Goal: Task Accomplishment & Management: Use online tool/utility

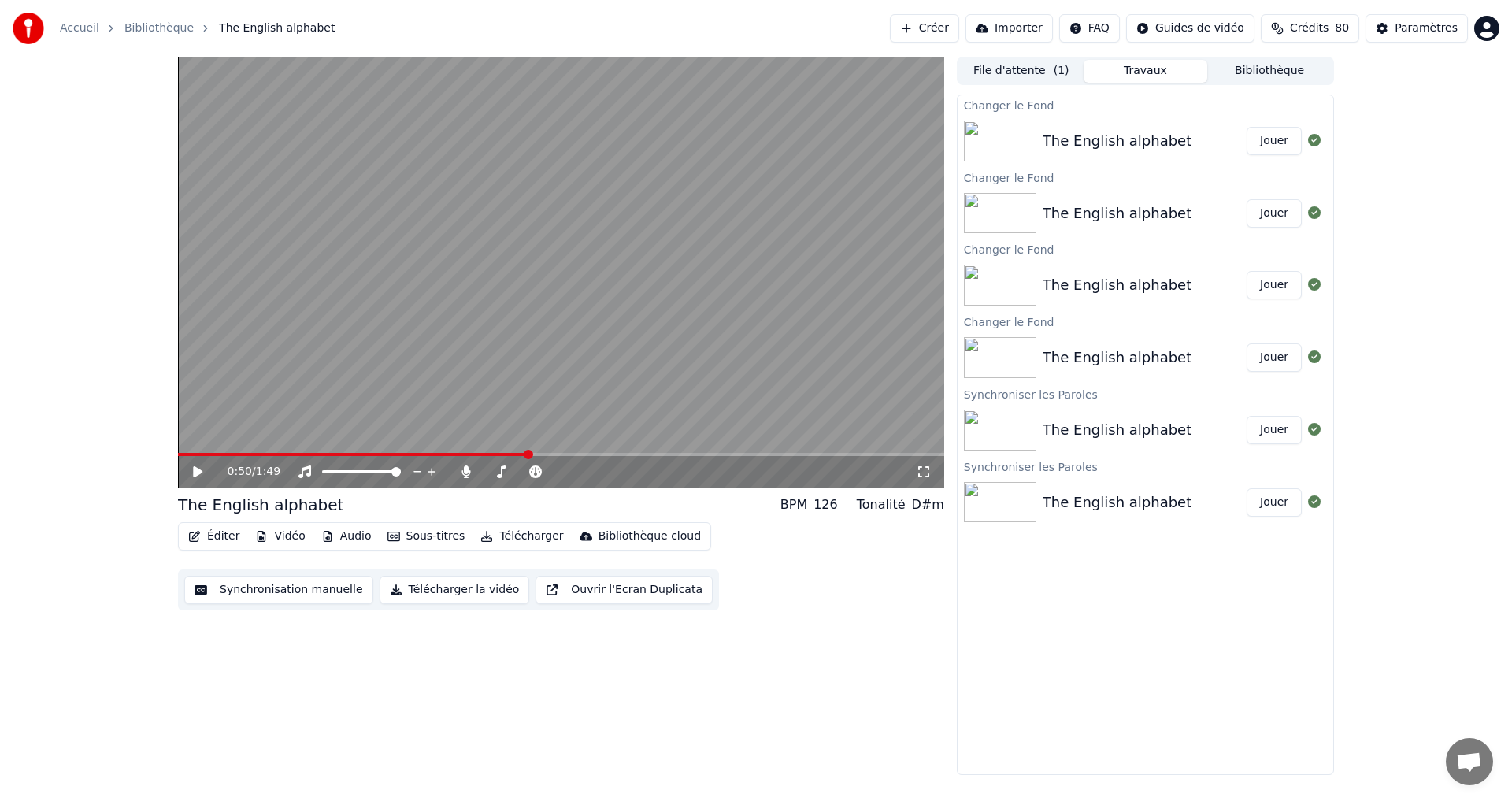
click at [431, 589] on button "Télécharger la vidéo" at bounding box center [455, 589] width 151 height 28
click at [1252, 143] on button "Afficher" at bounding box center [1267, 140] width 70 height 28
click at [1260, 135] on button "Afficher" at bounding box center [1267, 140] width 70 height 28
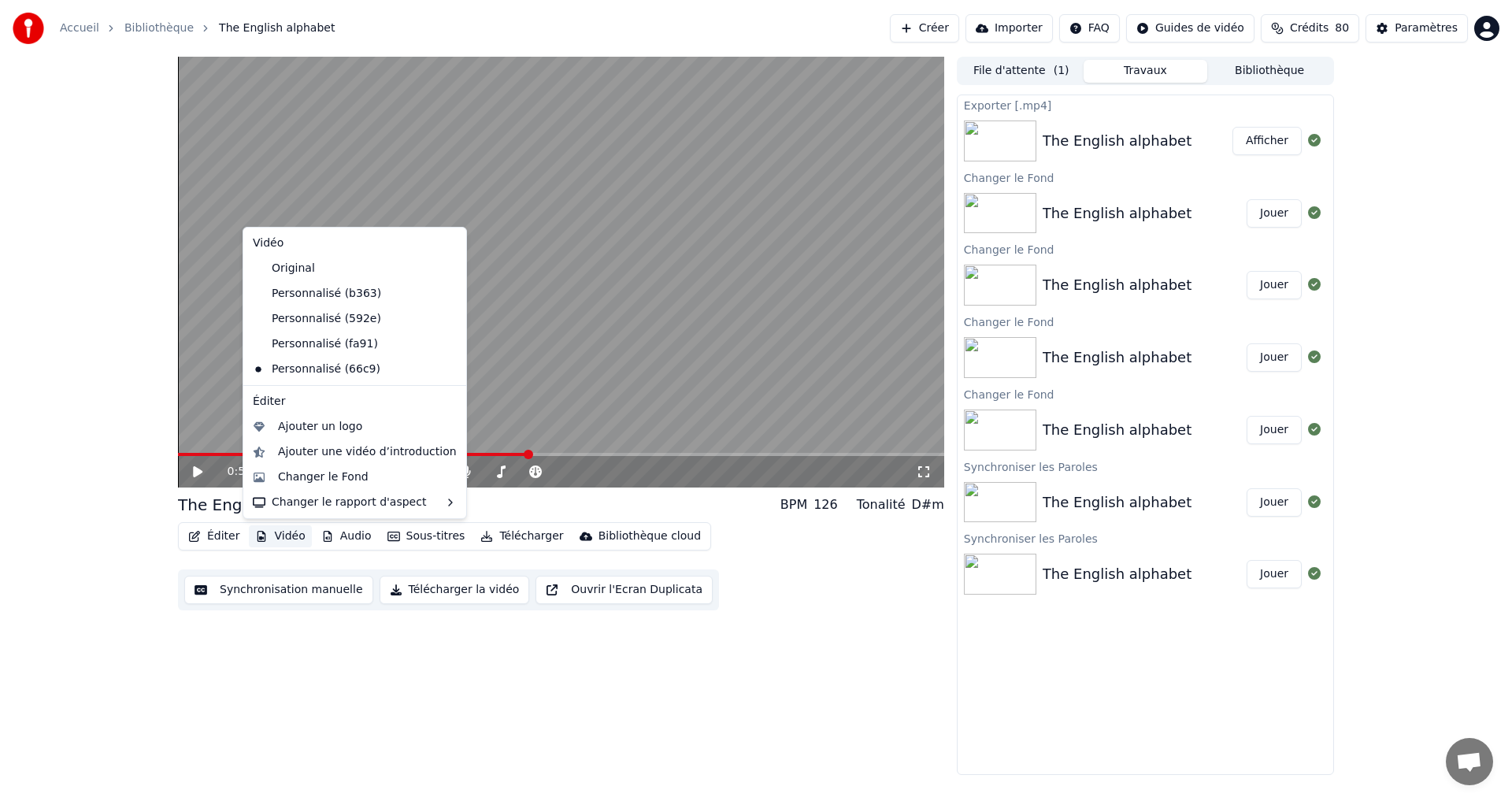
click at [286, 537] on button "Vidéo" at bounding box center [280, 536] width 63 height 23
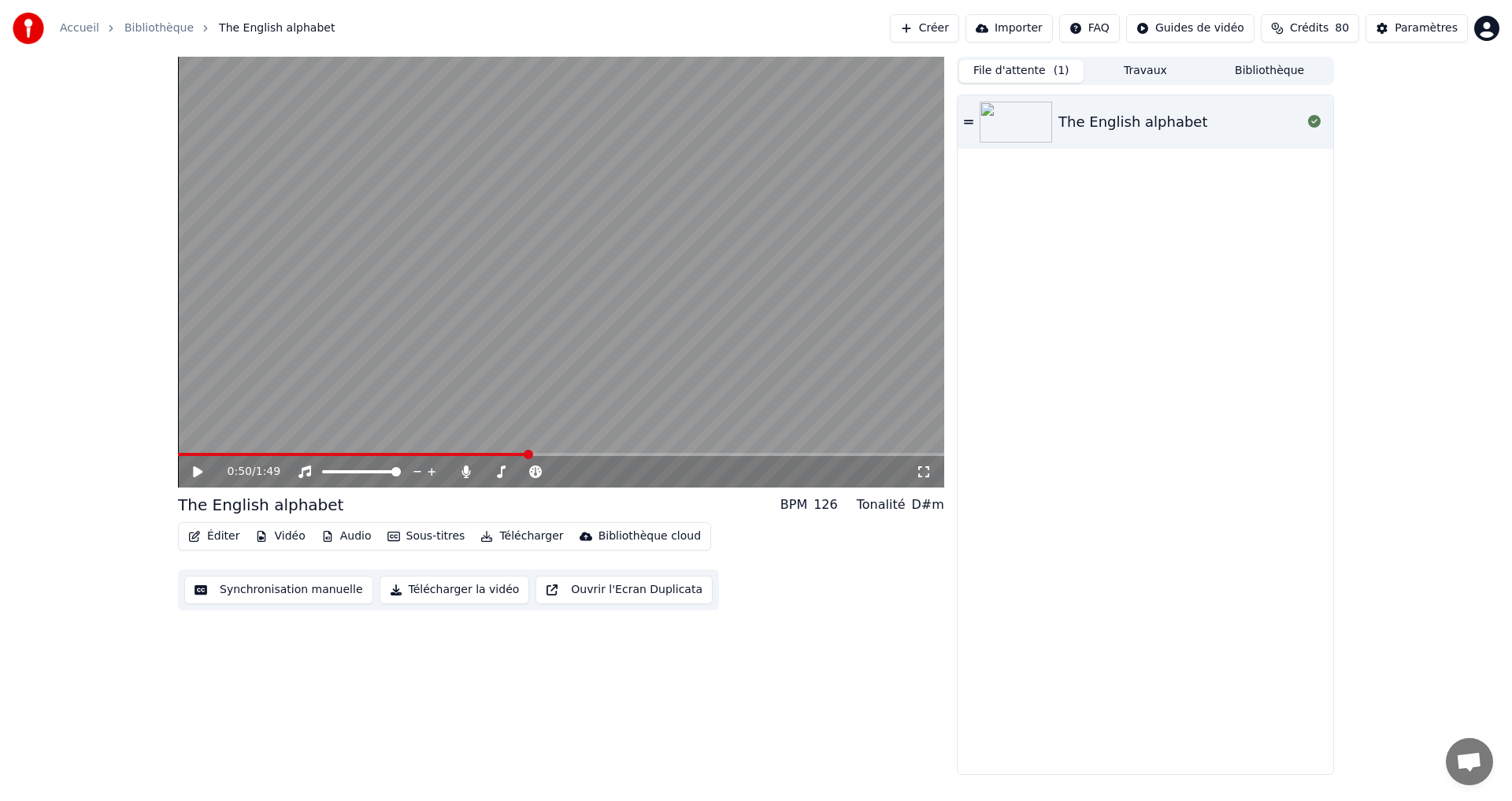
click at [1012, 71] on button "File d'attente ( 1 )" at bounding box center [1021, 71] width 124 height 23
click at [1426, 30] on div "Paramètres" at bounding box center [1426, 28] width 63 height 16
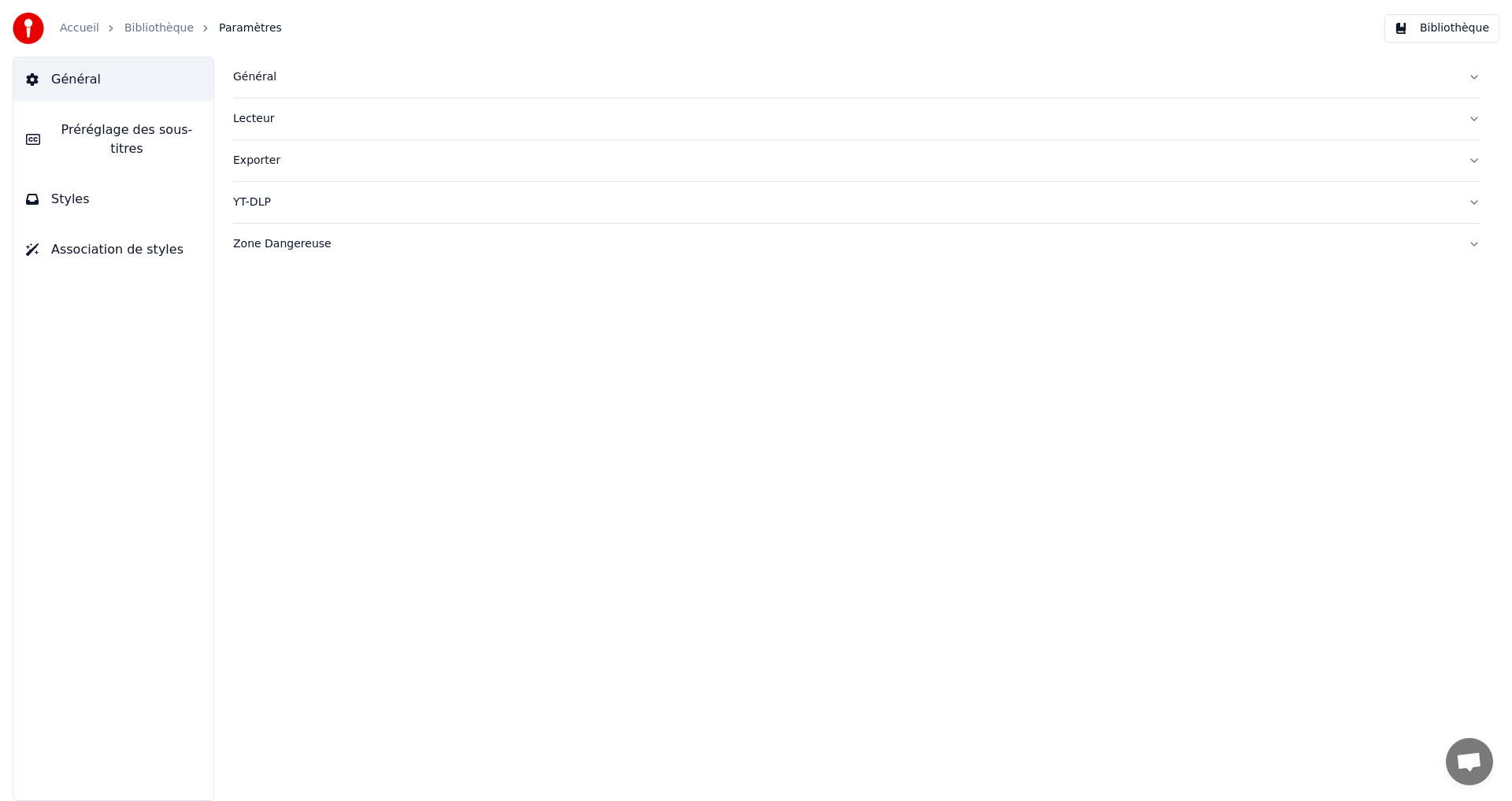
click at [86, 177] on button "Styles" at bounding box center [114, 199] width 200 height 44
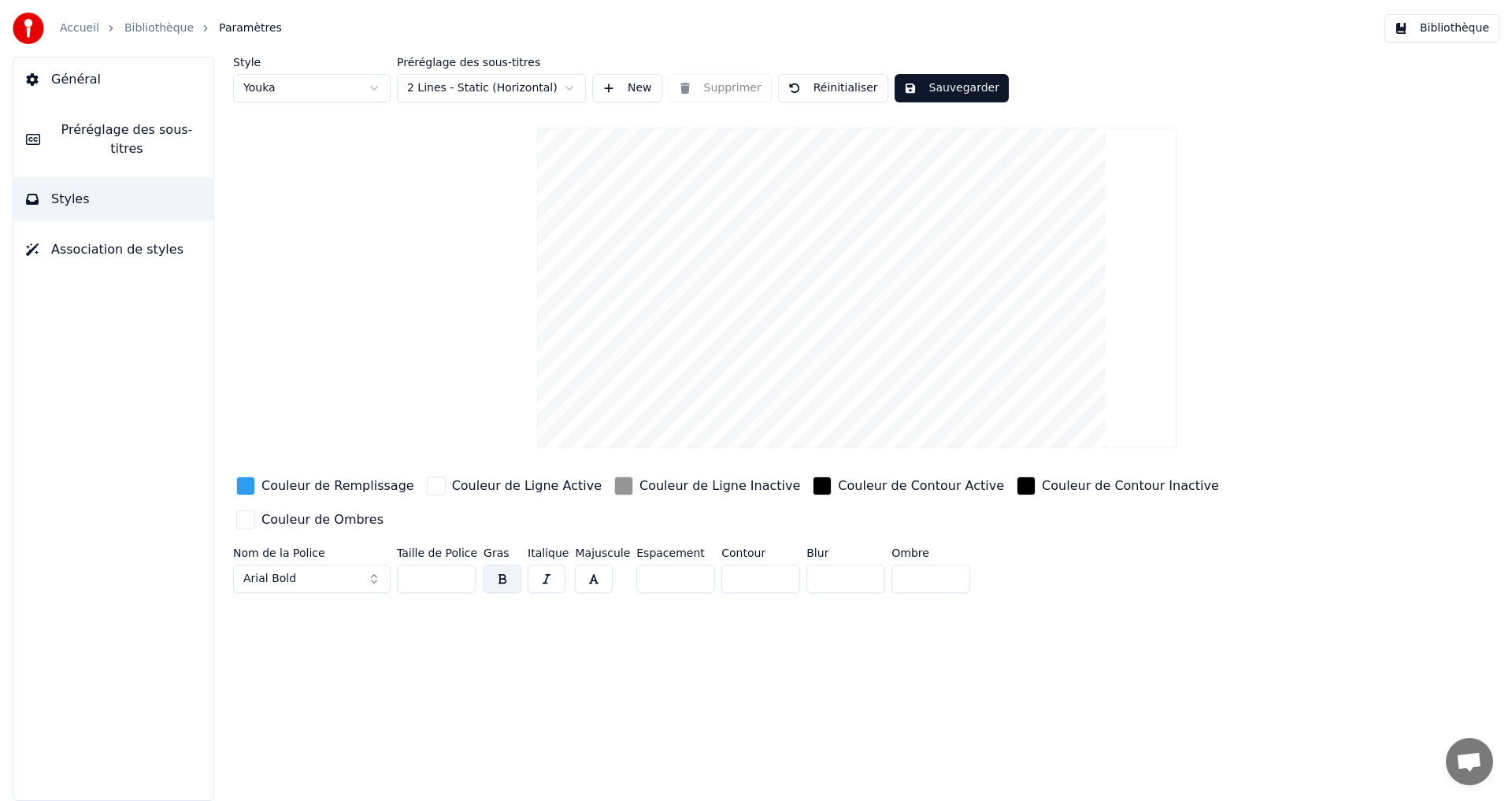
click at [145, 135] on span "Préréglage des sous-titres" at bounding box center [126, 139] width 148 height 38
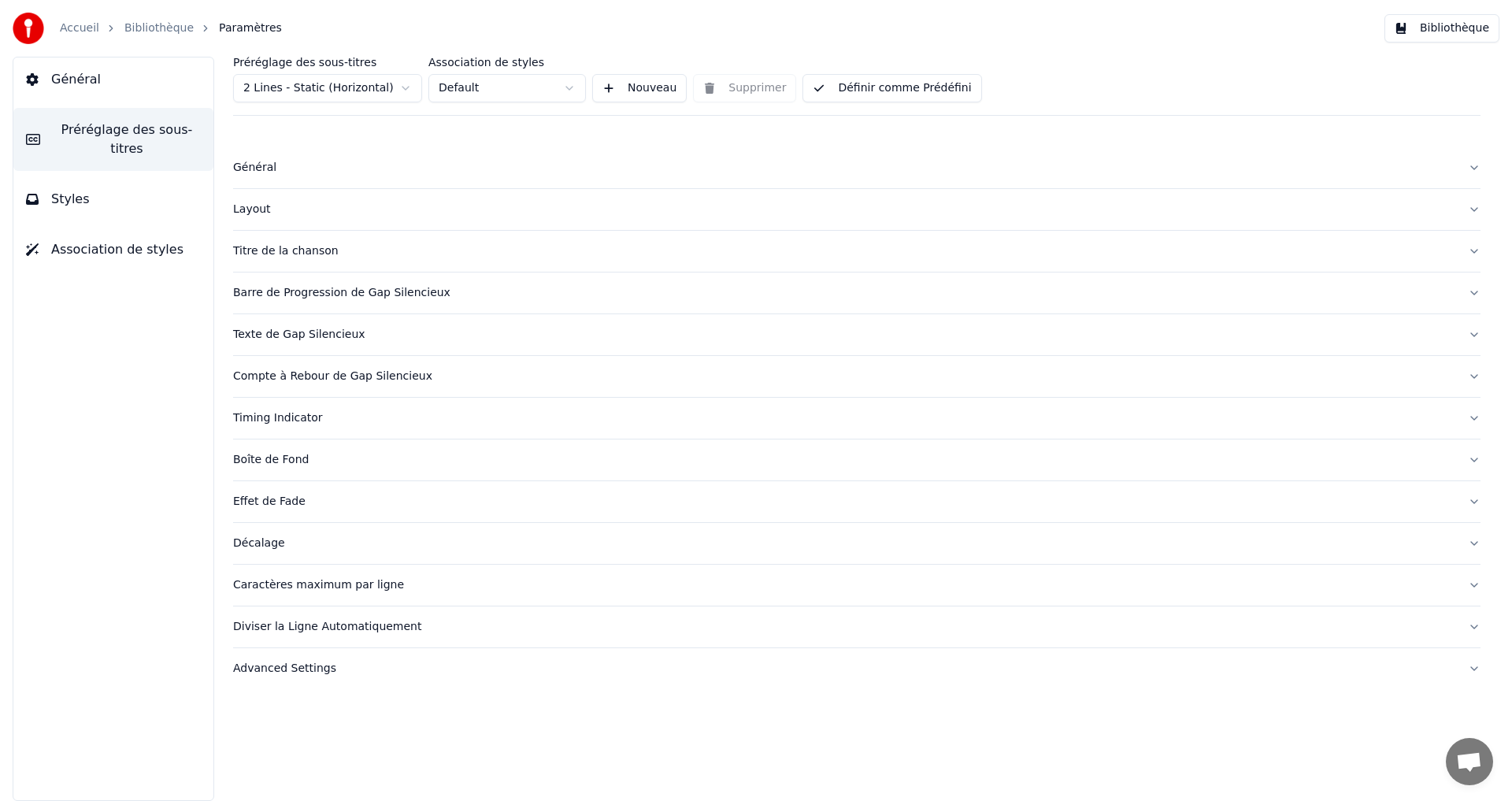
click at [410, 260] on button "Titre de la chanson" at bounding box center [857, 252] width 1248 height 41
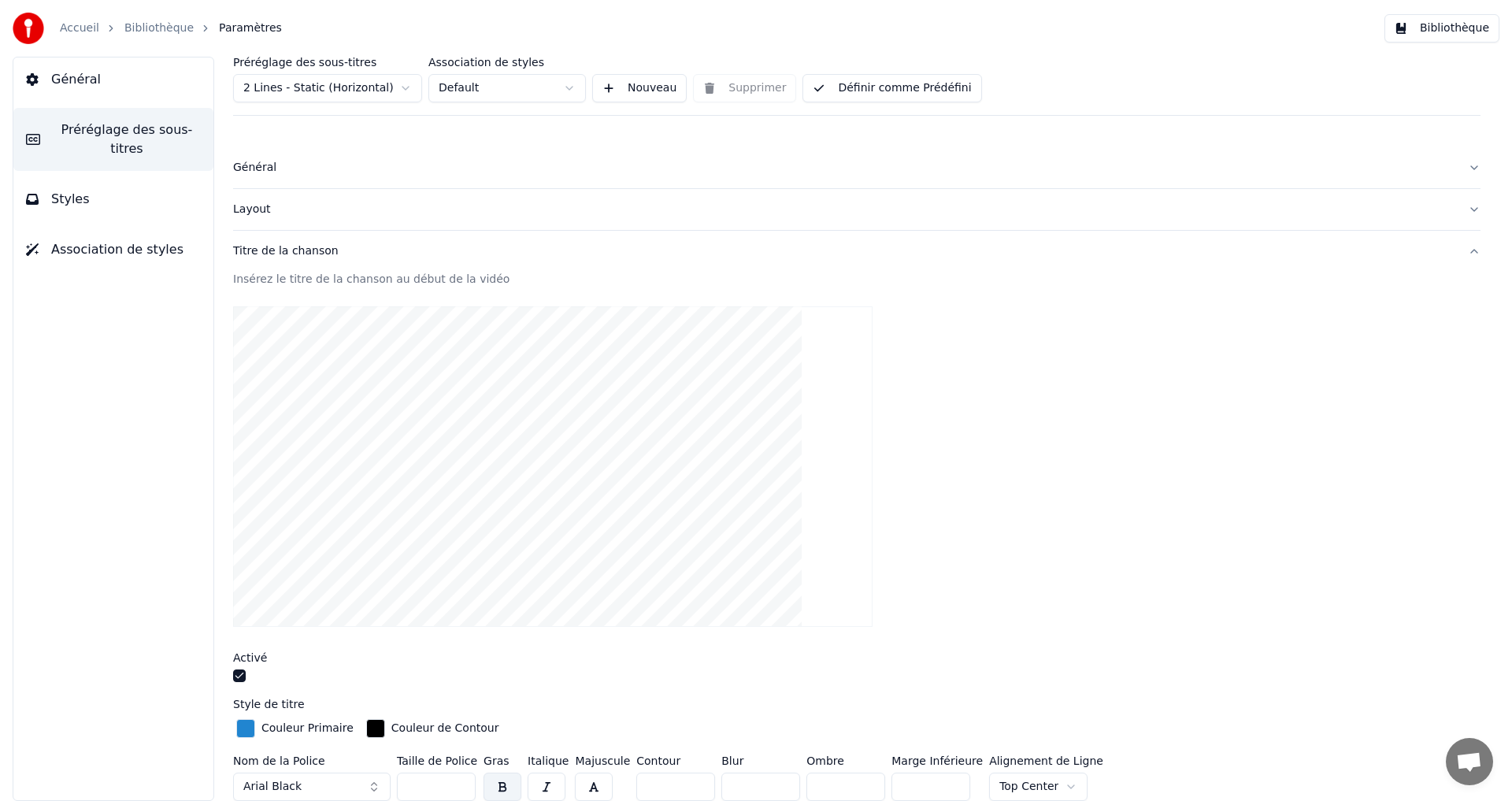
click at [242, 645] on div "Insérez le titre de la chanson au début de la vidéo Activé Style de titre Coule…" at bounding box center [857, 700] width 1248 height 859
click at [241, 682] on button "button" at bounding box center [239, 676] width 13 height 13
click at [895, 92] on button "Définir comme Prédéfini" at bounding box center [892, 88] width 179 height 28
click at [895, 82] on button "Définir comme Prédéfini" at bounding box center [892, 88] width 179 height 28
click at [135, 32] on link "Bibliothèque" at bounding box center [159, 28] width 70 height 16
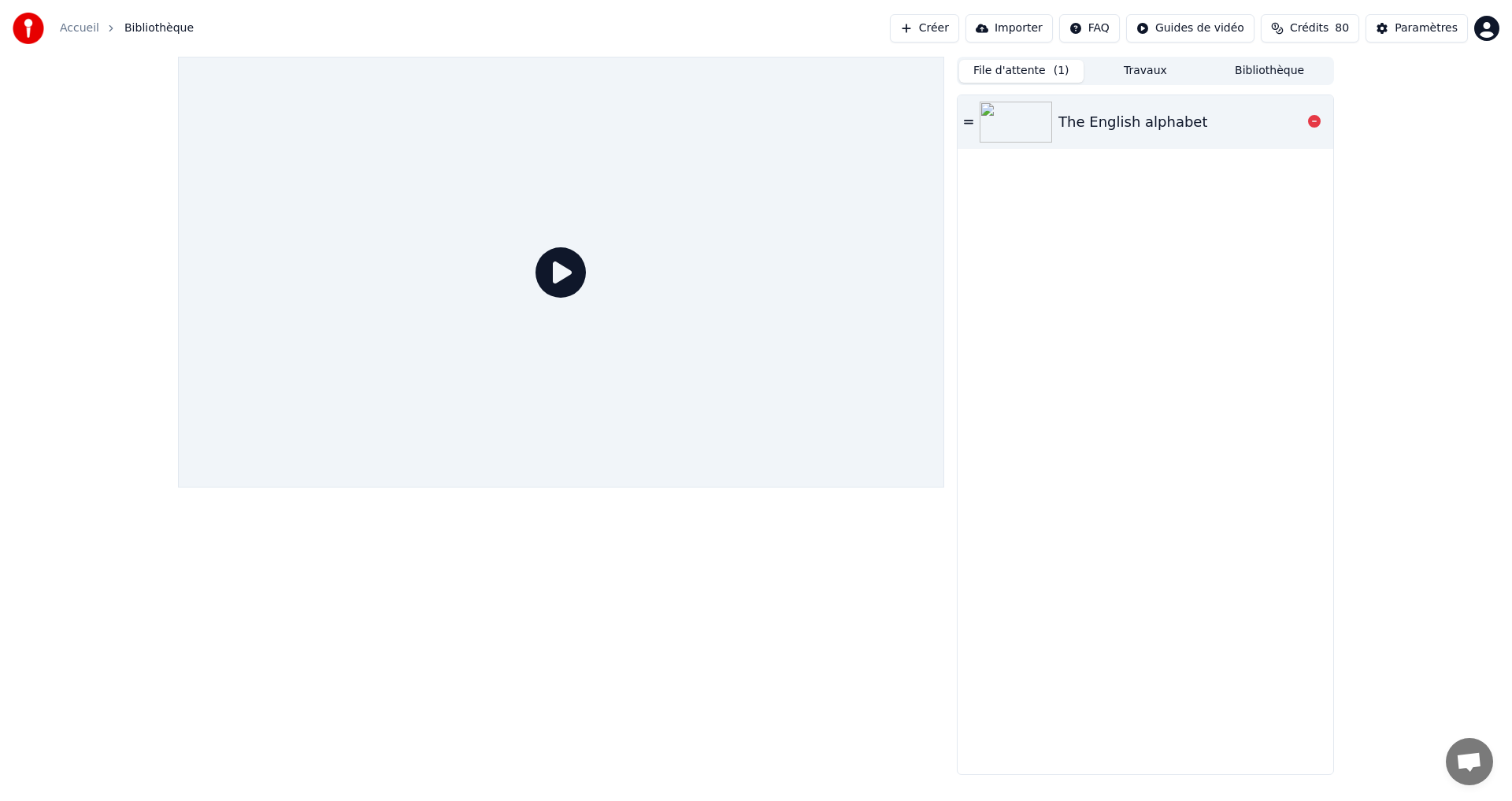
click at [1198, 126] on div "The English alphabet" at bounding box center [1180, 121] width 244 height 23
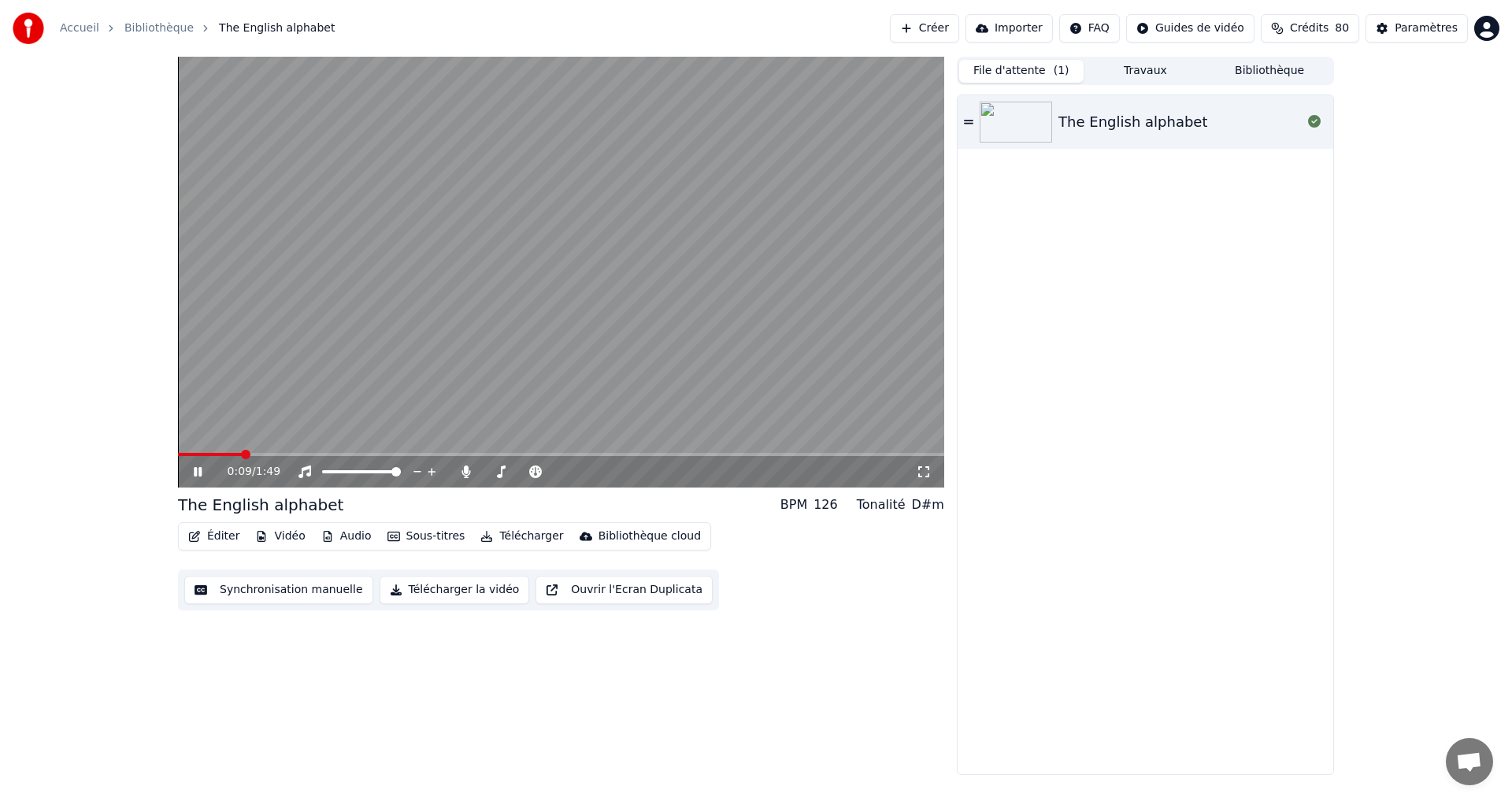
click at [196, 479] on div "0:09 / 1:49" at bounding box center [561, 472] width 754 height 16
click at [199, 468] on icon at bounding box center [210, 471] width 37 height 13
click at [449, 586] on button "Télécharger la vidéo" at bounding box center [455, 589] width 151 height 28
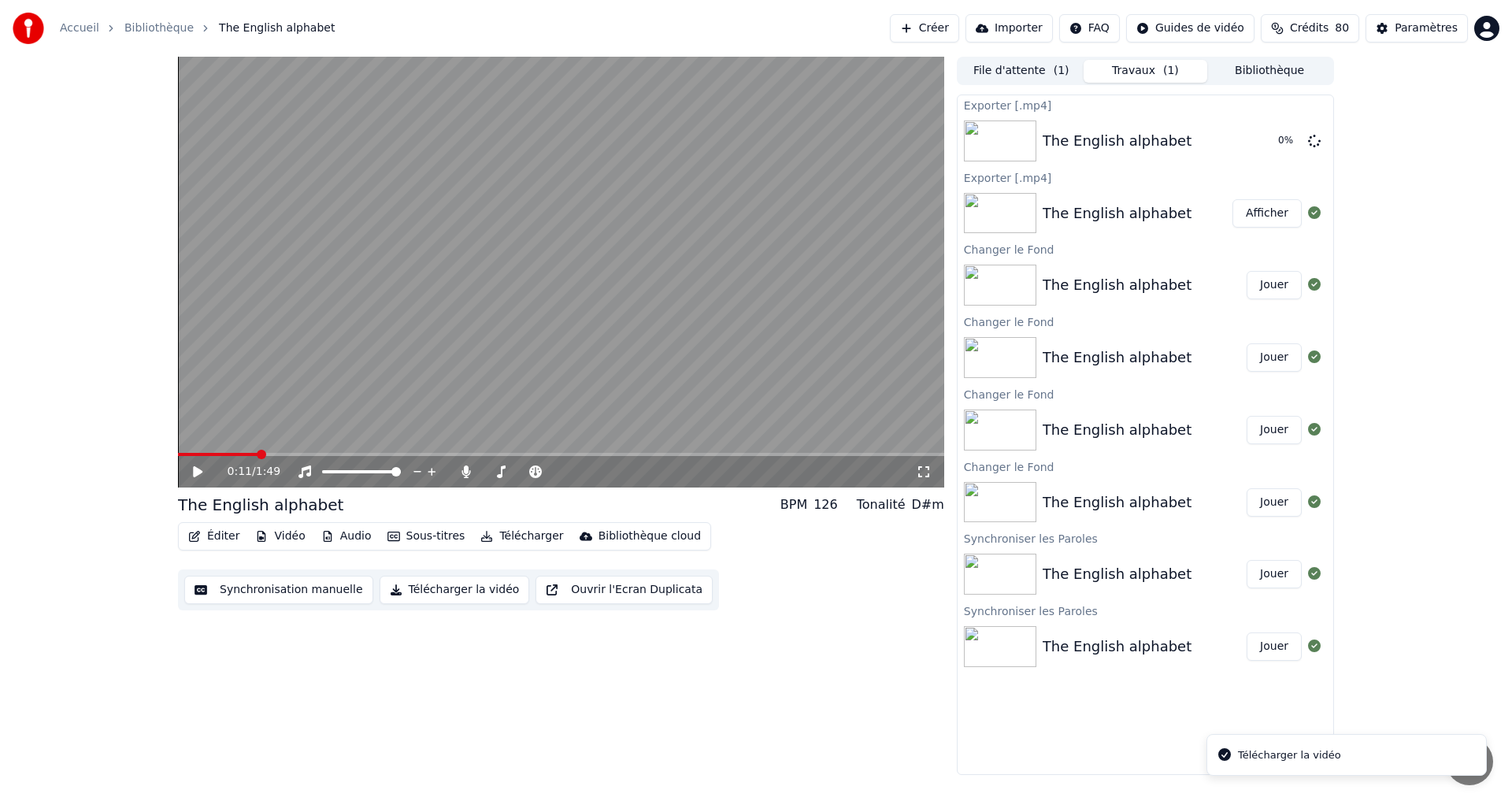
drag, startPoint x: 785, startPoint y: 1, endPoint x: 2588, endPoint y: 95, distance: 1805.4
click at [1511, 95] on html "Accueil Bibliothèque The English alphabet Créer Importer FAQ Guides de vidéo Cr…" at bounding box center [756, 400] width 1512 height 801
click at [1263, 131] on button "Afficher" at bounding box center [1267, 140] width 70 height 28
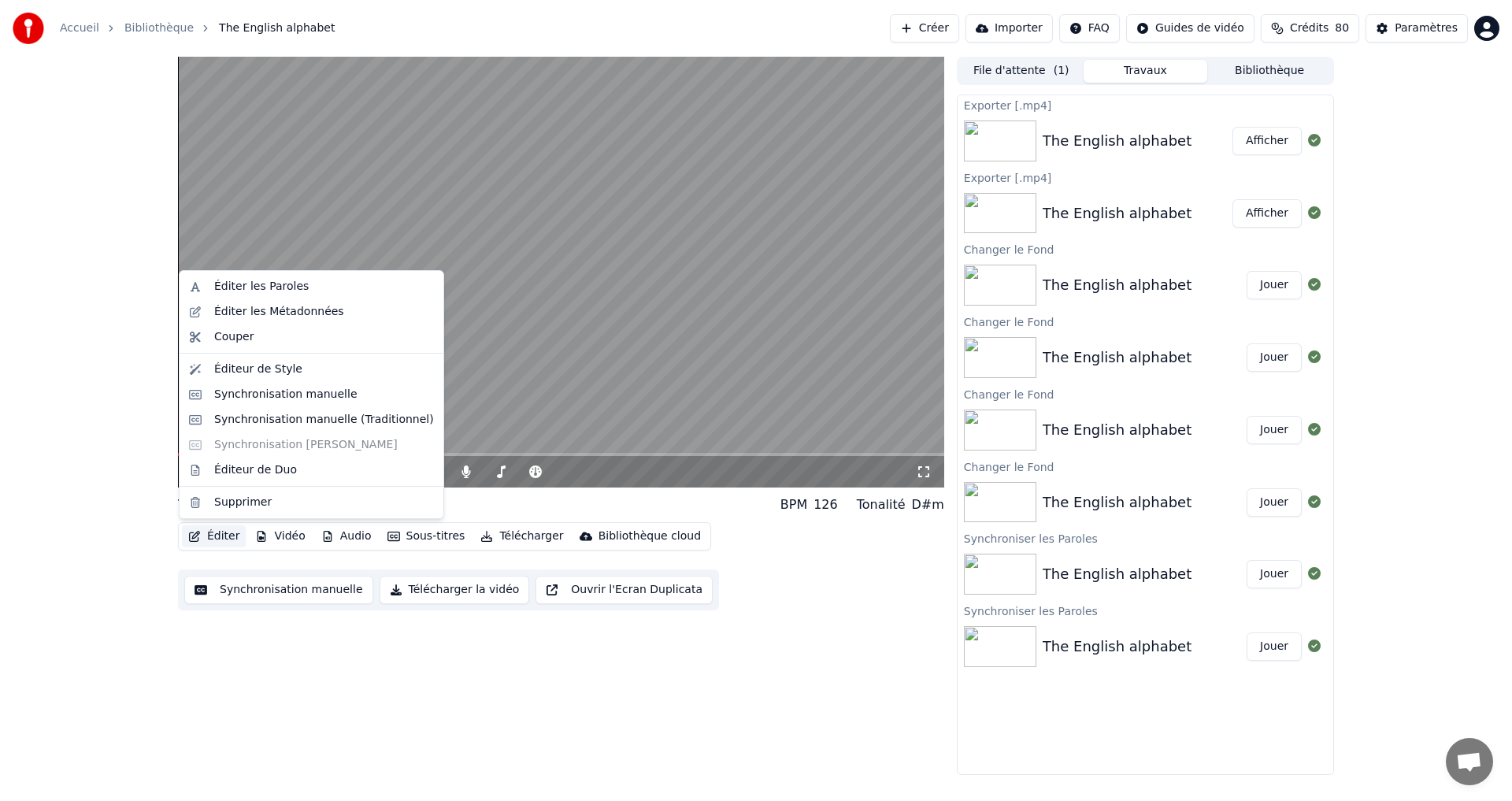
click at [202, 535] on button "Éditer" at bounding box center [213, 536] width 64 height 23
click at [332, 369] on div "Éditeur de Style" at bounding box center [324, 369] width 219 height 16
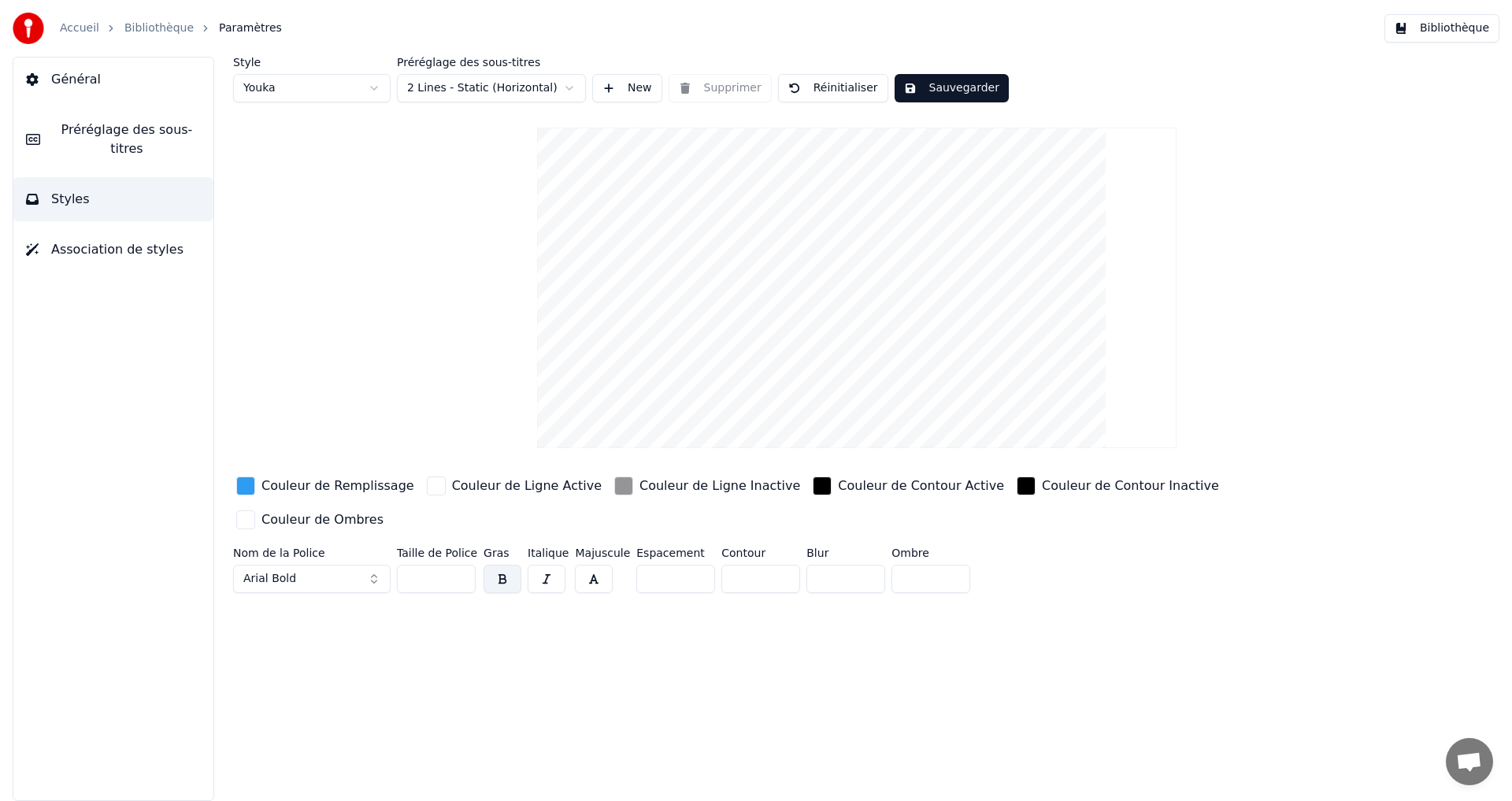
click at [614, 487] on div "button" at bounding box center [623, 486] width 19 height 19
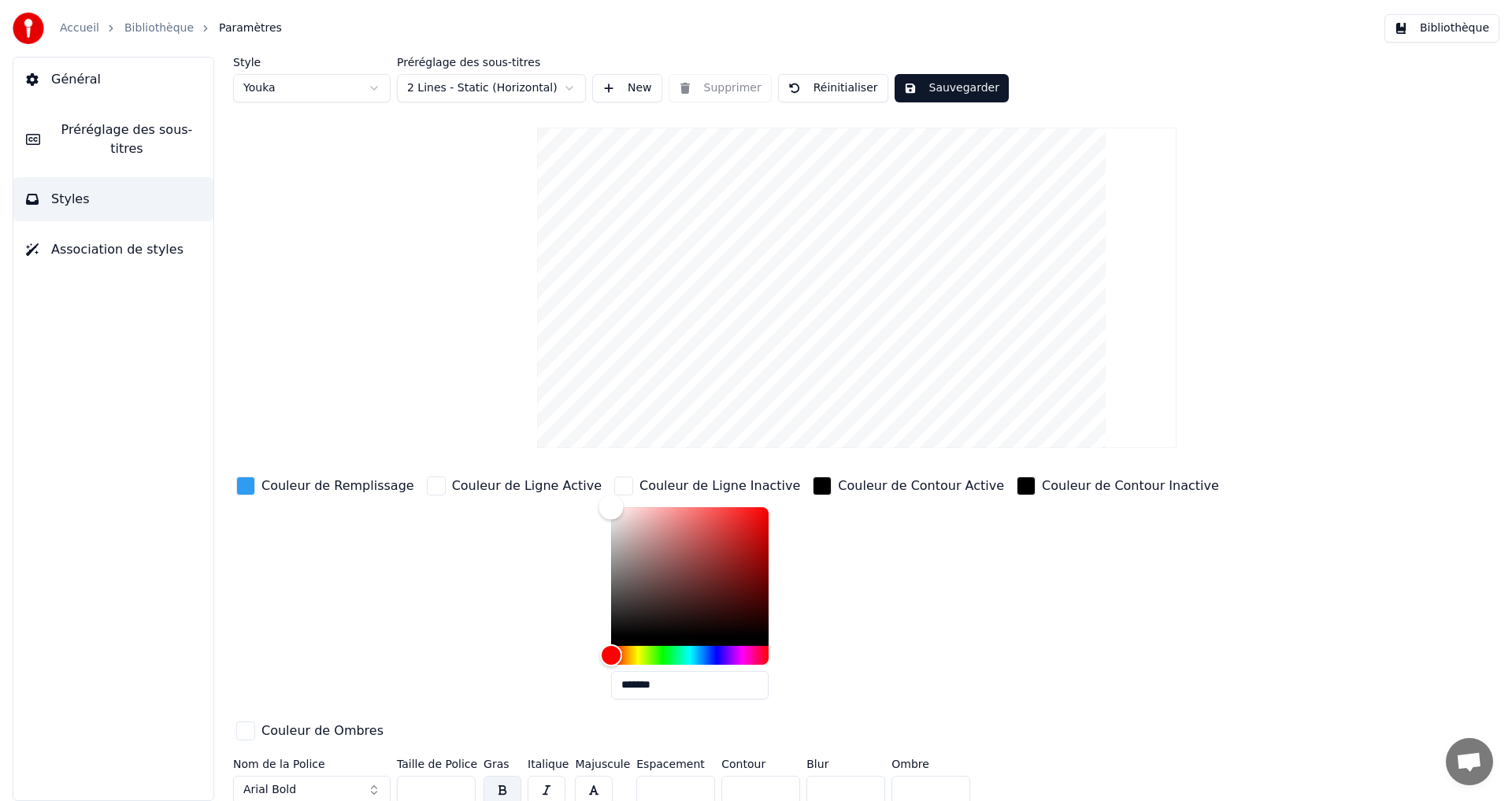
drag, startPoint x: 569, startPoint y: 521, endPoint x: 533, endPoint y: 454, distance: 76.1
click at [533, 456] on div "Style Youka Préréglage des sous-titres 2 Lines - Static (Horizontal) New Suppri…" at bounding box center [857, 434] width 1248 height 754
click at [246, 529] on div "Couleur de Remplissage" at bounding box center [325, 592] width 184 height 239
type input "*******"
drag, startPoint x: 570, startPoint y: 508, endPoint x: 561, endPoint y: 507, distance: 9.1
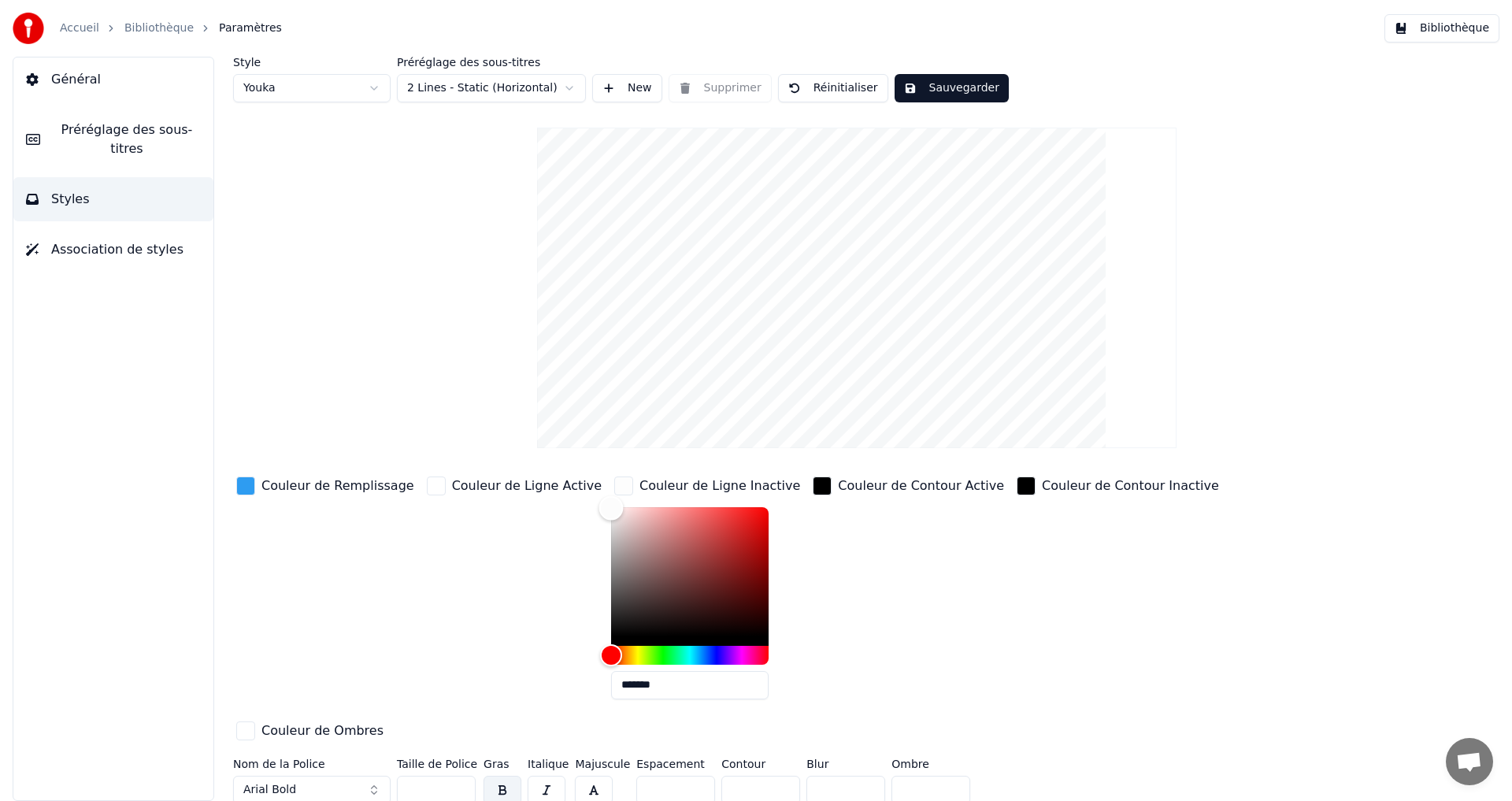
click at [599, 507] on div "Color" at bounding box center [611, 508] width 24 height 24
click at [481, 351] on div "Style Youka Préréglage des sous-titres 2 Lines - Static (Horizontal) New Suppri…" at bounding box center [857, 434] width 1248 height 754
click at [248, 489] on div "button" at bounding box center [245, 486] width 19 height 19
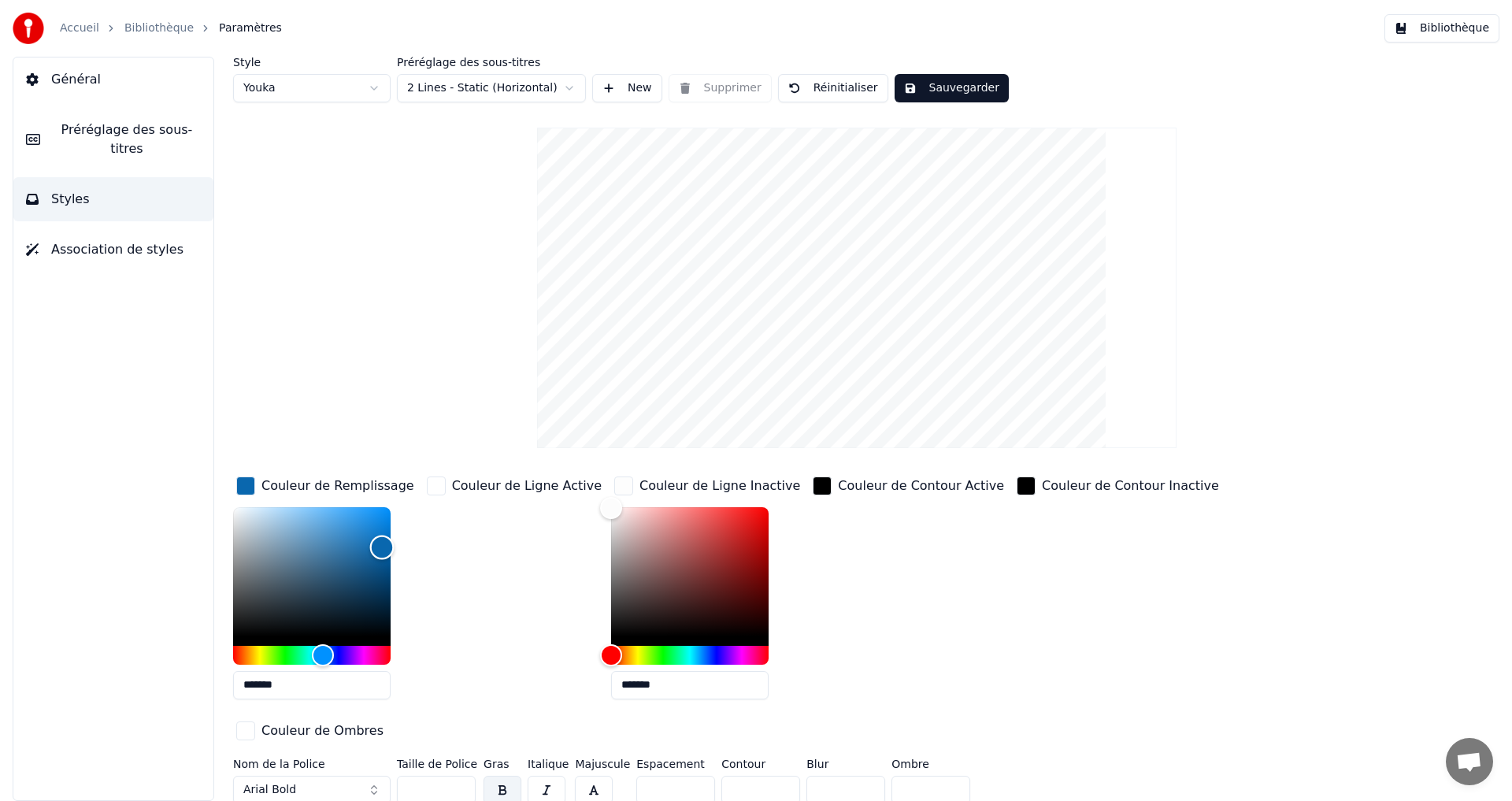
drag, startPoint x: 360, startPoint y: 542, endPoint x: 385, endPoint y: 542, distance: 25.0
click at [385, 542] on div "Color" at bounding box center [311, 572] width 158 height 129
drag, startPoint x: 375, startPoint y: 557, endPoint x: 388, endPoint y: 609, distance: 53.6
click at [449, 565] on div "Couleur de Remplissage ******* Couleur de Ligne Active Couleur de Ligne Inactiv…" at bounding box center [762, 609] width 1059 height 272
click at [327, 652] on div "Hue" at bounding box center [327, 654] width 24 height 24
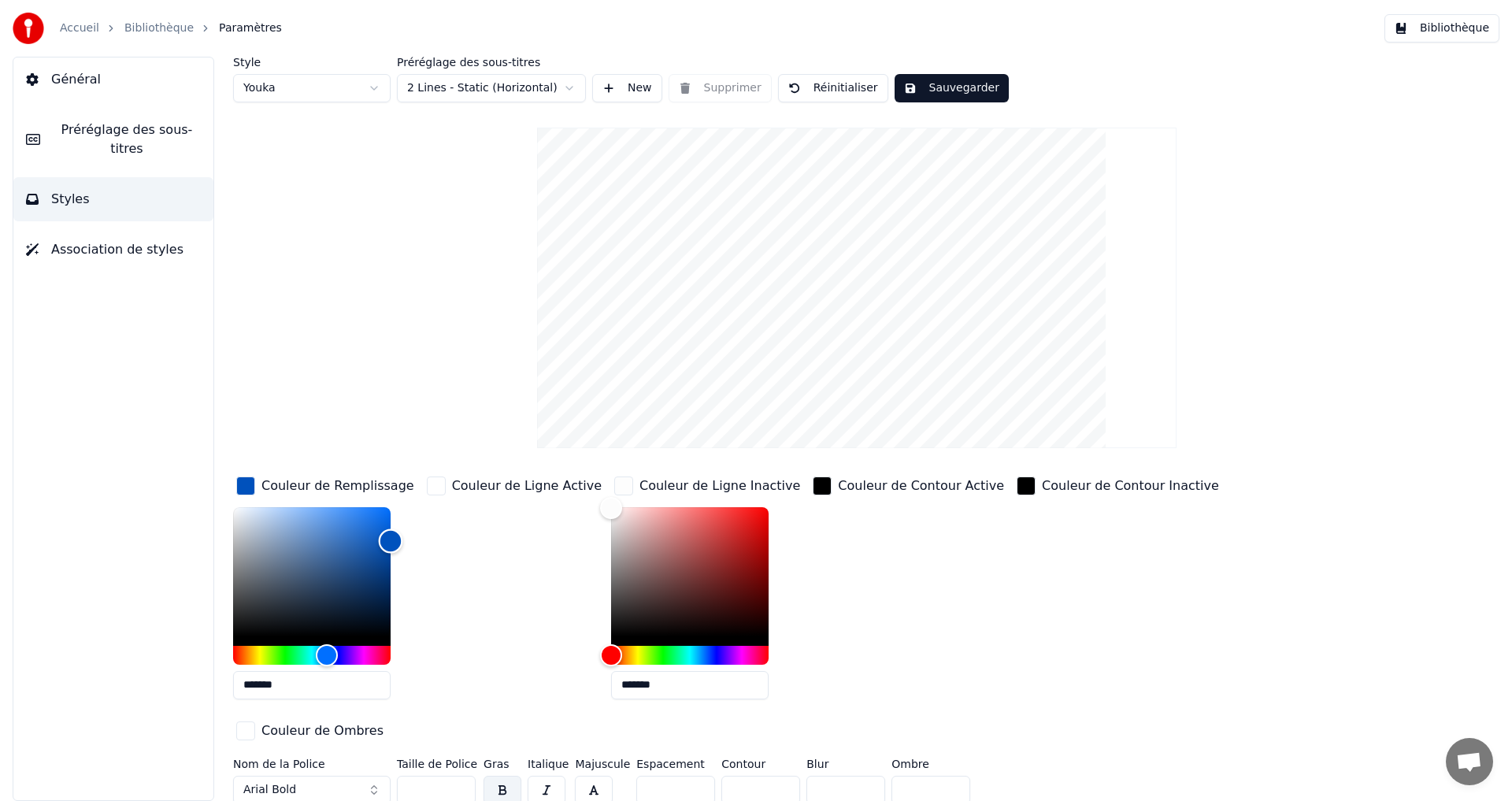
drag, startPoint x: 383, startPoint y: 533, endPoint x: 408, endPoint y: 541, distance: 26.2
click at [408, 541] on div "*******" at bounding box center [325, 606] width 184 height 199
drag, startPoint x: 393, startPoint y: 526, endPoint x: 284, endPoint y: 597, distance: 130.1
click at [397, 517] on div "*******" at bounding box center [325, 606] width 184 height 199
drag, startPoint x: 393, startPoint y: 527, endPoint x: 453, endPoint y: 535, distance: 60.5
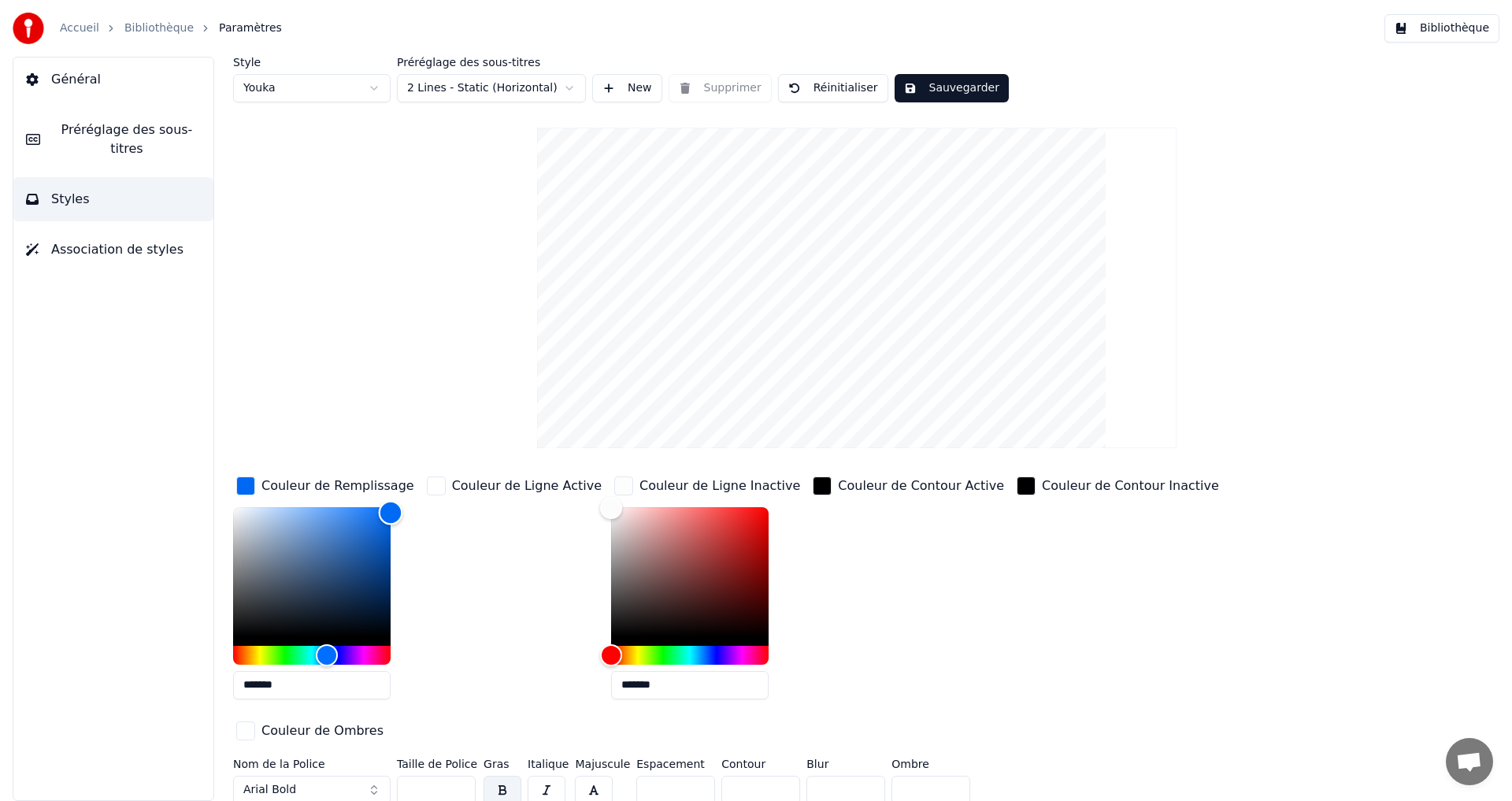
click at [445, 512] on div "Couleur de Remplissage ******* Couleur de Ligne Active Couleur de Ligne Inactiv…" at bounding box center [762, 609] width 1059 height 272
drag, startPoint x: 382, startPoint y: 527, endPoint x: 408, endPoint y: 529, distance: 26.1
click at [408, 529] on div "*******" at bounding box center [325, 606] width 184 height 199
click at [368, 545] on div "Color" at bounding box center [311, 572] width 158 height 129
type input "*******"
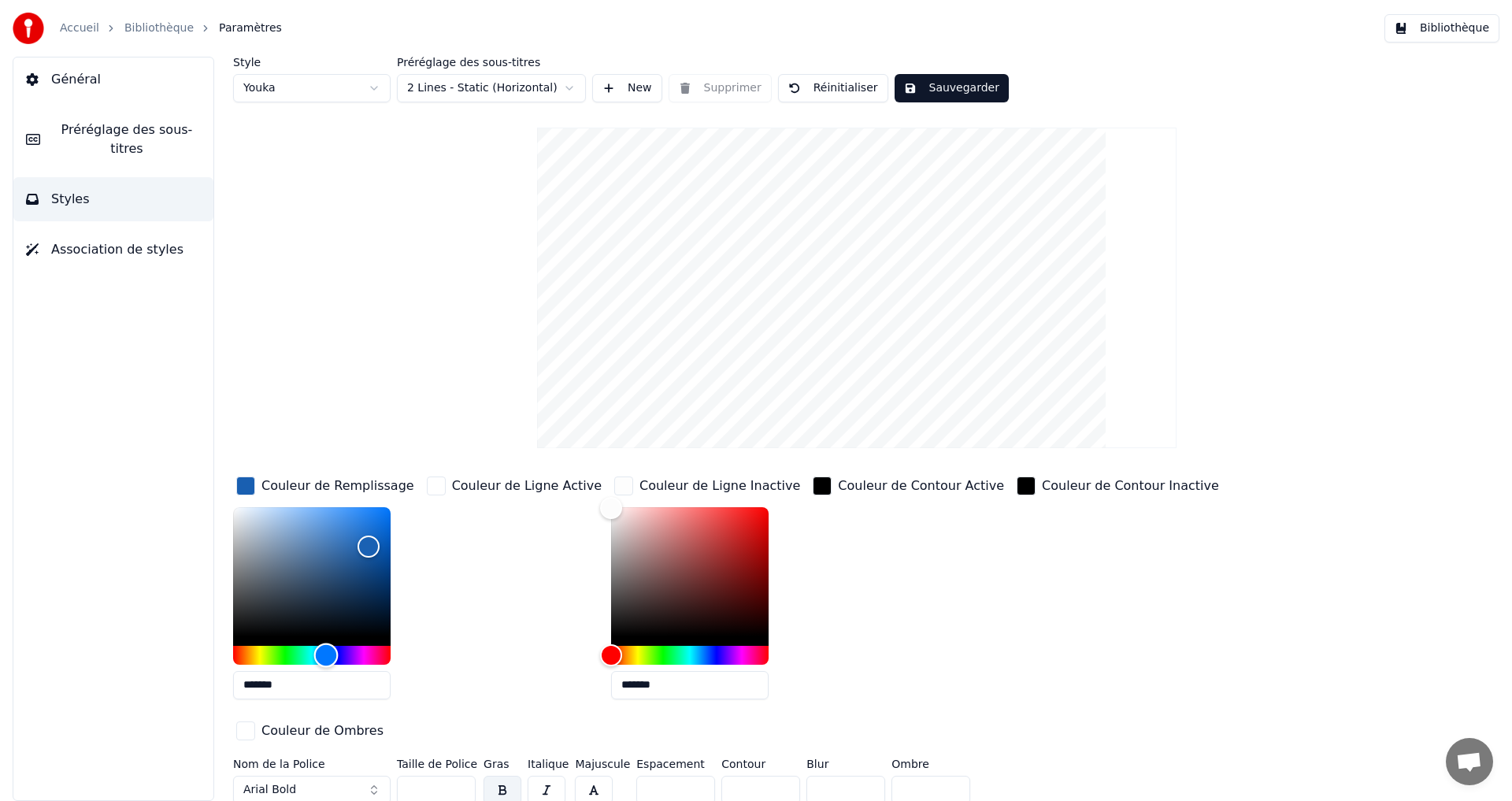
click at [326, 661] on div "Hue" at bounding box center [326, 654] width 24 height 24
click at [436, 483] on div "button" at bounding box center [436, 486] width 19 height 19
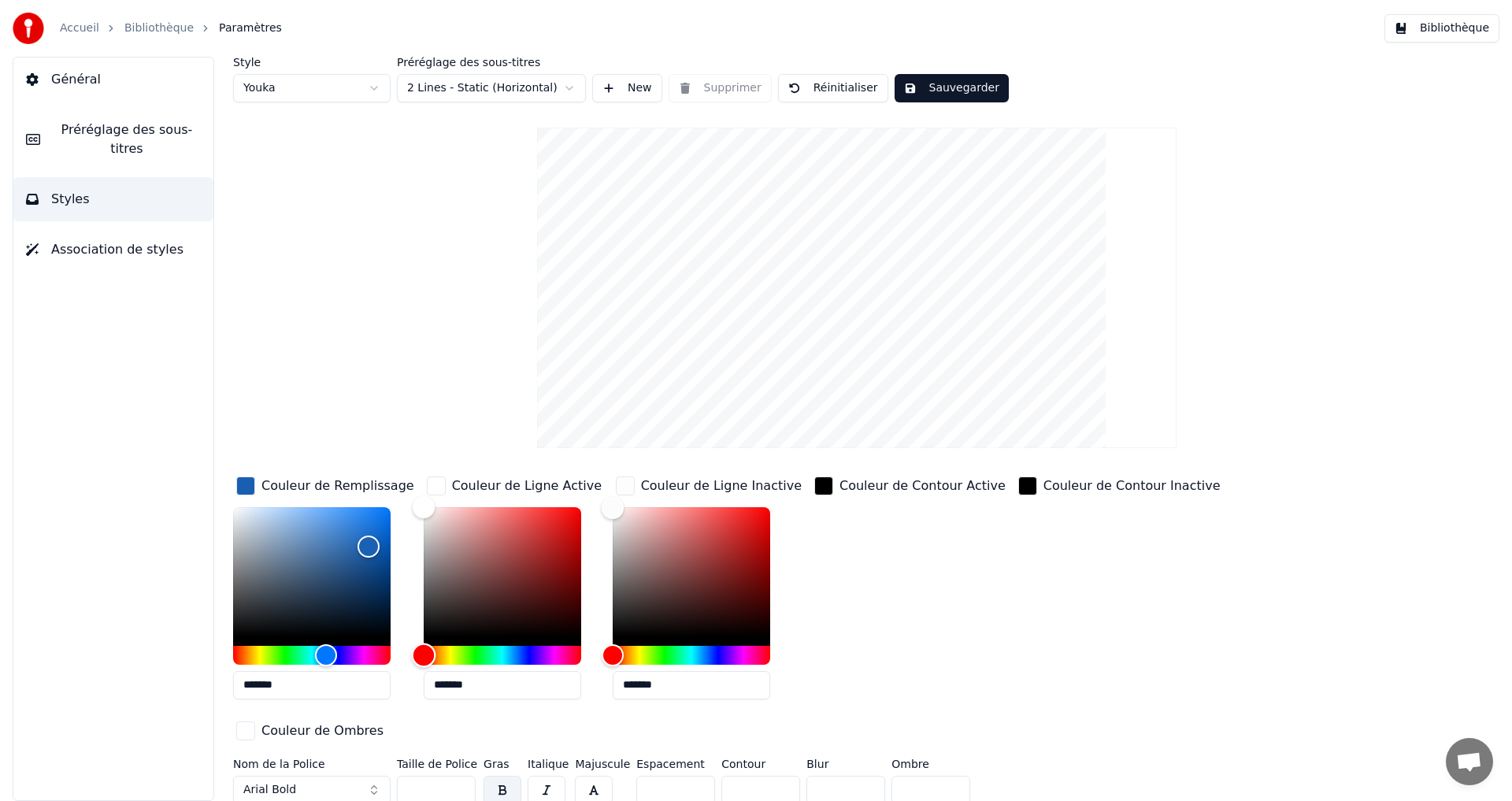
click at [538, 649] on div "Hue" at bounding box center [502, 654] width 158 height 19
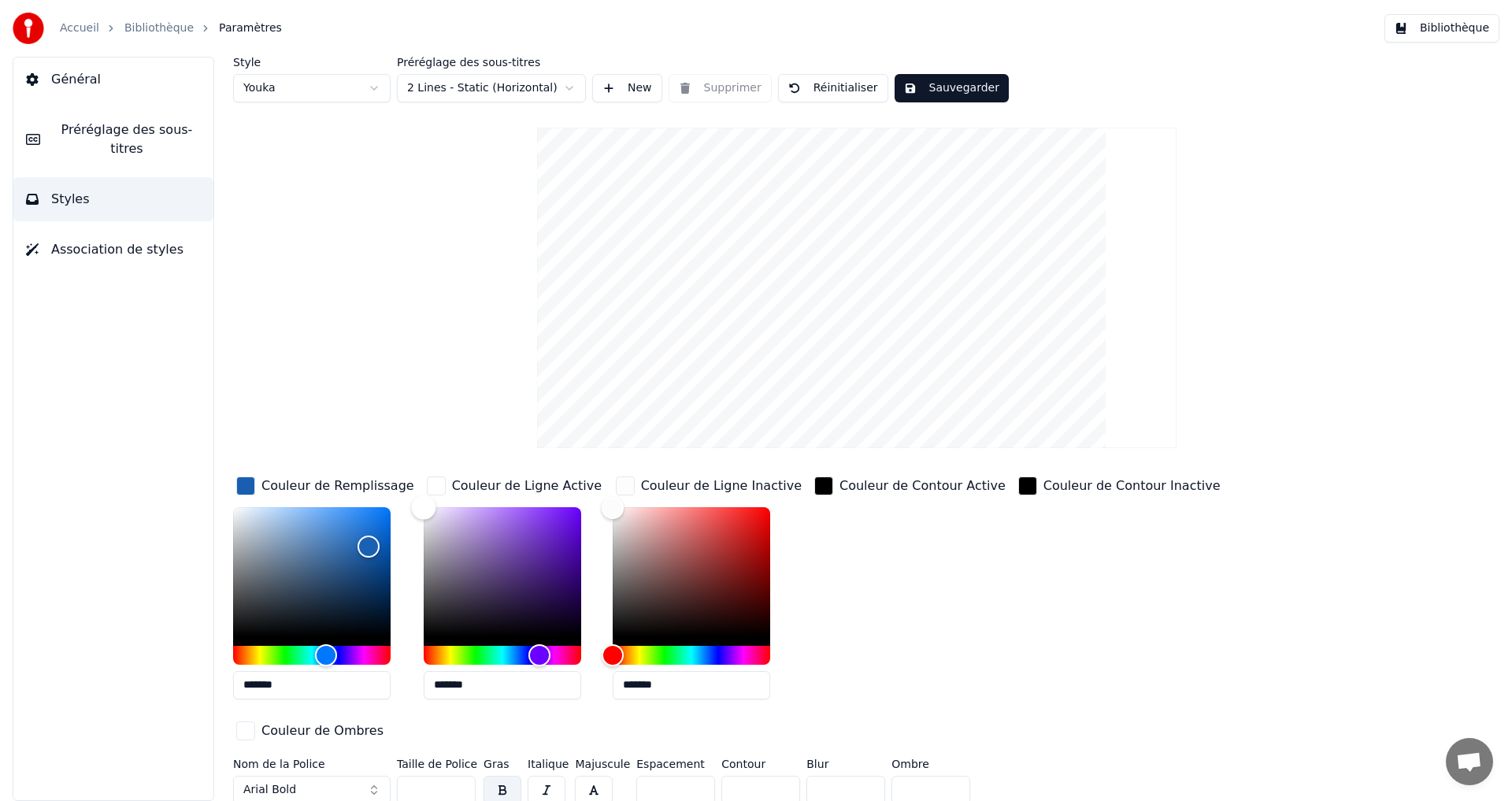
click at [465, 514] on div "Color" at bounding box center [502, 572] width 158 height 129
drag, startPoint x: 477, startPoint y: 518, endPoint x: 482, endPoint y: 537, distance: 19.6
click at [481, 531] on div "Color" at bounding box center [502, 572] width 158 height 129
drag, startPoint x: 482, startPoint y: 537, endPoint x: 487, endPoint y: 562, distance: 25.5
click at [487, 550] on div "Color" at bounding box center [483, 538] width 24 height 24
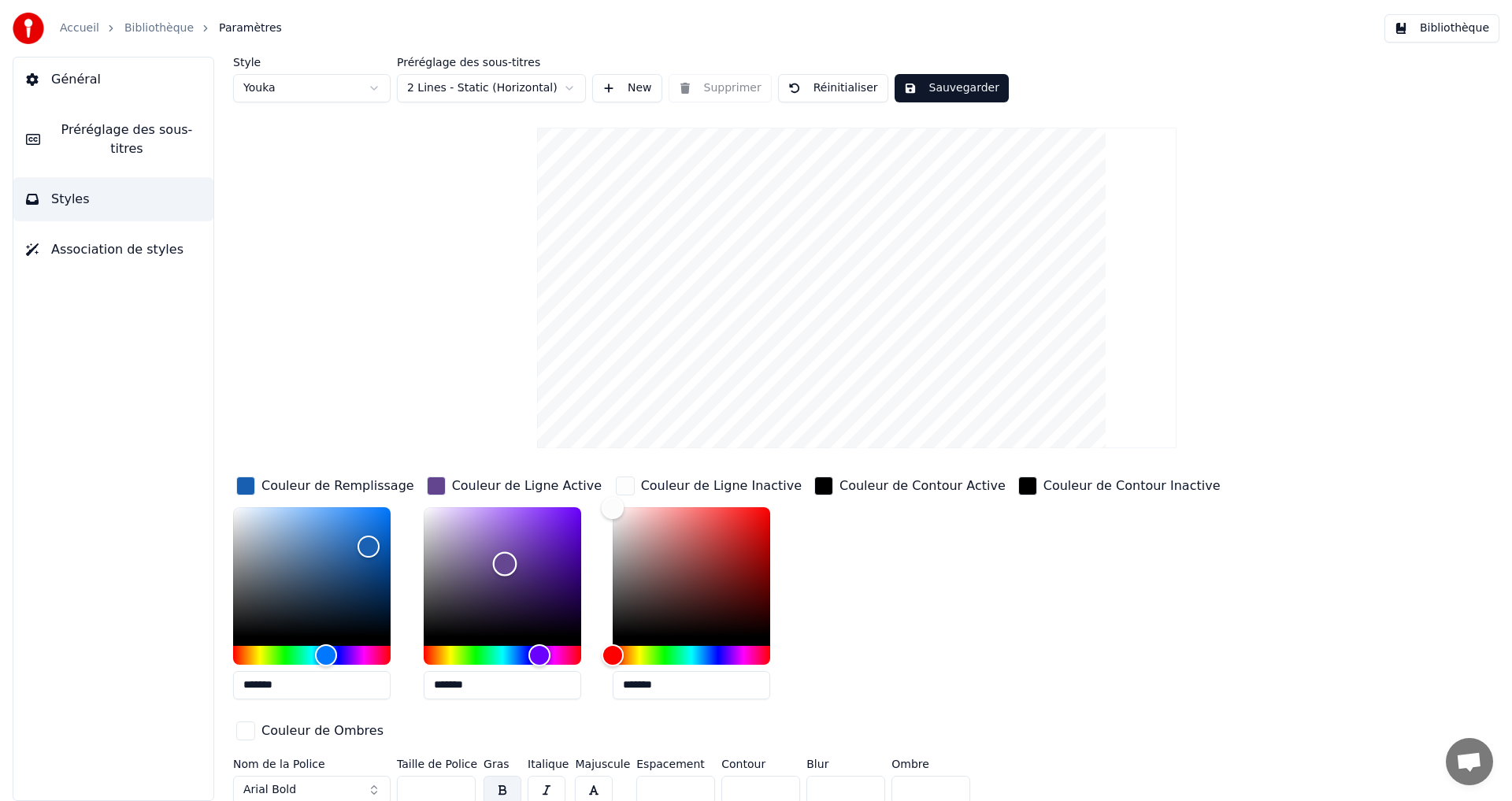
drag, startPoint x: 487, startPoint y: 562, endPoint x: 514, endPoint y: 558, distance: 27.3
click at [513, 559] on div "Color" at bounding box center [504, 564] width 24 height 24
drag, startPoint x: 513, startPoint y: 549, endPoint x: 458, endPoint y: 487, distance: 82.9
click at [460, 487] on div "Couleur de Ligne Active *******" at bounding box center [515, 592] width 183 height 239
drag, startPoint x: 463, startPoint y: 509, endPoint x: 454, endPoint y: 508, distance: 9.1
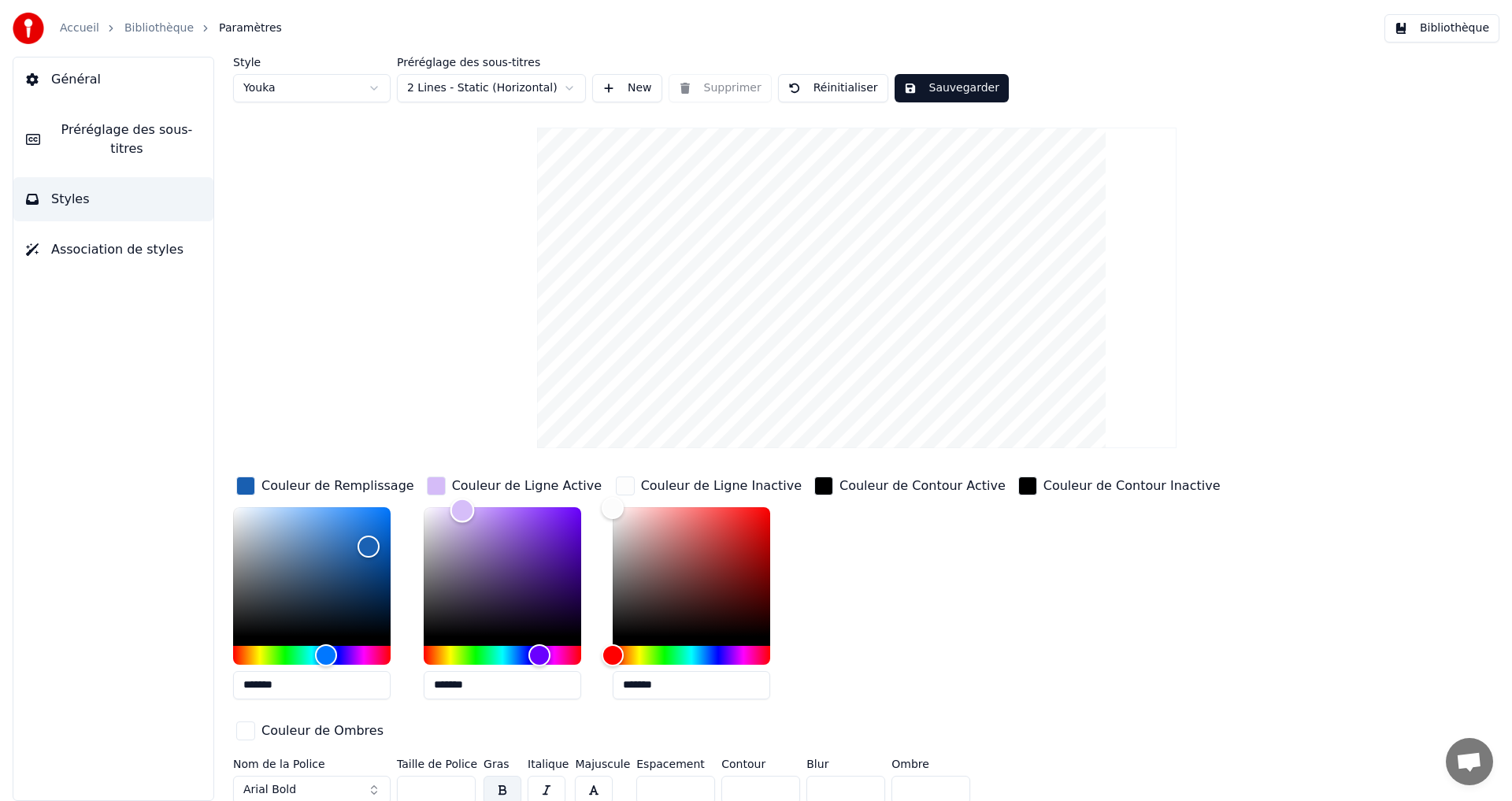
click at [456, 509] on div "Color" at bounding box center [502, 572] width 158 height 129
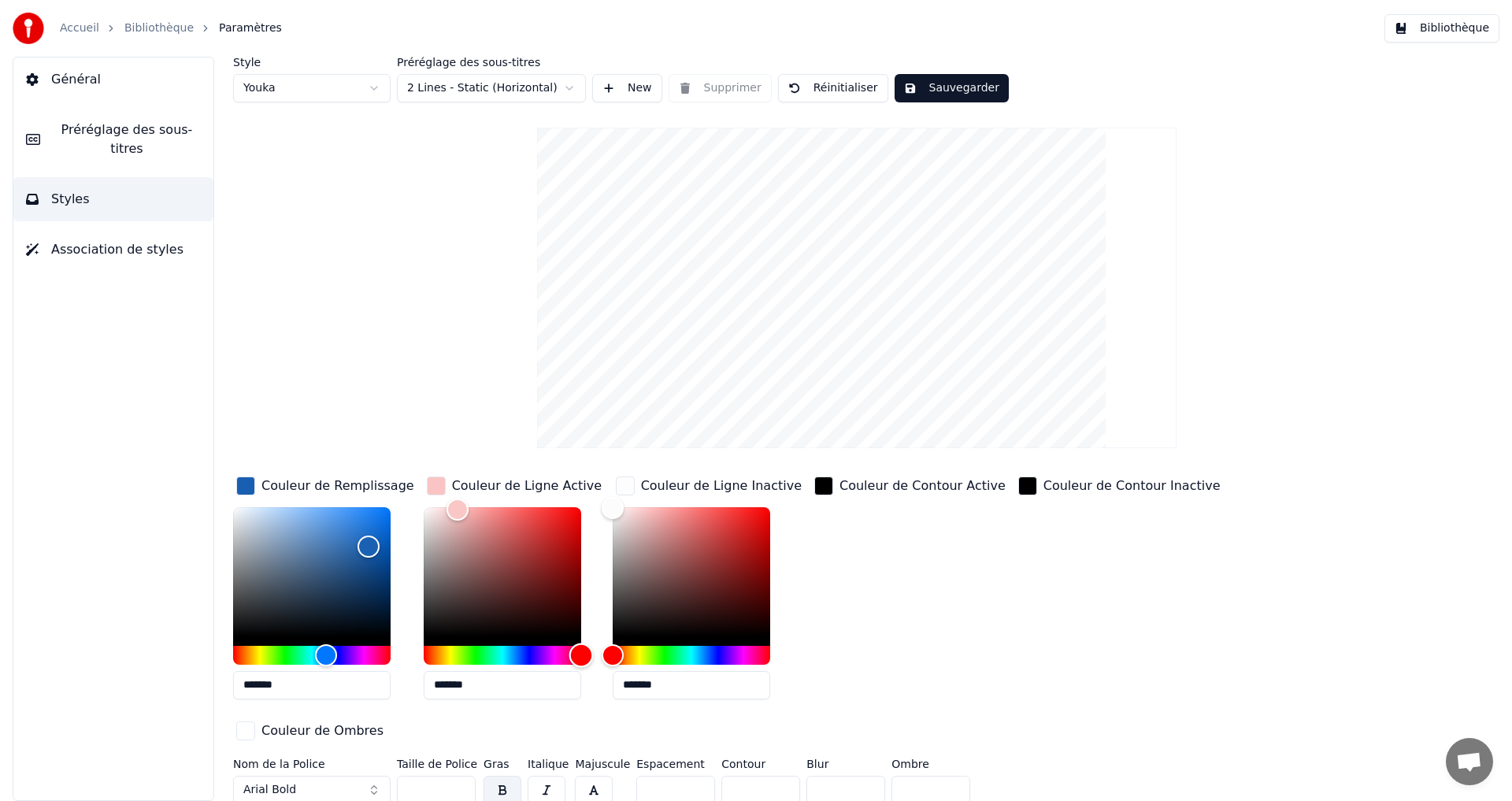
click at [613, 651] on div "Couleur de Remplissage ******* Couleur de Ligne Active ******* Couleur de Ligne…" at bounding box center [762, 609] width 1059 height 272
click at [502, 517] on div "Color" at bounding box center [502, 572] width 158 height 129
drag, startPoint x: 517, startPoint y: 542, endPoint x: 562, endPoint y: 548, distance: 45.4
click at [560, 549] on div "Color" at bounding box center [502, 572] width 158 height 129
drag, startPoint x: 542, startPoint y: 542, endPoint x: 527, endPoint y: 518, distance: 28.3
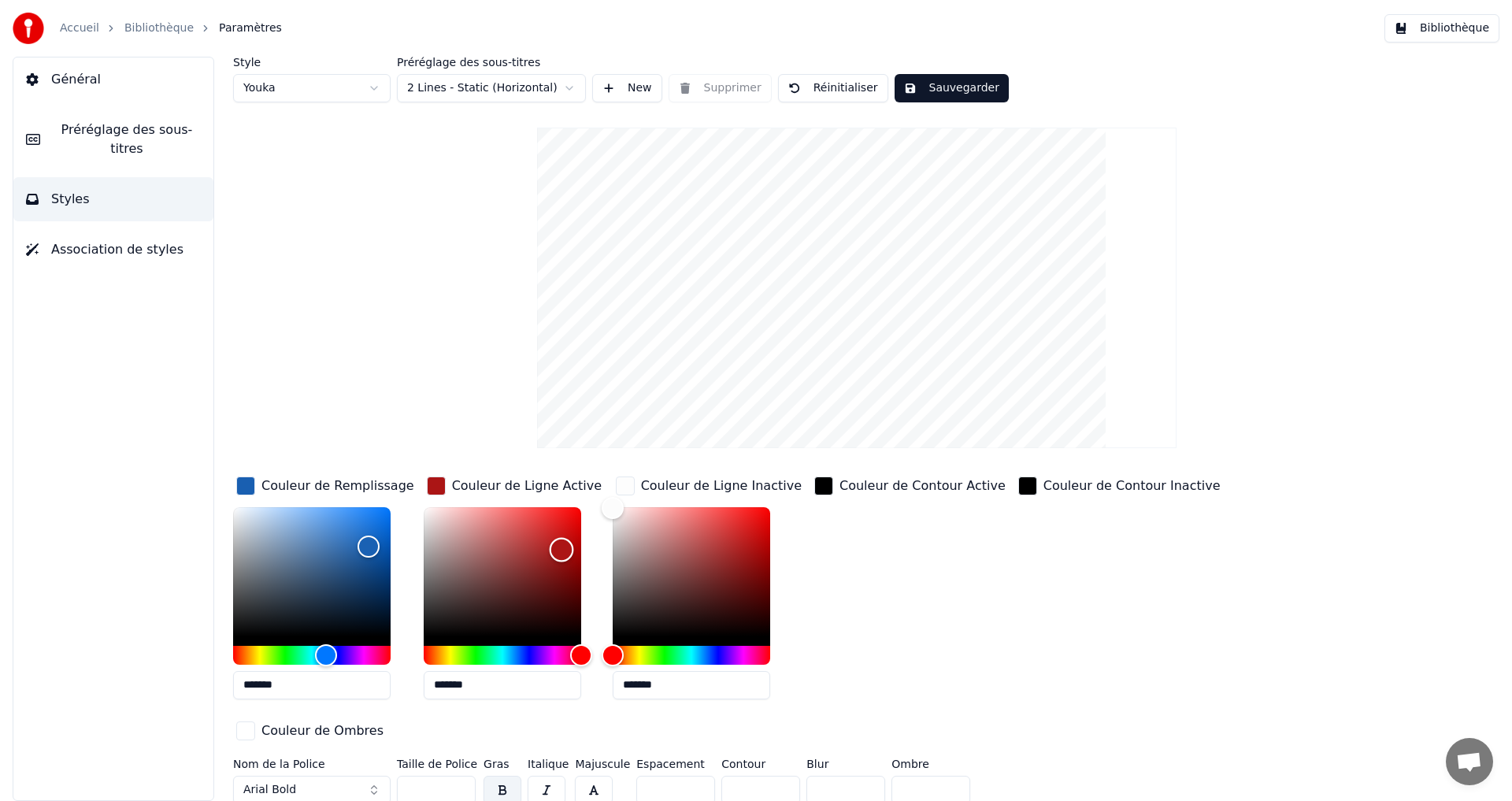
click at [532, 529] on div "Color" at bounding box center [502, 572] width 158 height 129
click at [530, 530] on div "Color" at bounding box center [529, 526] width 24 height 24
click at [539, 533] on div "Color" at bounding box center [540, 533] width 24 height 24
click at [537, 545] on div "Color" at bounding box center [502, 572] width 158 height 129
drag, startPoint x: 555, startPoint y: 566, endPoint x: 542, endPoint y: 569, distance: 13.3
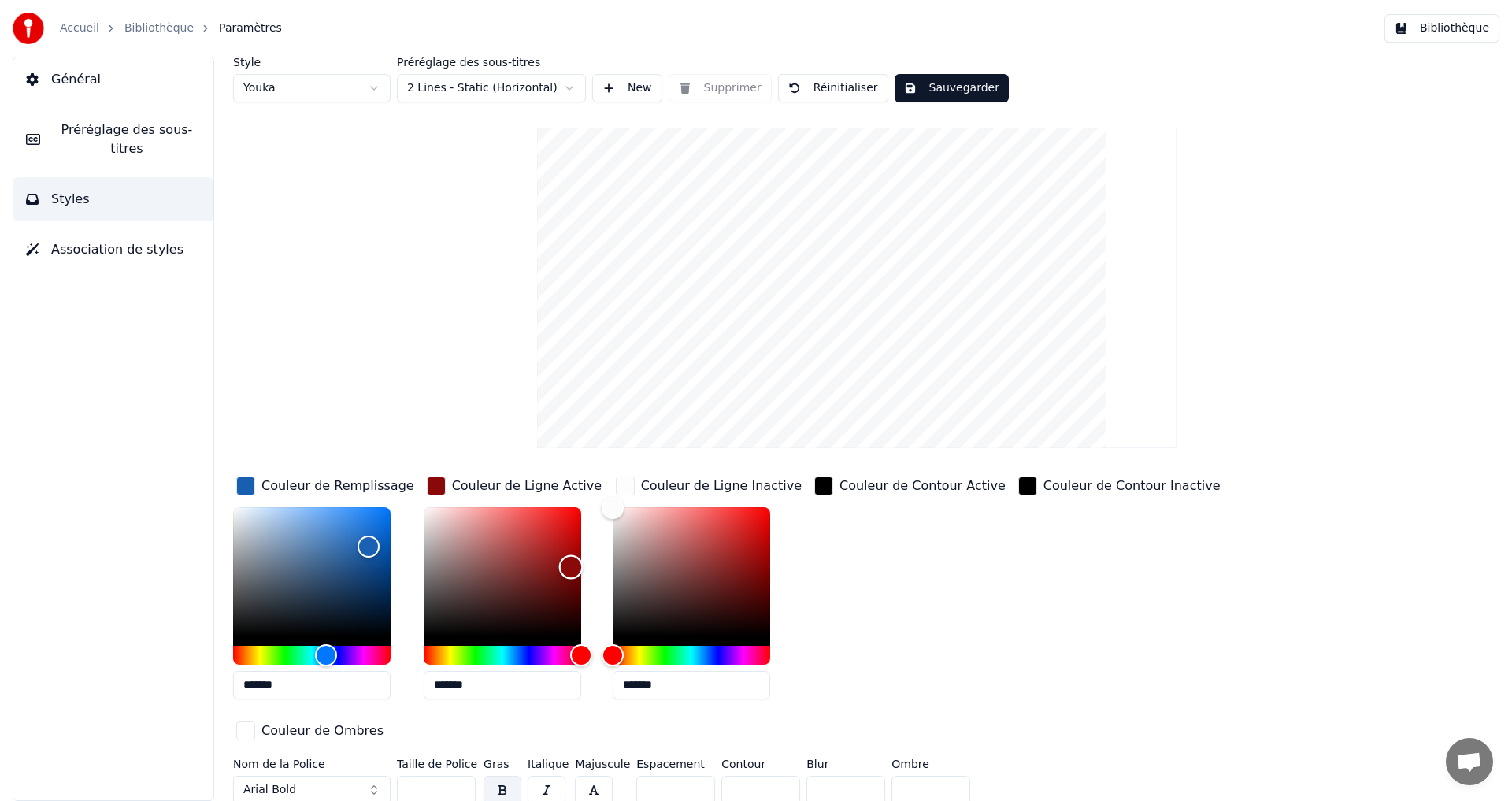
click at [558, 566] on div "Color" at bounding box center [570, 567] width 24 height 24
click at [479, 558] on div "Color" at bounding box center [502, 572] width 158 height 129
click at [523, 577] on div "Color" at bounding box center [502, 572] width 158 height 129
drag, startPoint x: 507, startPoint y: 578, endPoint x: 493, endPoint y: 561, distance: 22.0
click at [496, 565] on div "Color" at bounding box center [502, 572] width 158 height 129
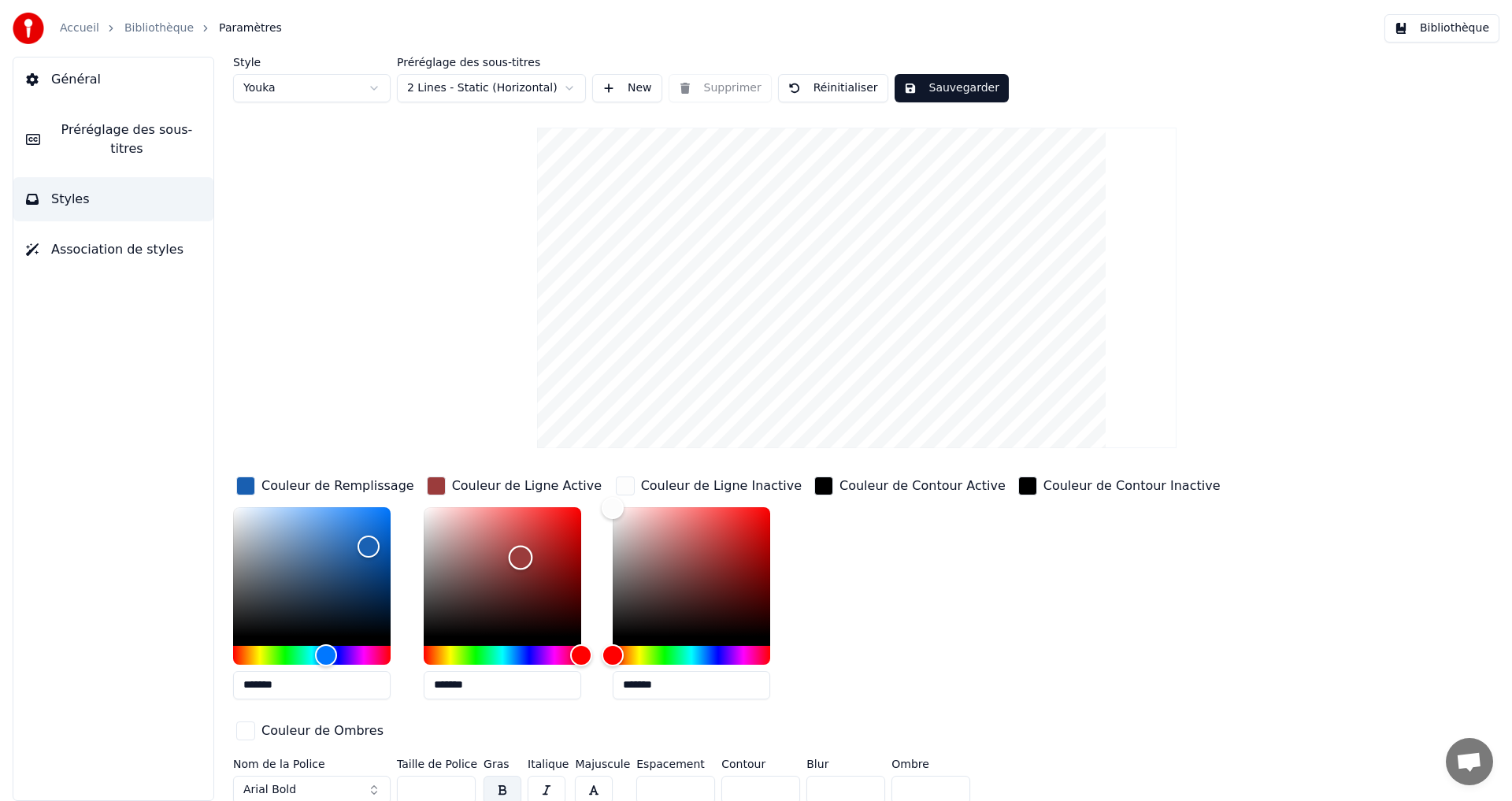
click at [521, 556] on div "Color" at bounding box center [520, 557] width 24 height 24
click at [532, 545] on div "Color" at bounding box center [529, 553] width 24 height 24
drag, startPoint x: 531, startPoint y: 537, endPoint x: 530, endPoint y: 525, distance: 12.0
click at [530, 525] on div "Color" at bounding box center [532, 534] width 24 height 24
click at [534, 529] on div "Color" at bounding box center [533, 528] width 24 height 24
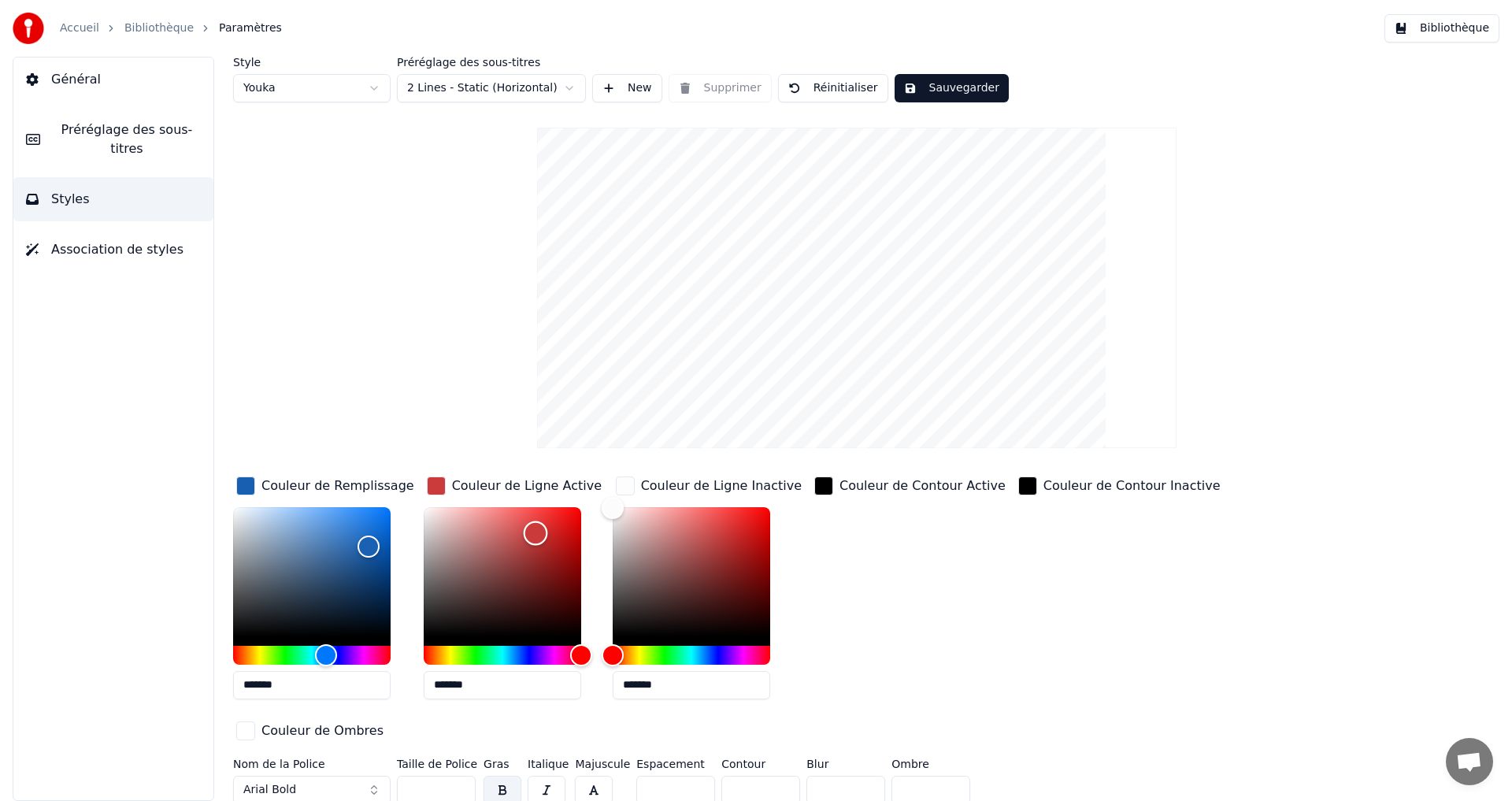
click at [534, 533] on div "Color" at bounding box center [535, 533] width 24 height 24
click at [533, 536] on div "Color" at bounding box center [534, 537] width 24 height 24
click at [531, 538] on div "Color" at bounding box center [532, 537] width 24 height 24
click at [544, 542] on div "Color" at bounding box center [502, 572] width 158 height 129
type input "*******"
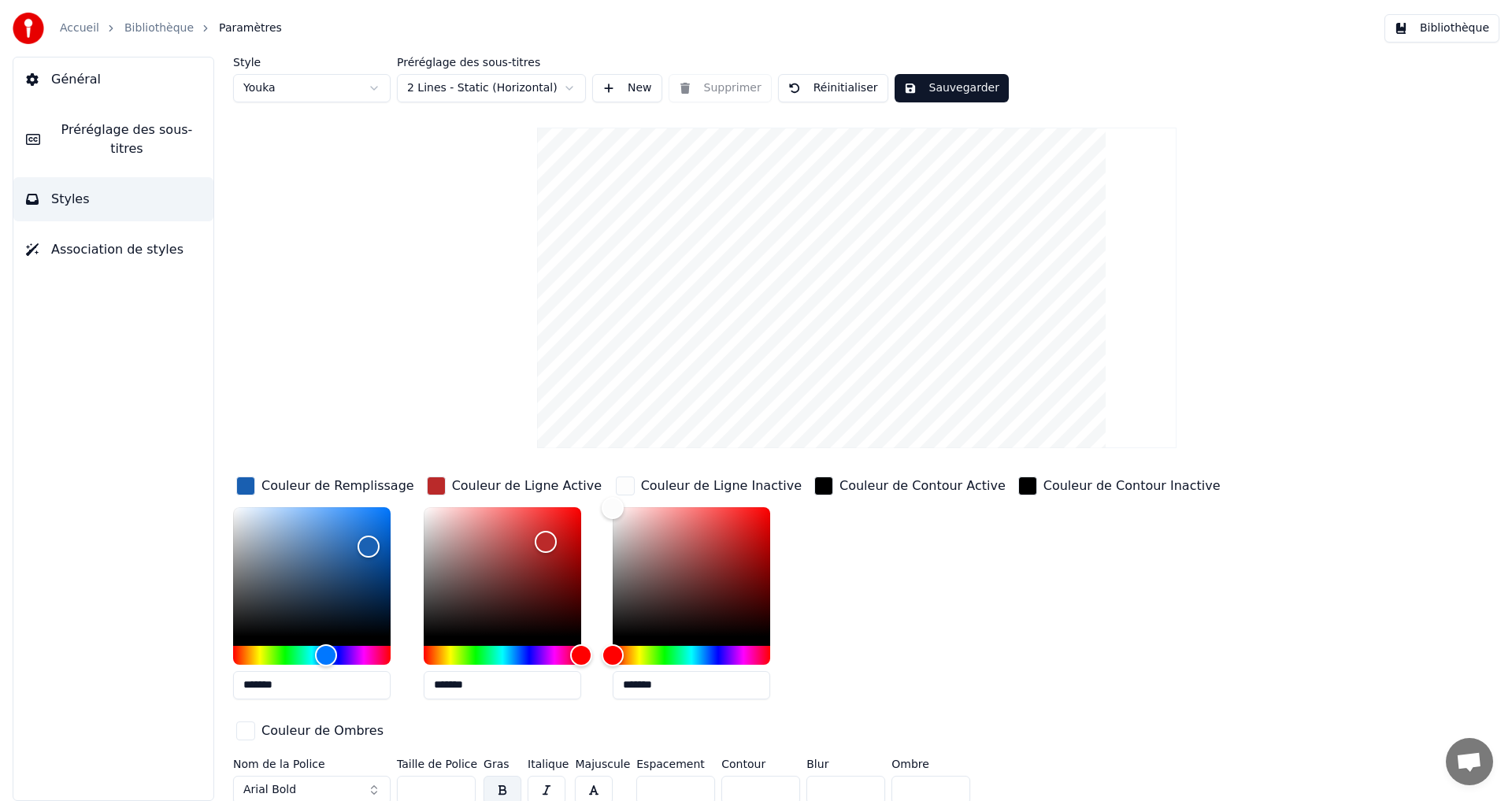
click at [436, 481] on div "button" at bounding box center [436, 486] width 19 height 19
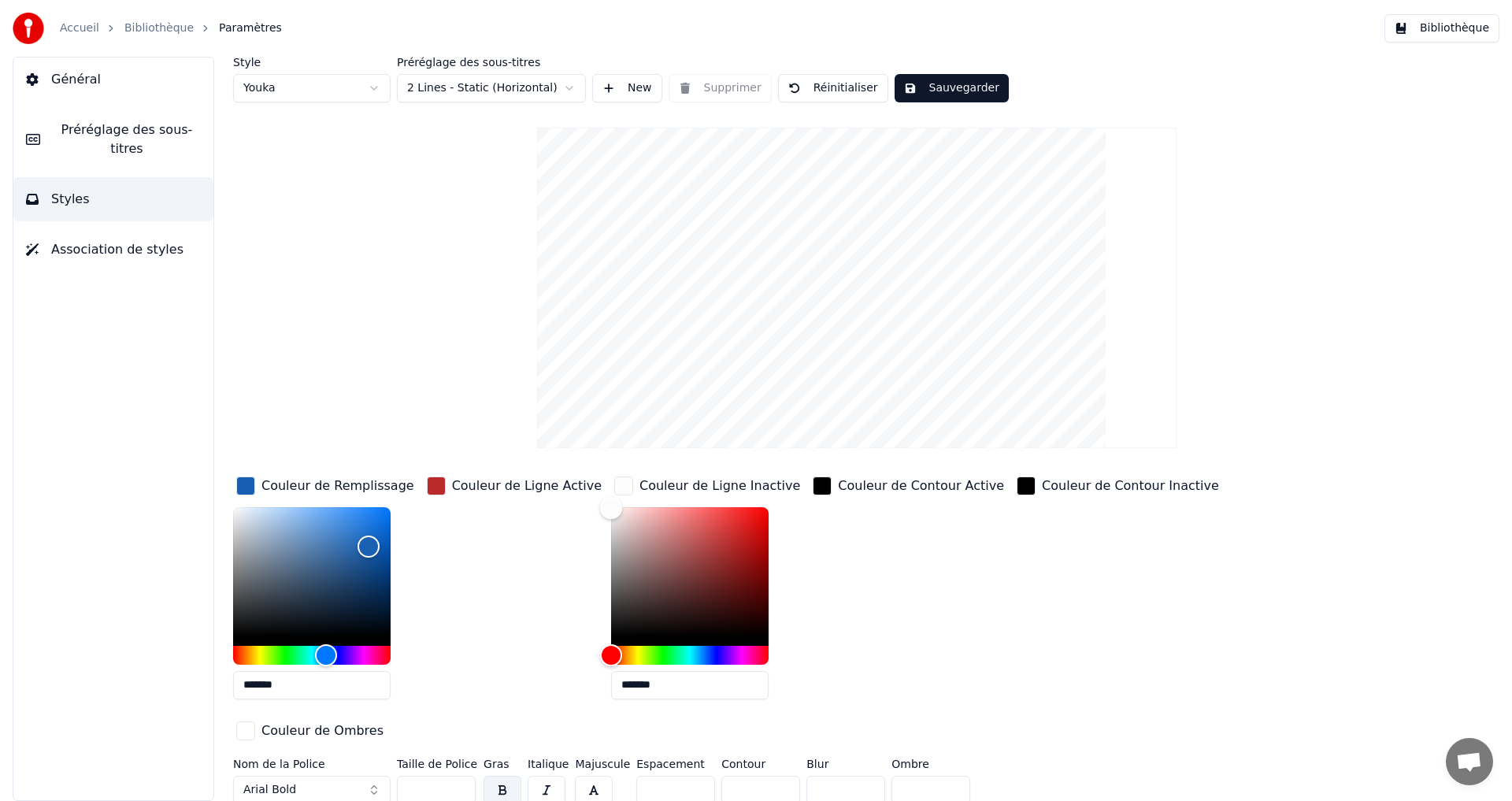
click at [433, 486] on div "button" at bounding box center [436, 486] width 19 height 19
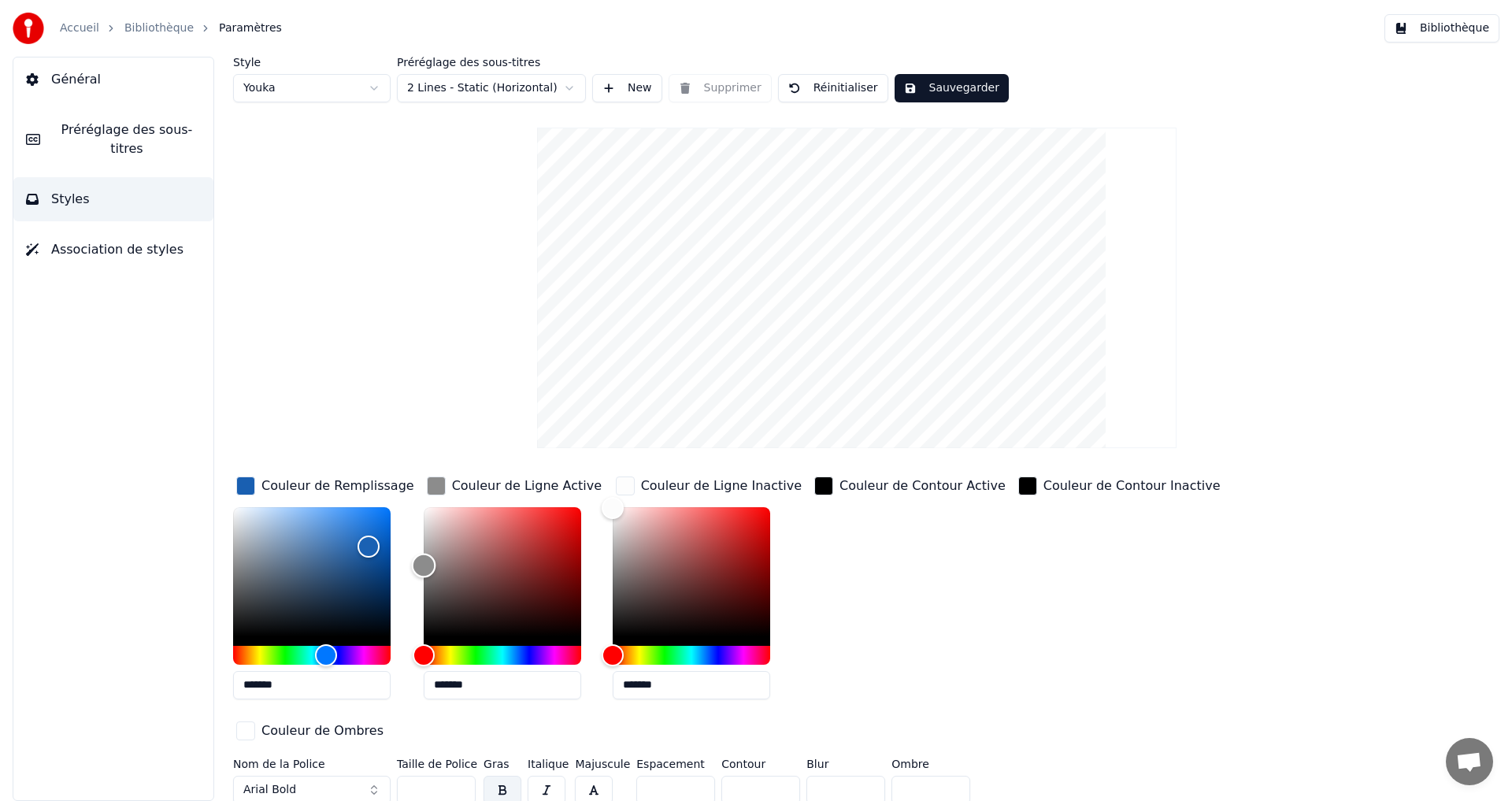
drag, startPoint x: 476, startPoint y: 556, endPoint x: 359, endPoint y: 553, distance: 117.0
click at [356, 559] on div "Couleur de Remplissage ******* Couleur de Ligne Active ******* Couleur de Ligne…" at bounding box center [762, 609] width 1059 height 272
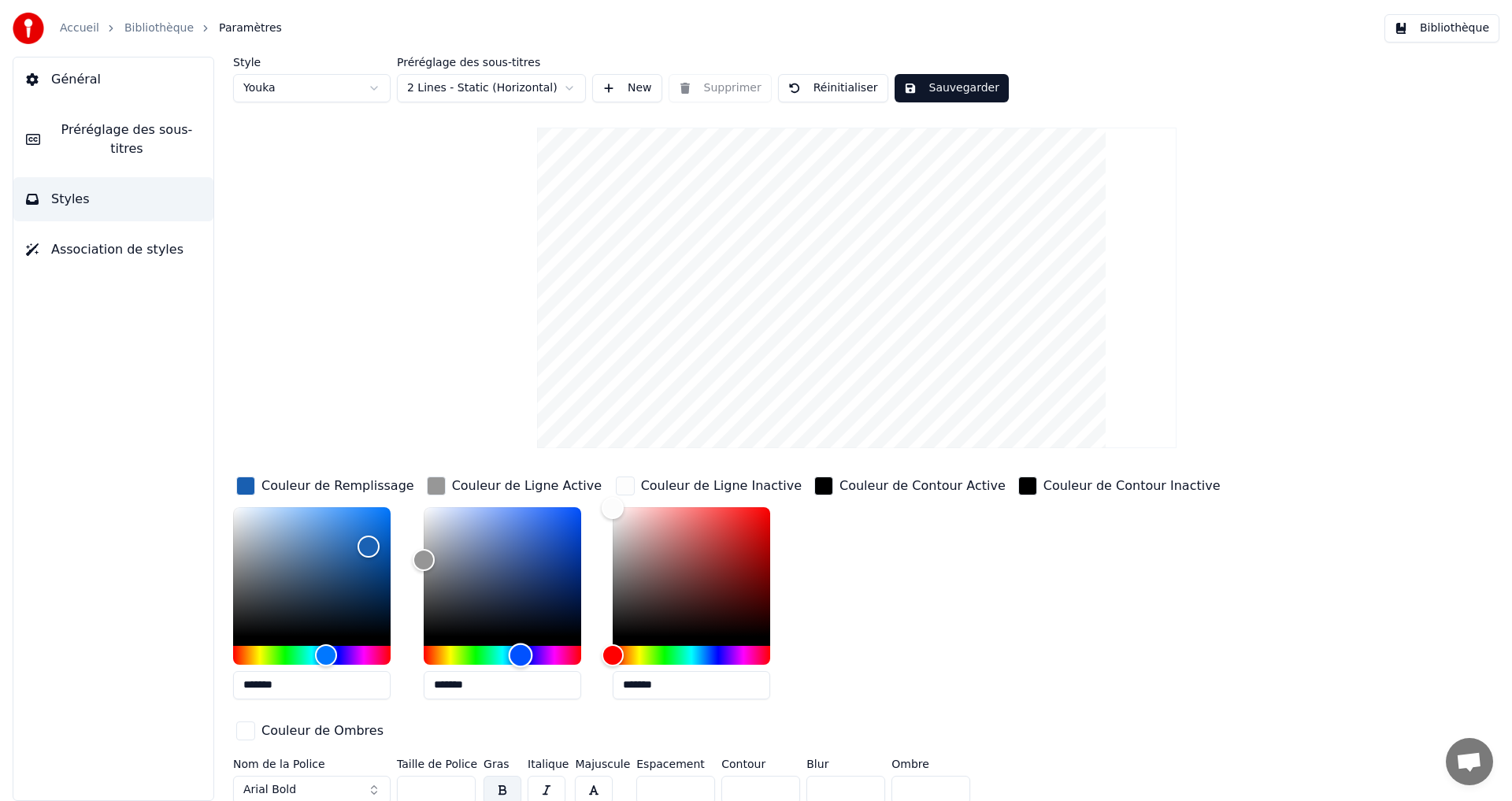
drag, startPoint x: 420, startPoint y: 652, endPoint x: 519, endPoint y: 654, distance: 99.0
click at [519, 654] on div "Hue" at bounding box center [520, 654] width 24 height 24
drag, startPoint x: 439, startPoint y: 541, endPoint x: 545, endPoint y: 543, distance: 106.0
click at [545, 543] on div "Color" at bounding box center [502, 572] width 158 height 129
drag, startPoint x: 545, startPoint y: 543, endPoint x: 505, endPoint y: 560, distance: 43.5
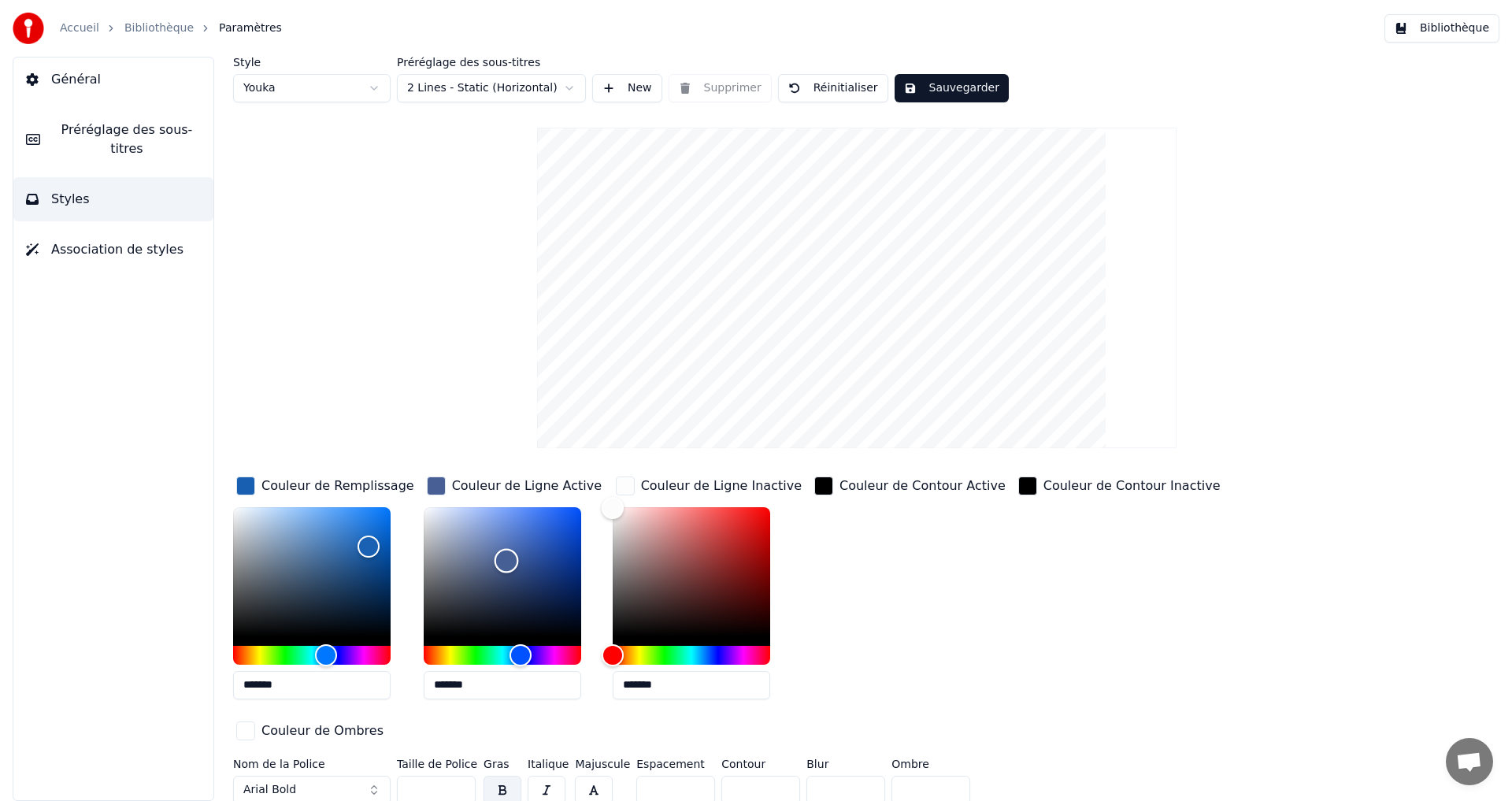
click at [505, 560] on div "Color" at bounding box center [505, 561] width 24 height 24
type input "*******"
drag, startPoint x: 506, startPoint y: 560, endPoint x: 589, endPoint y: 537, distance: 86.1
click at [589, 537] on div "Color" at bounding box center [581, 537] width 24 height 24
click at [437, 486] on div "button" at bounding box center [436, 486] width 19 height 19
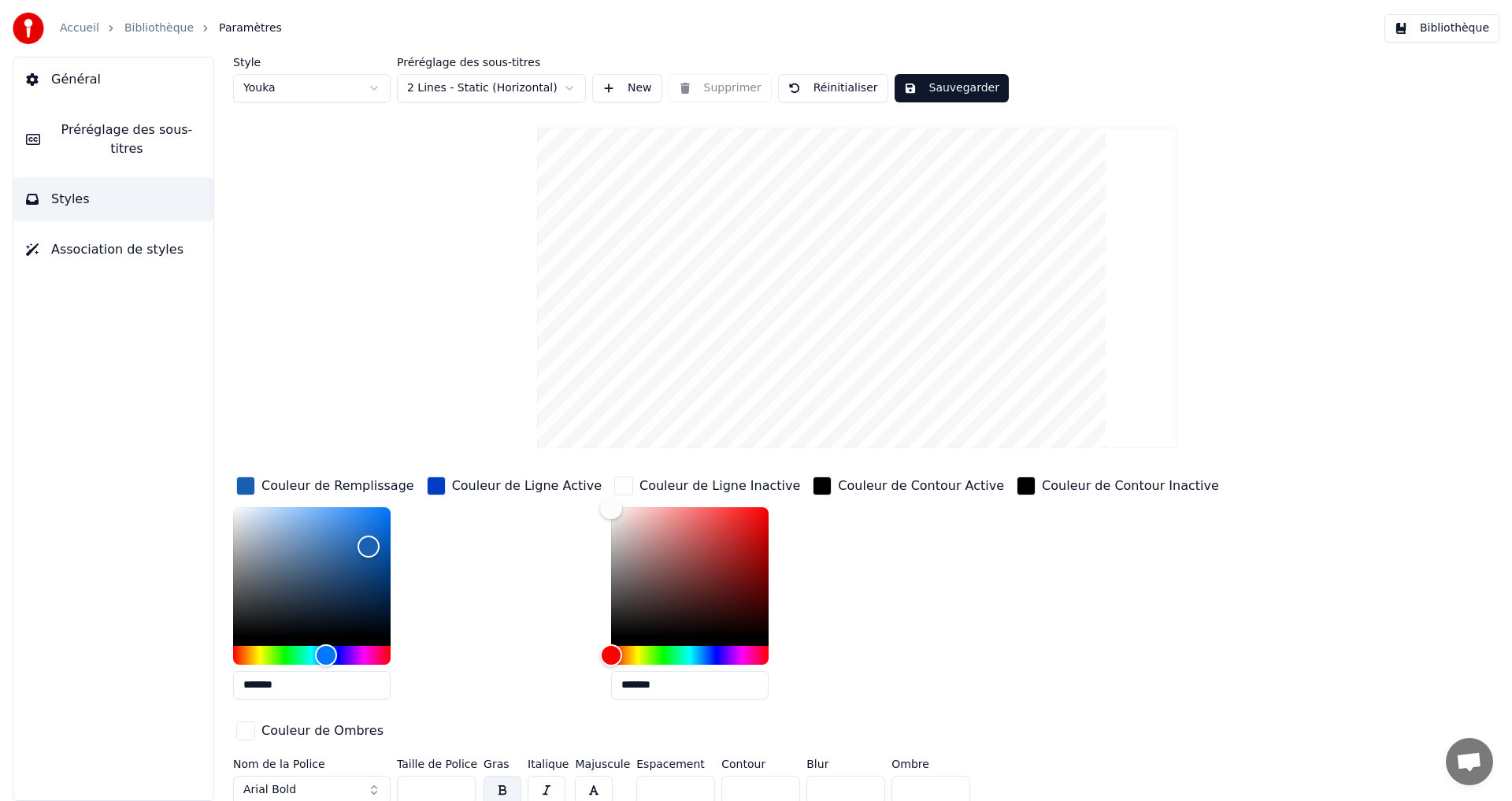
click at [430, 485] on div "button" at bounding box center [436, 486] width 19 height 19
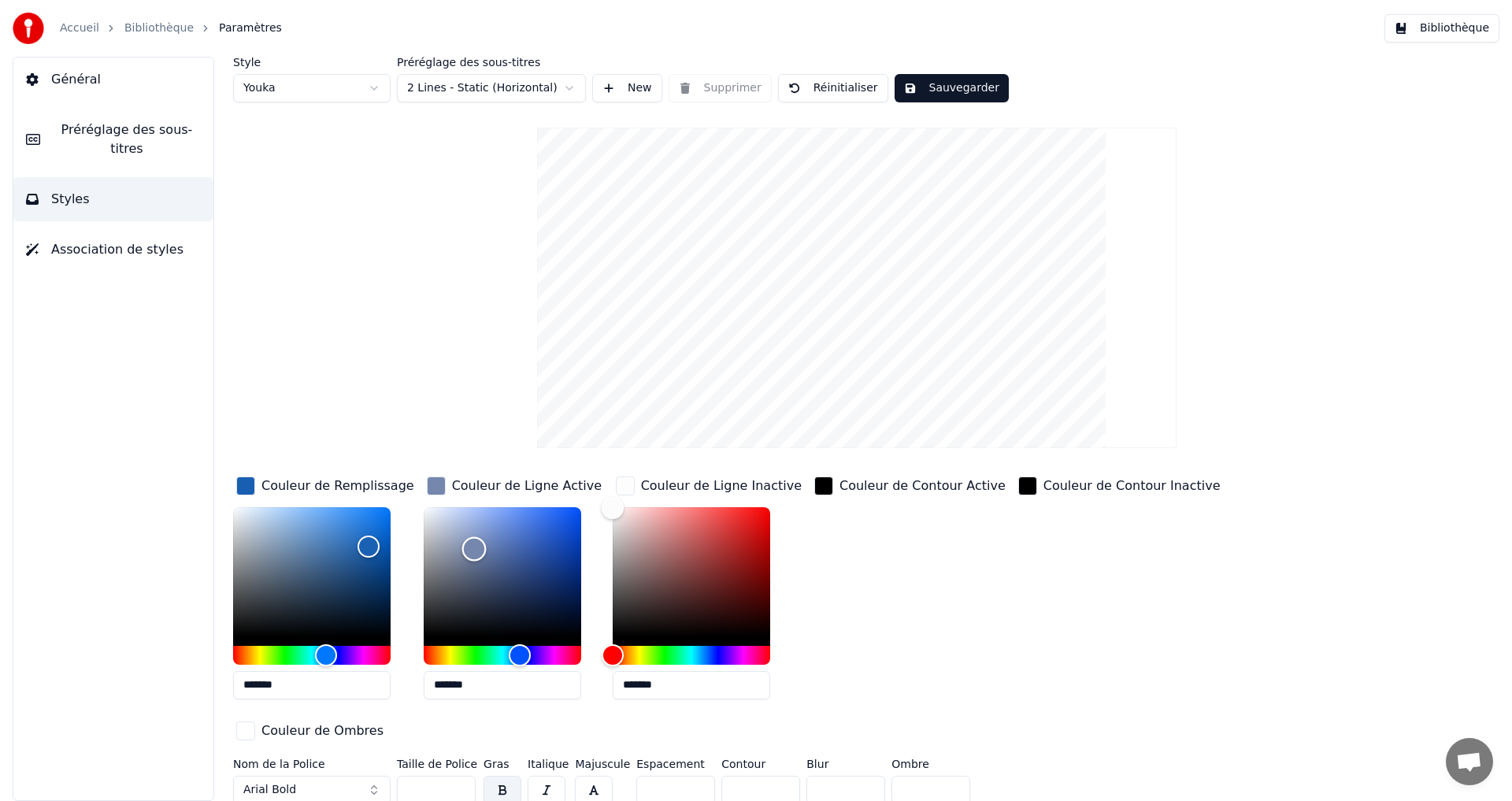
type input "*******"
drag, startPoint x: 498, startPoint y: 553, endPoint x: 333, endPoint y: 414, distance: 215.7
click at [333, 414] on div "Style Youka Préréglage des sous-titres 2 Lines - Static (Horizontal) New Suppri…" at bounding box center [857, 434] width 1248 height 754
click at [243, 481] on div "button" at bounding box center [245, 486] width 19 height 19
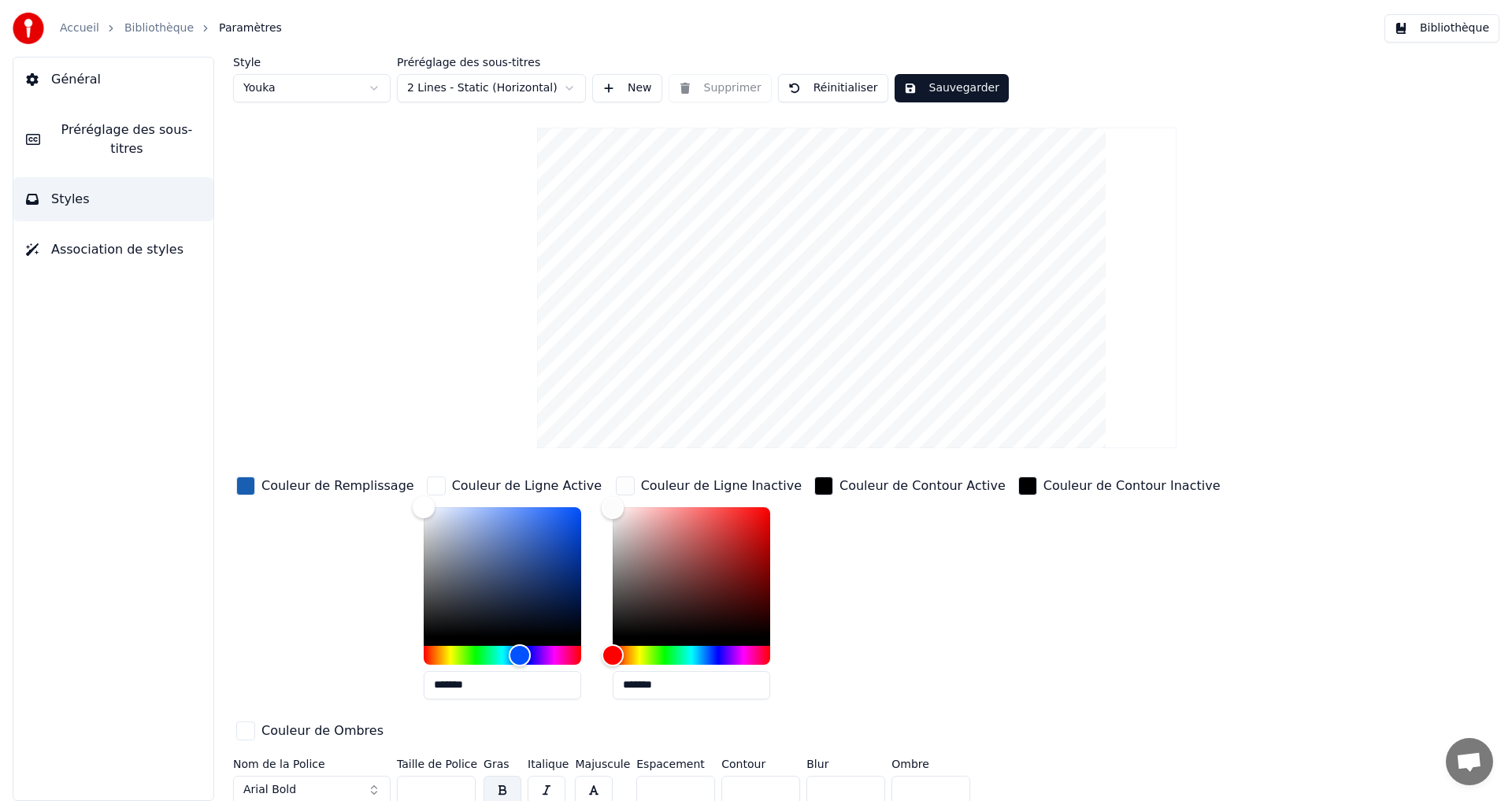
click at [248, 481] on div "button" at bounding box center [245, 486] width 19 height 19
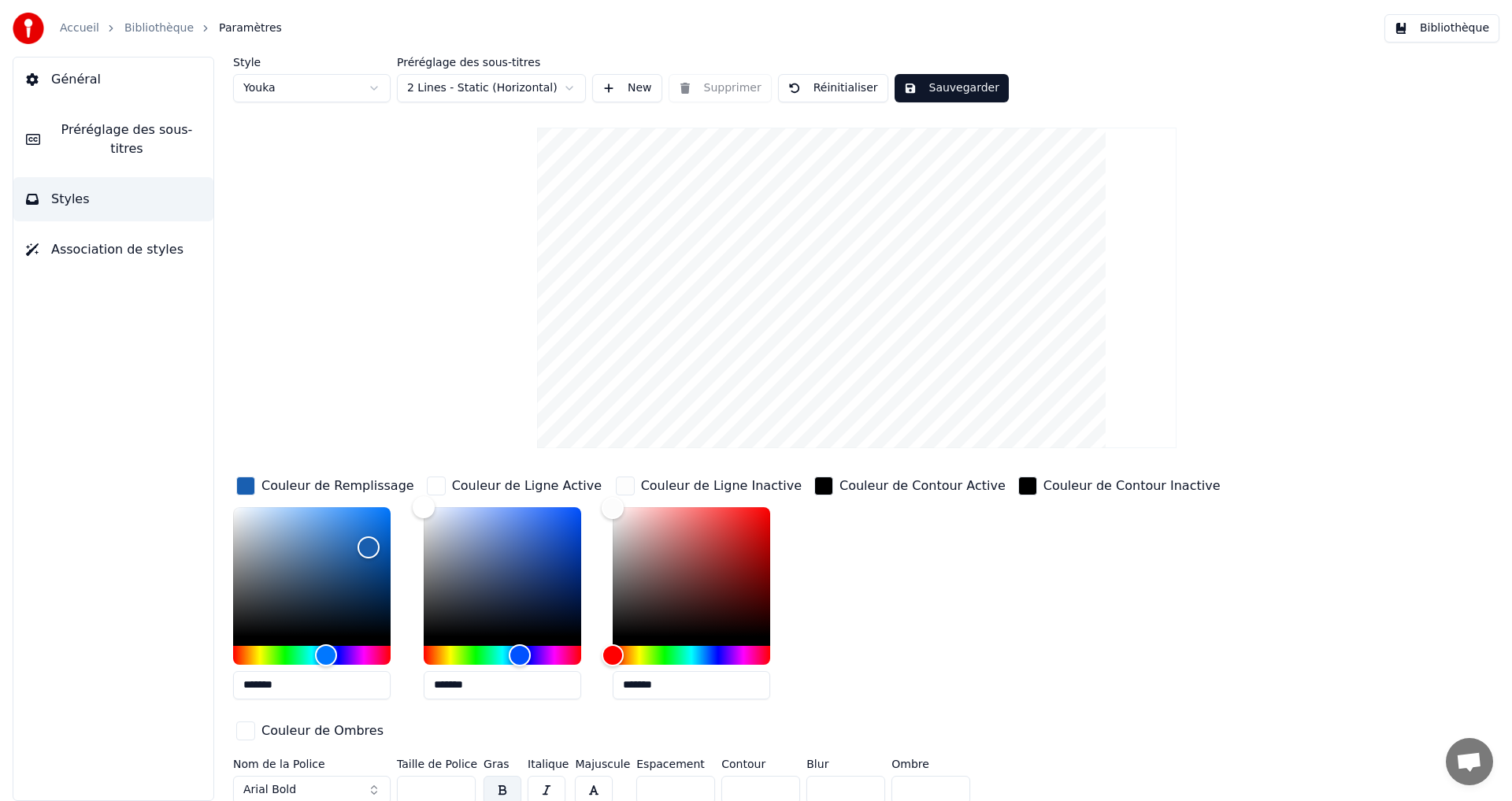
drag, startPoint x: 307, startPoint y: 683, endPoint x: 245, endPoint y: 683, distance: 62.0
click at [234, 684] on input "*******" at bounding box center [311, 684] width 158 height 28
paste input "text"
click at [376, 535] on div "Color" at bounding box center [311, 572] width 158 height 129
click at [352, 561] on div "Color" at bounding box center [311, 572] width 158 height 129
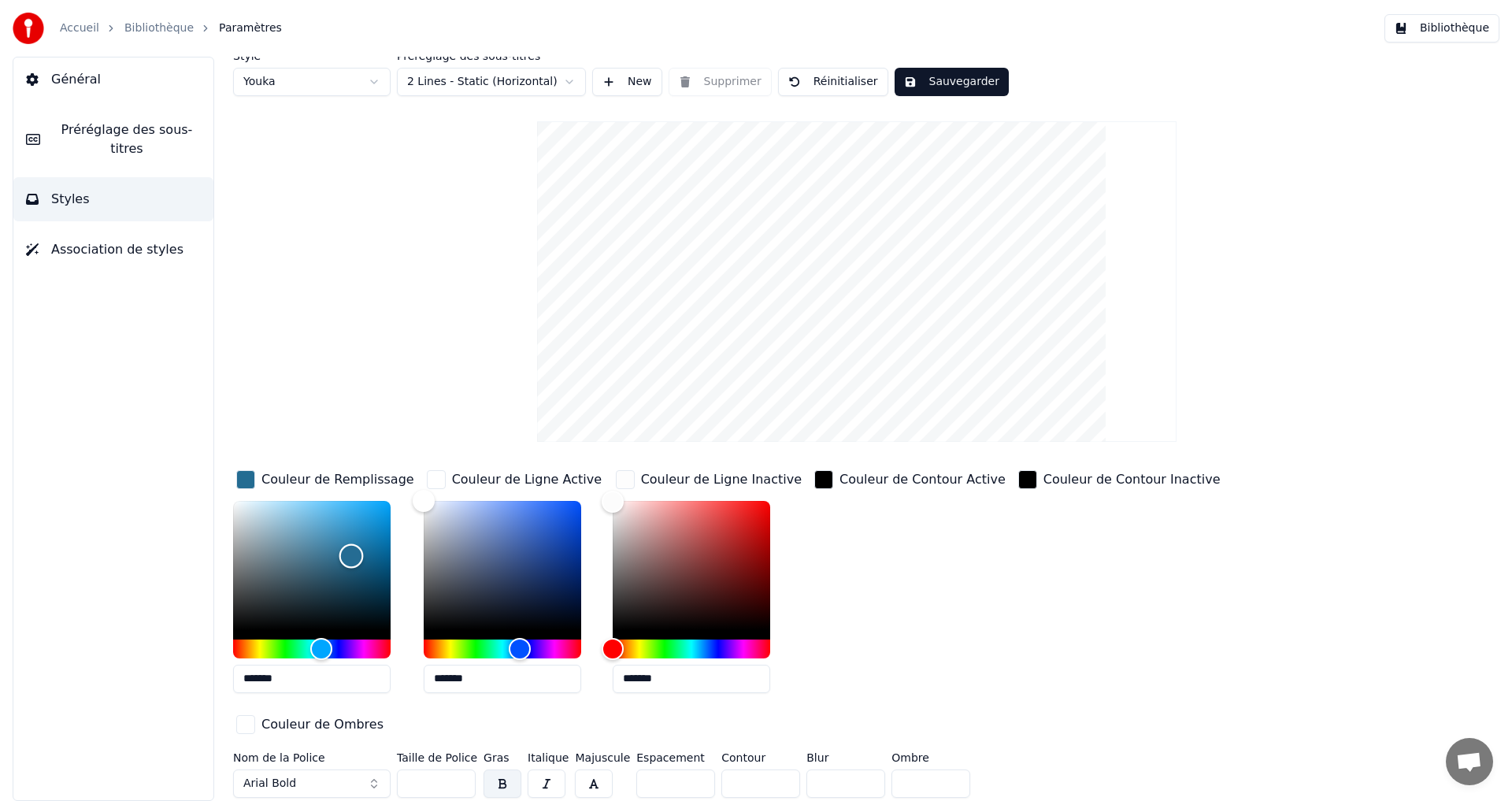
scroll to position [8, 0]
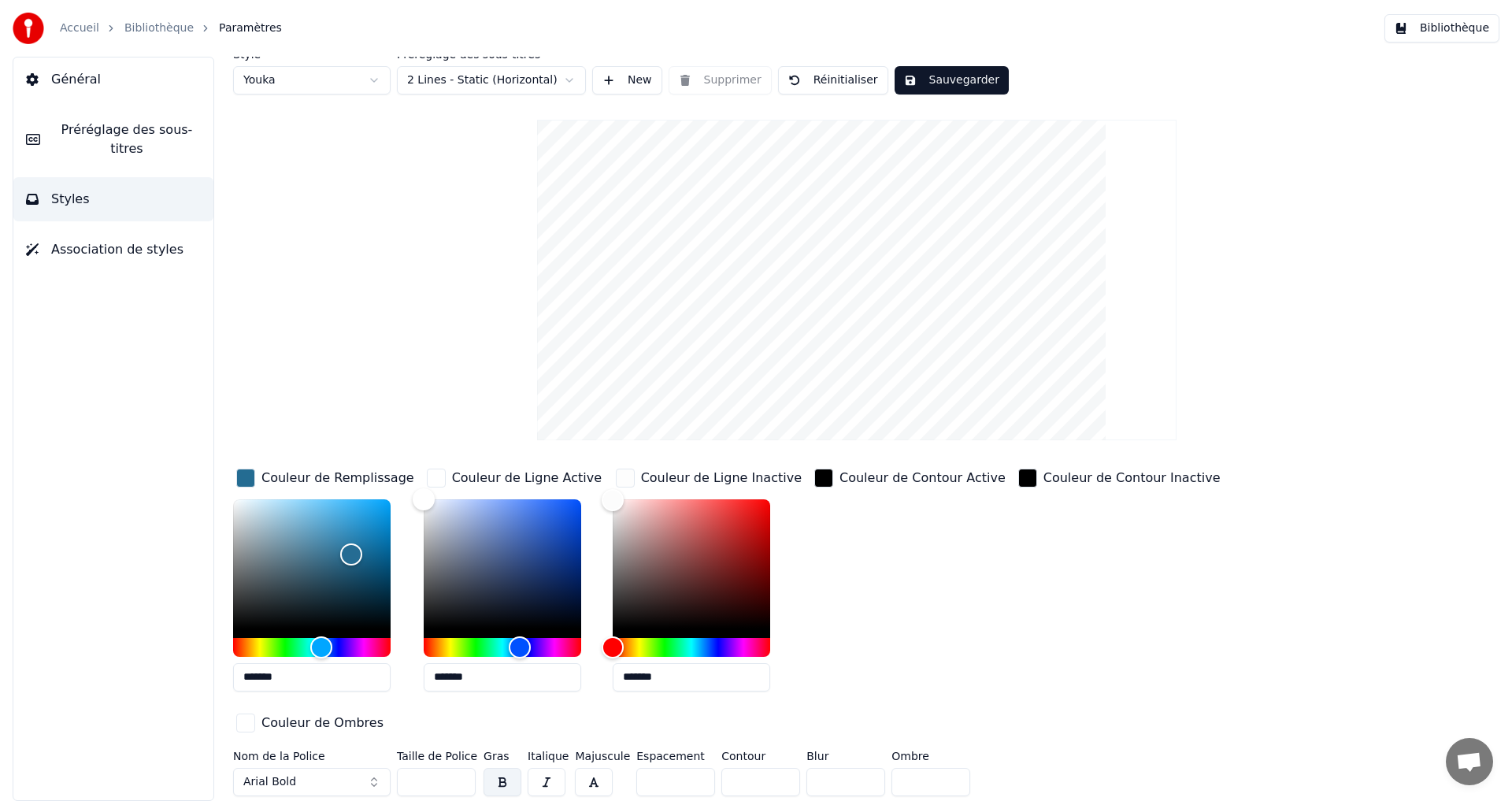
drag, startPoint x: 271, startPoint y: 677, endPoint x: 203, endPoint y: 666, distance: 68.9
click at [214, 673] on div "Style Youka Préréglage des sous-titres 2 Lines - Static (Horizontal) New Suppri…" at bounding box center [857, 429] width 1310 height 744
paste input "text"
type input "******"
click at [909, 80] on button "Sauvegarder" at bounding box center [952, 80] width 115 height 28
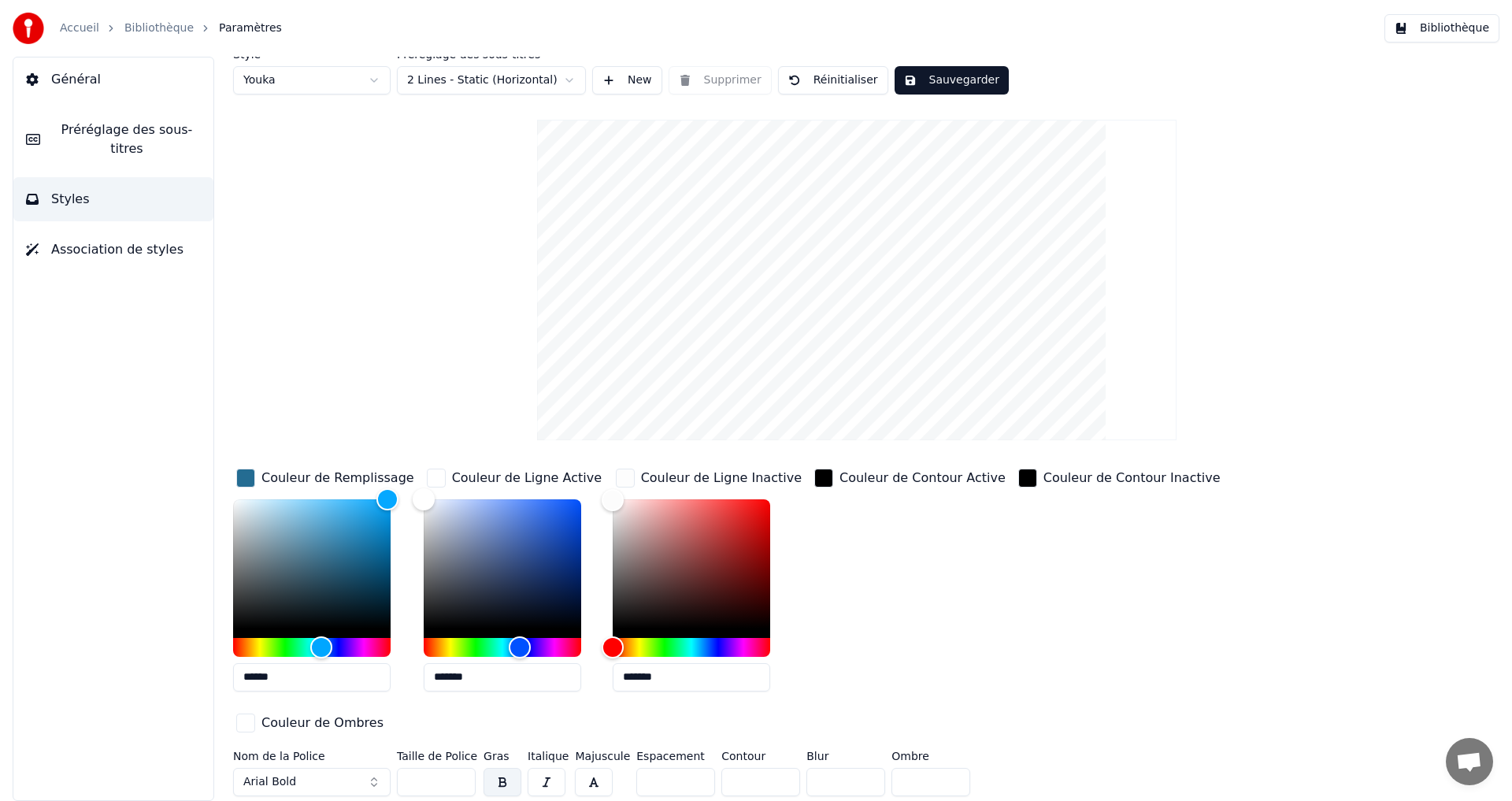
click at [162, 23] on link "Bibliothèque" at bounding box center [159, 28] width 70 height 16
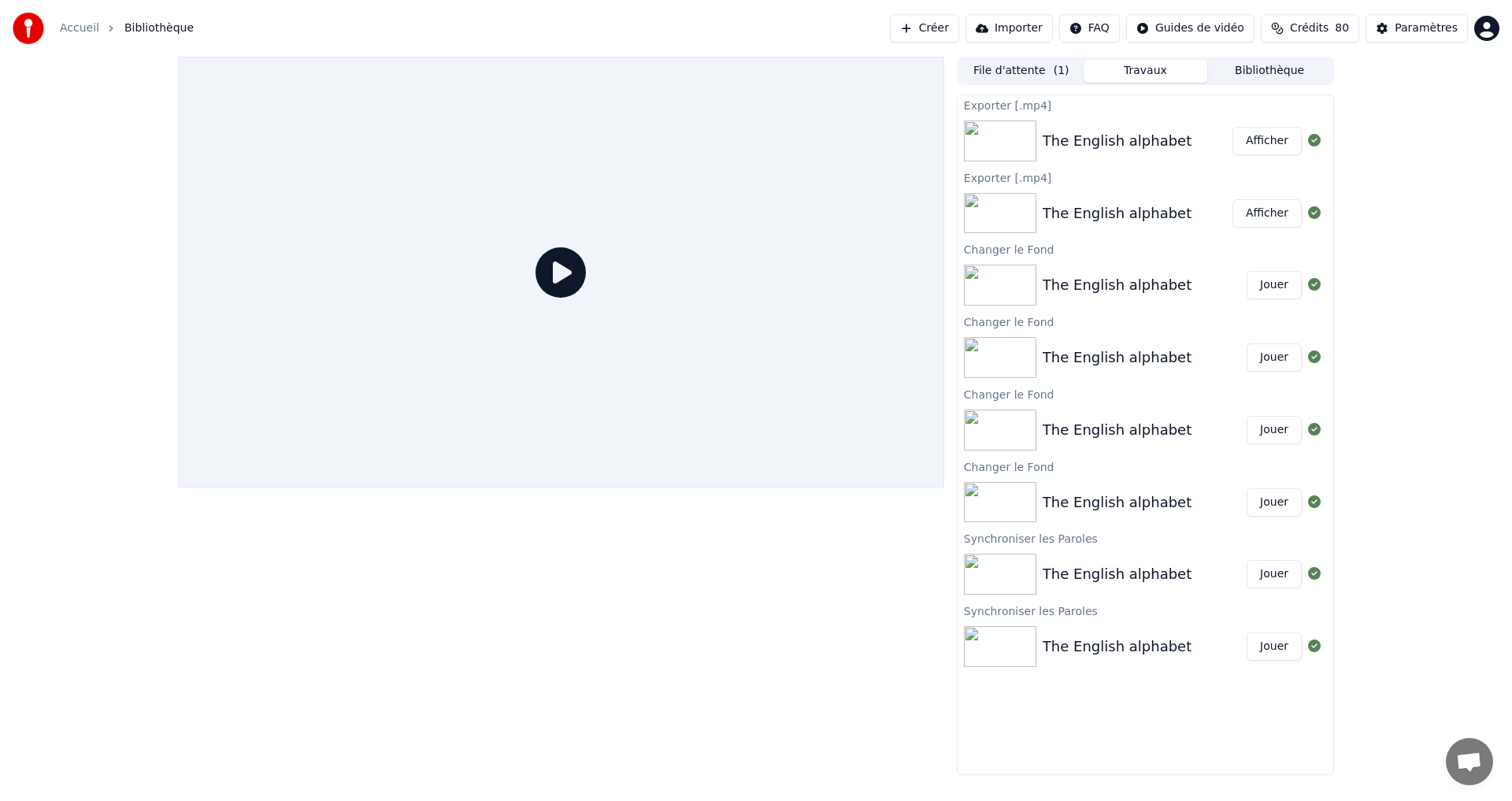
click at [1084, 126] on div "The English alphabet Afficher" at bounding box center [1146, 141] width 376 height 54
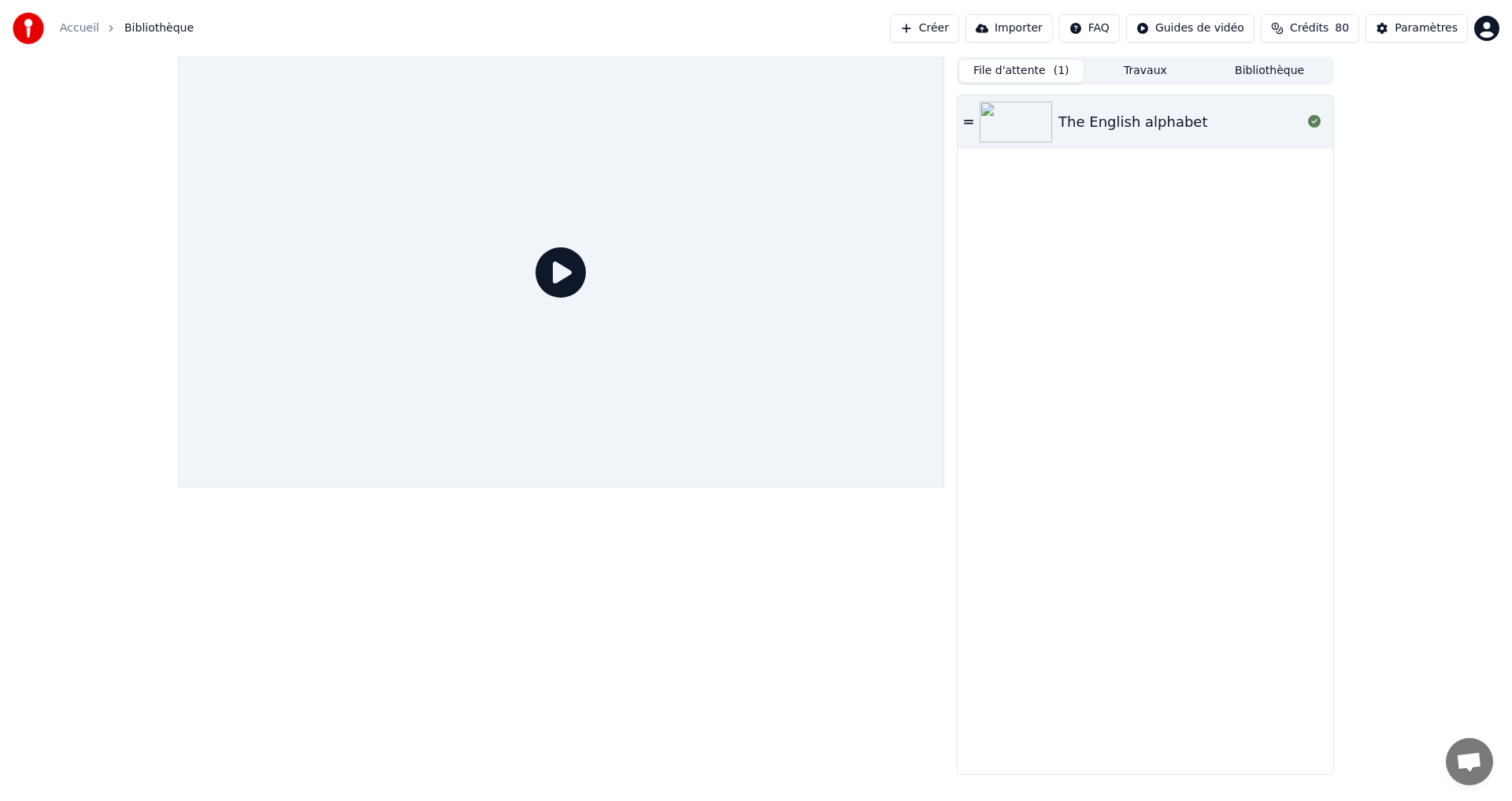
click at [993, 69] on button "File d'attente ( 1 )" at bounding box center [1021, 71] width 124 height 23
click at [1109, 137] on div "The English alphabet" at bounding box center [1146, 121] width 376 height 54
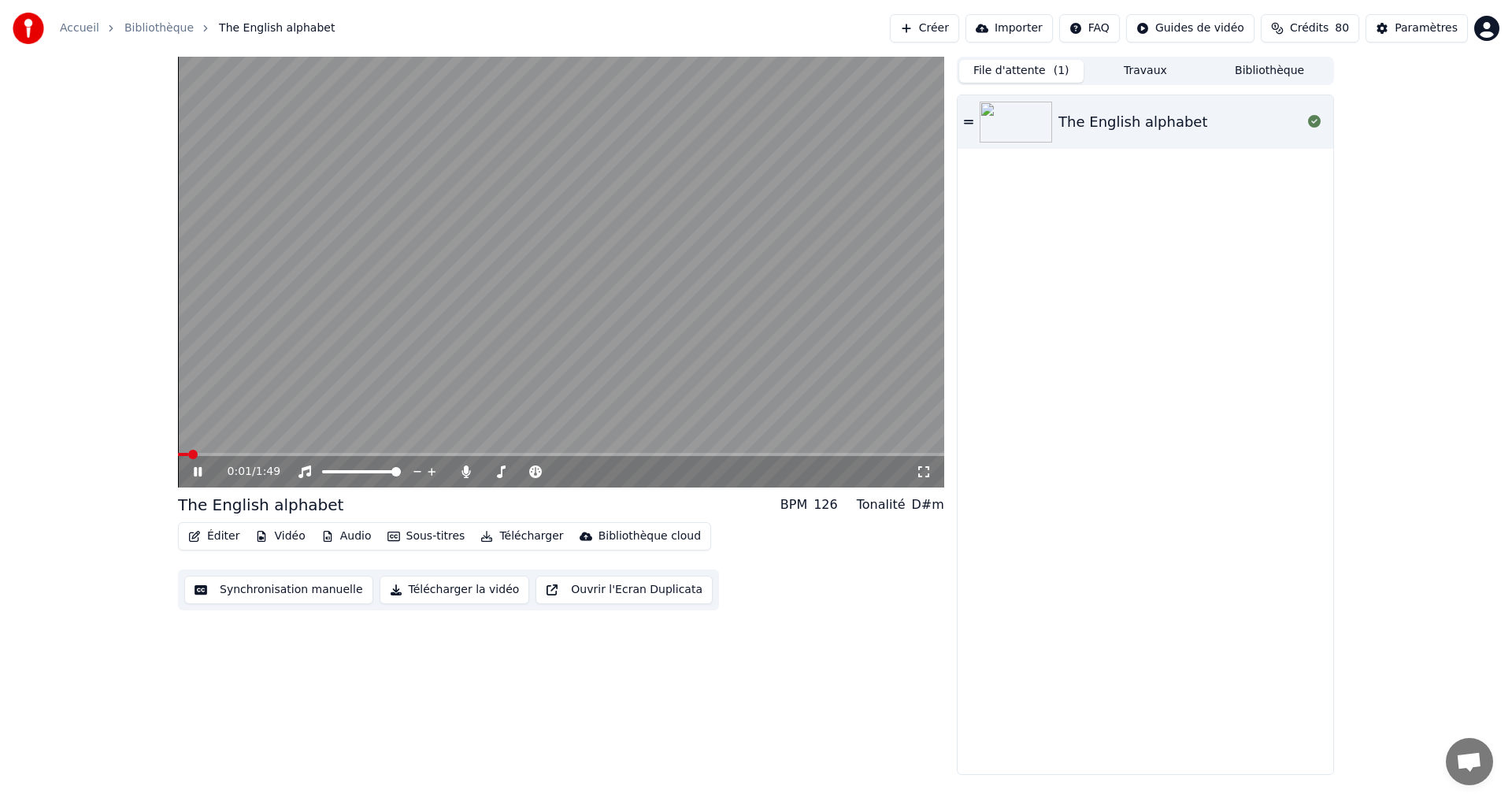
click at [198, 472] on icon at bounding box center [210, 471] width 37 height 13
click at [408, 587] on button "Télécharger la vidéo" at bounding box center [455, 589] width 151 height 28
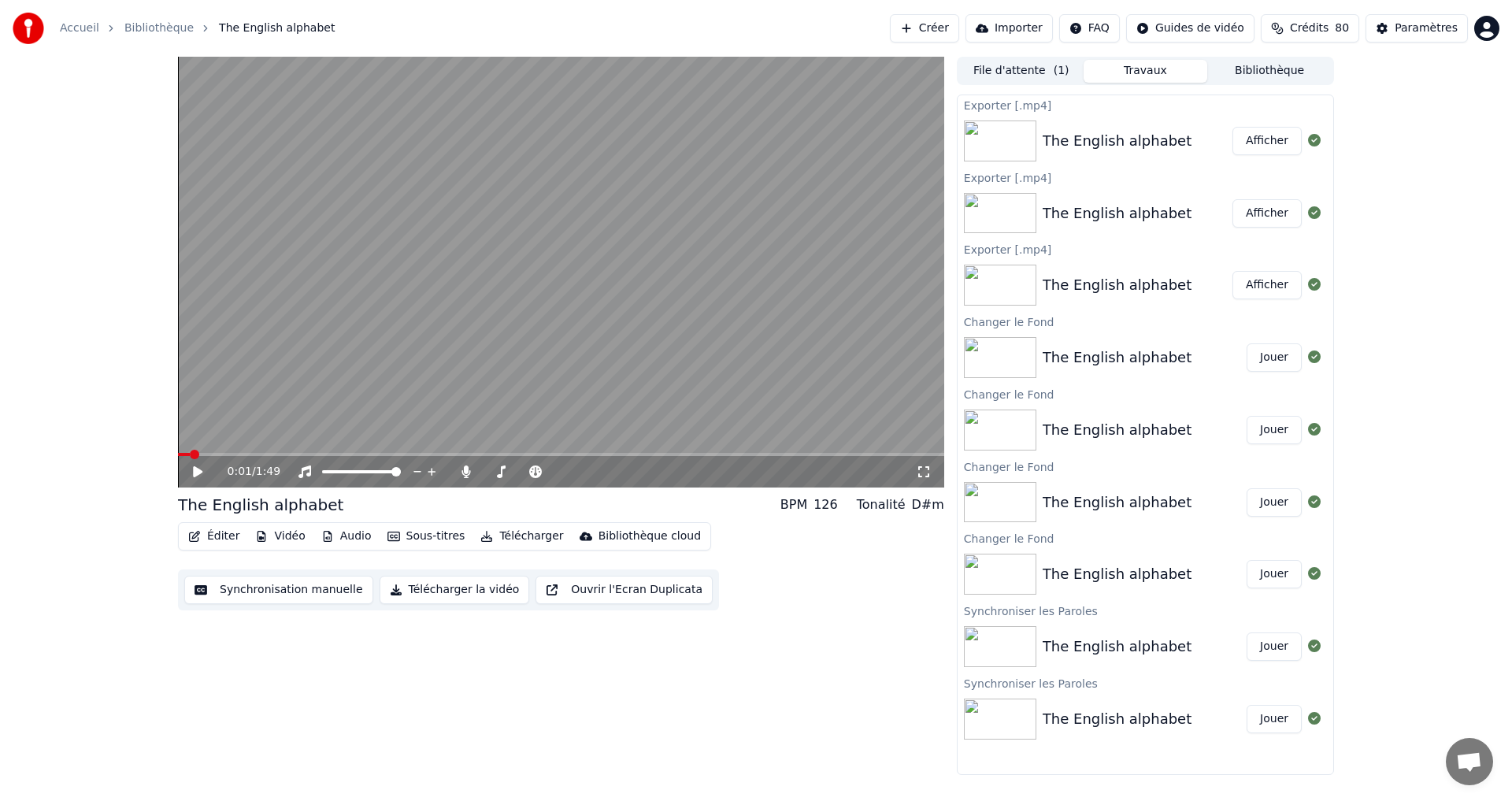
click at [1274, 141] on button "Afficher" at bounding box center [1267, 140] width 70 height 28
click at [207, 521] on div "The English alphabet BPM 126 Tonalité D#m Éditer Vidéo Audio Sous-titres Téléch…" at bounding box center [561, 551] width 767 height 117
click at [206, 536] on button "Éditer" at bounding box center [213, 536] width 64 height 23
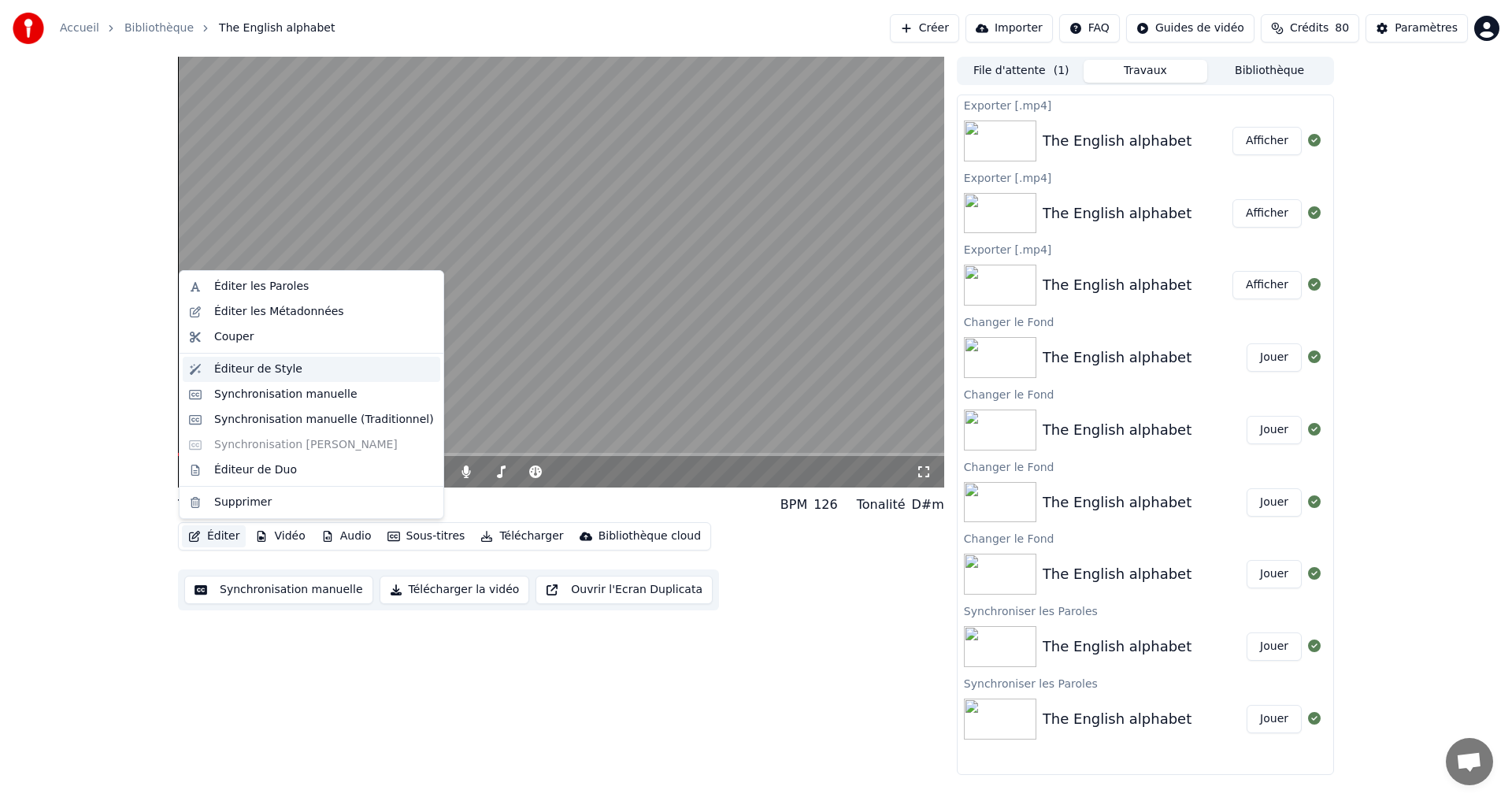
click at [242, 372] on div "Éditeur de Style" at bounding box center [259, 369] width 88 height 16
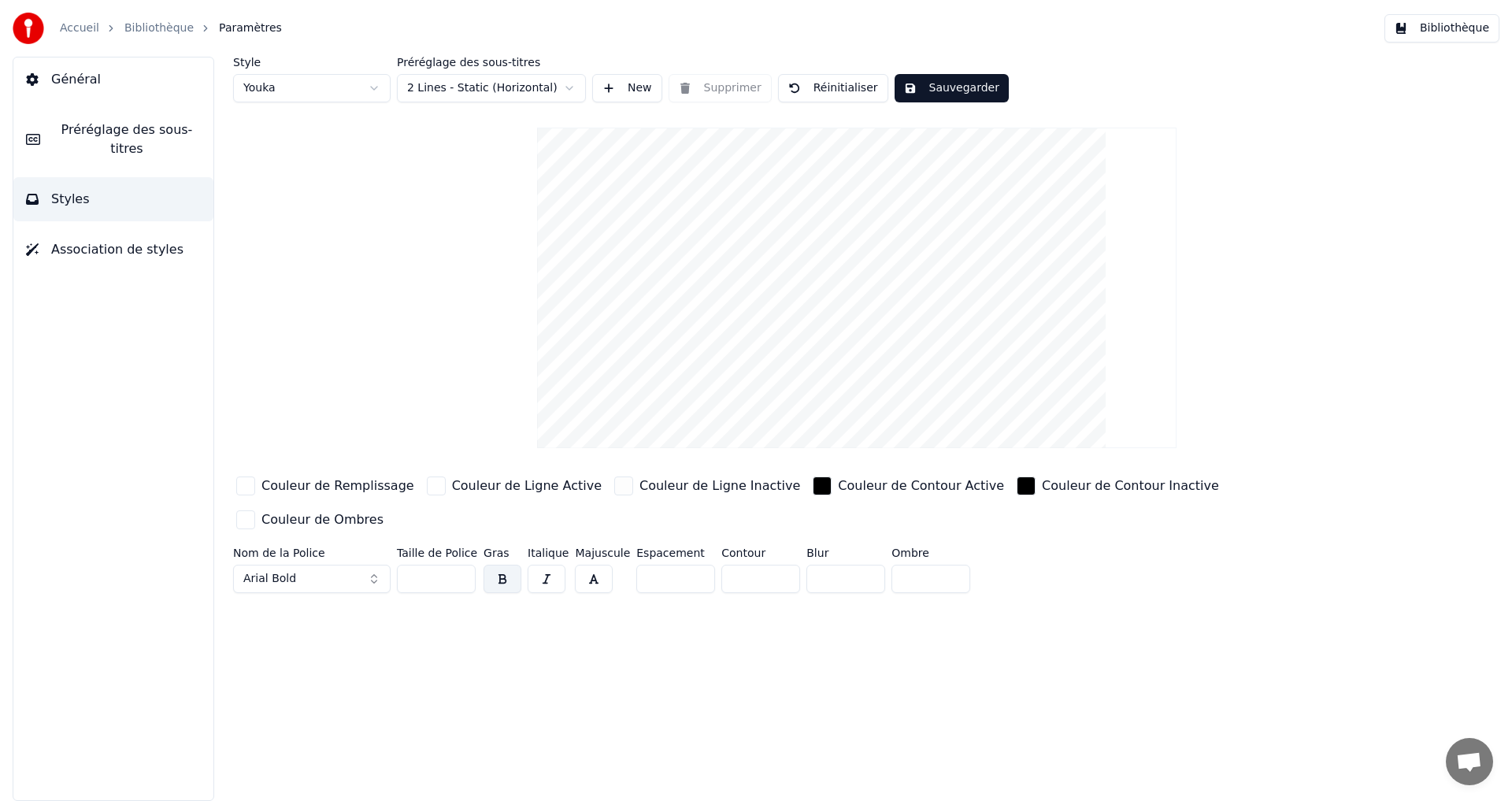
click at [138, 34] on link "Bibliothèque" at bounding box center [159, 28] width 70 height 16
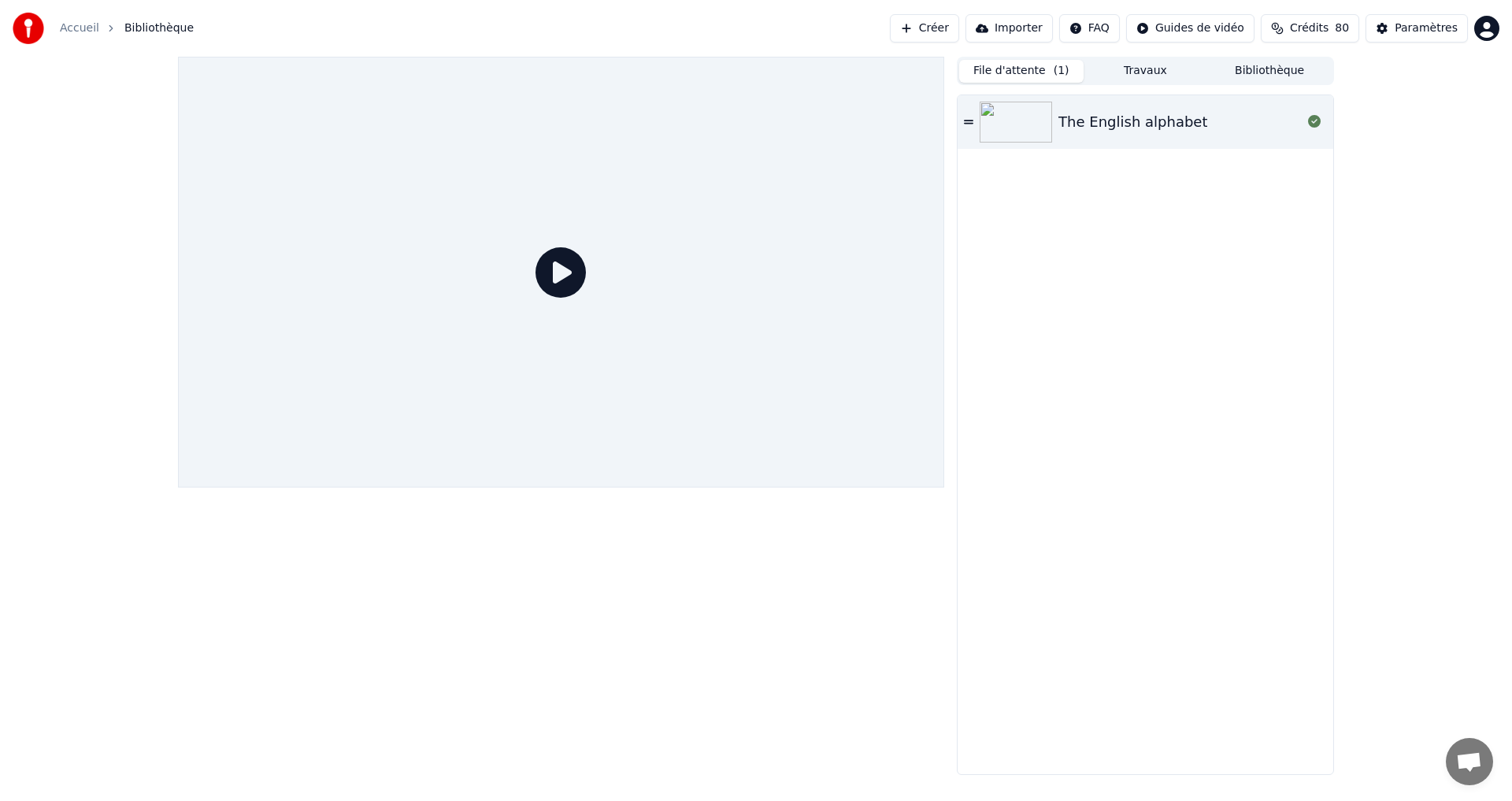
click at [1011, 66] on button "File d'attente ( 1 )" at bounding box center [1021, 71] width 124 height 23
click at [1088, 122] on div "The English alphabet" at bounding box center [1133, 121] width 149 height 23
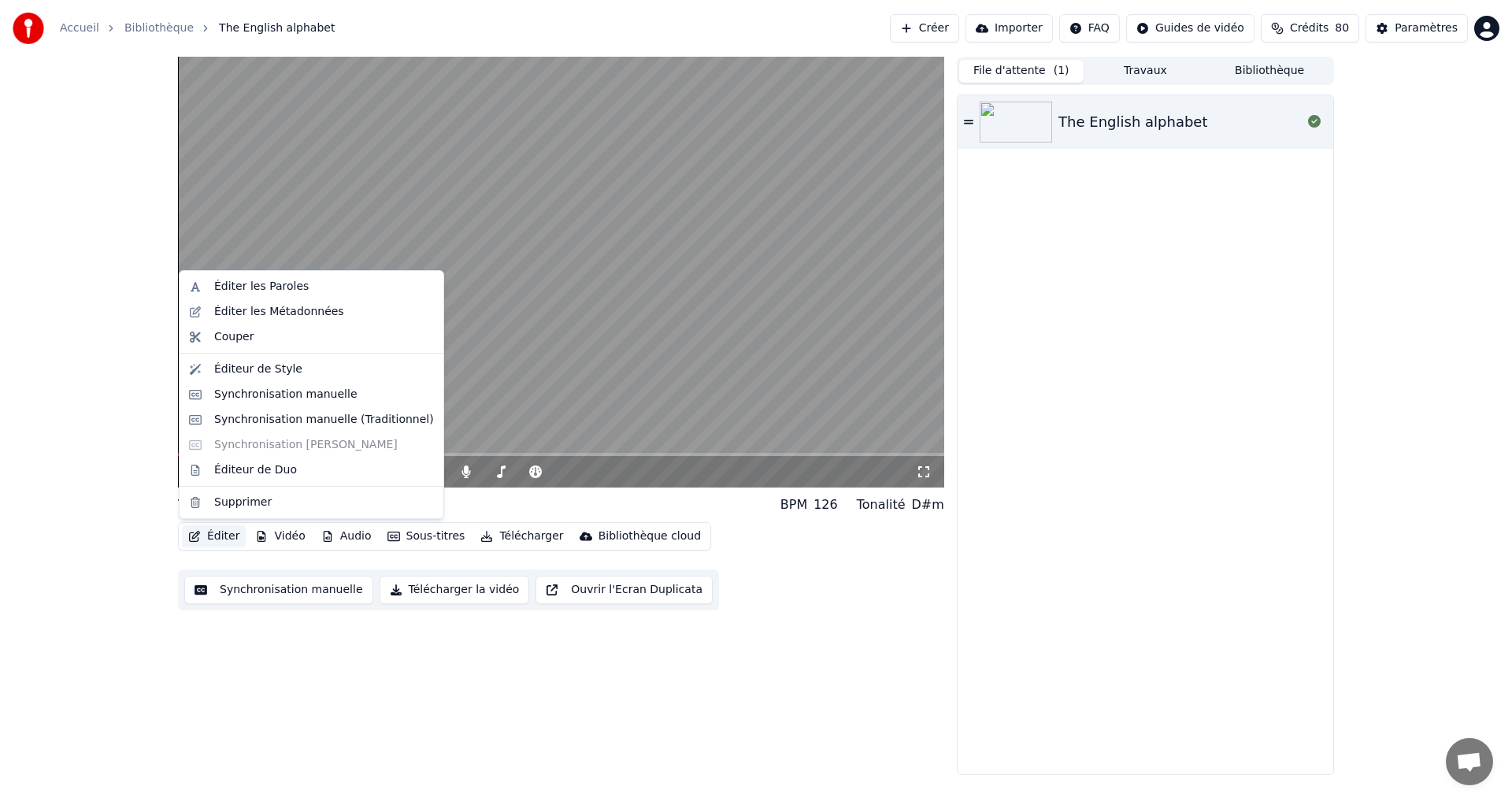
click at [215, 542] on button "Éditer" at bounding box center [213, 536] width 64 height 23
click at [290, 377] on div "Éditeur de Style" at bounding box center [311, 369] width 258 height 25
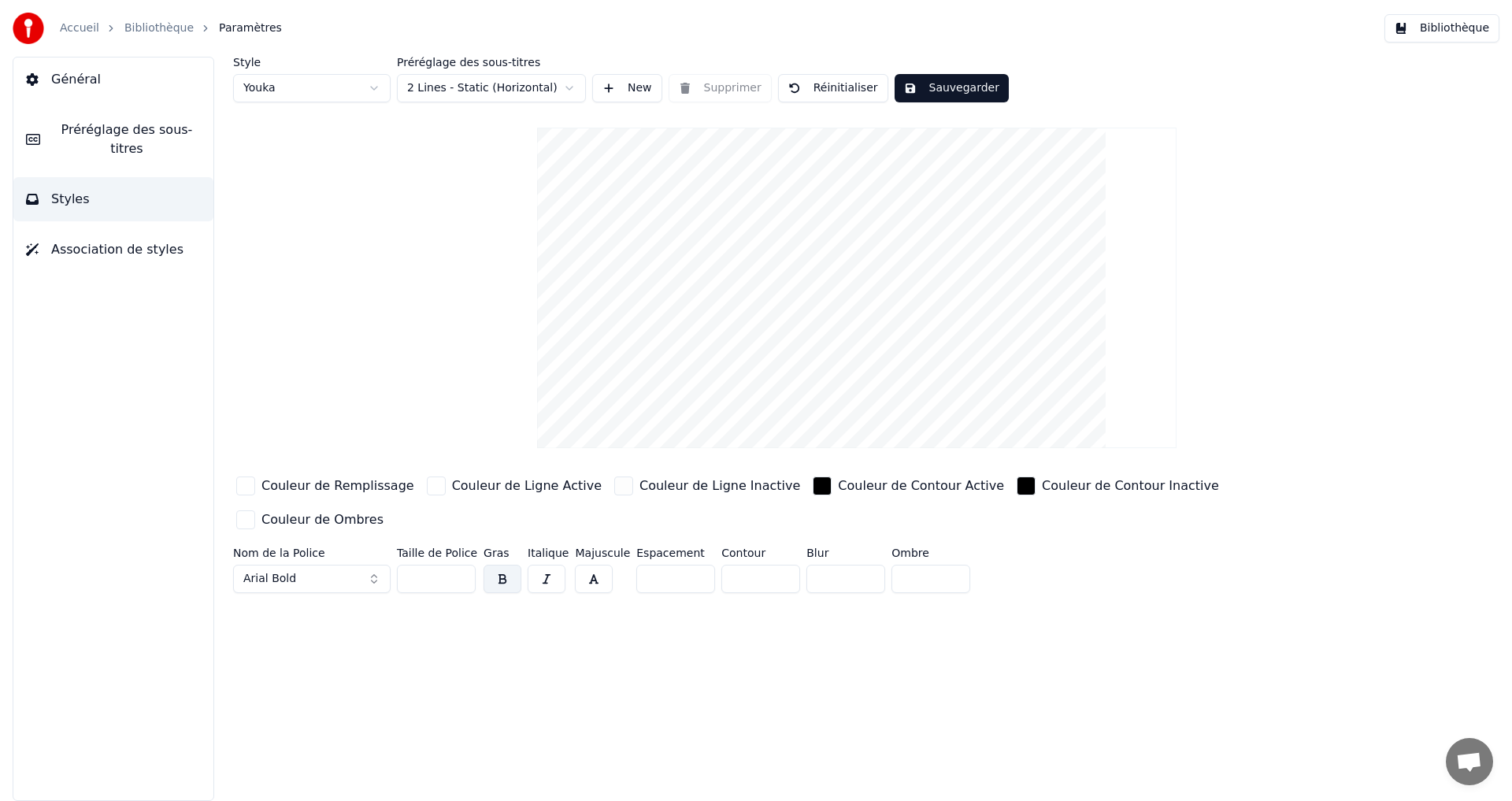
click at [354, 493] on div "Couleur de Remplissage" at bounding box center [338, 486] width 153 height 19
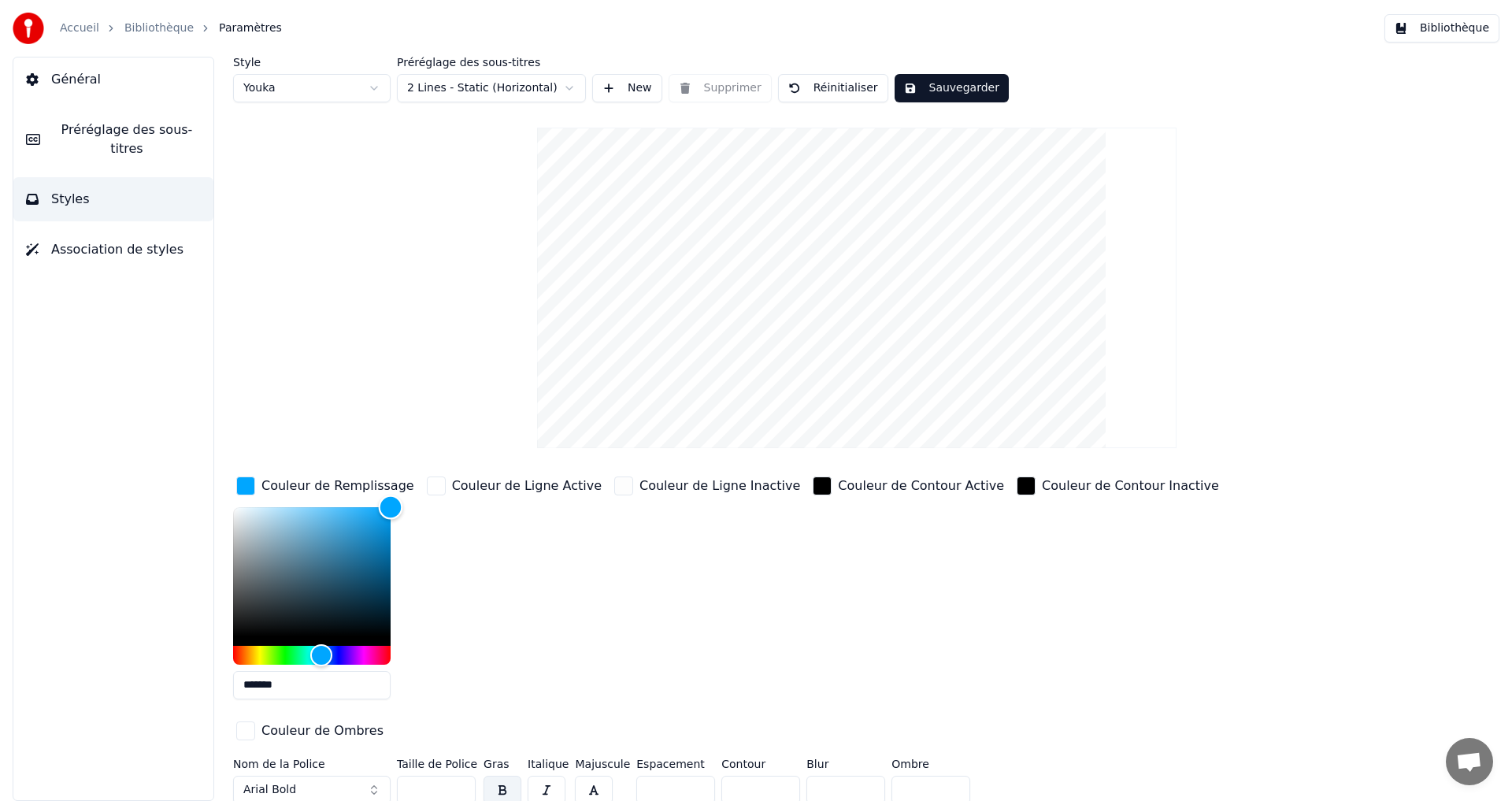
drag, startPoint x: 384, startPoint y: 542, endPoint x: 385, endPoint y: 507, distance: 35.0
click at [504, 492] on div "Couleur de Remplissage ******* Couleur de Ligne Active Couleur de Ligne Inactiv…" at bounding box center [762, 609] width 1059 height 272
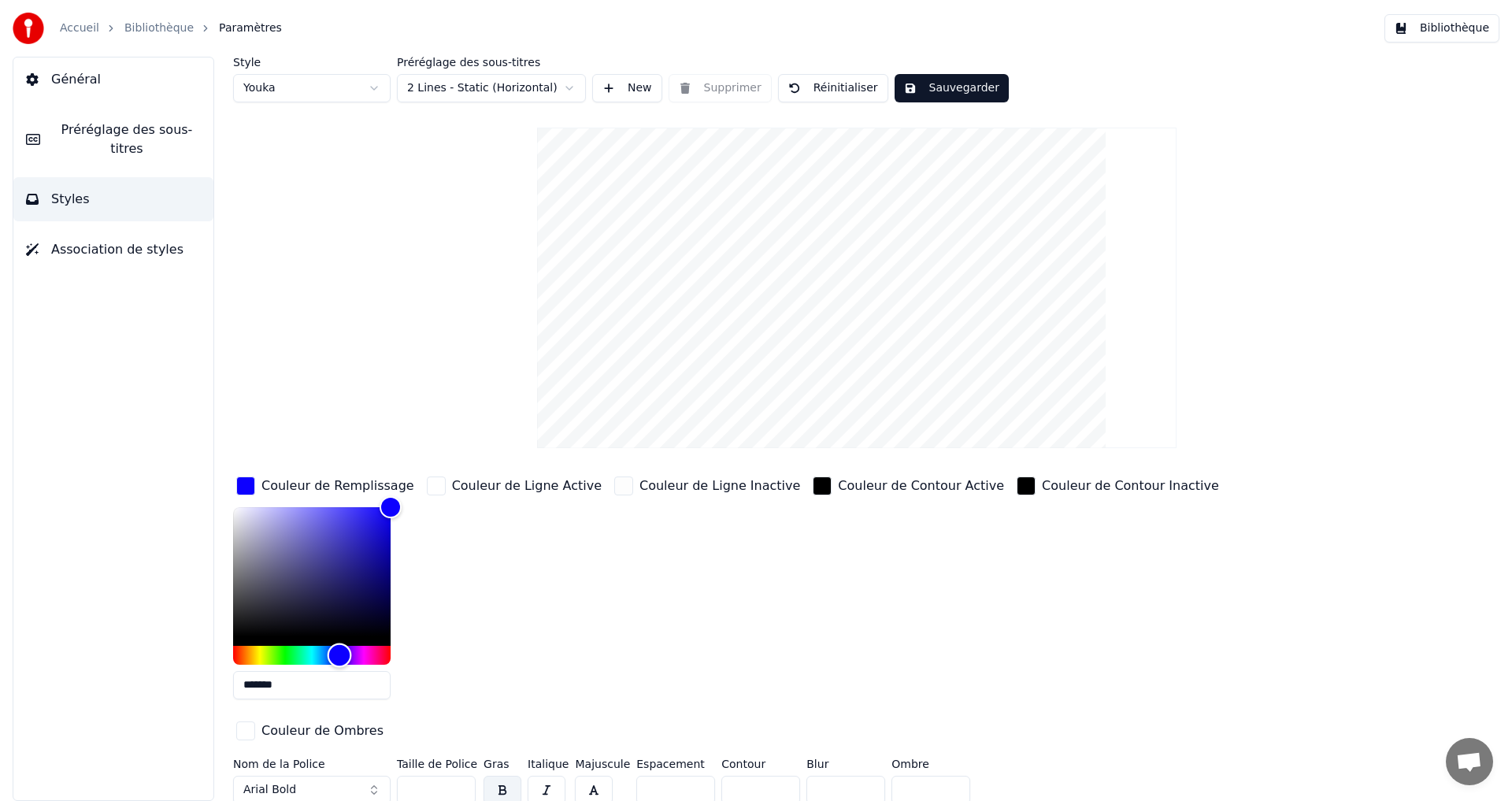
drag, startPoint x: 322, startPoint y: 657, endPoint x: 340, endPoint y: 659, distance: 18.1
click at [340, 659] on div "Hue" at bounding box center [340, 654] width 24 height 24
drag, startPoint x: 284, startPoint y: 683, endPoint x: 143, endPoint y: 685, distance: 141.0
click at [150, 689] on div "Général Préréglage des sous-titres Styles Association de styles Style Youka Pré…" at bounding box center [756, 429] width 1512 height 744
paste input "text"
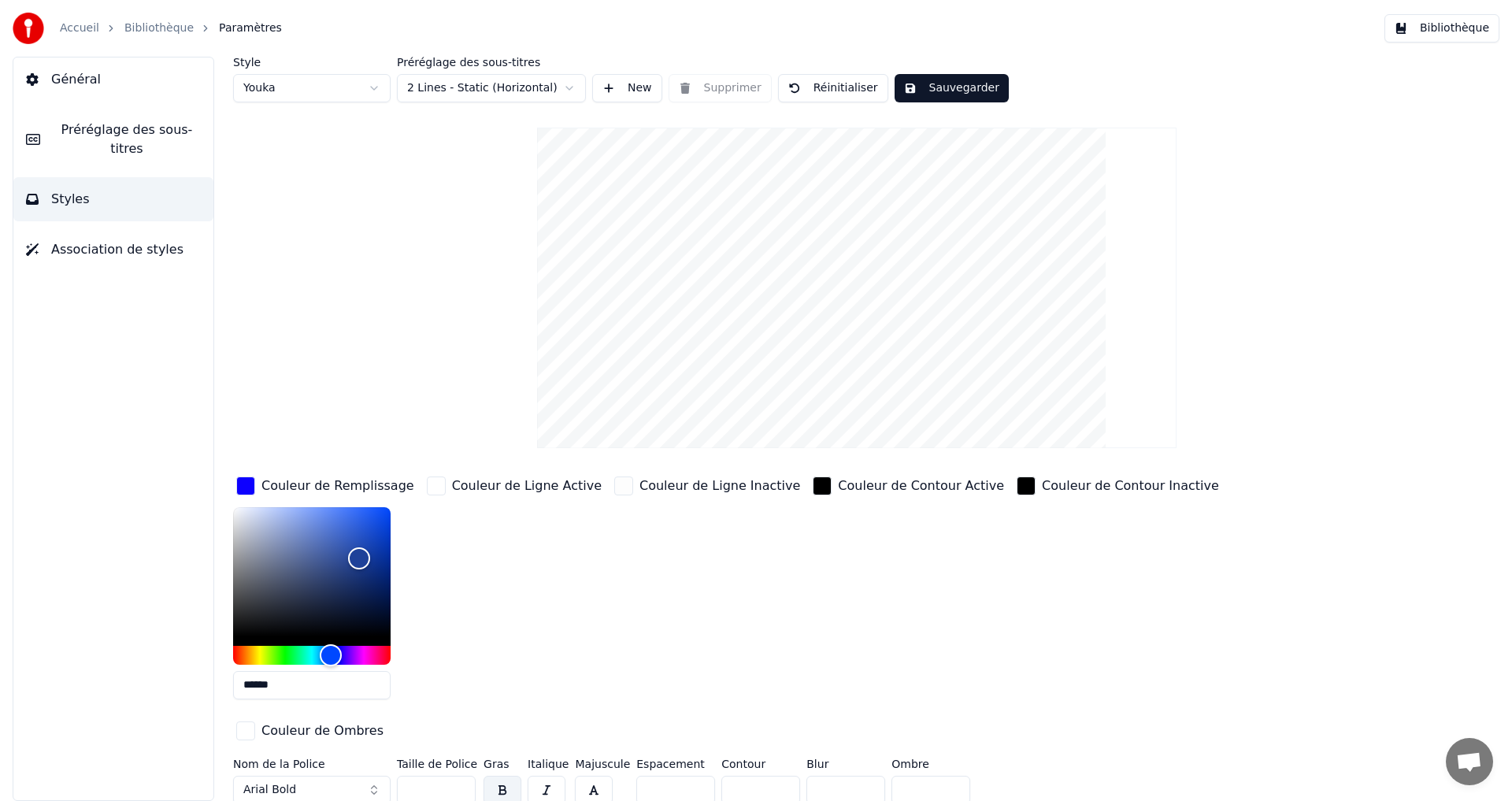
type input "******"
click at [485, 488] on div "Couleur de Ligne Active" at bounding box center [527, 486] width 150 height 19
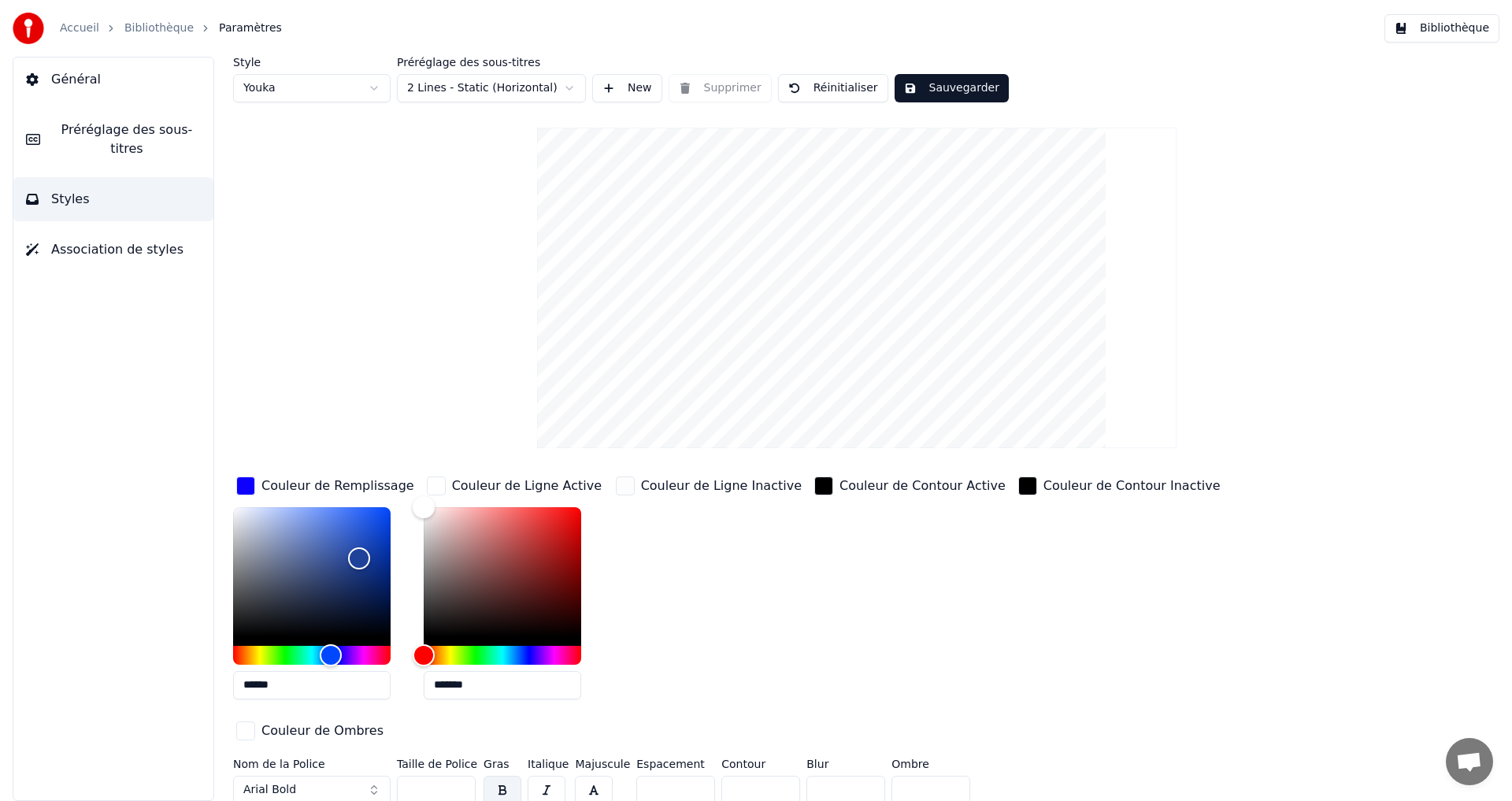
drag, startPoint x: 477, startPoint y: 690, endPoint x: 400, endPoint y: 706, distance: 78.6
click at [358, 696] on div "Couleur de Remplissage ****** Couleur de Ligne Active ******* Couleur de Ligne …" at bounding box center [762, 609] width 1059 height 272
paste input "text"
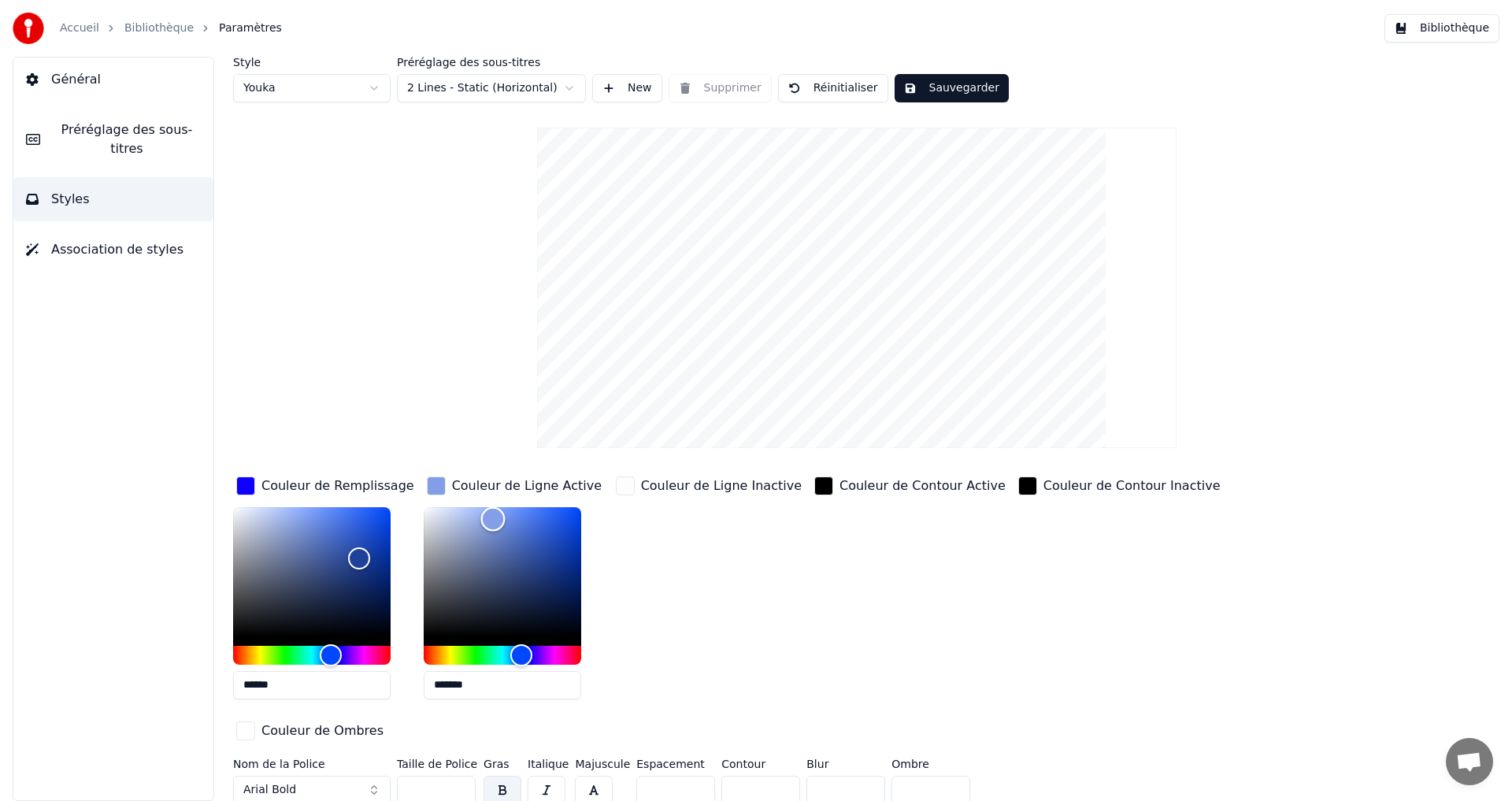
click at [492, 517] on div "Color" at bounding box center [502, 572] width 158 height 129
click at [441, 540] on div "Color" at bounding box center [502, 572] width 158 height 129
click at [456, 574] on div "Color" at bounding box center [502, 572] width 158 height 129
drag, startPoint x: 504, startPoint y: 567, endPoint x: 550, endPoint y: 578, distance: 47.3
click at [506, 567] on div "Color" at bounding box center [502, 572] width 158 height 129
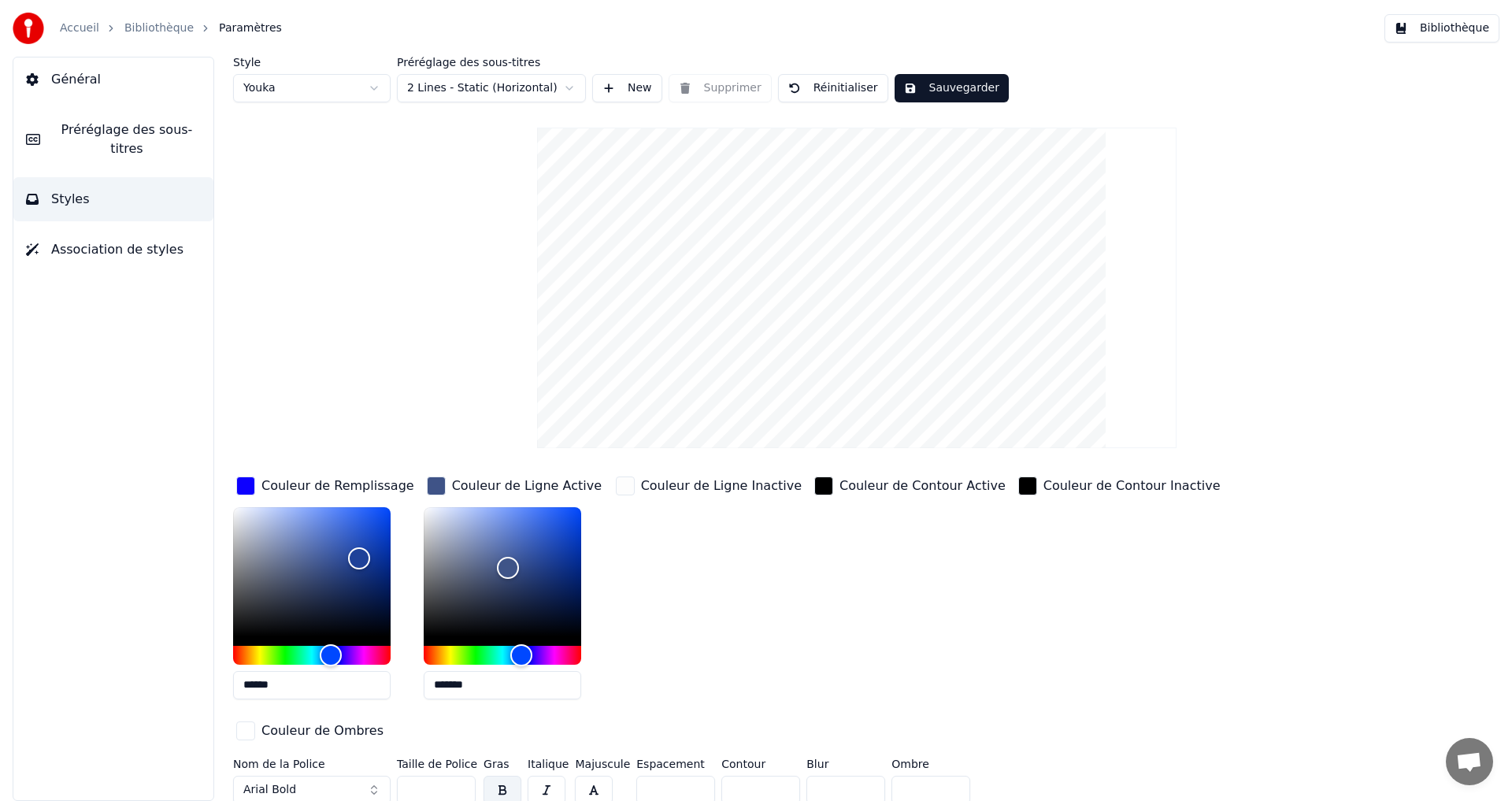
drag, startPoint x: 434, startPoint y: 678, endPoint x: 344, endPoint y: 662, distance: 91.4
click at [348, 664] on div "Couleur de Remplissage ****** Couleur de Ligne Active ******* Couleur de Ligne …" at bounding box center [762, 609] width 1059 height 272
paste input "text"
type input "******"
click at [440, 484] on div "button" at bounding box center [436, 486] width 19 height 19
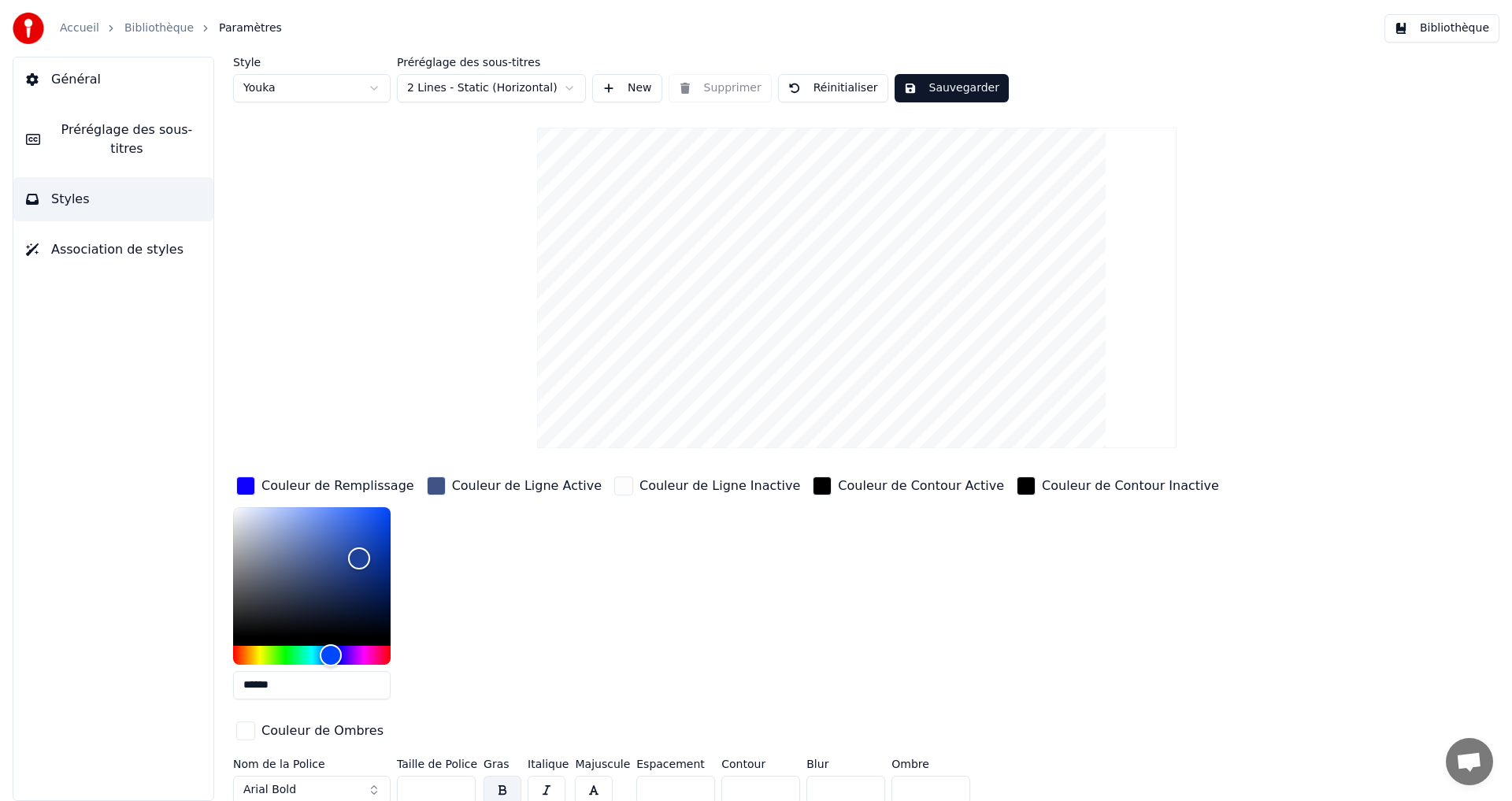
click at [441, 489] on div "button" at bounding box center [436, 486] width 19 height 19
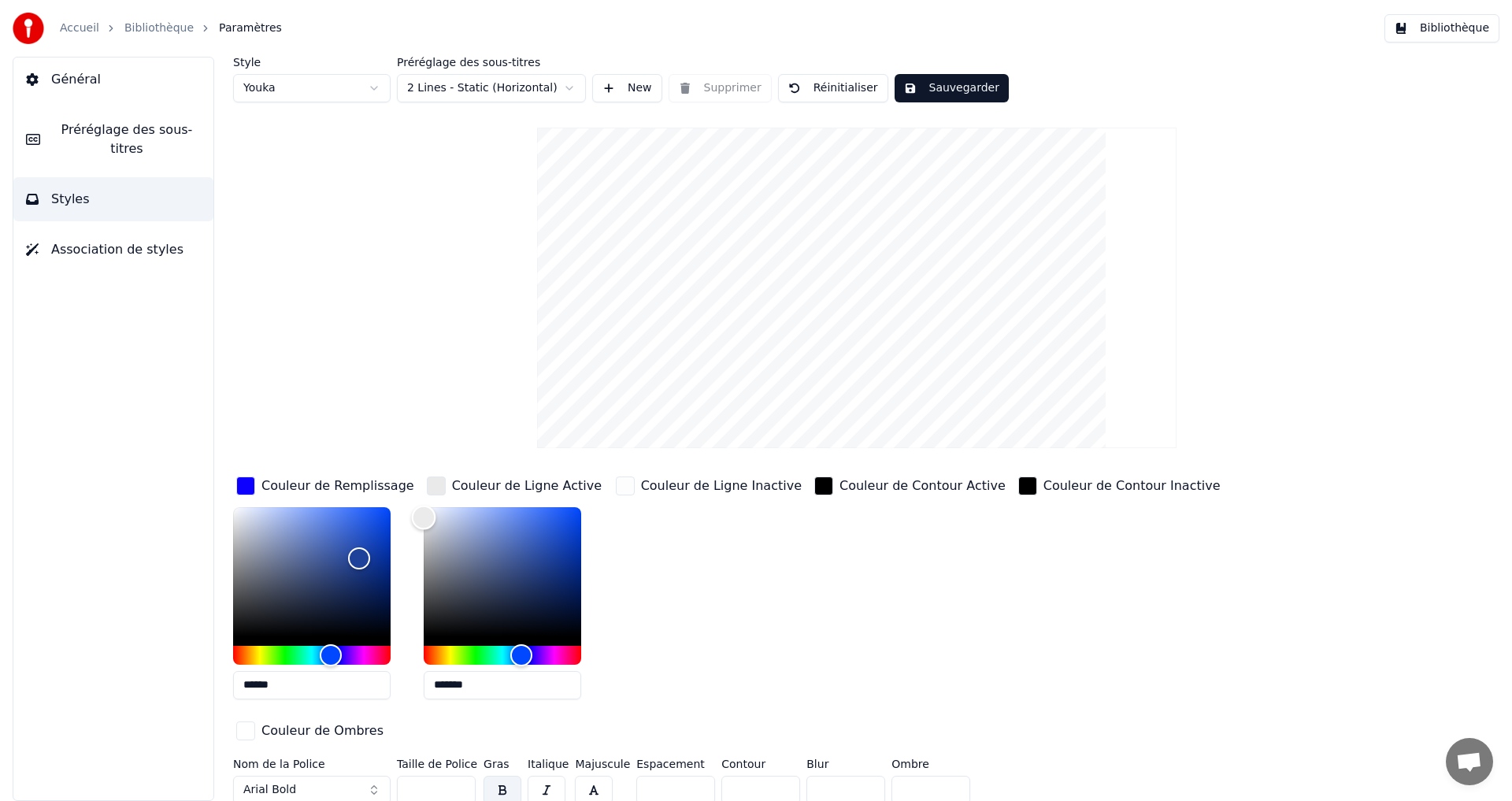
drag, startPoint x: 442, startPoint y: 509, endPoint x: 412, endPoint y: 517, distance: 31.0
click at [424, 517] on div "Color" at bounding box center [502, 572] width 158 height 129
click at [415, 531] on div "Couleur de Remplissage ****** Couleur de Ligne Active ******* Couleur de Ligne …" at bounding box center [762, 609] width 1059 height 272
drag, startPoint x: 440, startPoint y: 521, endPoint x: 451, endPoint y: 512, distance: 14.2
click at [451, 512] on div "Color" at bounding box center [502, 572] width 158 height 129
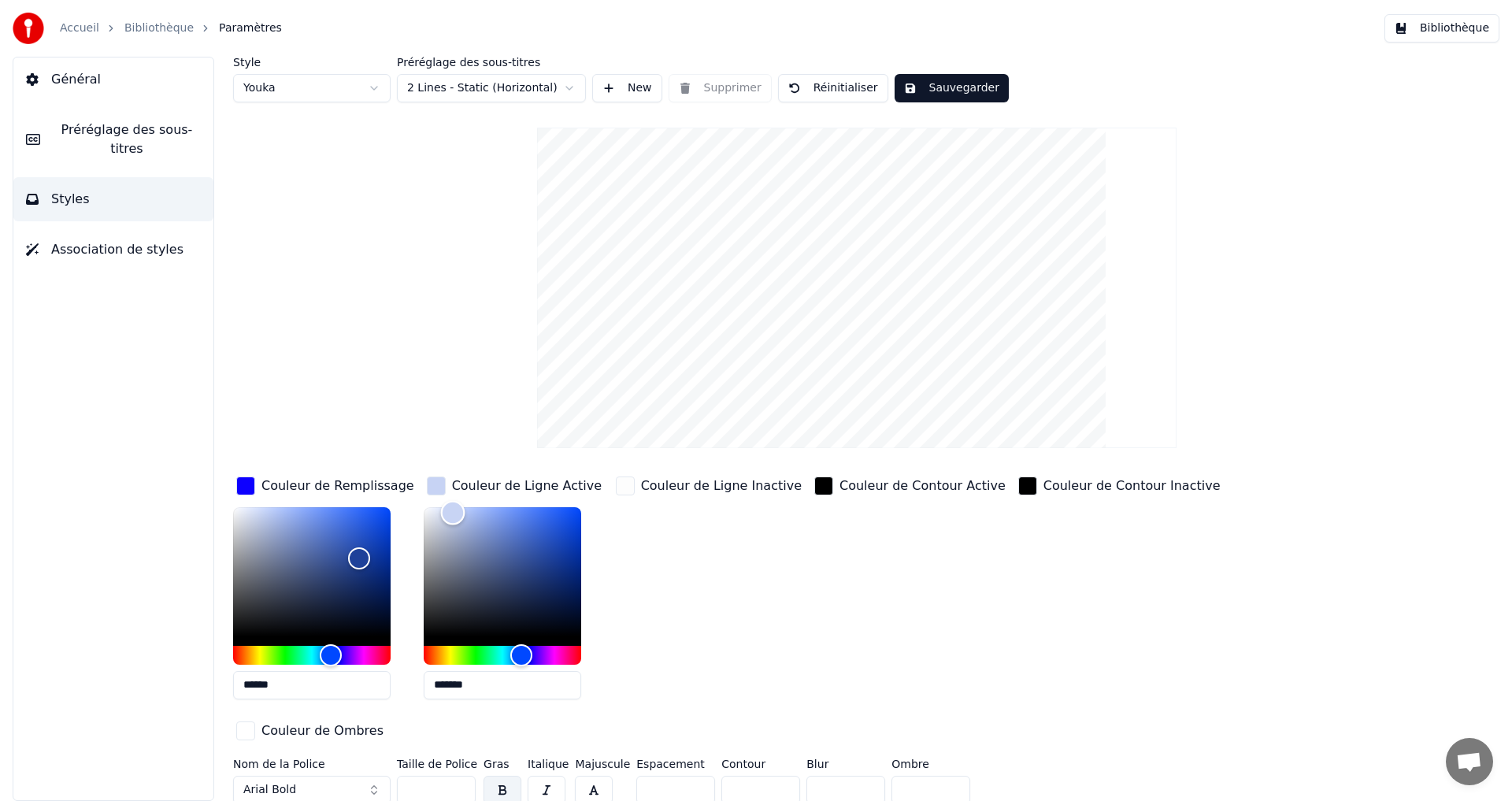
click at [451, 512] on div "Color" at bounding box center [452, 512] width 24 height 24
drag, startPoint x: 436, startPoint y: 514, endPoint x: 413, endPoint y: 528, distance: 26.9
click at [413, 528] on div "Color" at bounding box center [423, 529] width 24 height 24
type input "*******"
drag, startPoint x: 420, startPoint y: 539, endPoint x: 406, endPoint y: 541, distance: 14.1
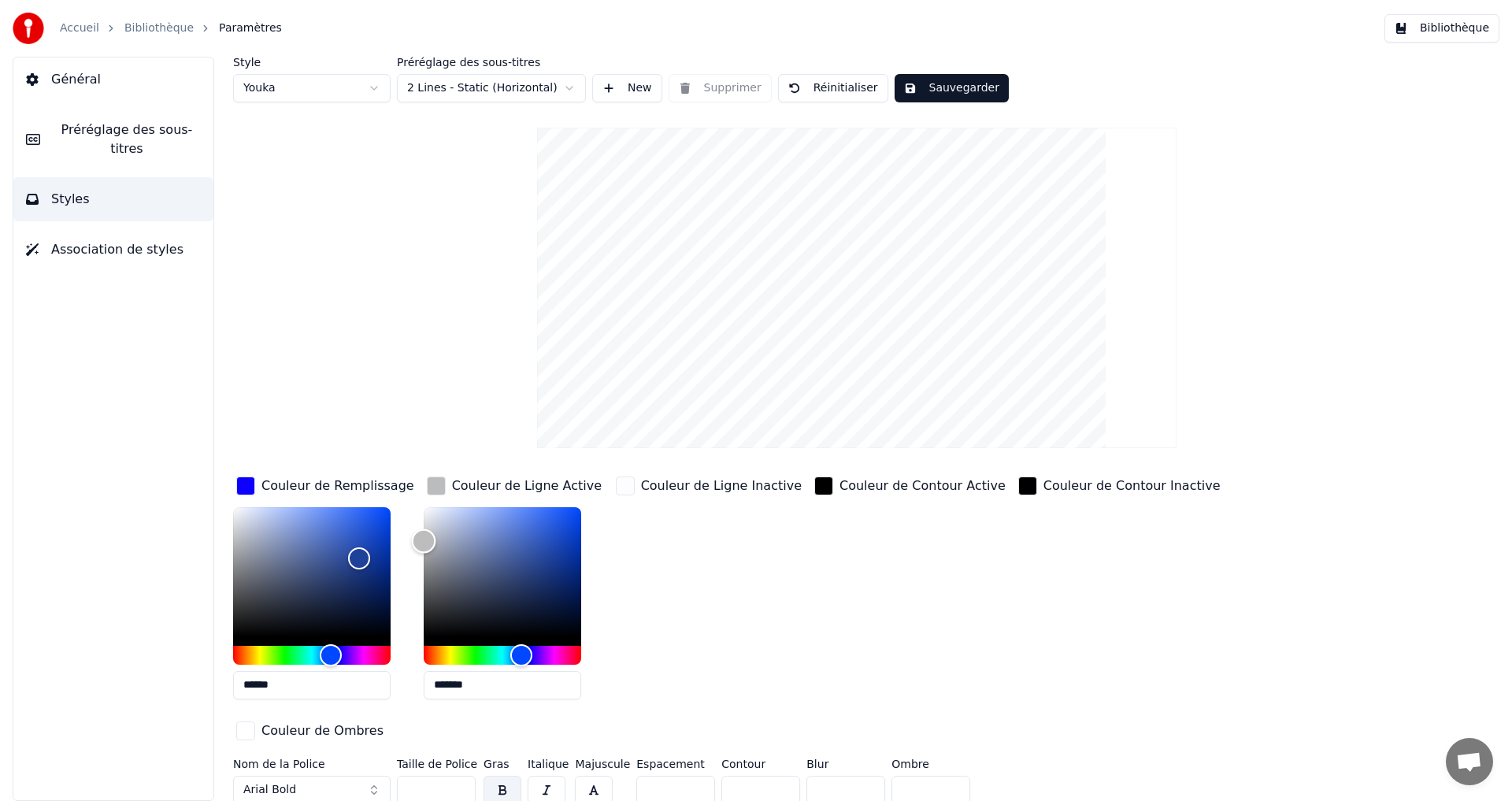
click at [406, 541] on div "Couleur de Remplissage ****** Couleur de Ligne Active ******* Couleur de Ligne …" at bounding box center [762, 609] width 1059 height 272
click at [246, 482] on div "button" at bounding box center [245, 486] width 19 height 19
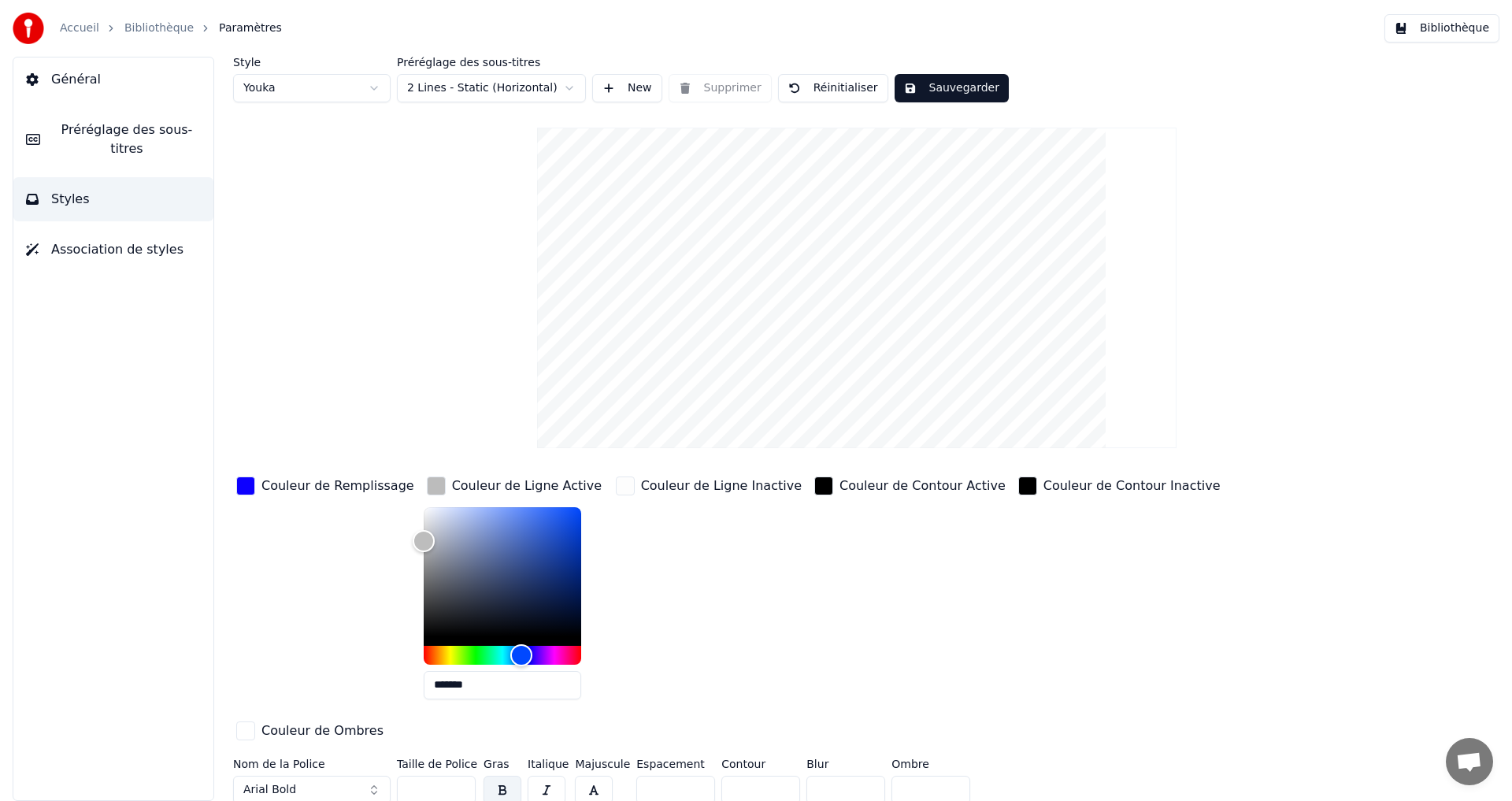
click at [247, 484] on div "button" at bounding box center [245, 486] width 19 height 19
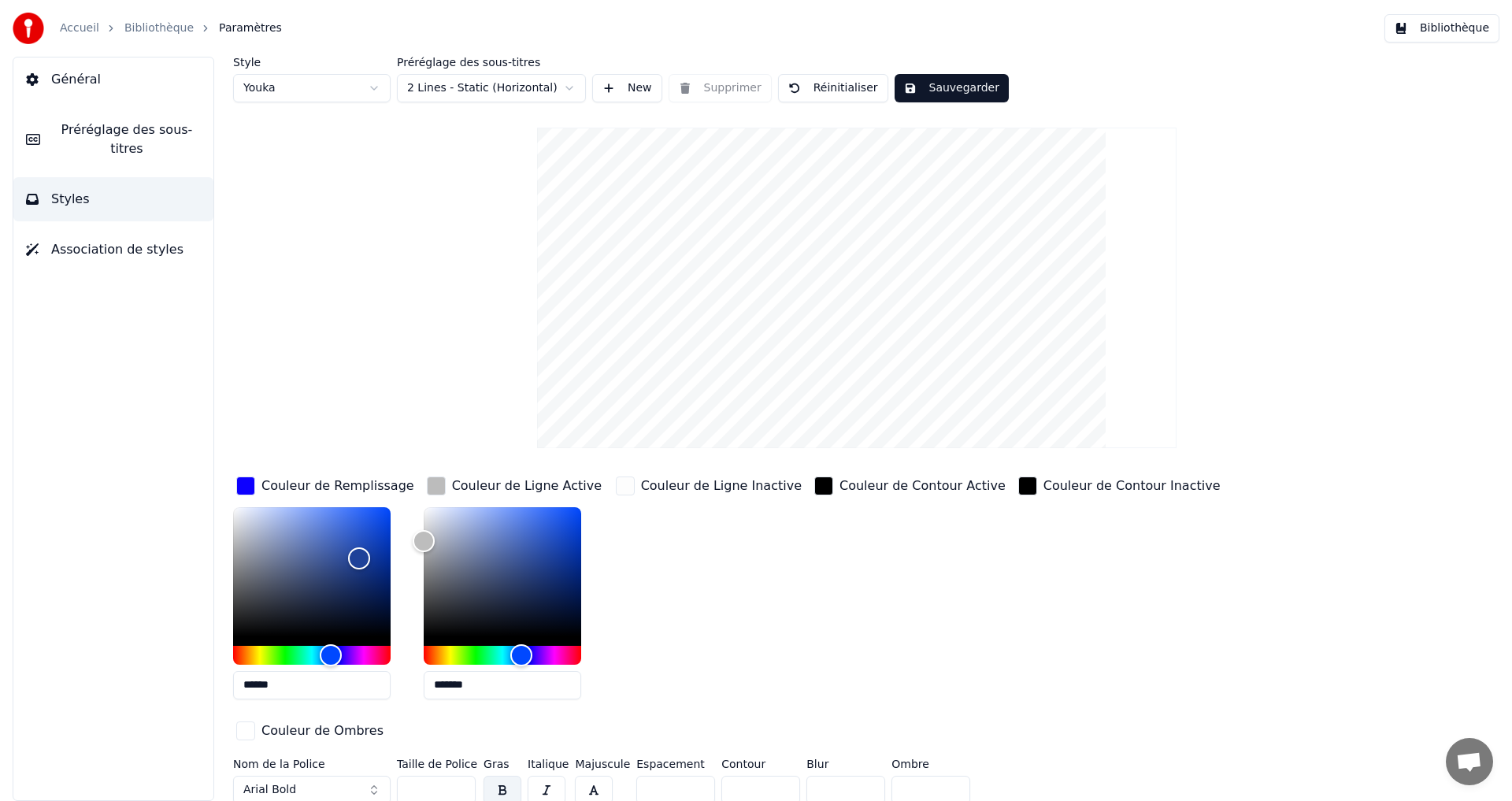
drag, startPoint x: 295, startPoint y: 680, endPoint x: 275, endPoint y: 687, distance: 21.2
click at [215, 683] on div "Style Youka Préréglage des sous-titres 2 Lines - Static (Horizontal) New Suppri…" at bounding box center [857, 429] width 1310 height 744
paste input "text"
type input "******"
click at [941, 69] on div "Style Youka Préréglage des sous-titres 2 Lines - Static (Horizontal) New Suppri…" at bounding box center [857, 79] width 1248 height 46
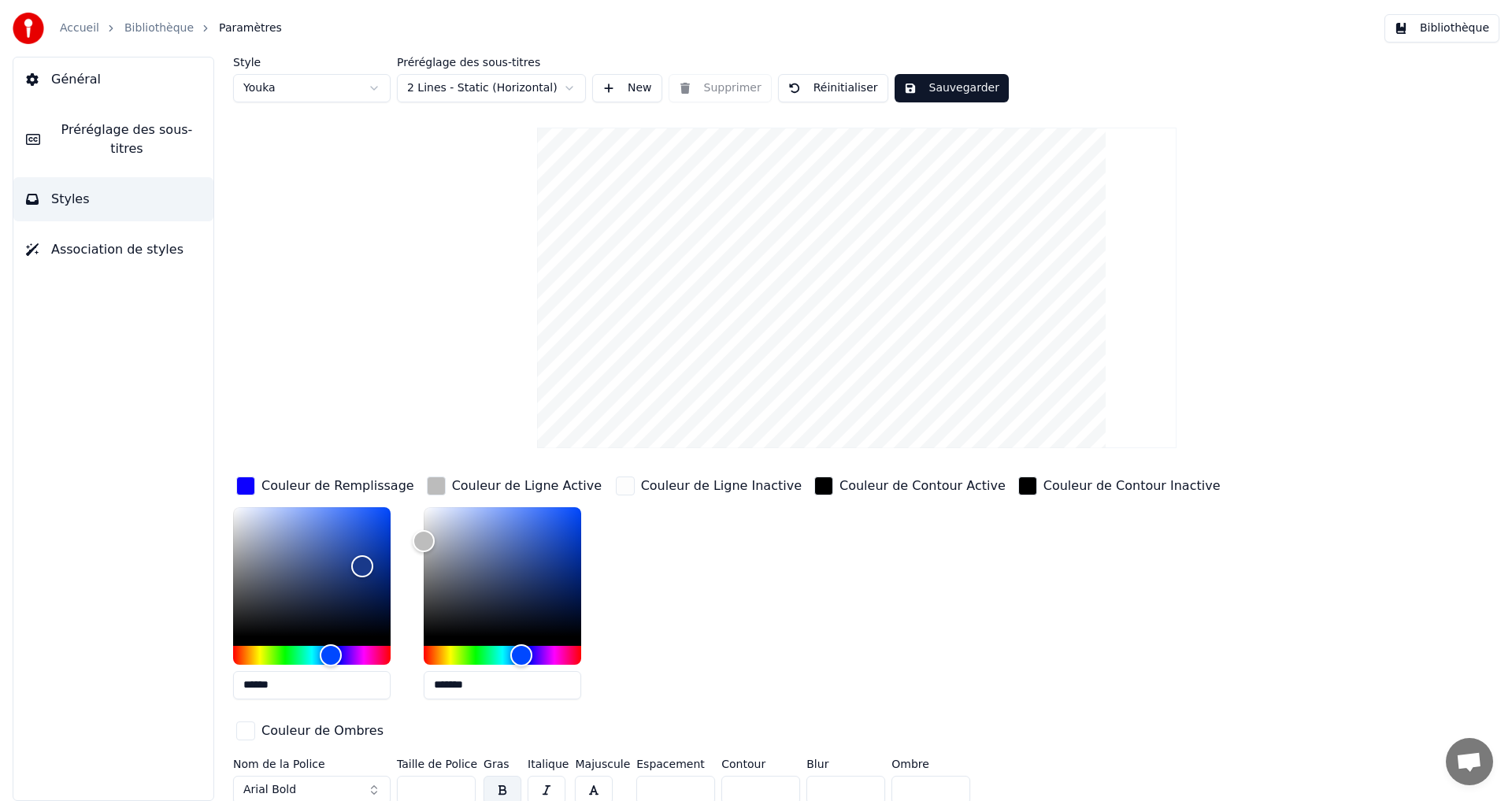
click at [936, 88] on button "Sauvegarder" at bounding box center [952, 88] width 115 height 28
click at [139, 28] on link "Bibliothèque" at bounding box center [159, 28] width 70 height 16
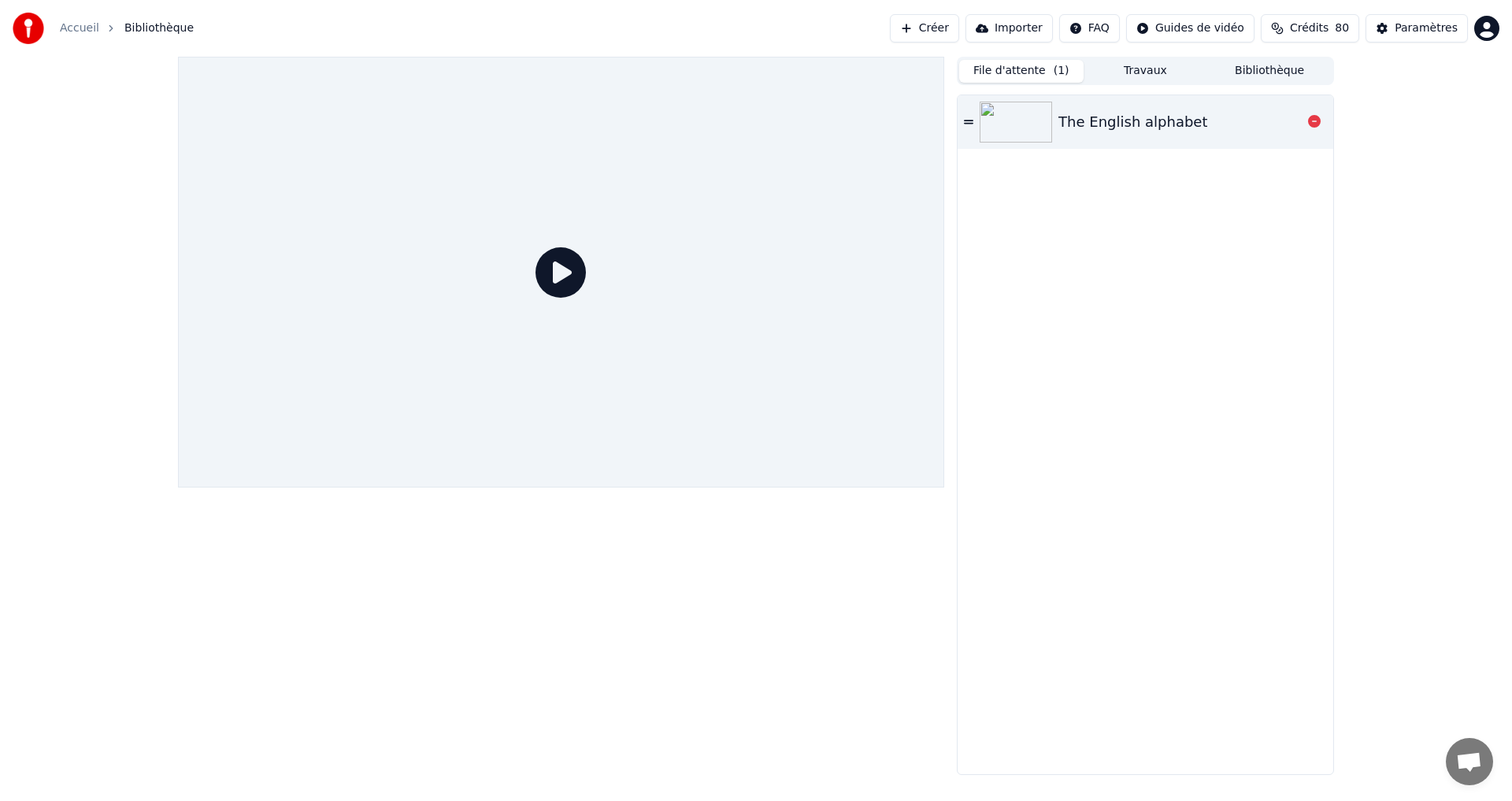
click at [1127, 124] on div "The English alphabet" at bounding box center [1133, 121] width 149 height 23
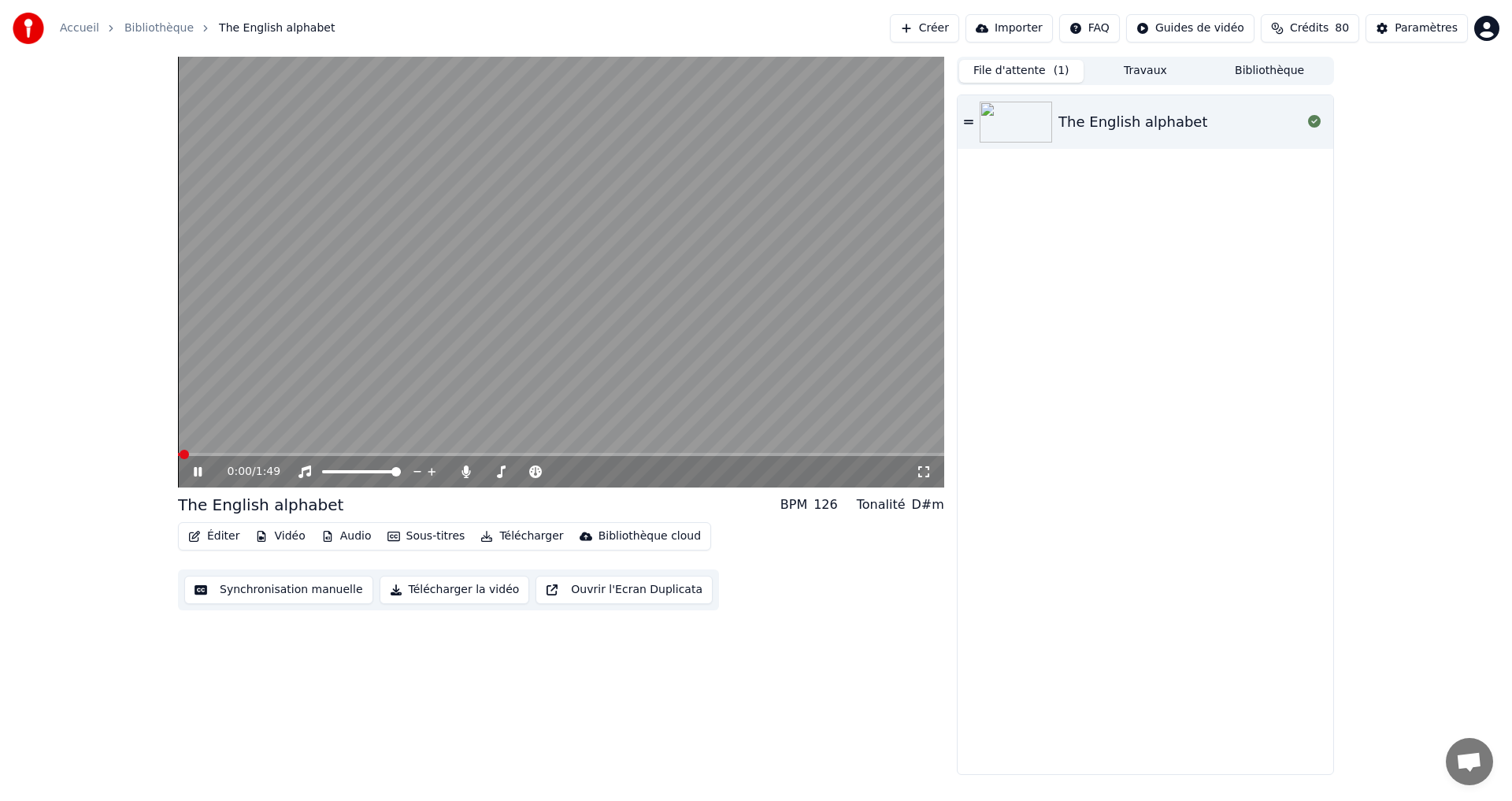
click at [448, 590] on button "Télécharger la vidéo" at bounding box center [455, 589] width 151 height 28
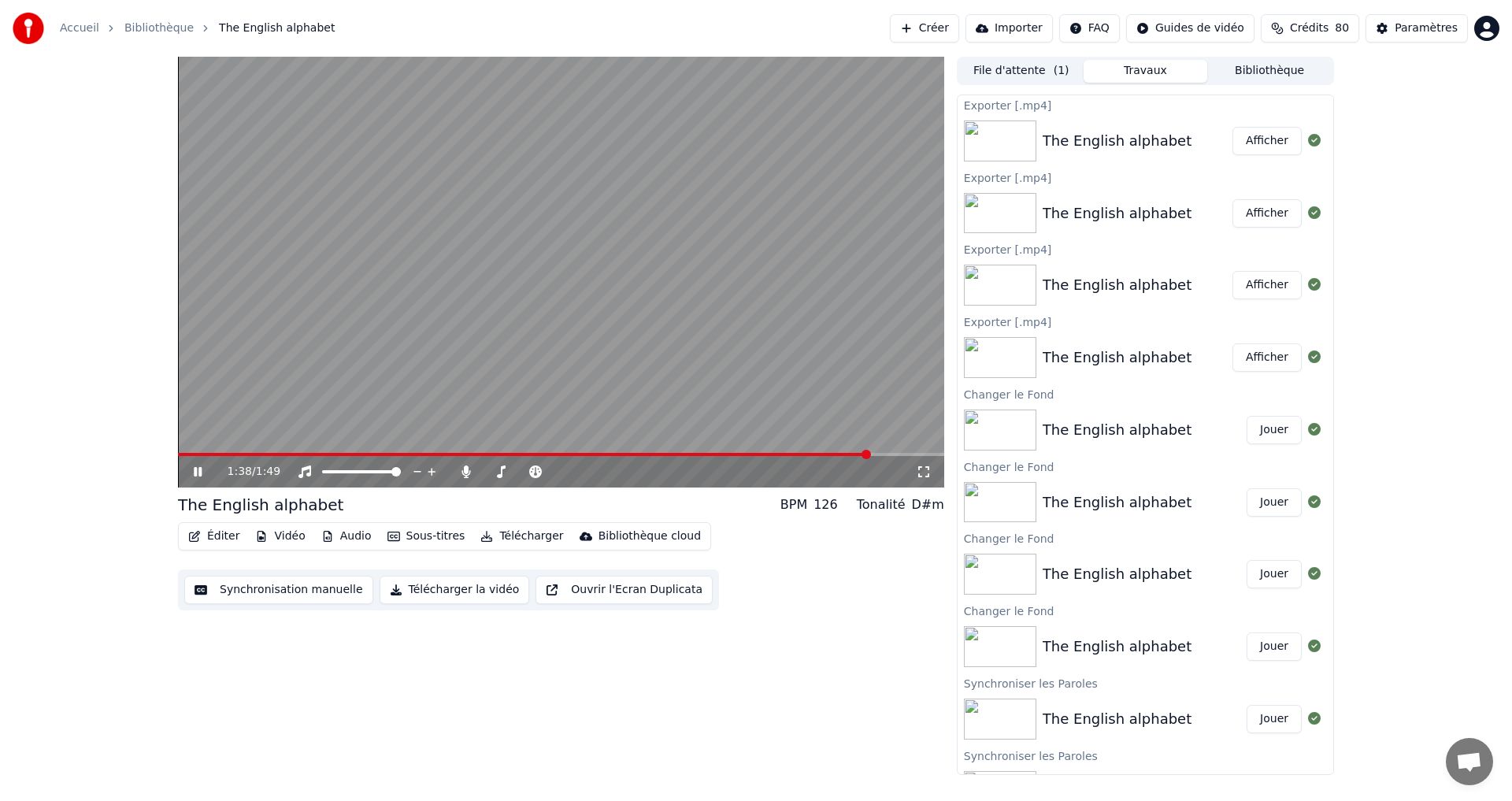
click at [1247, 147] on button "Afficher" at bounding box center [1267, 140] width 70 height 28
click at [328, 367] on video at bounding box center [561, 272] width 767 height 431
click at [196, 533] on icon "button" at bounding box center [194, 536] width 11 height 11
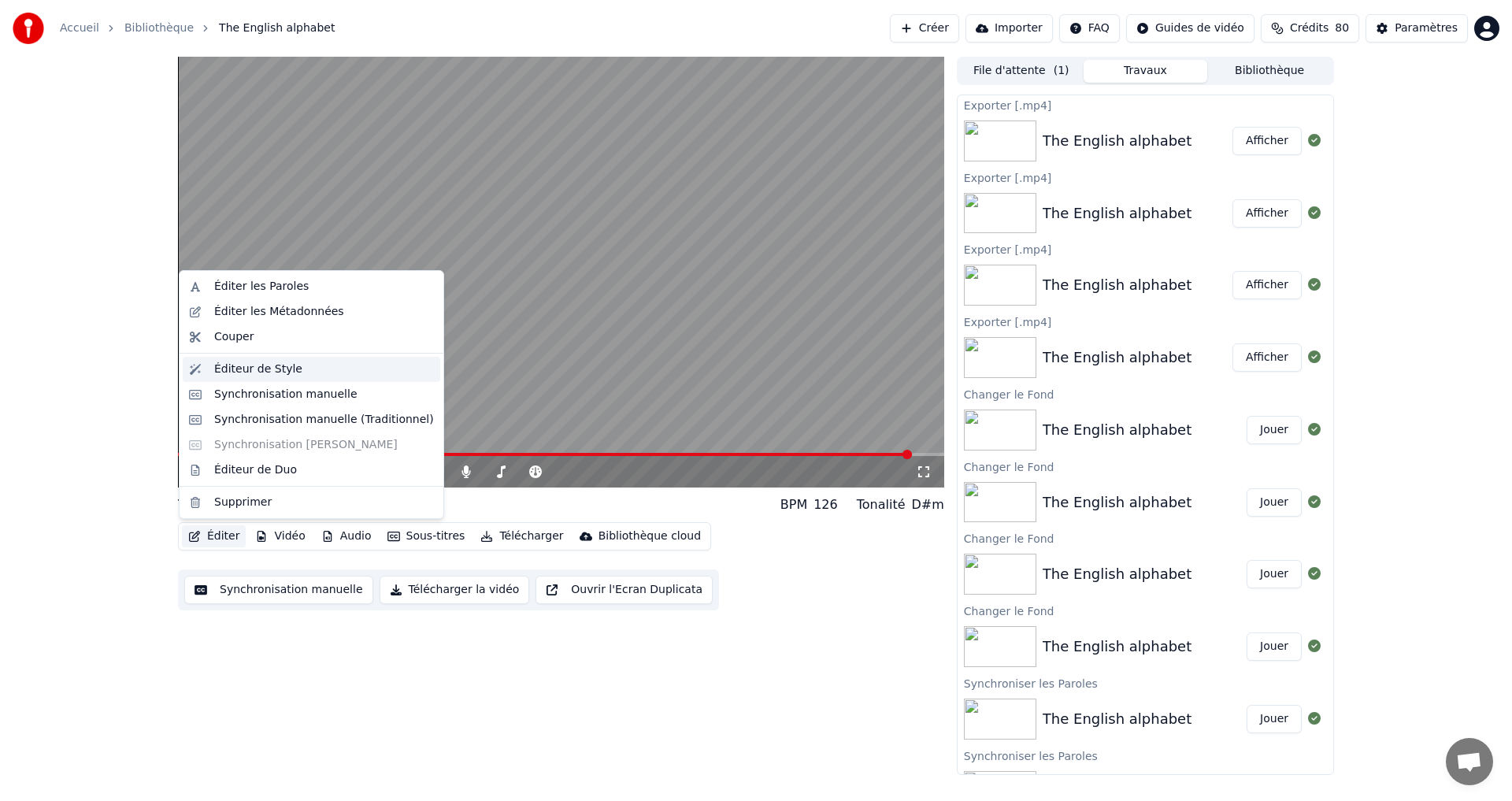
click at [269, 368] on div "Éditeur de Style" at bounding box center [259, 369] width 88 height 16
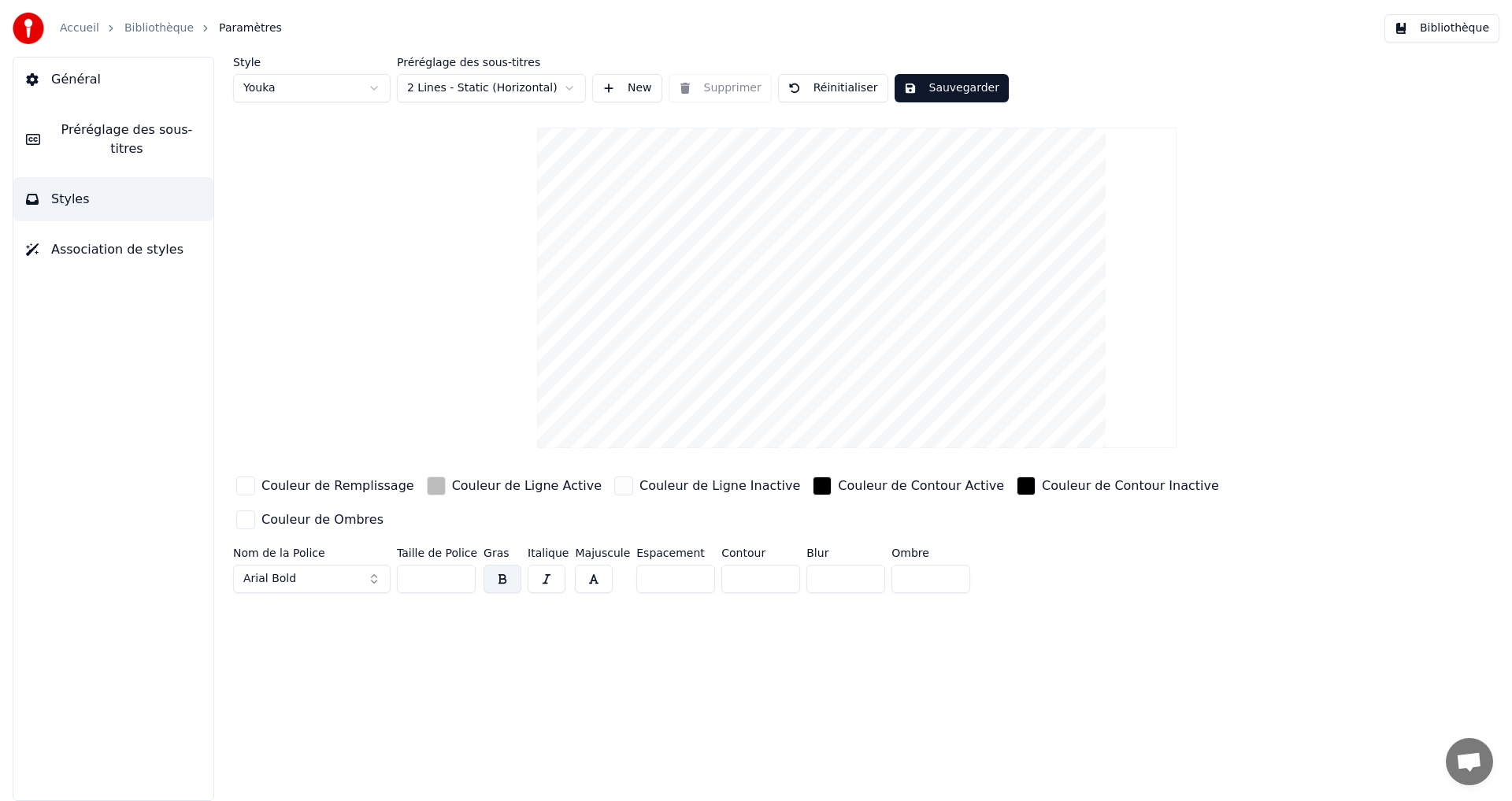
click at [248, 482] on div "button" at bounding box center [245, 486] width 19 height 19
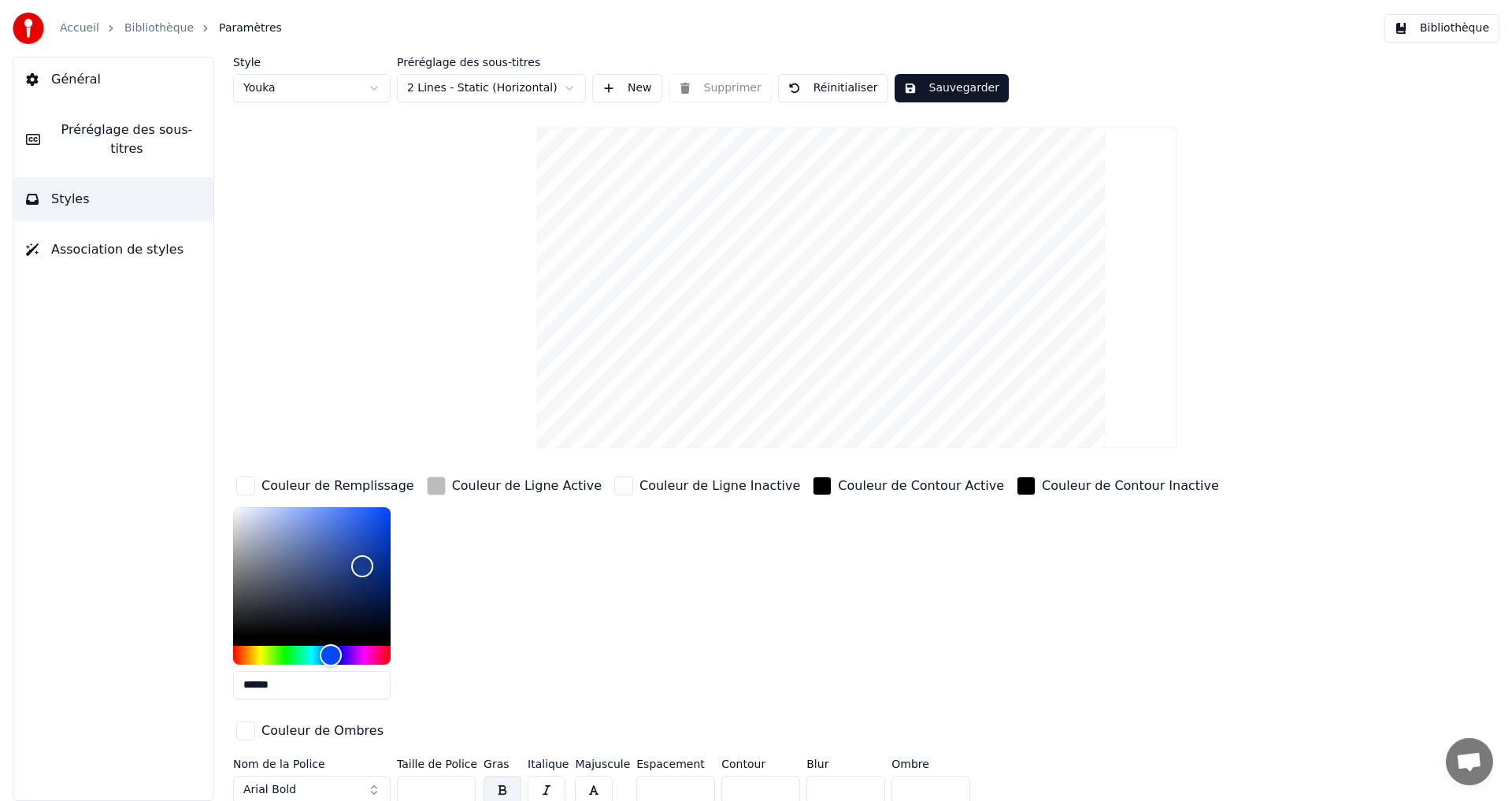
drag, startPoint x: 302, startPoint y: 689, endPoint x: 100, endPoint y: 679, distance: 202.2
click at [100, 679] on div "Général Préréglage des sous-titres Styles Association de styles Style Youka Pré…" at bounding box center [756, 429] width 1512 height 744
paste input "text"
click at [268, 683] on input "******" at bounding box center [311, 684] width 158 height 28
drag, startPoint x: 289, startPoint y: 689, endPoint x: 18, endPoint y: 667, distance: 271.9
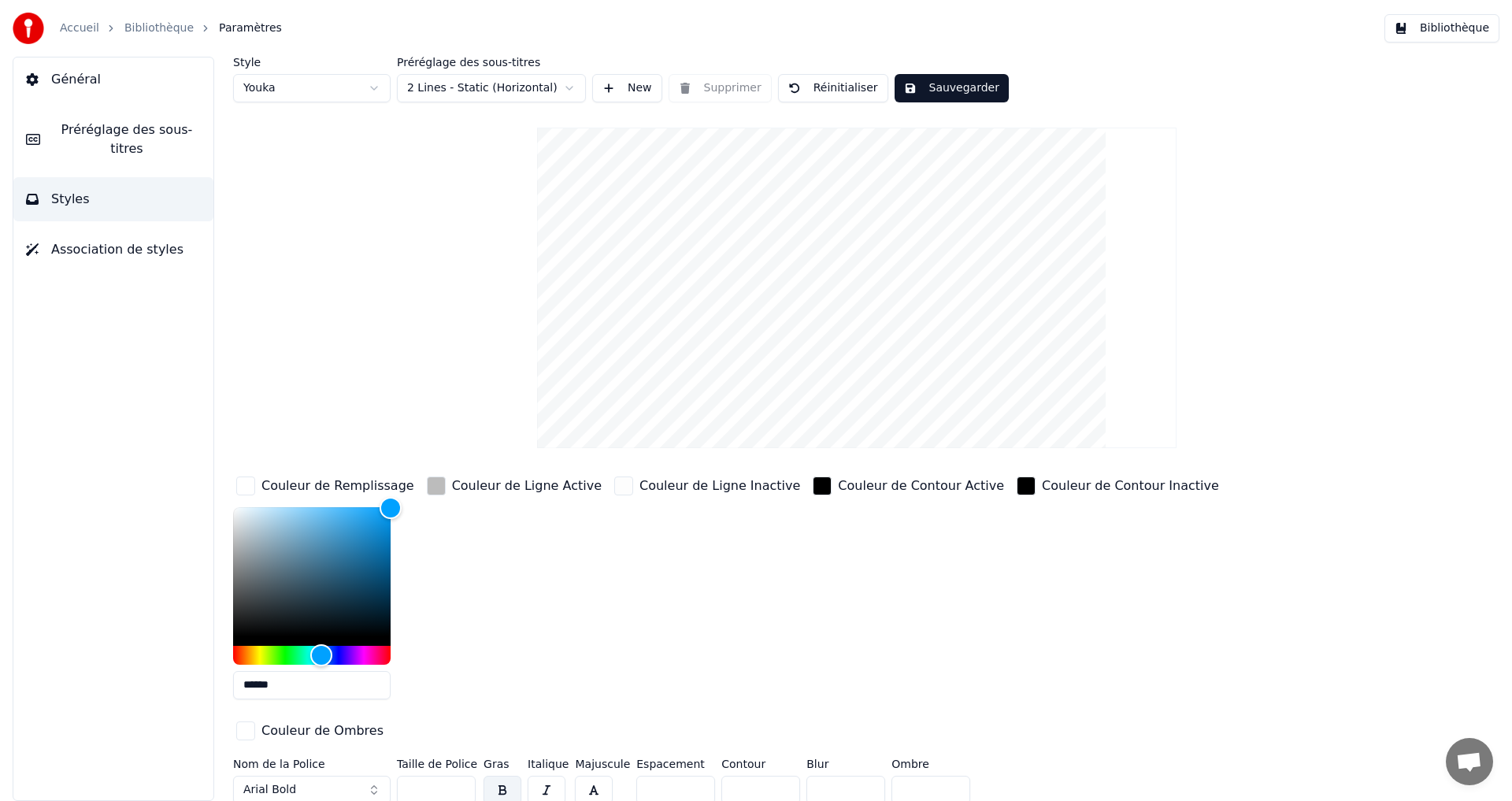
click at [24, 672] on div "Général Préréglage des sous-titres Styles Association de styles Style Youka Pré…" at bounding box center [756, 429] width 1512 height 744
paste input "text"
type input "******"
click at [431, 489] on div "button" at bounding box center [436, 486] width 19 height 19
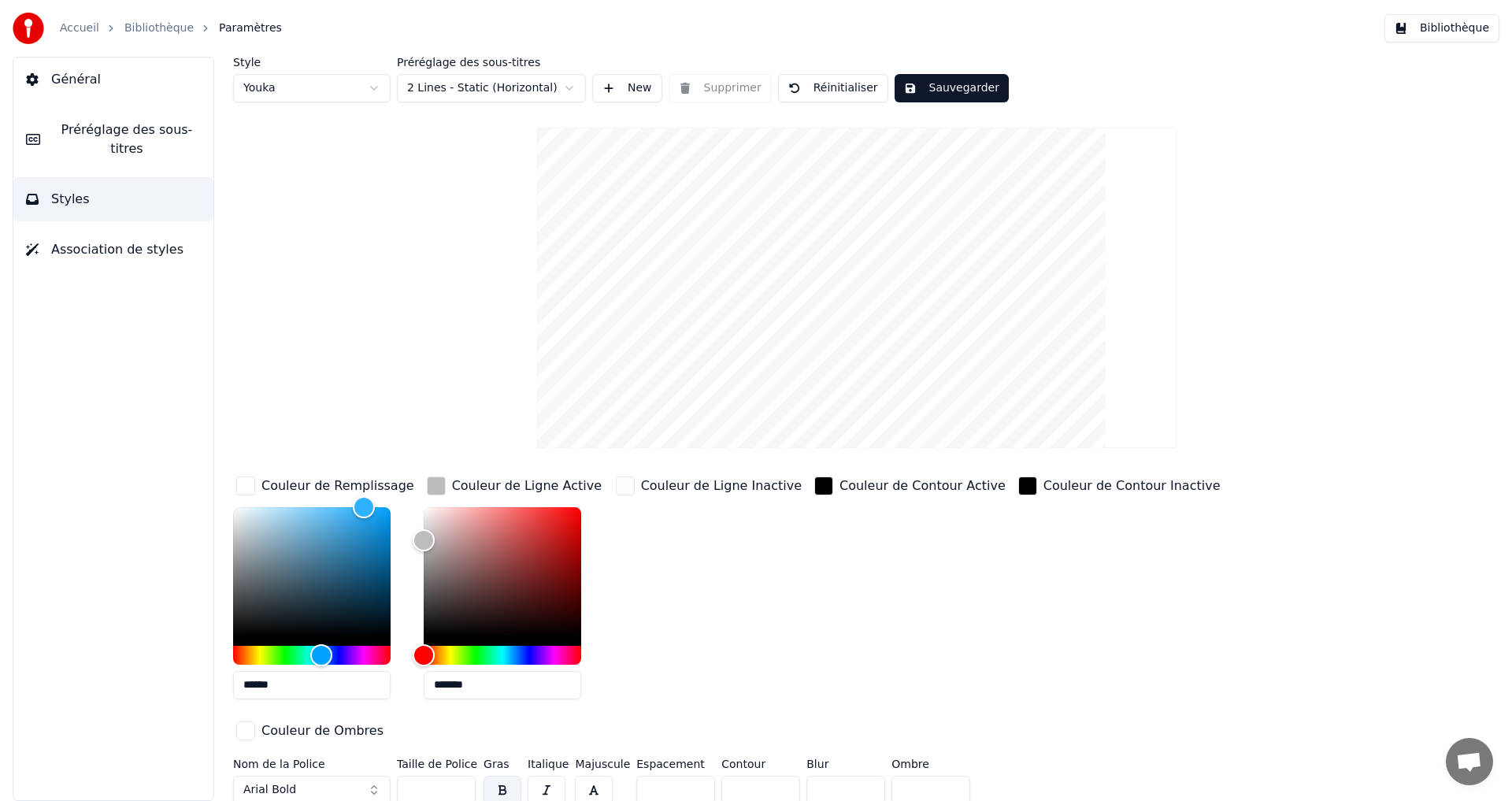
drag, startPoint x: 489, startPoint y: 683, endPoint x: 272, endPoint y: 671, distance: 217.3
click at [272, 670] on div "Couleur de Remplissage ****** Couleur de Ligne Active ******* Couleur de Ligne …" at bounding box center [762, 609] width 1059 height 272
paste input "text"
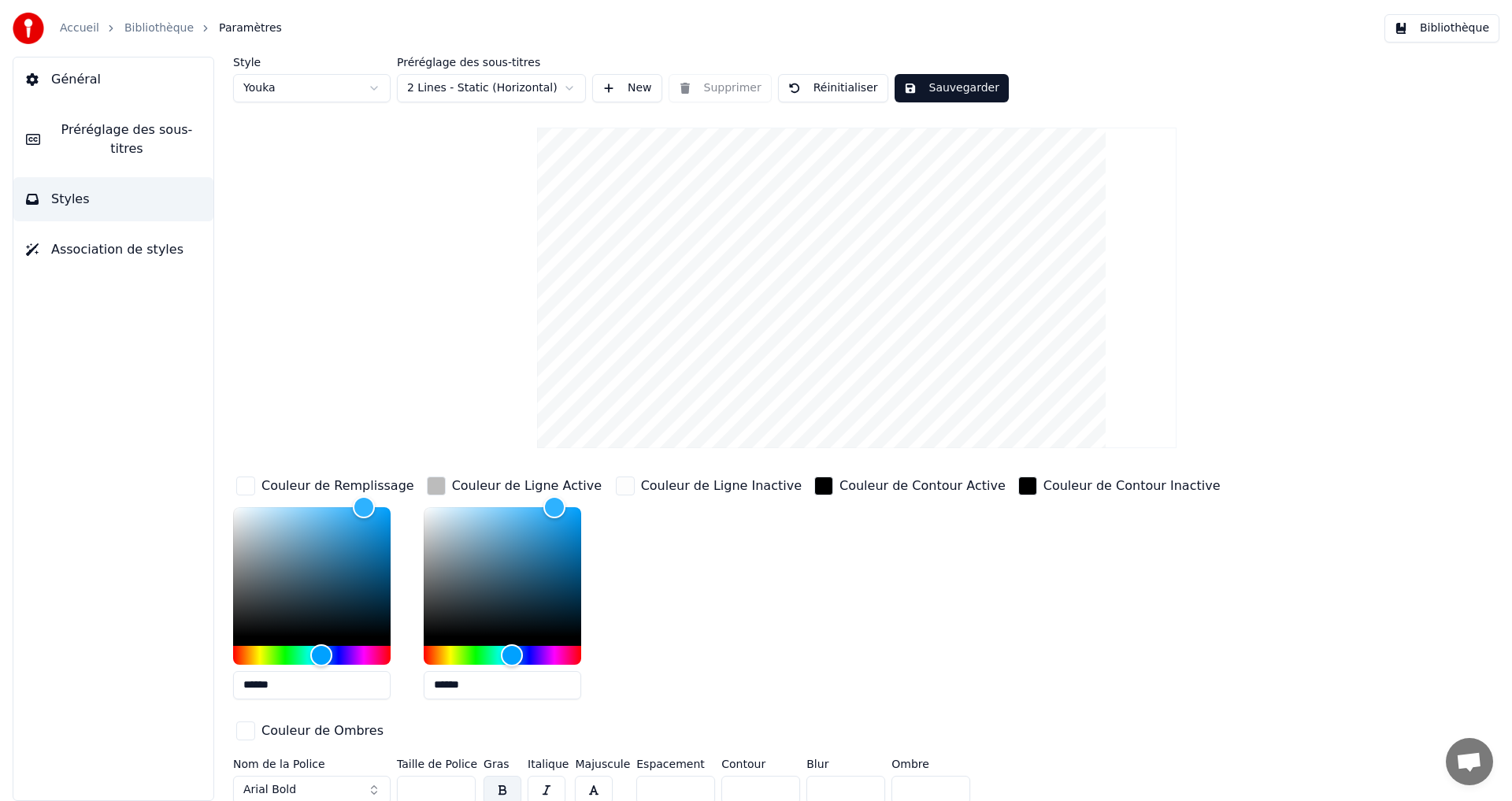
drag, startPoint x: 481, startPoint y: 685, endPoint x: 172, endPoint y: 667, distance: 309.5
click at [172, 667] on div "Général Préréglage des sous-titres Styles Association de styles Style Youka Pré…" at bounding box center [756, 429] width 1512 height 744
paste input "text"
drag, startPoint x: 584, startPoint y: 564, endPoint x: 599, endPoint y: 569, distance: 15.8
click at [599, 569] on div "*******" at bounding box center [515, 606] width 183 height 199
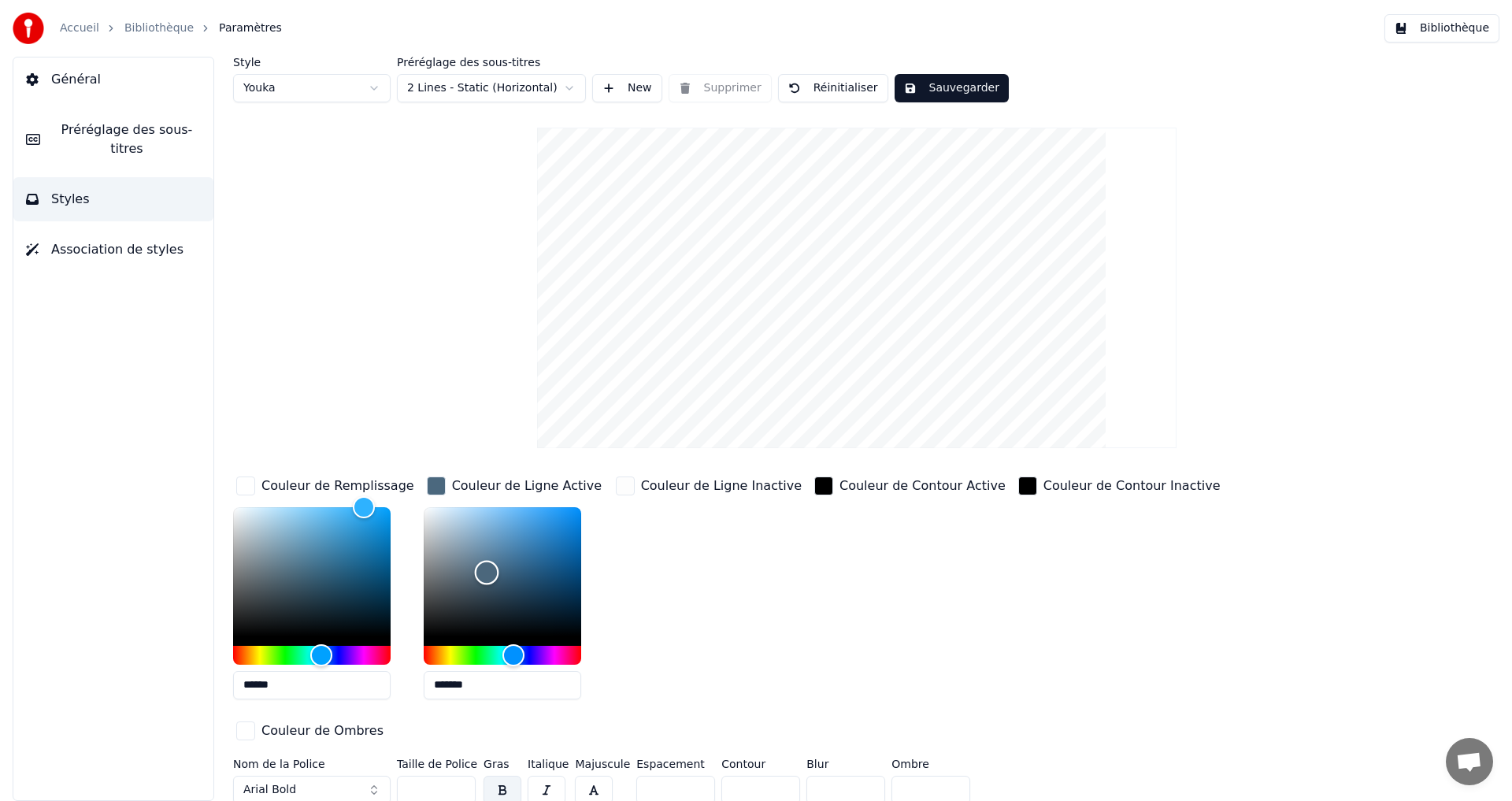
click at [485, 572] on div "Color" at bounding box center [502, 572] width 158 height 129
drag, startPoint x: 467, startPoint y: 557, endPoint x: 442, endPoint y: 557, distance: 25.0
click at [442, 557] on div "Color" at bounding box center [502, 572] width 158 height 129
drag, startPoint x: 428, startPoint y: 582, endPoint x: 422, endPoint y: 589, distance: 9.2
click at [424, 589] on div "Color" at bounding box center [502, 572] width 158 height 129
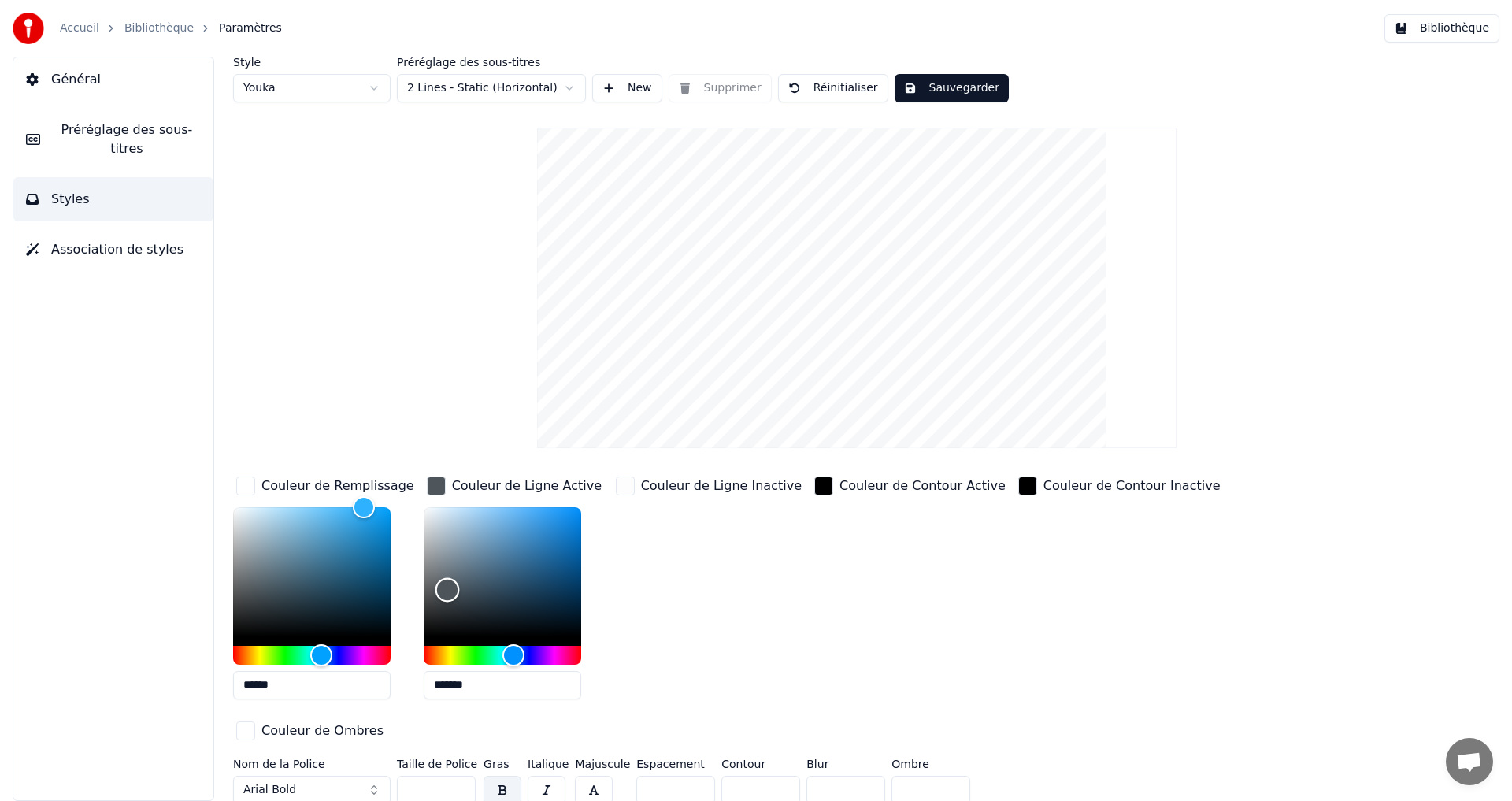
click at [447, 589] on div "Color" at bounding box center [502, 572] width 158 height 129
click at [452, 562] on div "Color" at bounding box center [502, 572] width 158 height 129
drag, startPoint x: 455, startPoint y: 552, endPoint x: 465, endPoint y: 512, distance: 41.2
click at [465, 512] on div "Color" at bounding box center [465, 521] width 24 height 24
drag, startPoint x: 493, startPoint y: 510, endPoint x: 586, endPoint y: 493, distance: 94.5
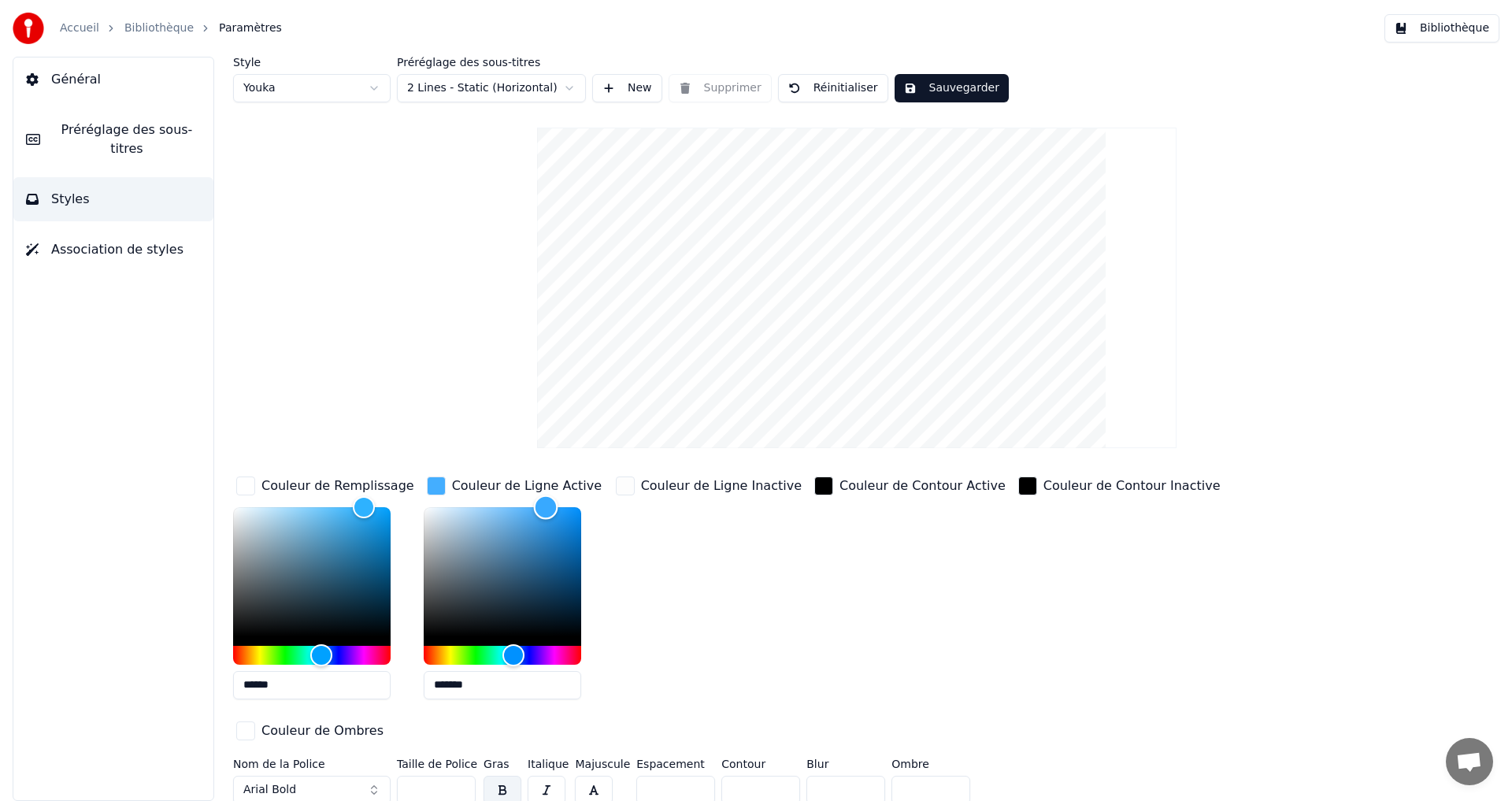
click at [584, 493] on div "Couleur de Ligne Active *******" at bounding box center [515, 592] width 183 height 239
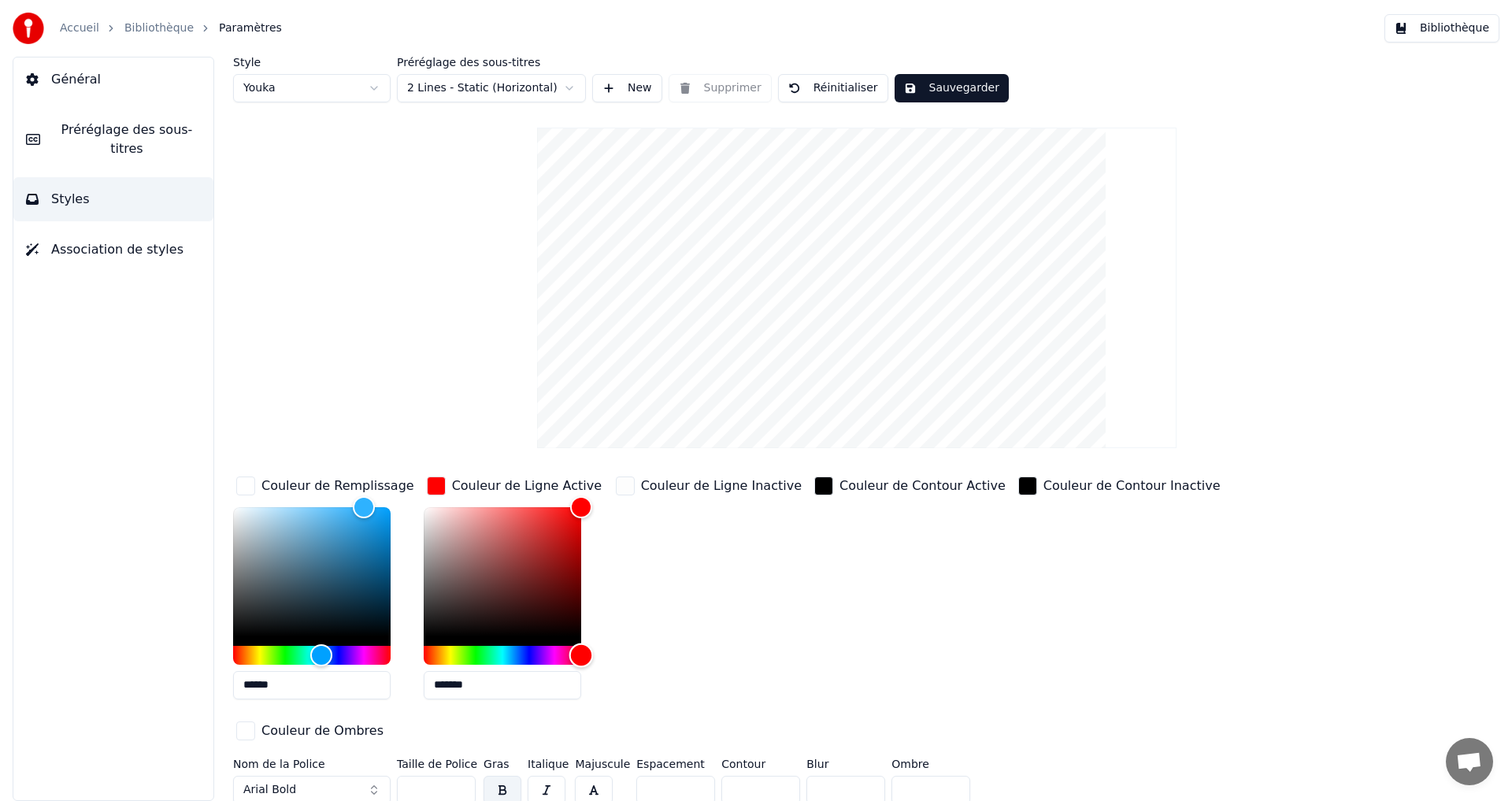
drag, startPoint x: 558, startPoint y: 650, endPoint x: 633, endPoint y: 648, distance: 75.0
click at [631, 649] on div "Couleur de Remplissage ****** Couleur de Ligne Active ******* Couleur de Ligne …" at bounding box center [762, 609] width 1059 height 272
drag, startPoint x: 554, startPoint y: 523, endPoint x: 580, endPoint y: 537, distance: 29.5
click at [580, 537] on div "Color" at bounding box center [502, 572] width 158 height 129
click at [549, 561] on div "Color" at bounding box center [502, 572] width 158 height 129
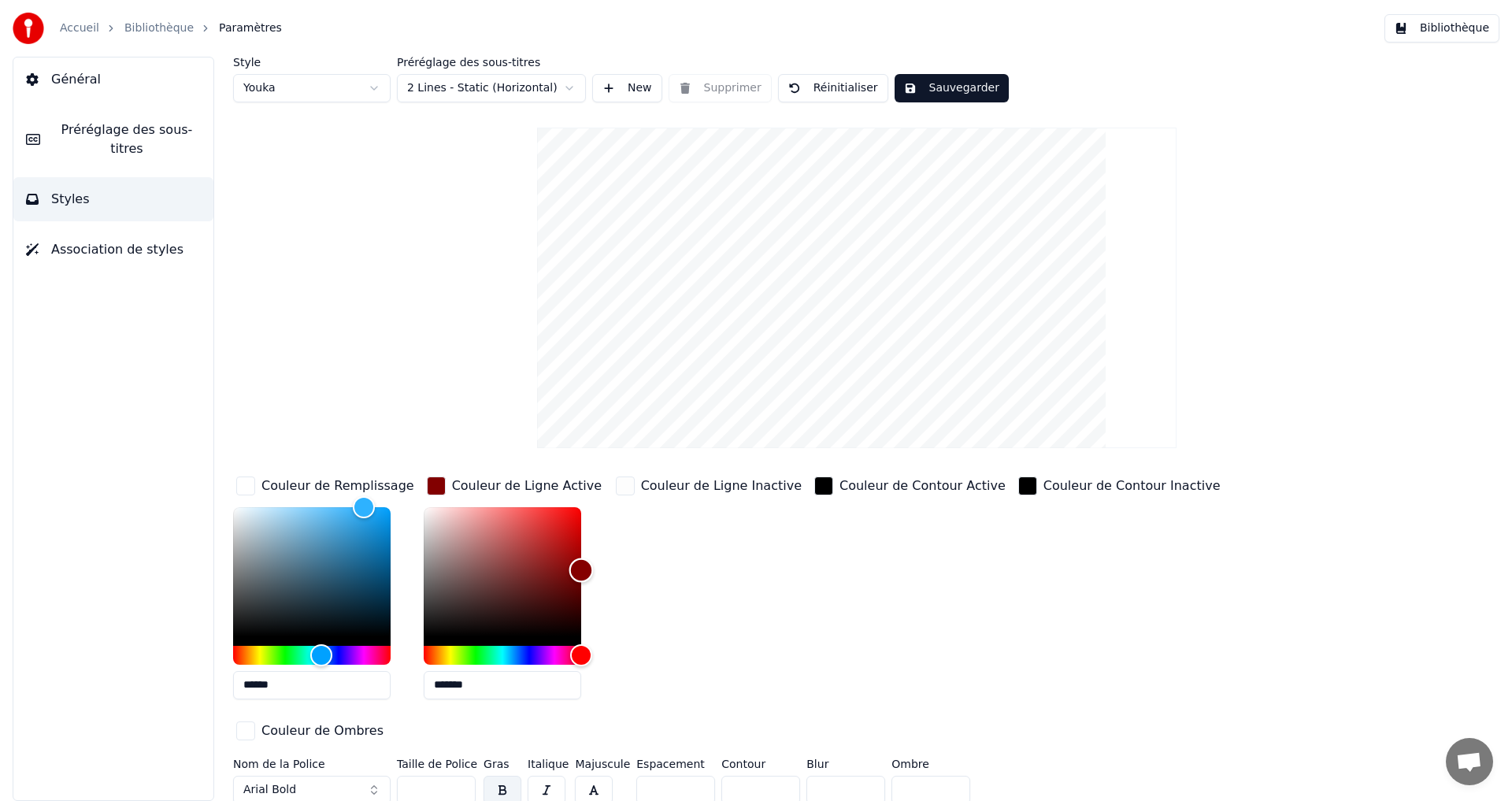
drag, startPoint x: 575, startPoint y: 569, endPoint x: 597, endPoint y: 568, distance: 22.0
click at [597, 568] on div "*******" at bounding box center [515, 606] width 183 height 199
click at [464, 557] on div "Color" at bounding box center [502, 572] width 158 height 129
drag, startPoint x: 576, startPoint y: 559, endPoint x: 665, endPoint y: 562, distance: 89.1
click at [660, 562] on div "Couleur de Remplissage ****** Couleur de Ligne Active ******* Couleur de Ligne …" at bounding box center [762, 609] width 1059 height 272
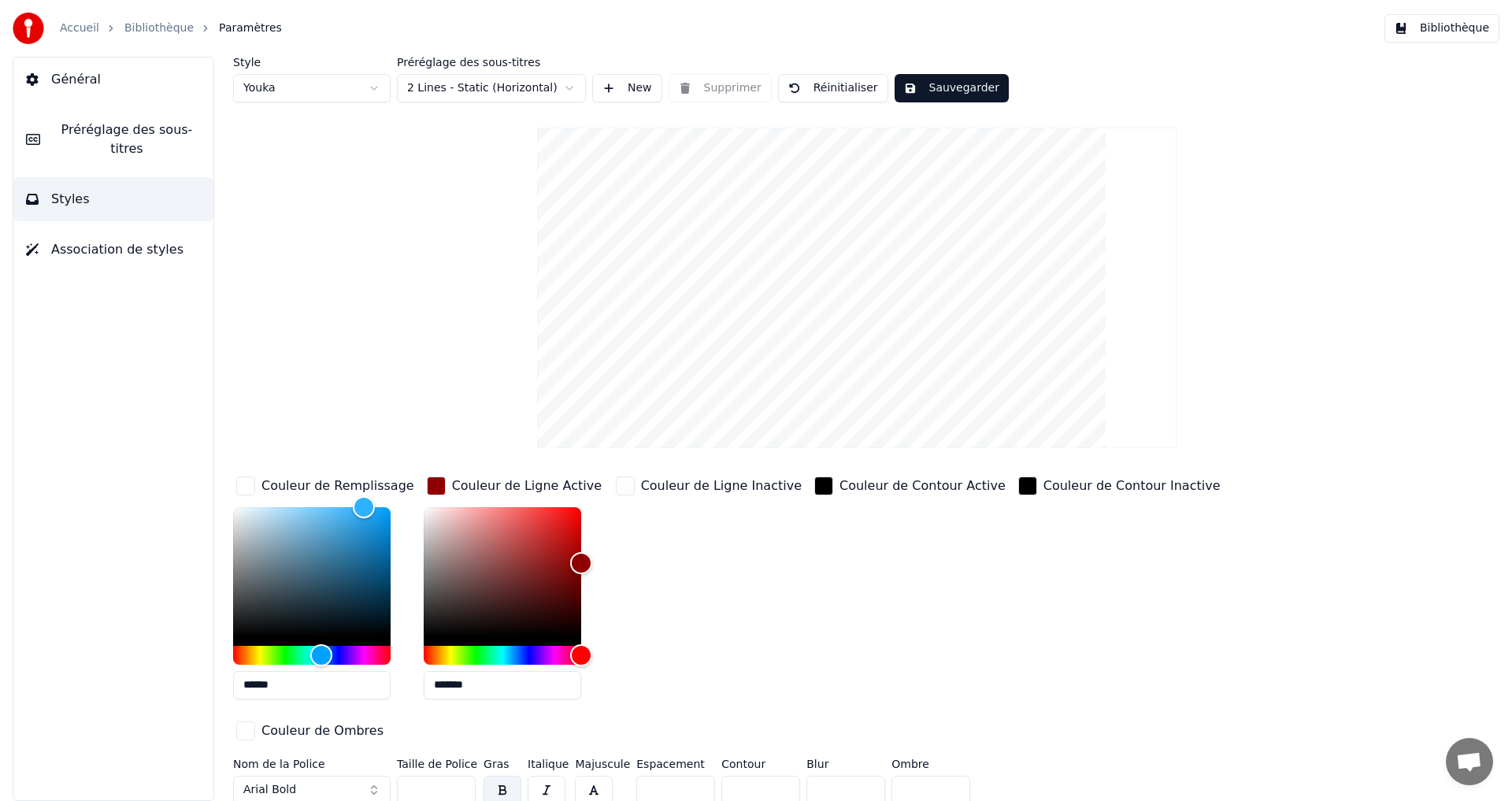
drag, startPoint x: 485, startPoint y: 684, endPoint x: 263, endPoint y: 668, distance: 222.6
click at [271, 670] on div "Couleur de Remplissage ****** Couleur de Ligne Active ******* Couleur de Ligne …" at bounding box center [762, 609] width 1059 height 272
paste input "text"
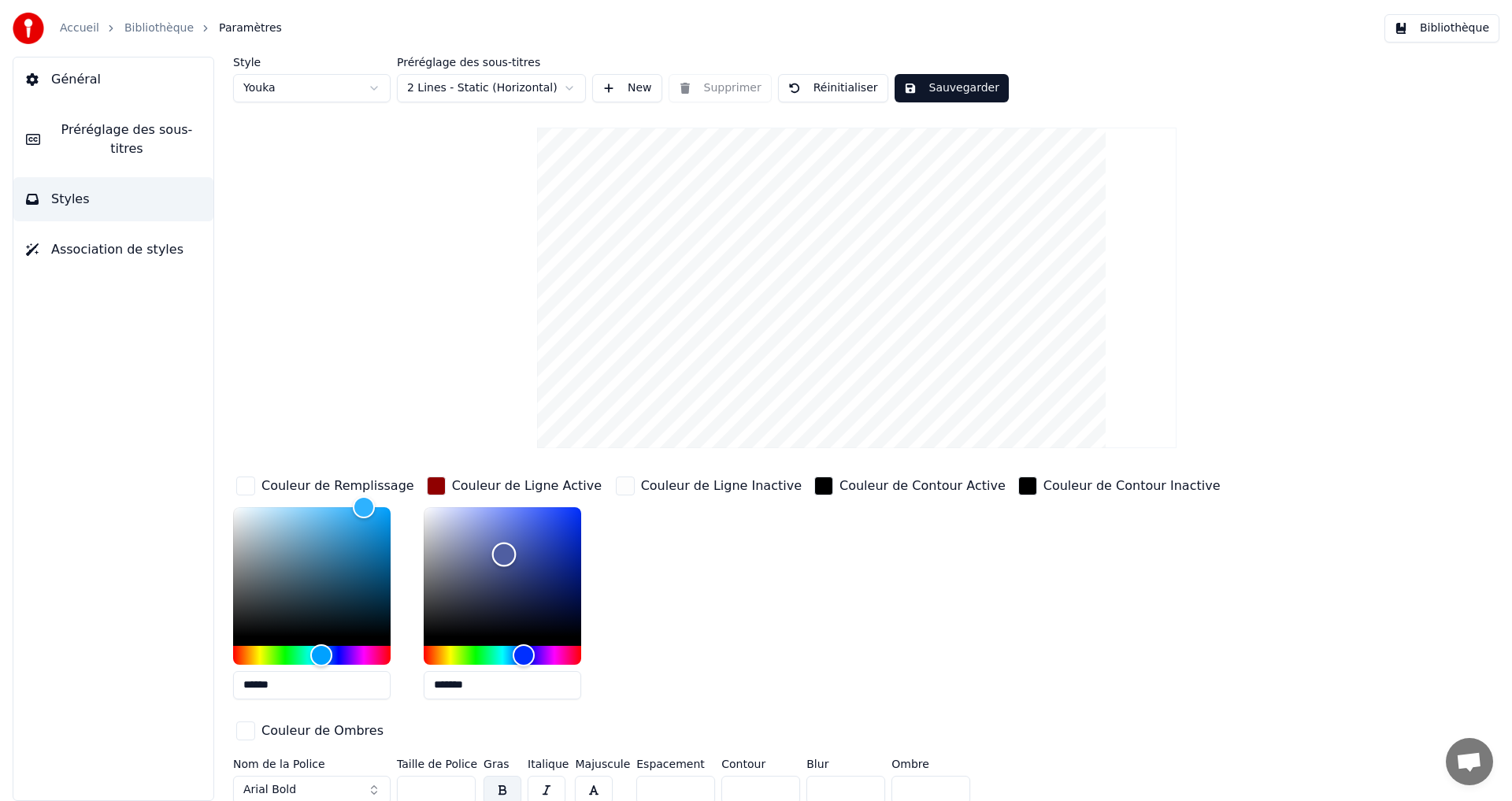
click at [488, 536] on div "Color" at bounding box center [502, 572] width 158 height 129
drag, startPoint x: 458, startPoint y: 531, endPoint x: 447, endPoint y: 540, distance: 14.2
click at [457, 531] on div "Color" at bounding box center [502, 572] width 158 height 129
click at [477, 509] on div "Color" at bounding box center [502, 572] width 158 height 129
click at [496, 513] on div "Color" at bounding box center [502, 572] width 158 height 129
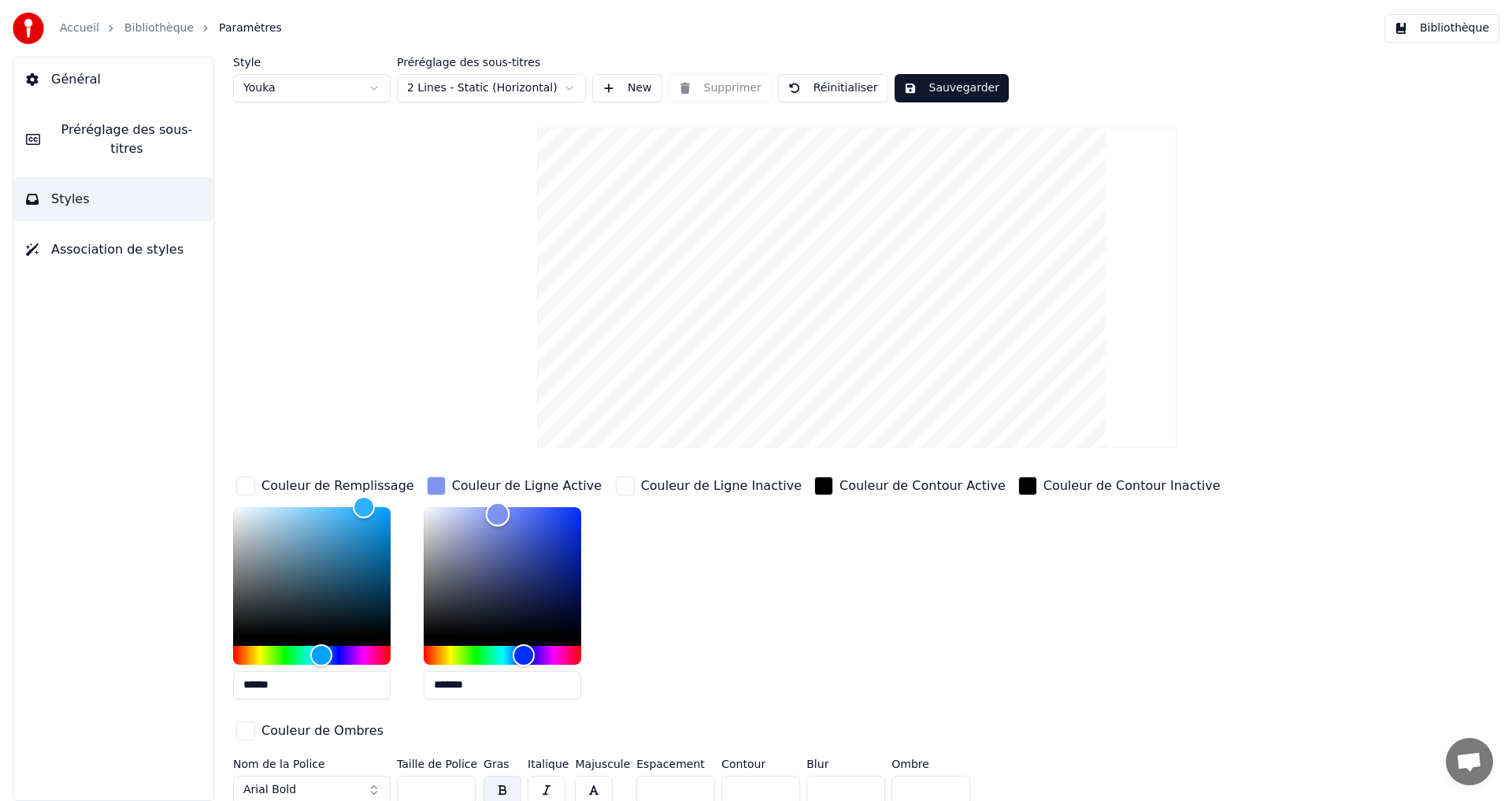
type input "*******"
click at [499, 521] on div "Color" at bounding box center [496, 514] width 24 height 24
type input "*******"
drag, startPoint x: 373, startPoint y: 516, endPoint x: 393, endPoint y: 479, distance: 42.1
click at [393, 479] on div "Couleur de Remplissage *******" at bounding box center [325, 592] width 184 height 239
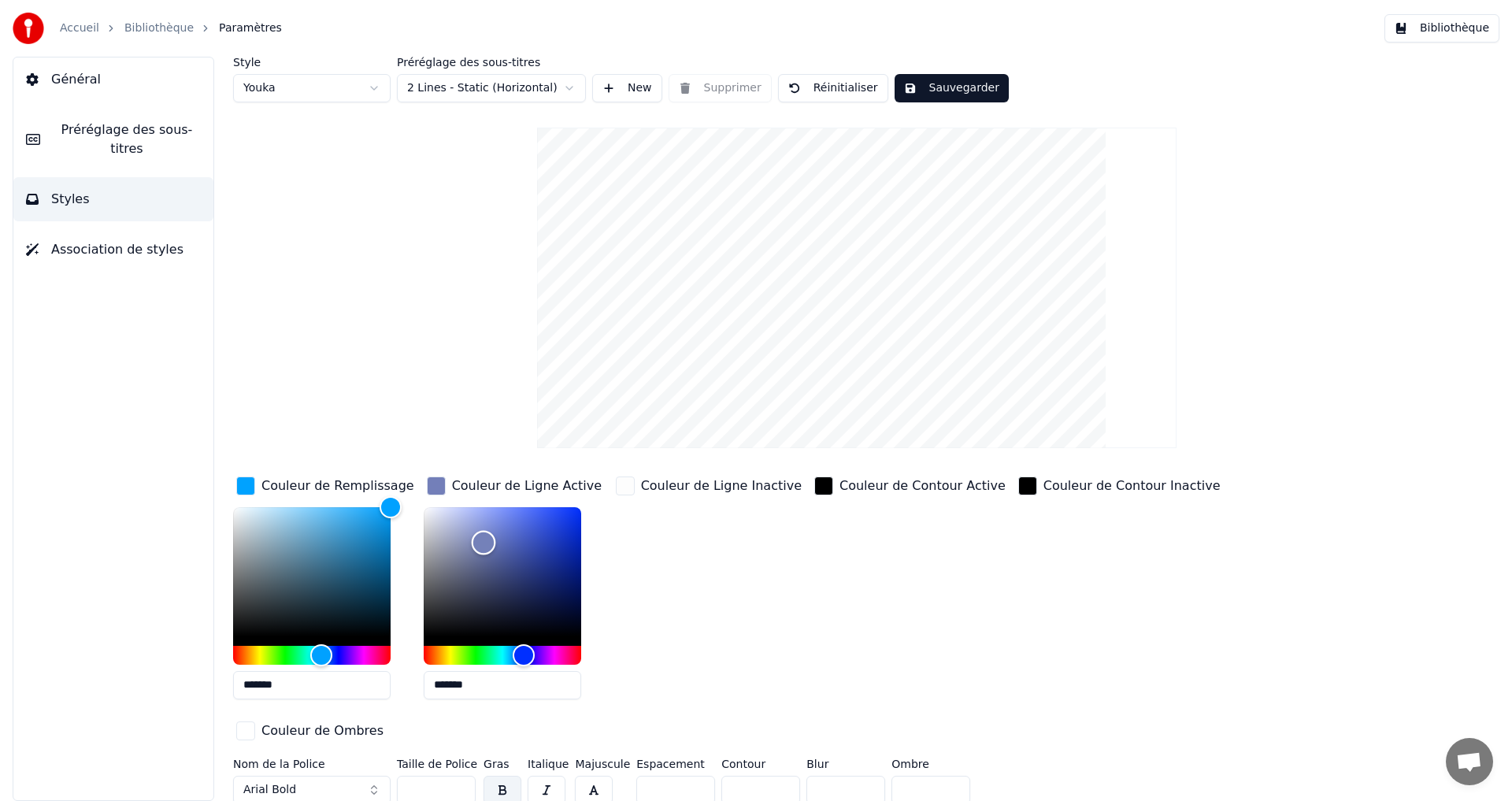
click at [482, 542] on div "Color" at bounding box center [502, 572] width 158 height 129
click at [496, 541] on div "Color" at bounding box center [502, 572] width 158 height 129
click at [489, 558] on div "Color" at bounding box center [502, 572] width 158 height 129
click at [439, 560] on div "Color" at bounding box center [502, 572] width 158 height 129
click at [456, 551] on div "Color" at bounding box center [502, 572] width 158 height 129
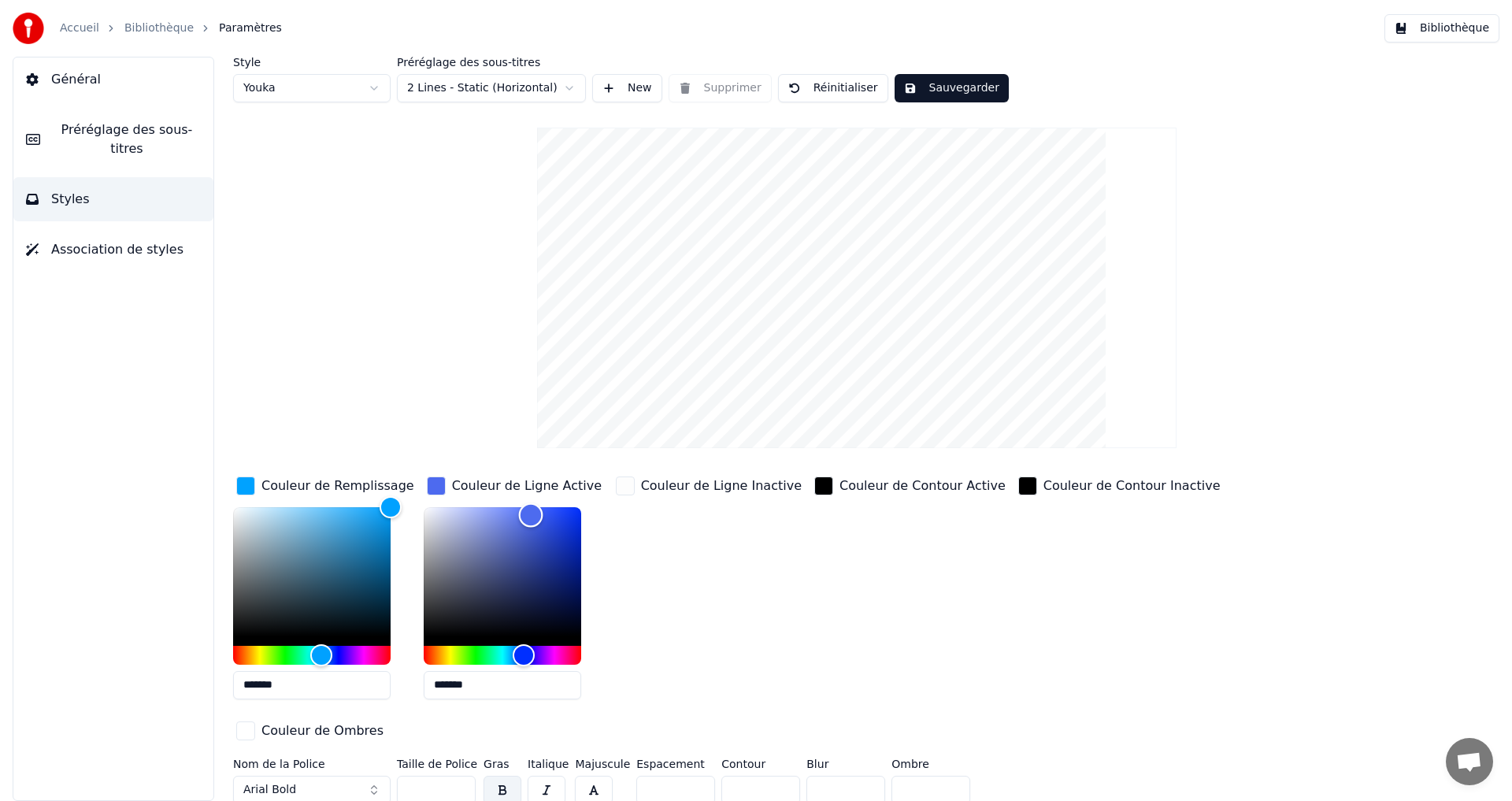
drag, startPoint x: 499, startPoint y: 525, endPoint x: 529, endPoint y: 514, distance: 32.0
click at [529, 514] on div "Color" at bounding box center [502, 572] width 158 height 129
click at [537, 650] on div "Hue" at bounding box center [502, 654] width 158 height 19
click at [522, 654] on div "Hue" at bounding box center [502, 654] width 158 height 19
click at [523, 654] on div "Hue" at bounding box center [524, 654] width 24 height 24
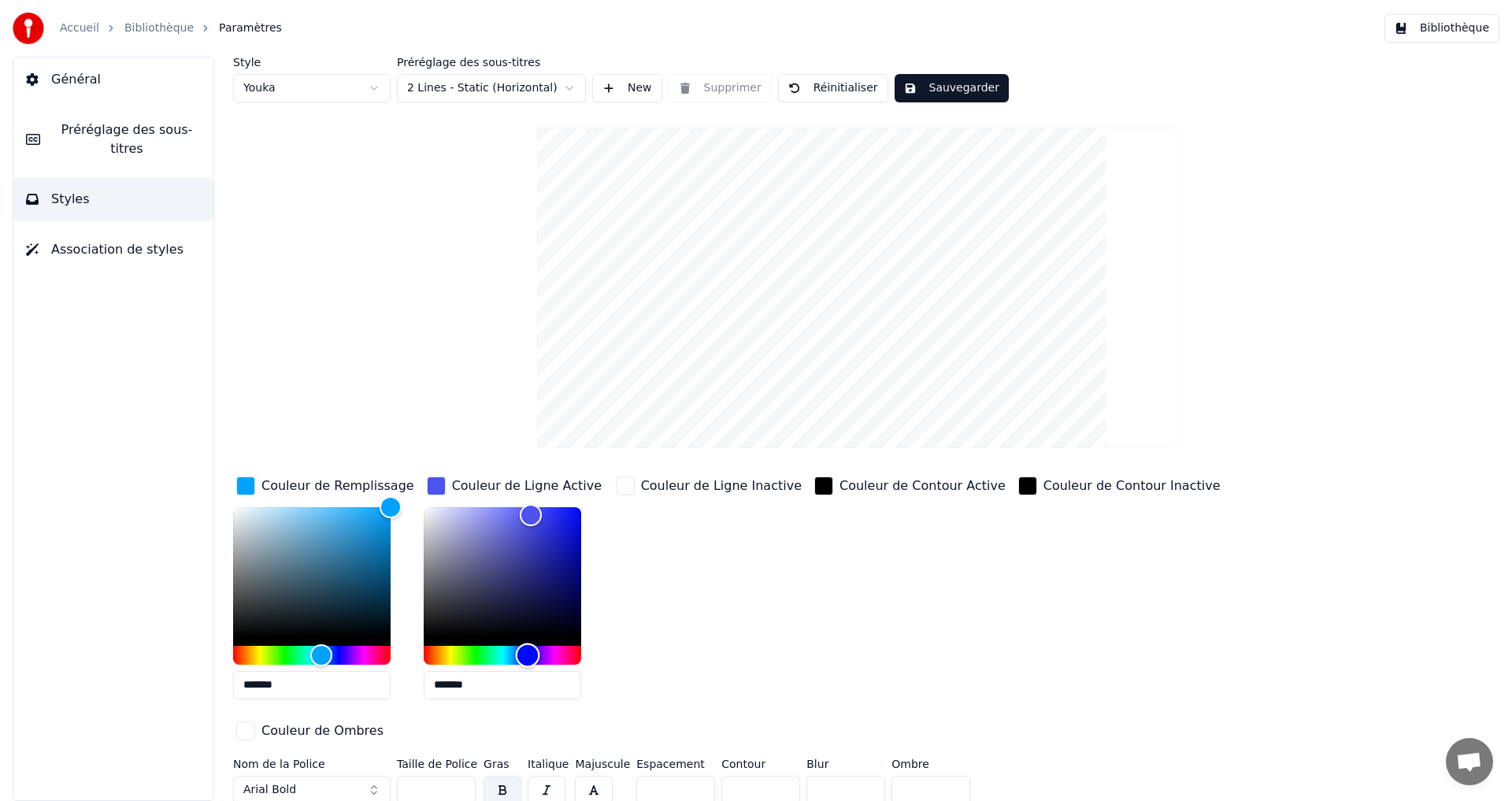
click at [528, 654] on div "Hue" at bounding box center [527, 654] width 24 height 24
click at [529, 654] on div "Hue" at bounding box center [529, 654] width 24 height 24
click at [533, 657] on div "Hue" at bounding box center [530, 654] width 24 height 24
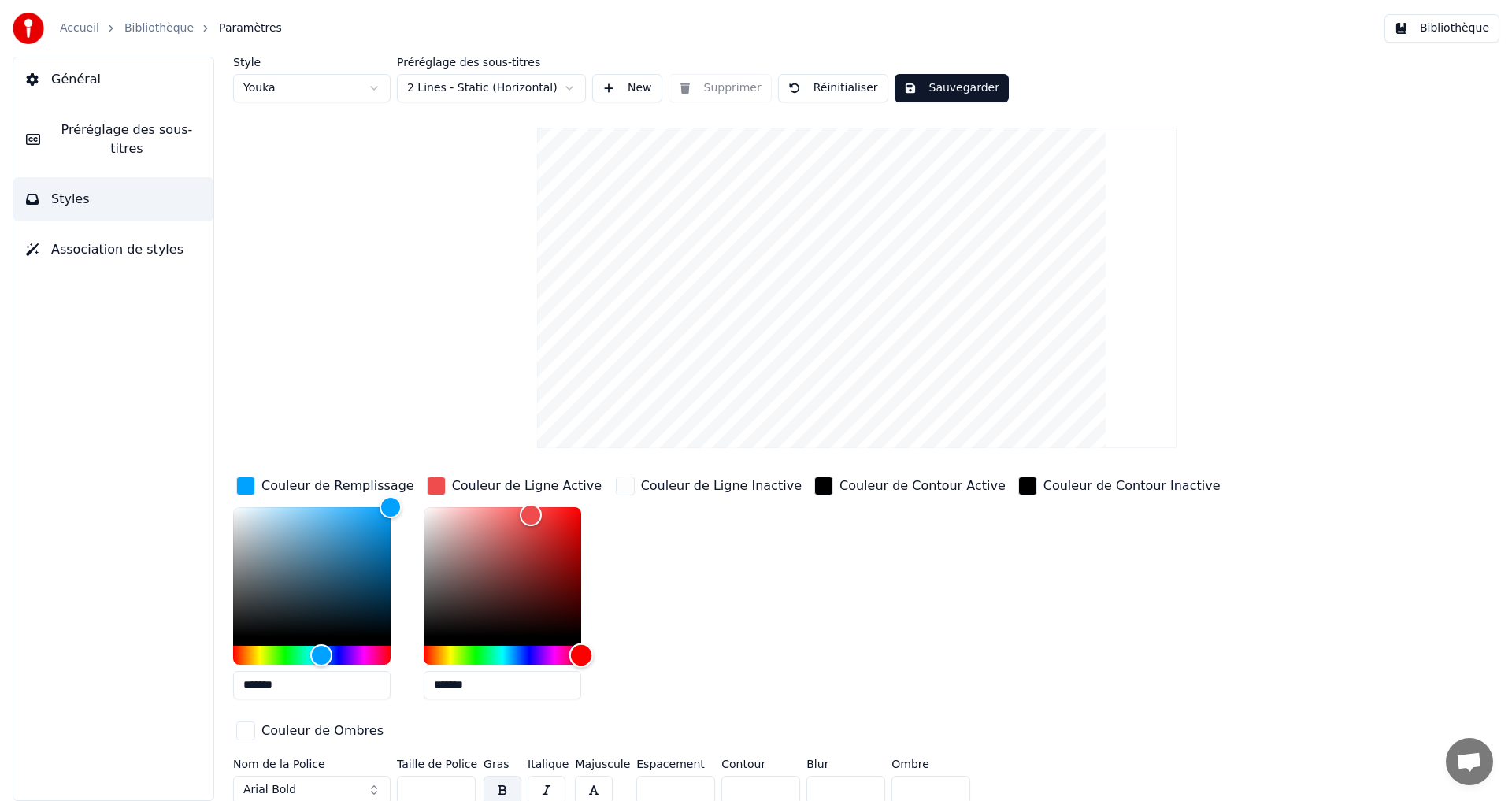
drag, startPoint x: 573, startPoint y: 658, endPoint x: 597, endPoint y: 659, distance: 24.0
click at [597, 659] on div "*******" at bounding box center [515, 606] width 183 height 199
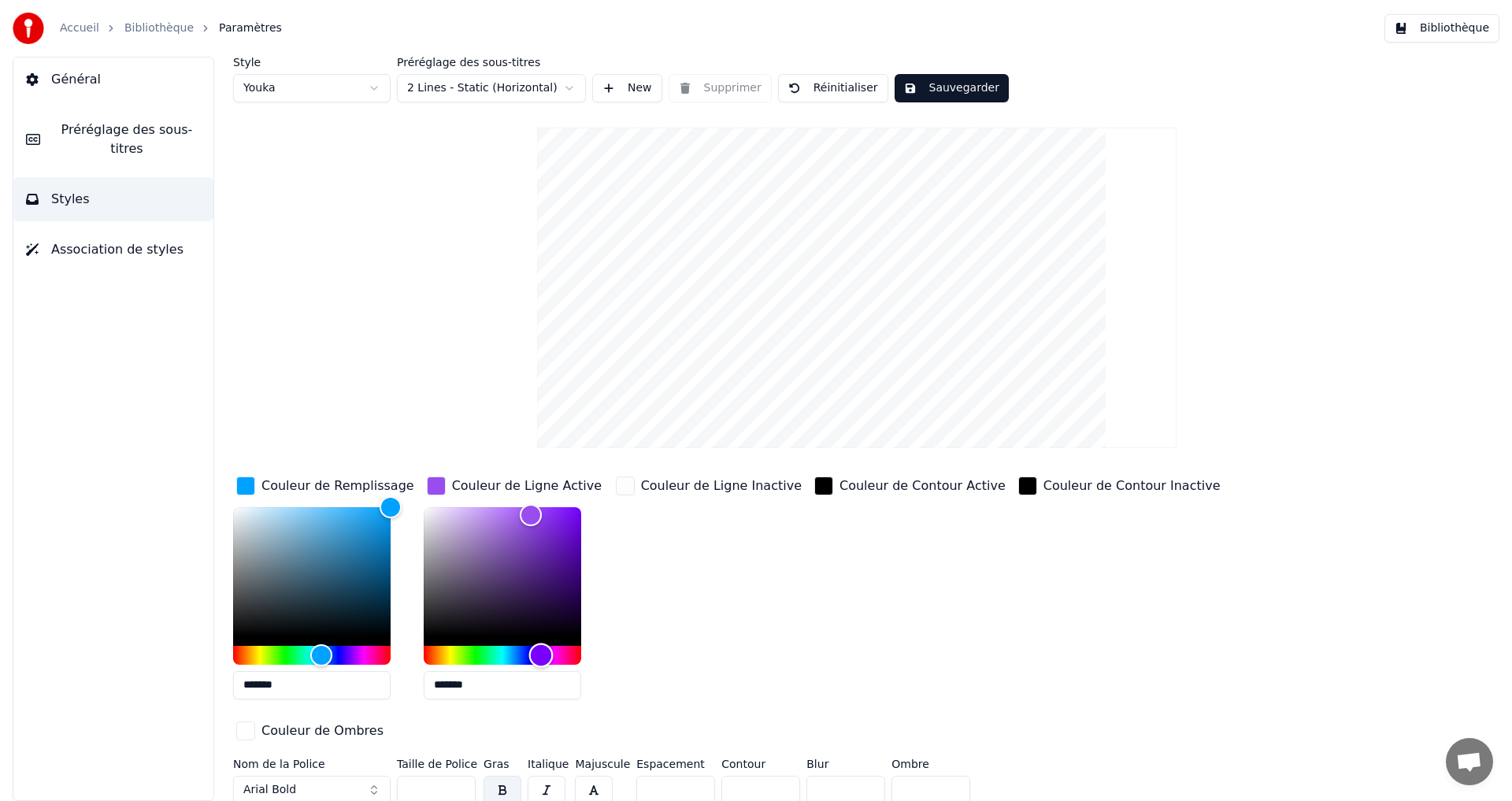
click at [540, 646] on div "Hue" at bounding box center [502, 654] width 158 height 19
click at [518, 546] on div "Color" at bounding box center [502, 572] width 158 height 129
click at [509, 513] on div "Color" at bounding box center [502, 572] width 158 height 129
click at [497, 514] on div "Color" at bounding box center [509, 514] width 24 height 24
click at [514, 518] on div "Color" at bounding box center [502, 572] width 158 height 129
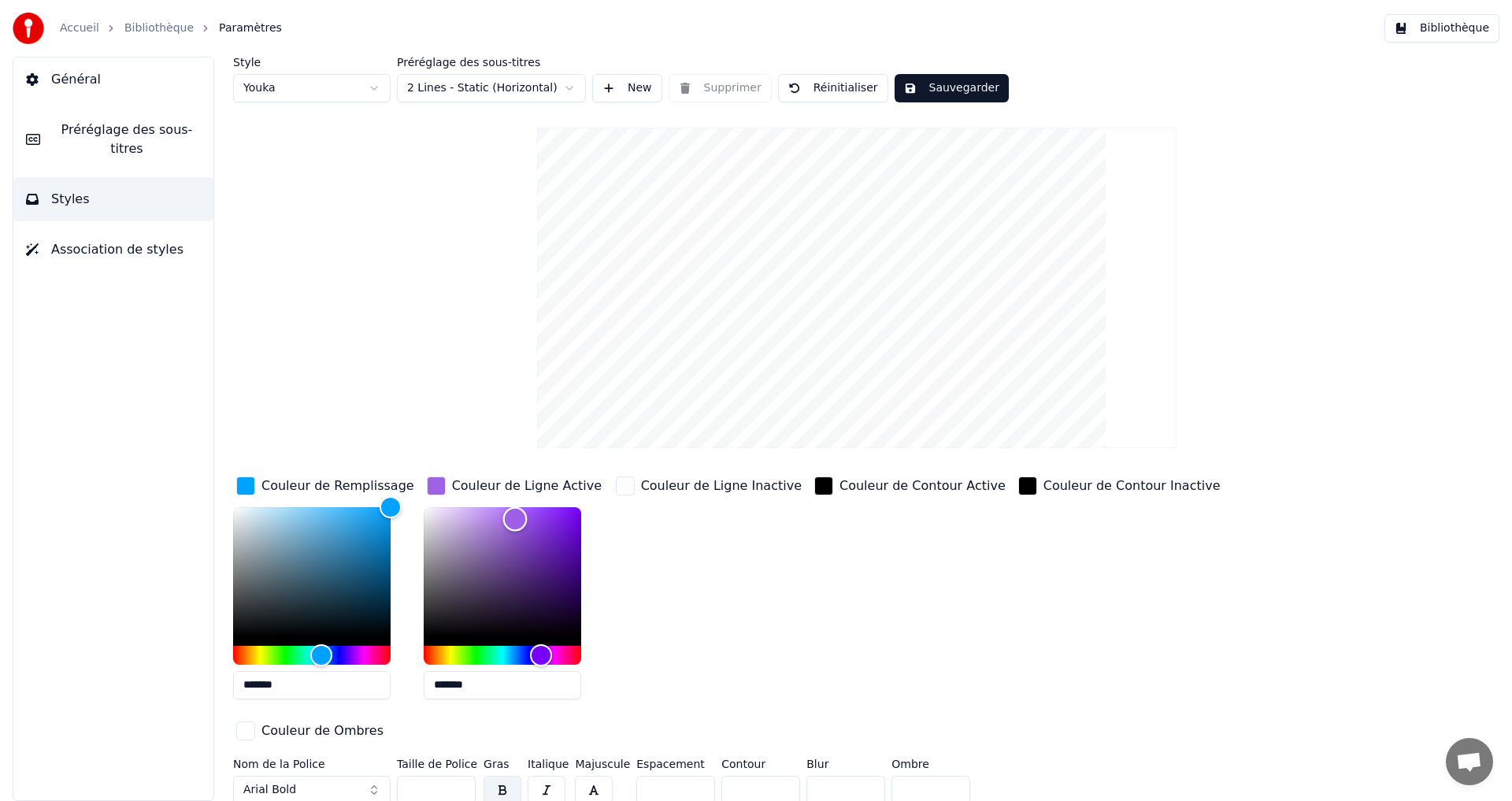
click at [513, 518] on div "Color" at bounding box center [514, 519] width 24 height 24
click at [519, 527] on div "Color" at bounding box center [514, 519] width 24 height 24
type input "*******"
click at [505, 526] on div "Color" at bounding box center [502, 572] width 158 height 129
click at [918, 86] on button "Sauvegarder" at bounding box center [952, 88] width 115 height 28
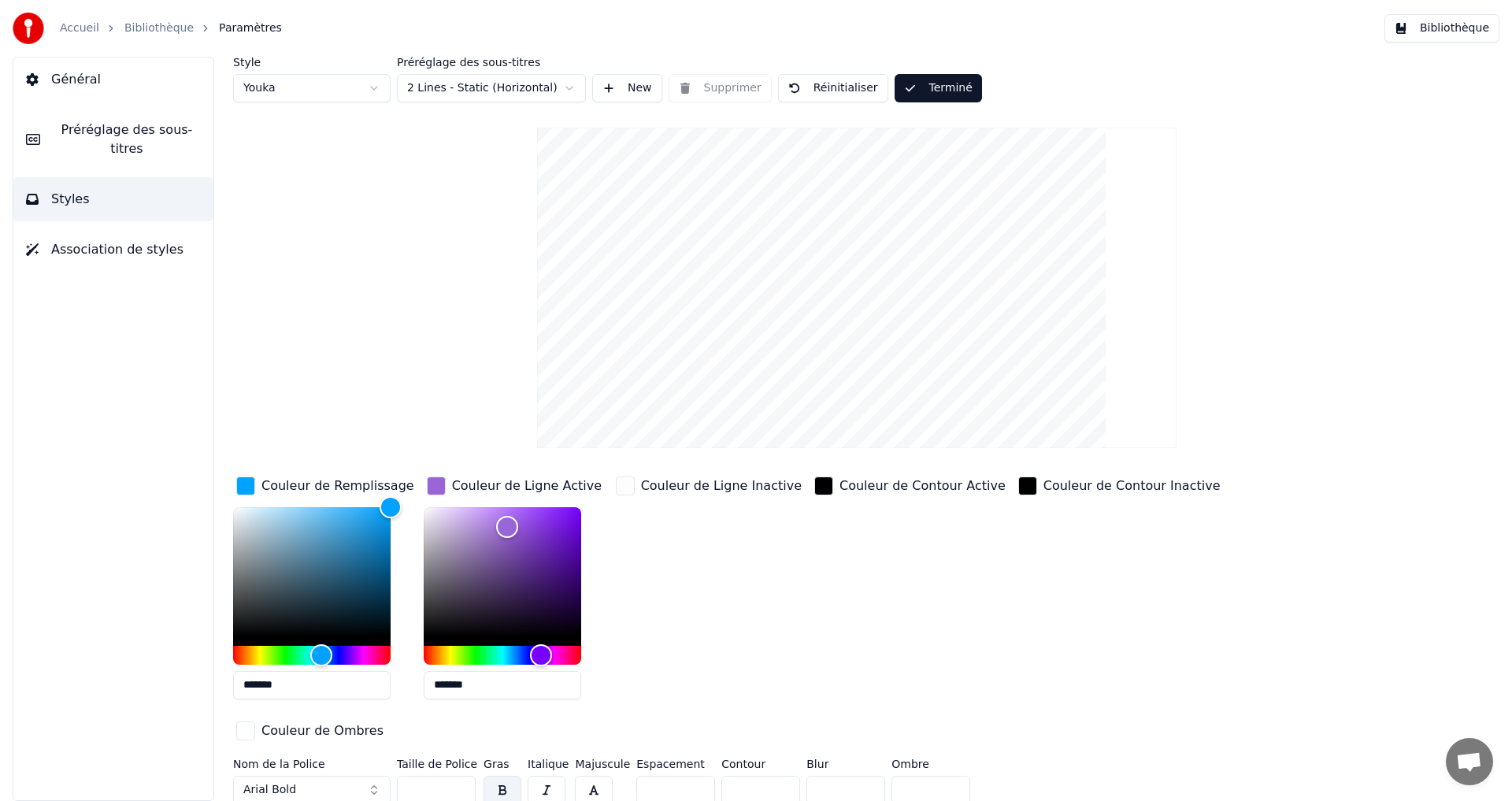
click at [903, 98] on button "Terminé" at bounding box center [938, 88] width 87 height 28
click at [138, 27] on link "Bibliothèque" at bounding box center [159, 28] width 70 height 16
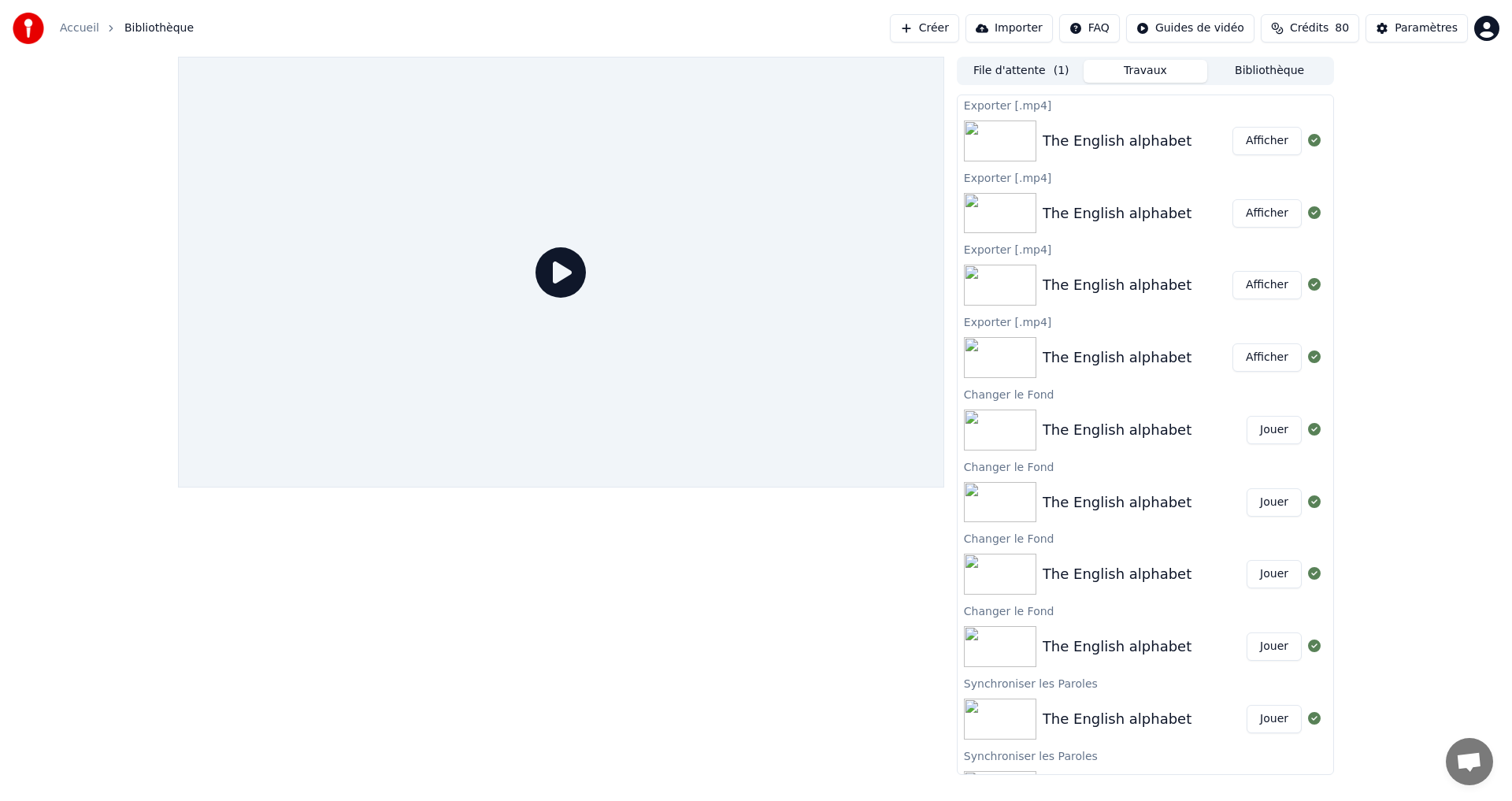
click at [1005, 55] on div "Accueil Bibliothèque Créer Importer FAQ Guides de vidéo Crédits 80 Paramètres" at bounding box center [756, 28] width 1512 height 57
click at [1008, 82] on div "File d'attente ( 1 ) Travaux Bibliothèque" at bounding box center [1145, 71] width 377 height 28
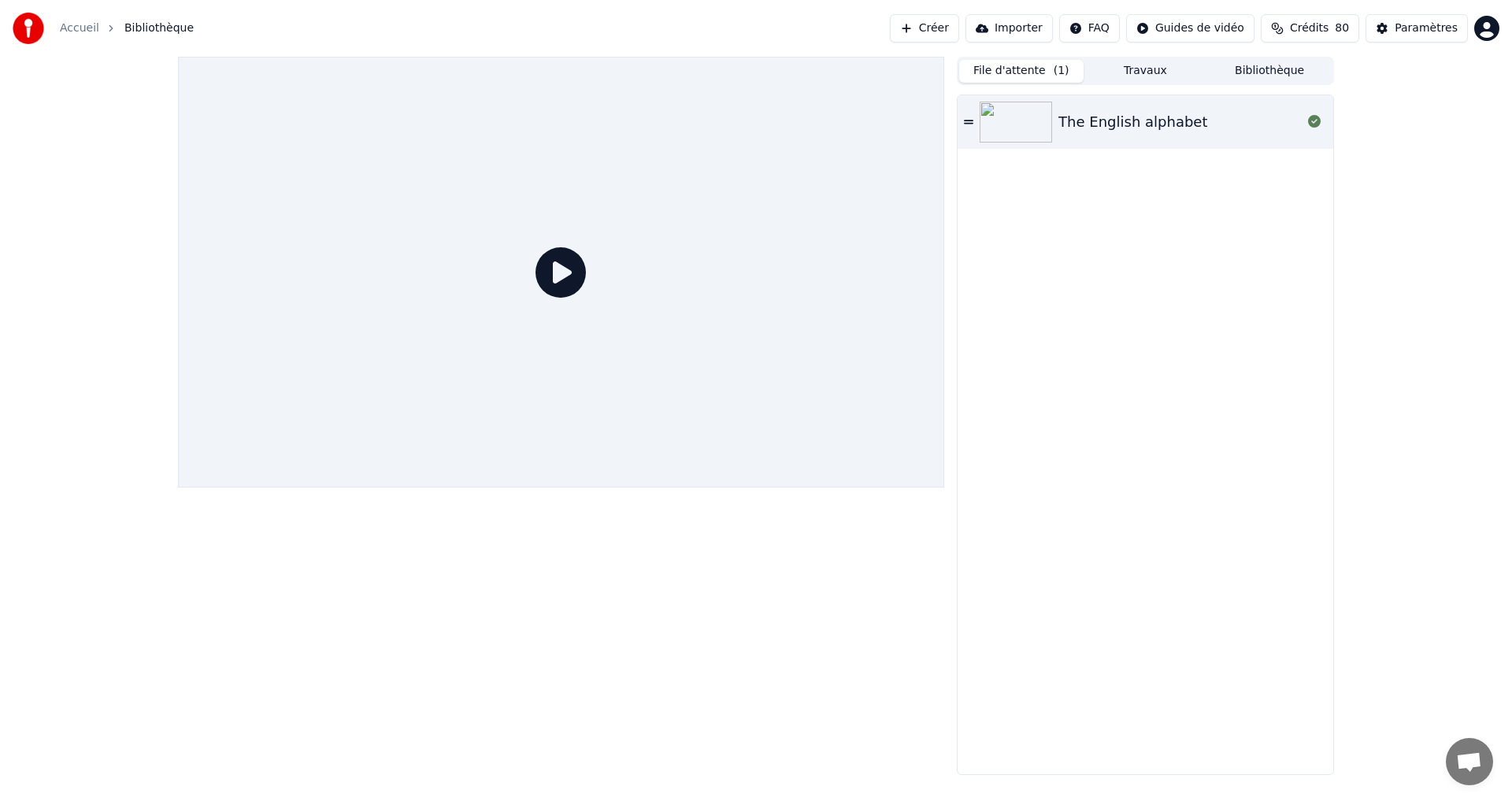
click at [1002, 66] on button "File d'attente ( 1 )" at bounding box center [1021, 71] width 124 height 23
drag, startPoint x: 1061, startPoint y: 114, endPoint x: 1044, endPoint y: 121, distance: 18.4
click at [1061, 115] on div "The English alphabet" at bounding box center [1133, 121] width 149 height 23
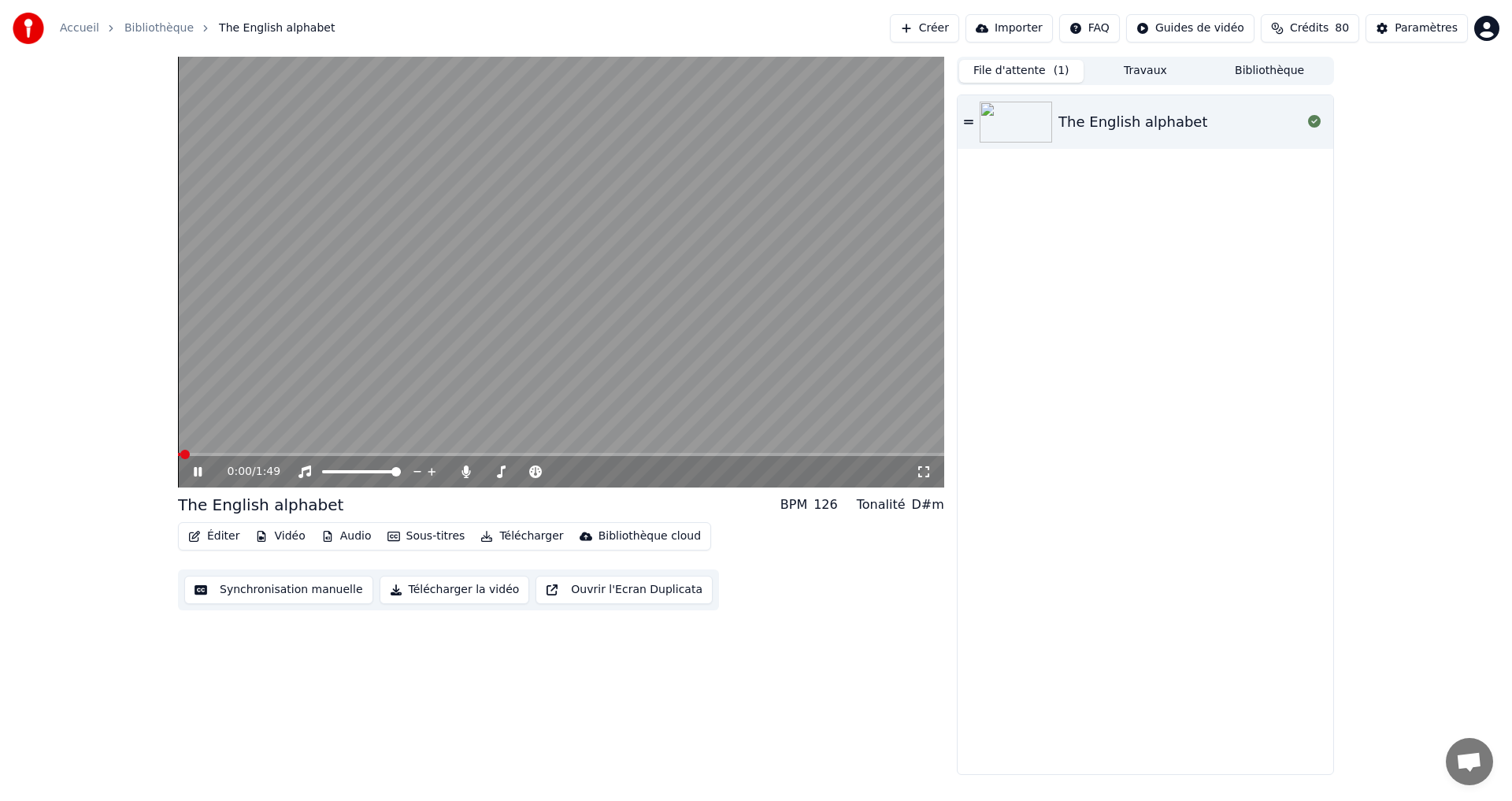
click at [460, 589] on button "Télécharger la vidéo" at bounding box center [455, 589] width 151 height 28
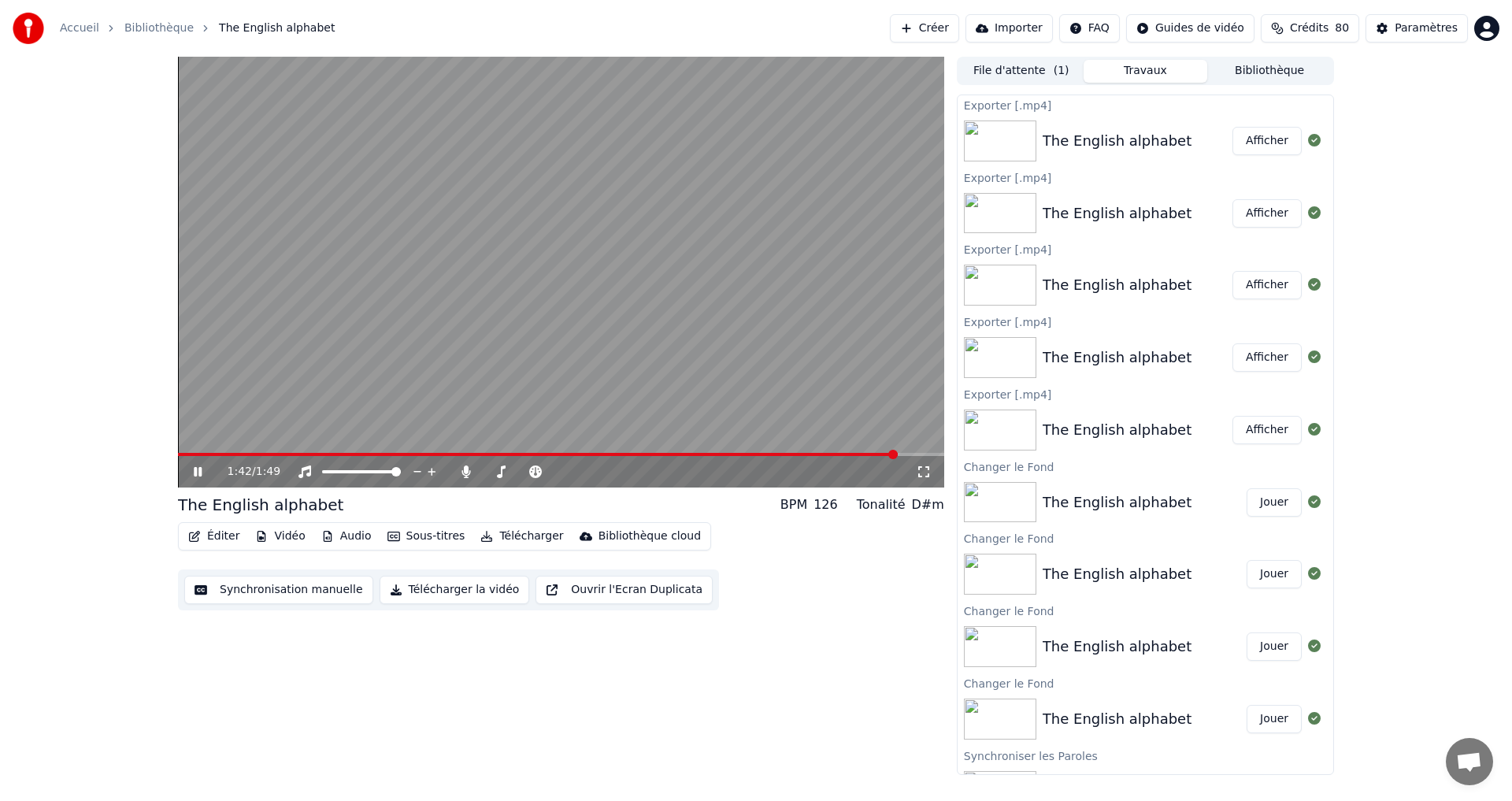
click at [192, 469] on icon at bounding box center [210, 471] width 37 height 13
drag, startPoint x: 1248, startPoint y: 139, endPoint x: 1231, endPoint y: 141, distance: 17.1
click at [1248, 139] on button "Afficher" at bounding box center [1267, 140] width 70 height 28
click at [207, 537] on button "Éditer" at bounding box center [213, 536] width 64 height 23
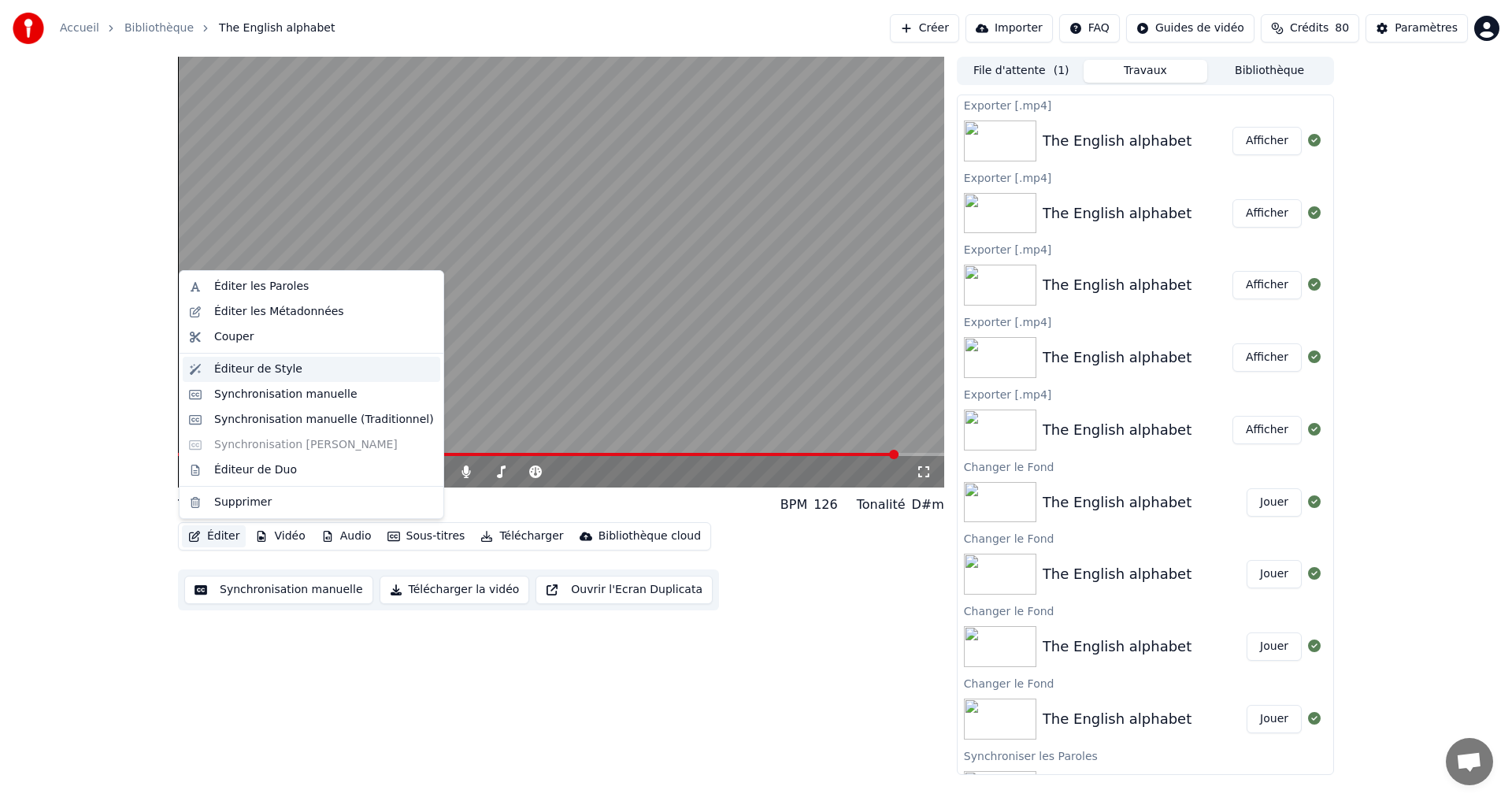
click at [271, 367] on div "Éditeur de Style" at bounding box center [259, 369] width 88 height 16
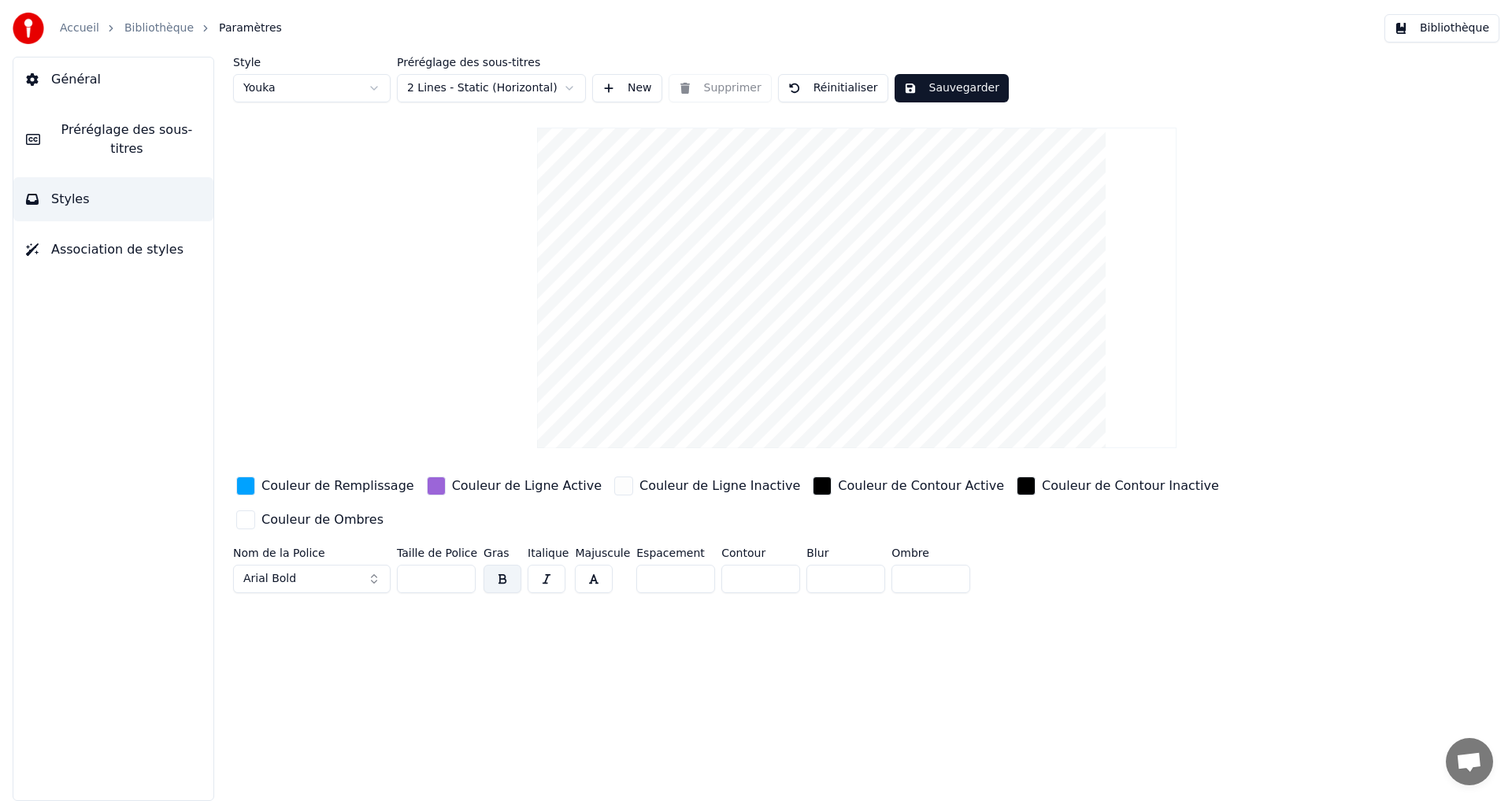
click at [250, 487] on div "button" at bounding box center [245, 486] width 19 height 19
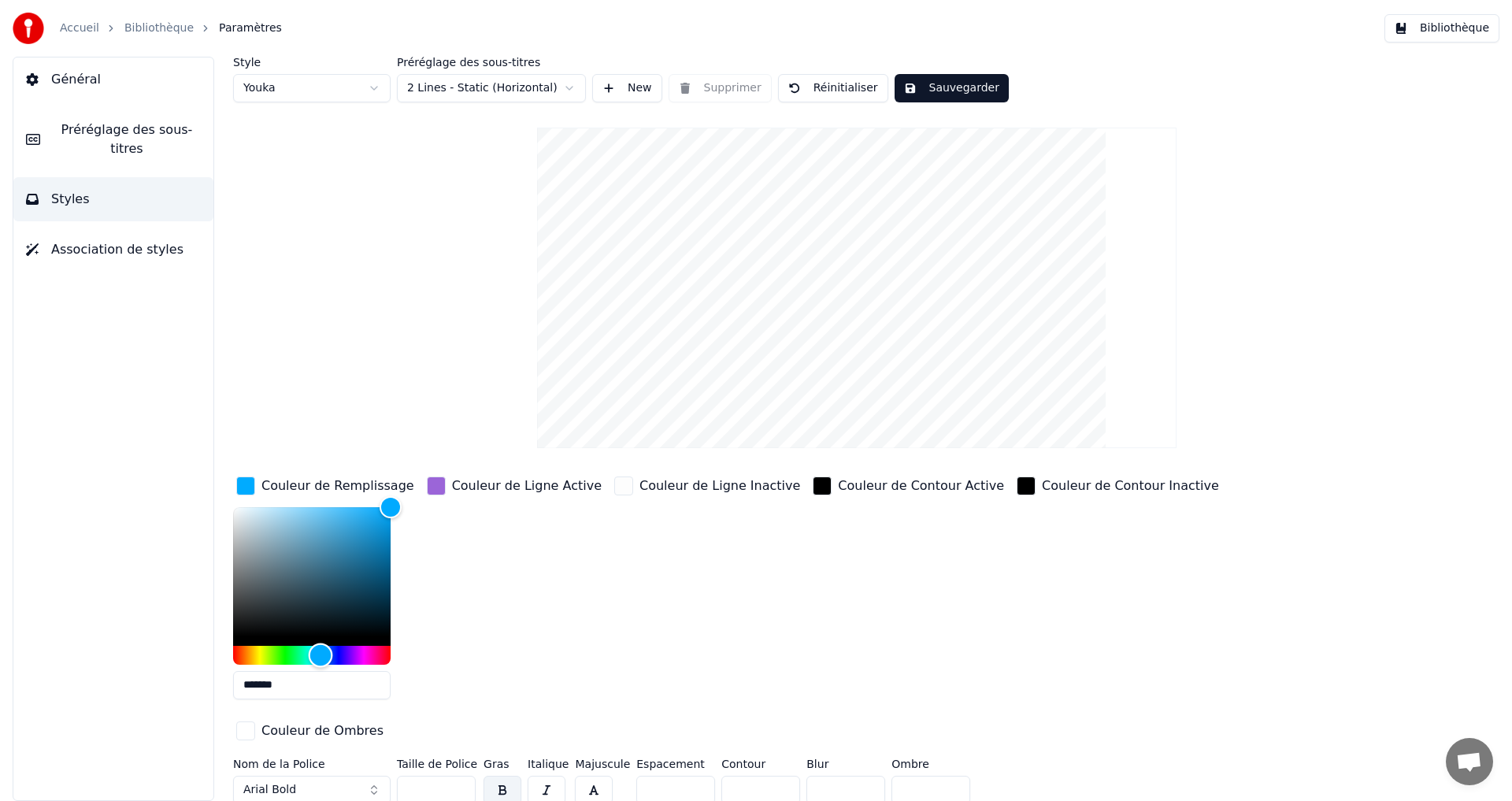
click at [320, 652] on div "Hue" at bounding box center [320, 654] width 24 height 24
click at [315, 654] on div "Hue" at bounding box center [315, 654] width 24 height 24
drag, startPoint x: 325, startPoint y: 652, endPoint x: 315, endPoint y: 651, distance: 10.0
click at [315, 651] on div "Hue" at bounding box center [315, 654] width 24 height 24
click at [321, 651] on div "Hue" at bounding box center [321, 654] width 24 height 24
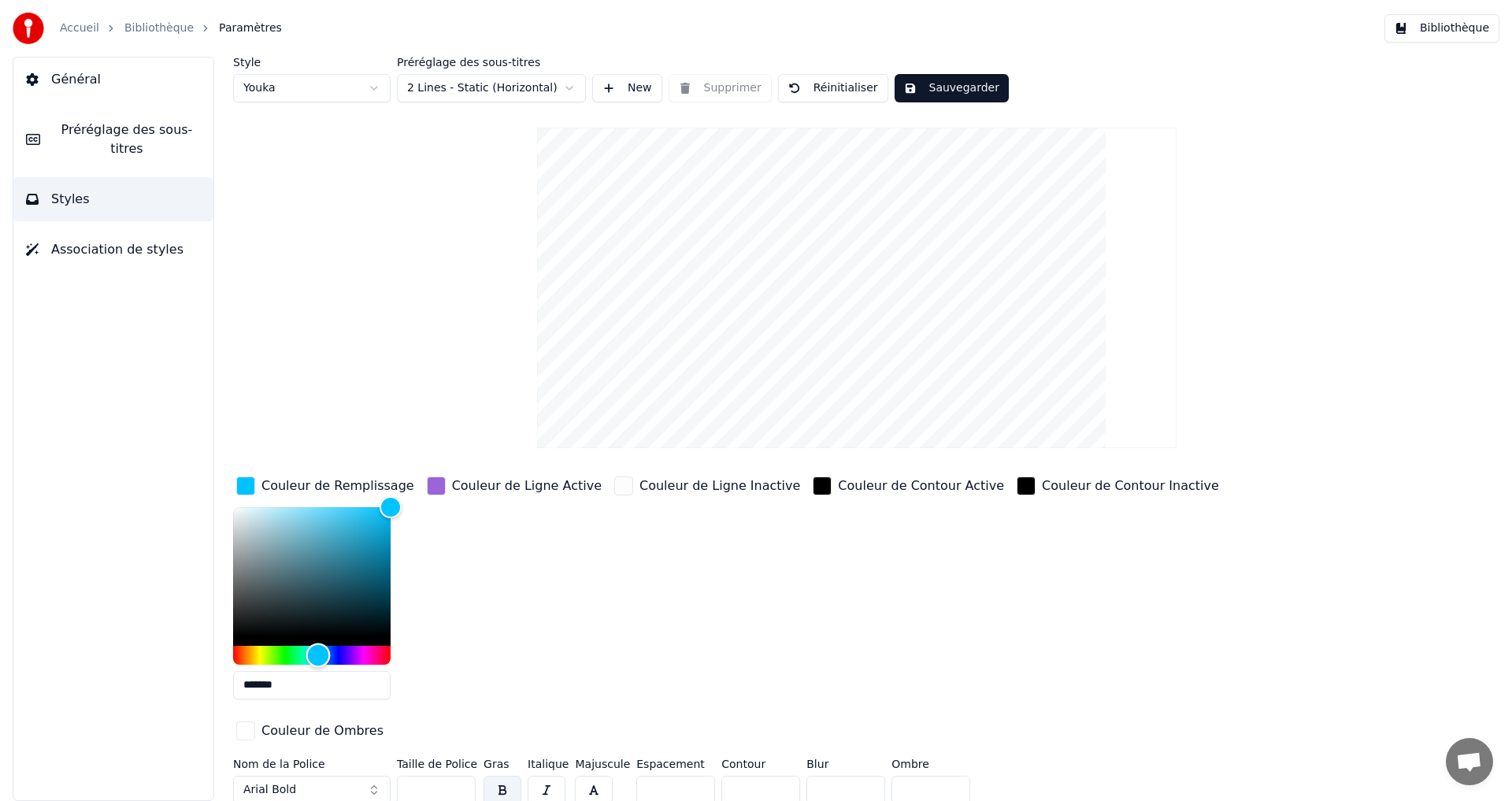
click at [318, 651] on div "Hue" at bounding box center [318, 654] width 24 height 24
click at [321, 651] on div "Hue" at bounding box center [321, 654] width 24 height 24
drag, startPoint x: 326, startPoint y: 655, endPoint x: 320, endPoint y: 649, distance: 8.5
click at [320, 649] on div "Hue" at bounding box center [319, 654] width 24 height 24
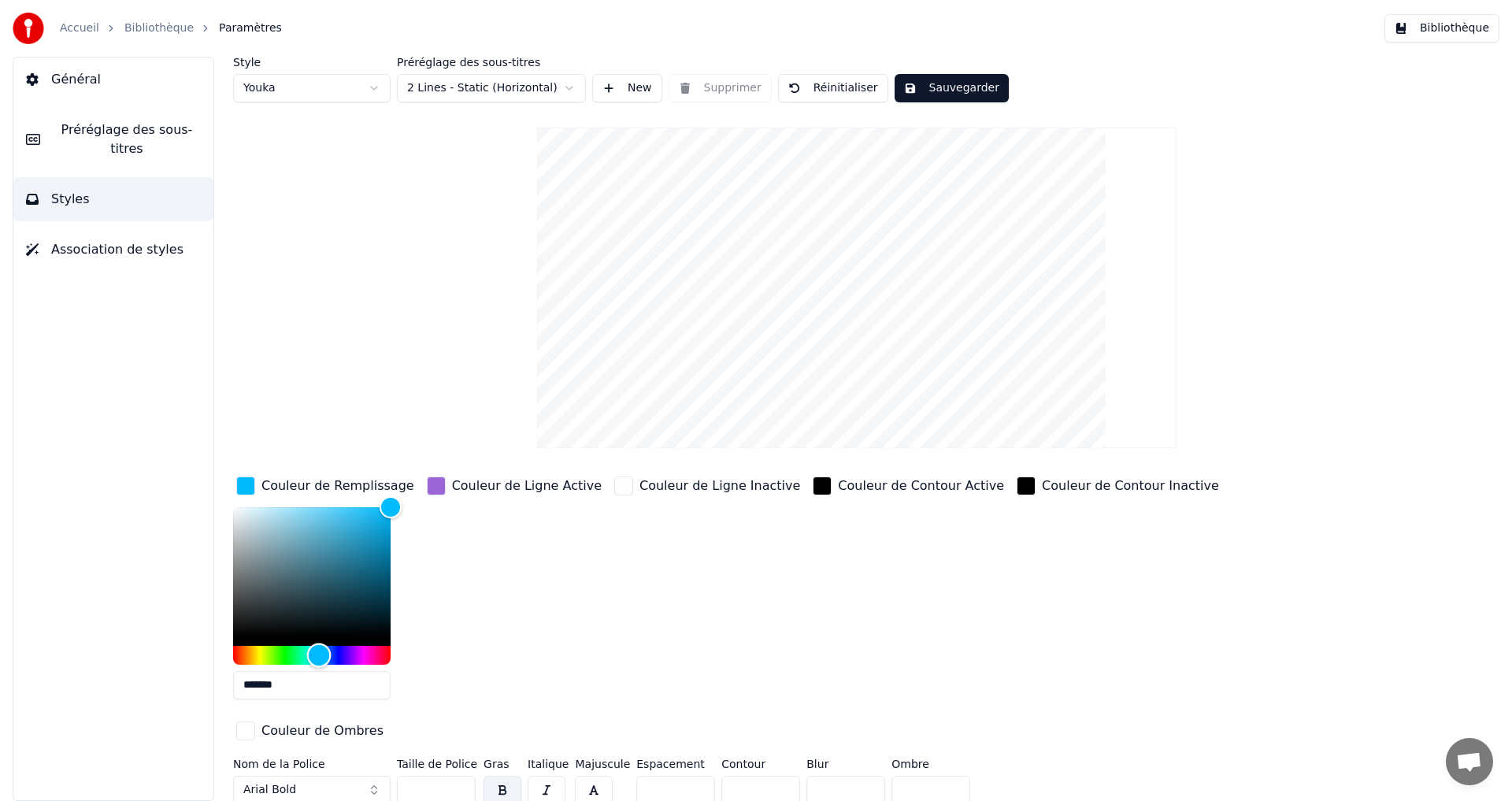
type input "*******"
click at [318, 658] on div "Hue" at bounding box center [318, 654] width 24 height 24
click at [939, 86] on button "Sauvegarder" at bounding box center [952, 88] width 115 height 28
click at [939, 86] on button "Terminé" at bounding box center [938, 88] width 87 height 28
click at [148, 23] on link "Bibliothèque" at bounding box center [159, 28] width 70 height 16
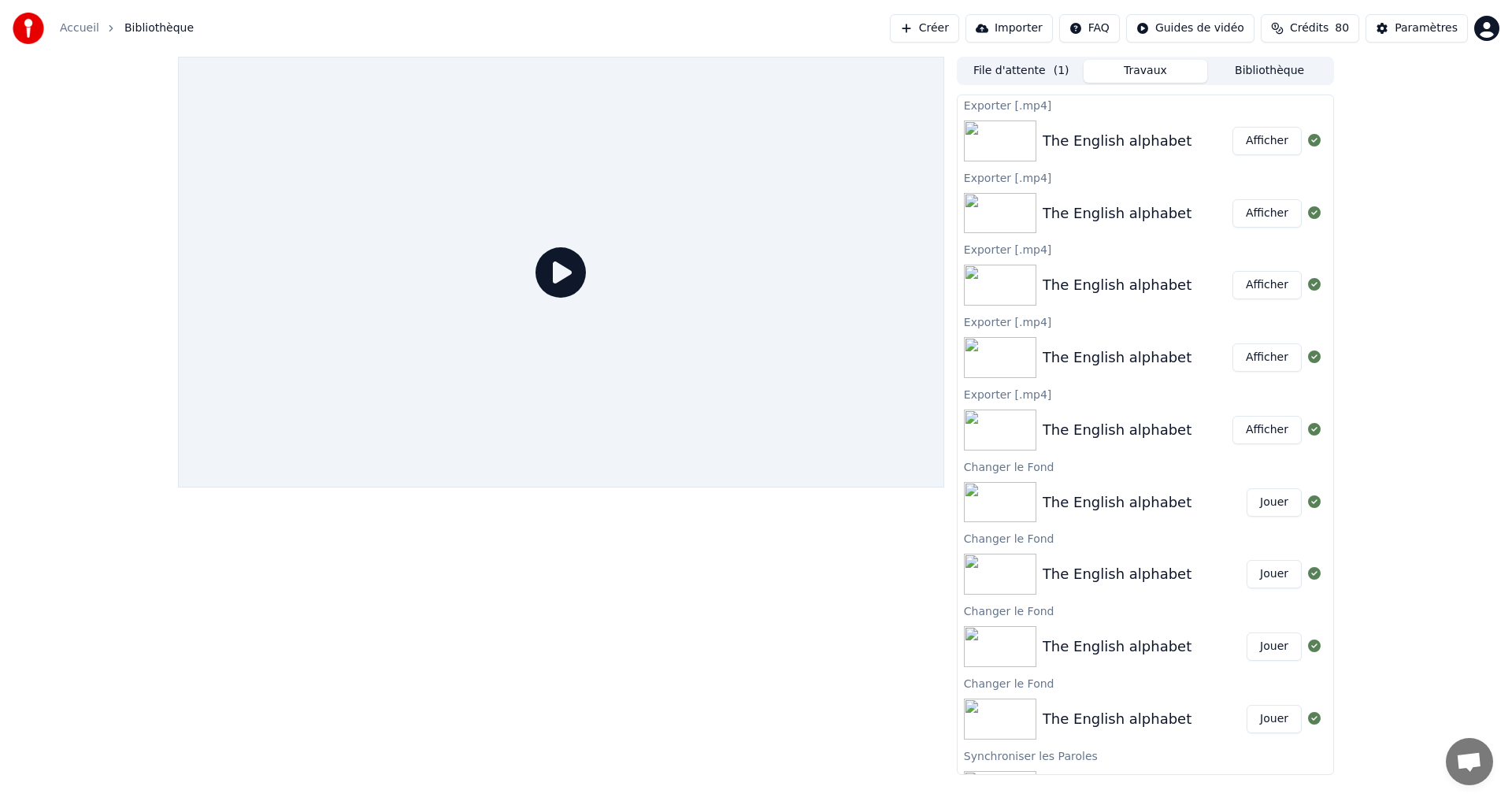
click at [1044, 62] on button "File d'attente ( 1 )" at bounding box center [1021, 71] width 124 height 23
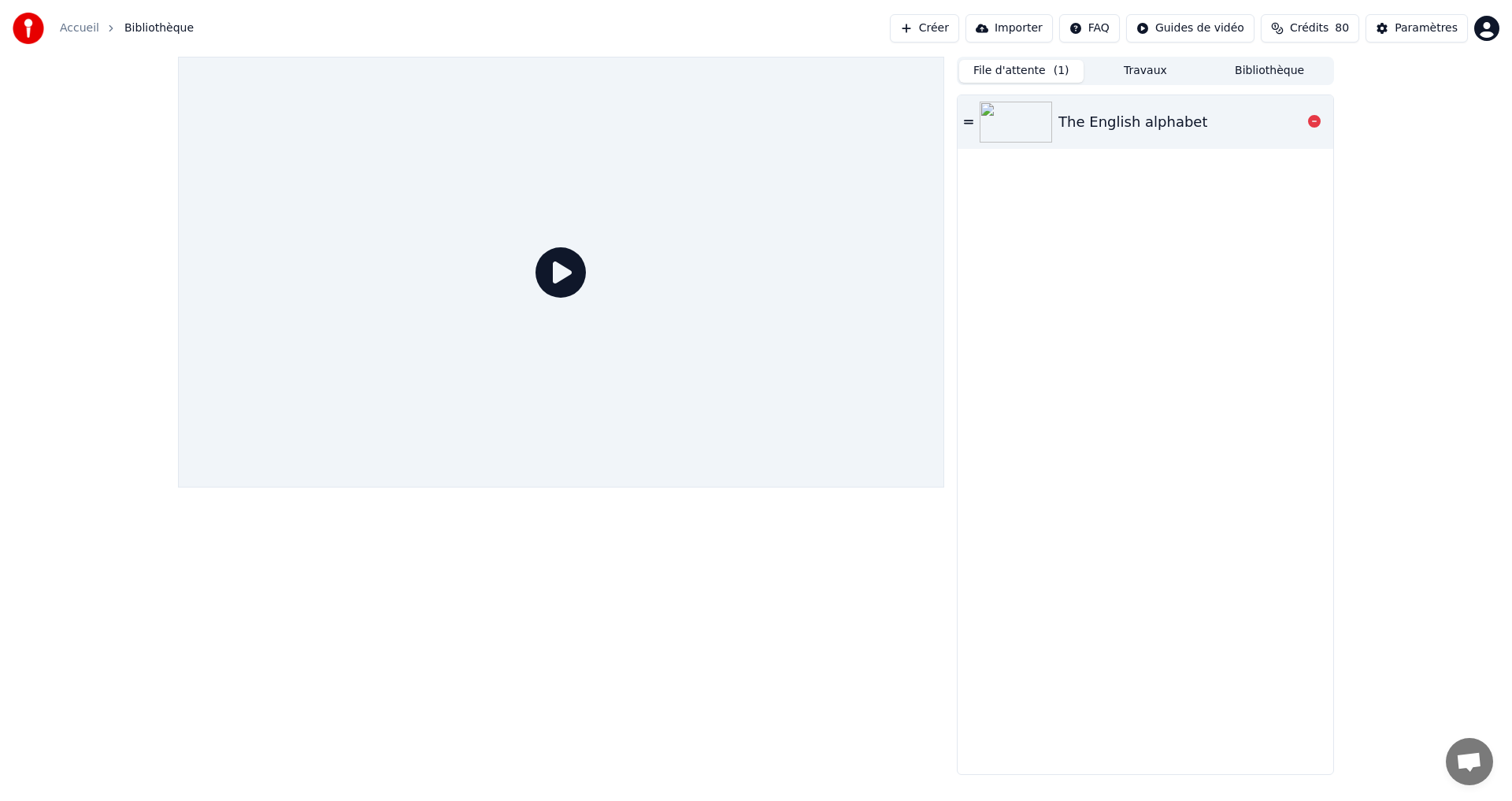
click at [1104, 118] on div "The English alphabet" at bounding box center [1133, 121] width 149 height 23
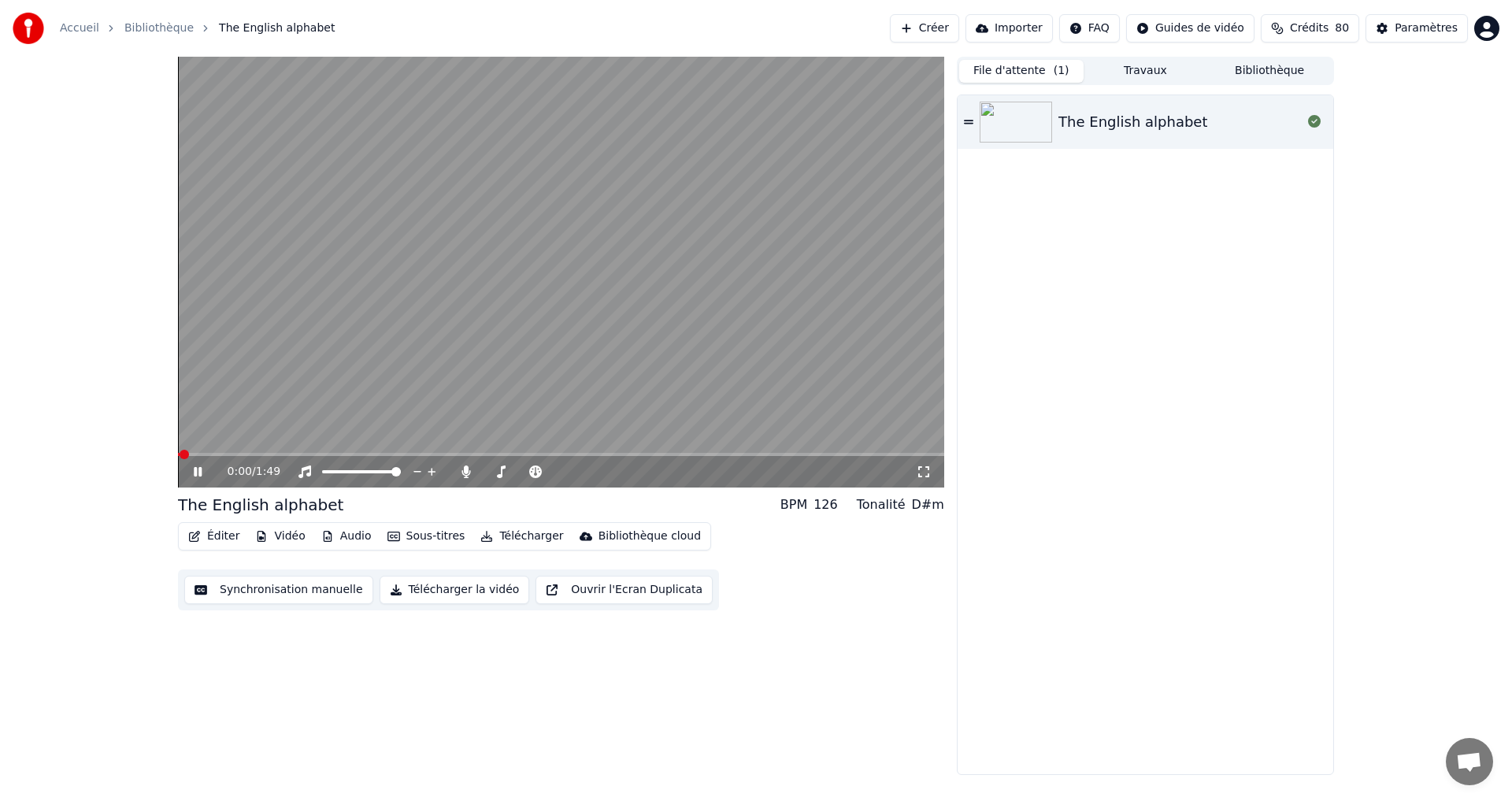
click at [449, 592] on button "Télécharger la vidéo" at bounding box center [455, 589] width 151 height 28
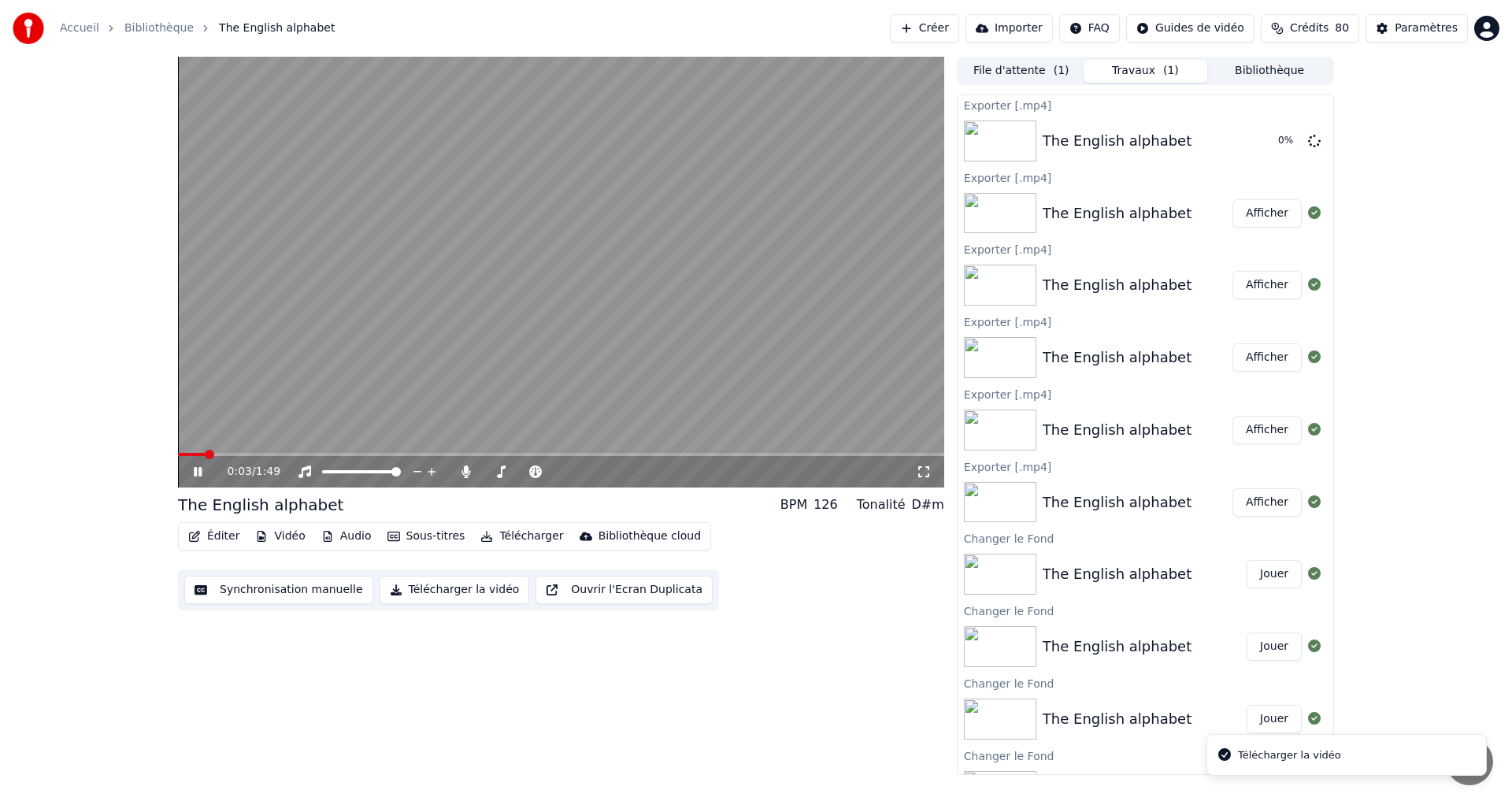
click at [191, 473] on icon at bounding box center [210, 471] width 37 height 13
click at [1249, 142] on button "Afficher" at bounding box center [1267, 140] width 70 height 28
click at [217, 537] on button "Éditer" at bounding box center [213, 536] width 64 height 23
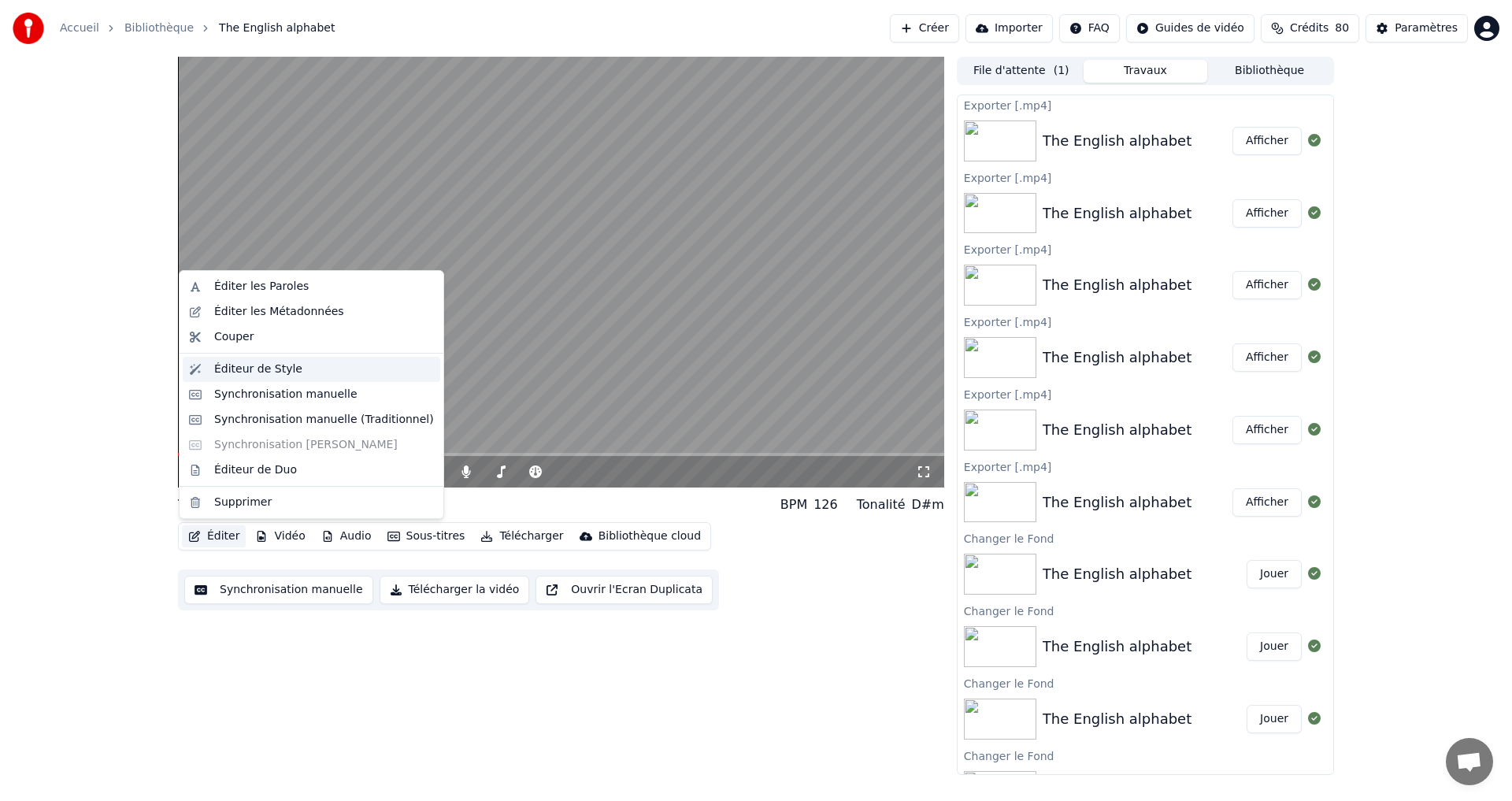
click at [261, 366] on div "Éditeur de Style" at bounding box center [259, 369] width 88 height 16
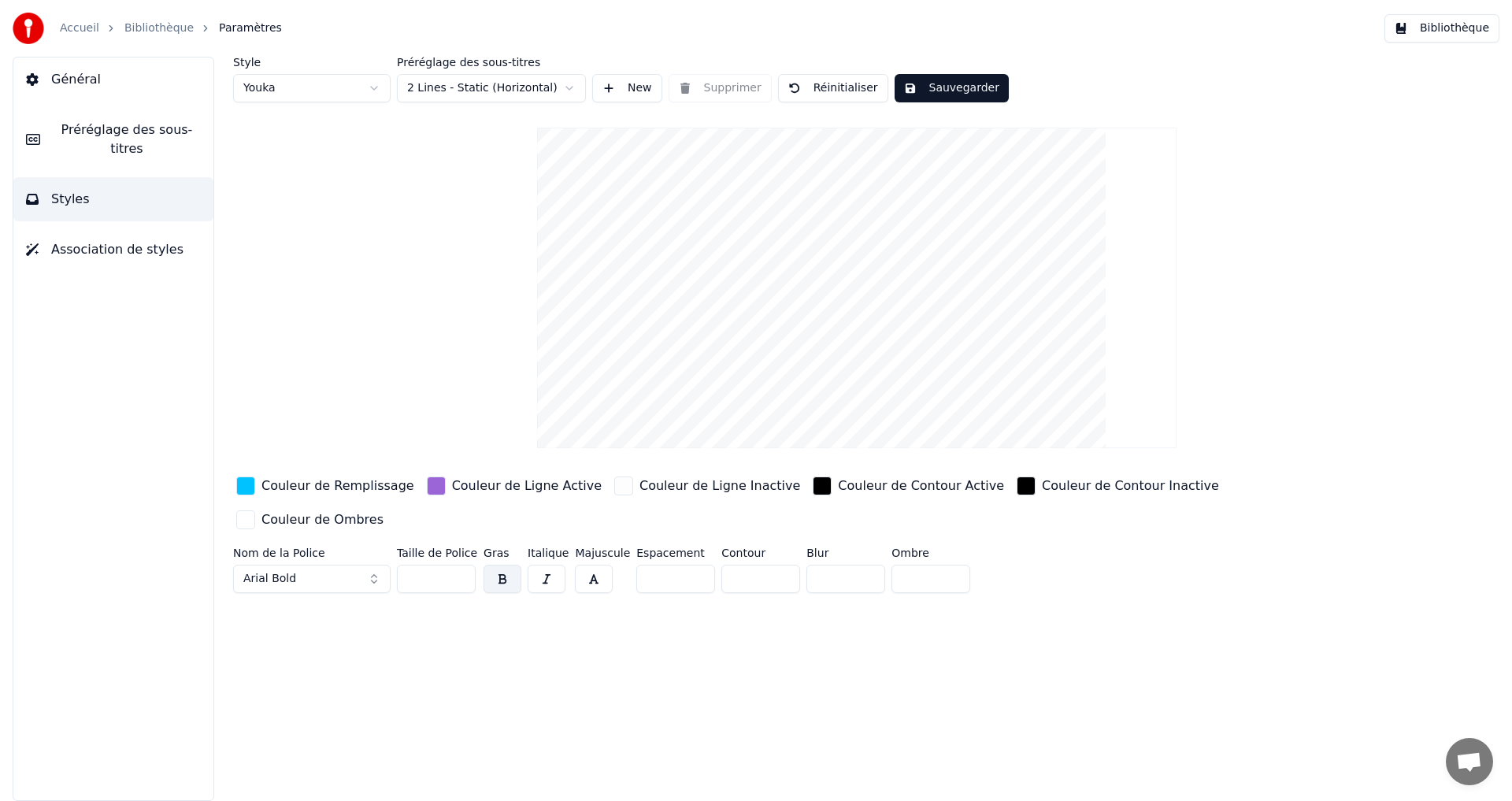
click at [249, 485] on div "button" at bounding box center [245, 486] width 19 height 19
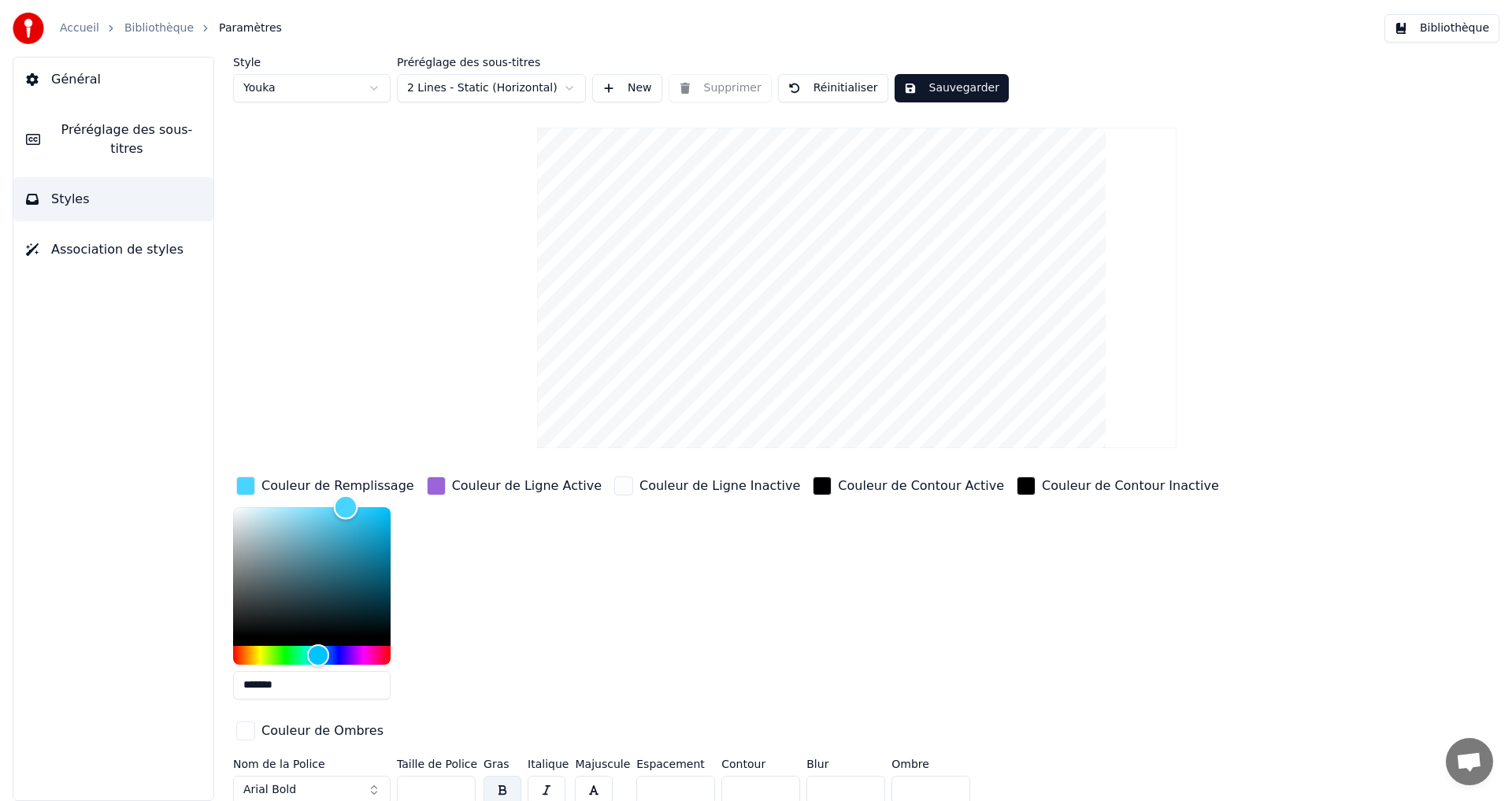
type input "*******"
drag, startPoint x: 363, startPoint y: 512, endPoint x: 352, endPoint y: 483, distance: 31.0
click at [352, 483] on div "Couleur de Remplissage *******" at bounding box center [325, 592] width 184 height 239
click at [433, 484] on div "button" at bounding box center [436, 486] width 19 height 19
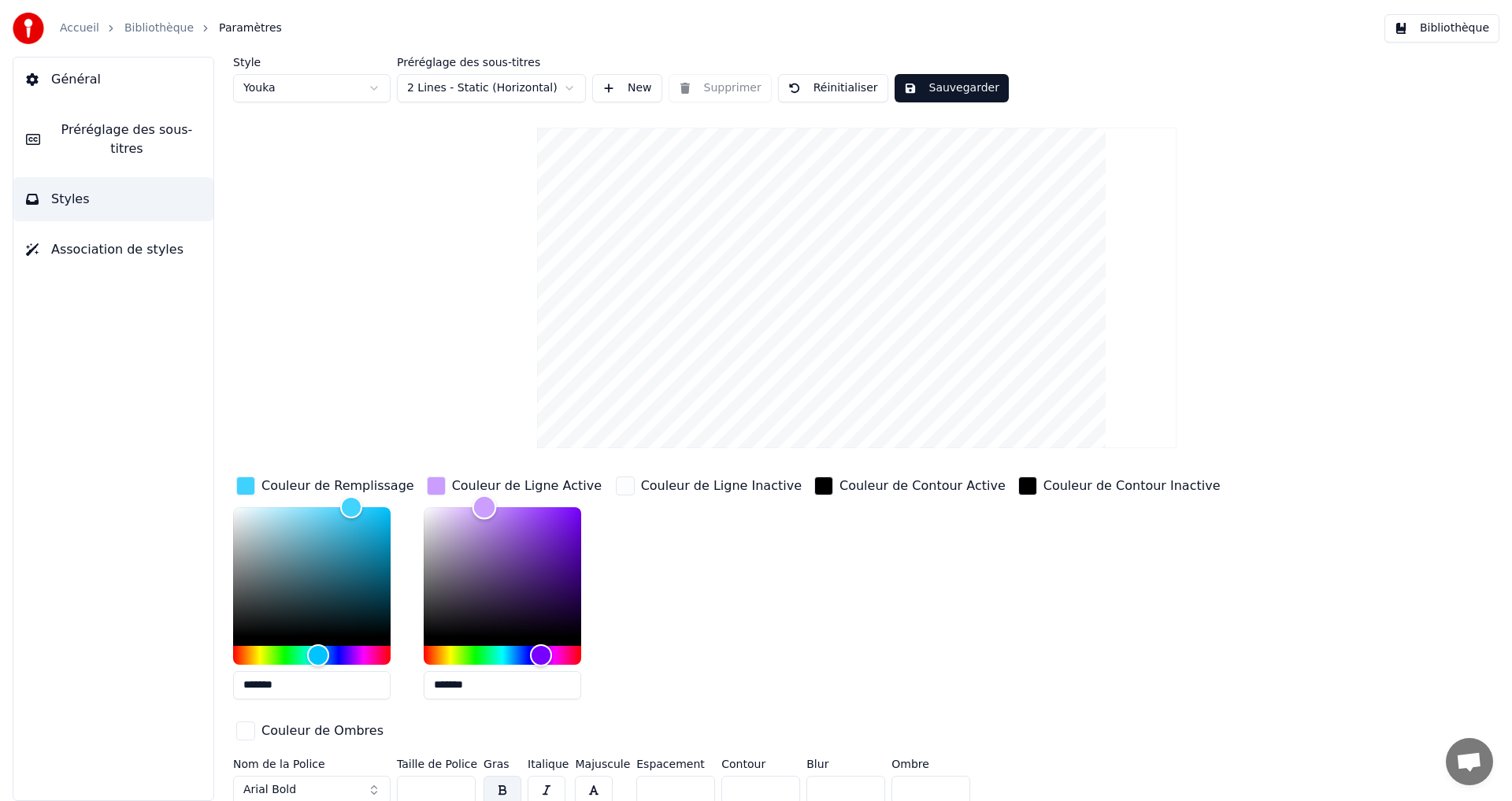
drag, startPoint x: 503, startPoint y: 517, endPoint x: 483, endPoint y: 449, distance: 70.9
click at [483, 449] on div "Style Youka Préréglage des sous-titres 2 Lines - Static (Horizontal) New Suppri…" at bounding box center [857, 434] width 1248 height 754
drag, startPoint x: 491, startPoint y: 509, endPoint x: 447, endPoint y: 439, distance: 82.7
click at [447, 442] on div "Style Youka Préréglage des sous-titres 2 Lines - Static (Horizontal) New Suppri…" at bounding box center [857, 434] width 1248 height 754
drag, startPoint x: 456, startPoint y: 509, endPoint x: 476, endPoint y: 497, distance: 23.3
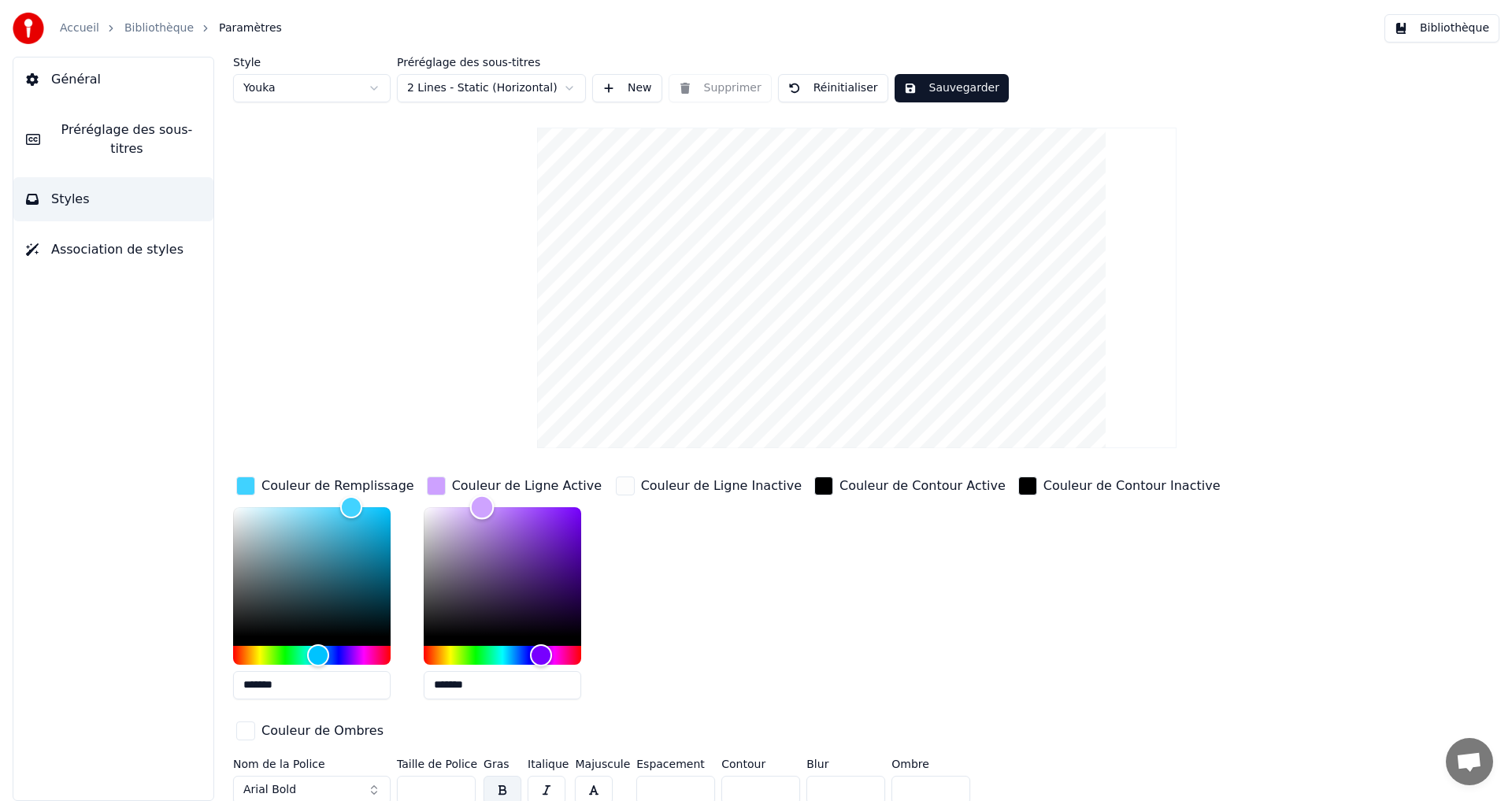
click at [476, 497] on div "Color" at bounding box center [481, 506] width 24 height 24
drag, startPoint x: 471, startPoint y: 500, endPoint x: 424, endPoint y: 529, distance: 55.2
click at [424, 529] on div "Color" at bounding box center [425, 530] width 24 height 24
drag, startPoint x: 432, startPoint y: 528, endPoint x: 441, endPoint y: 525, distance: 9.5
click at [441, 525] on div "Color" at bounding box center [441, 525] width 24 height 24
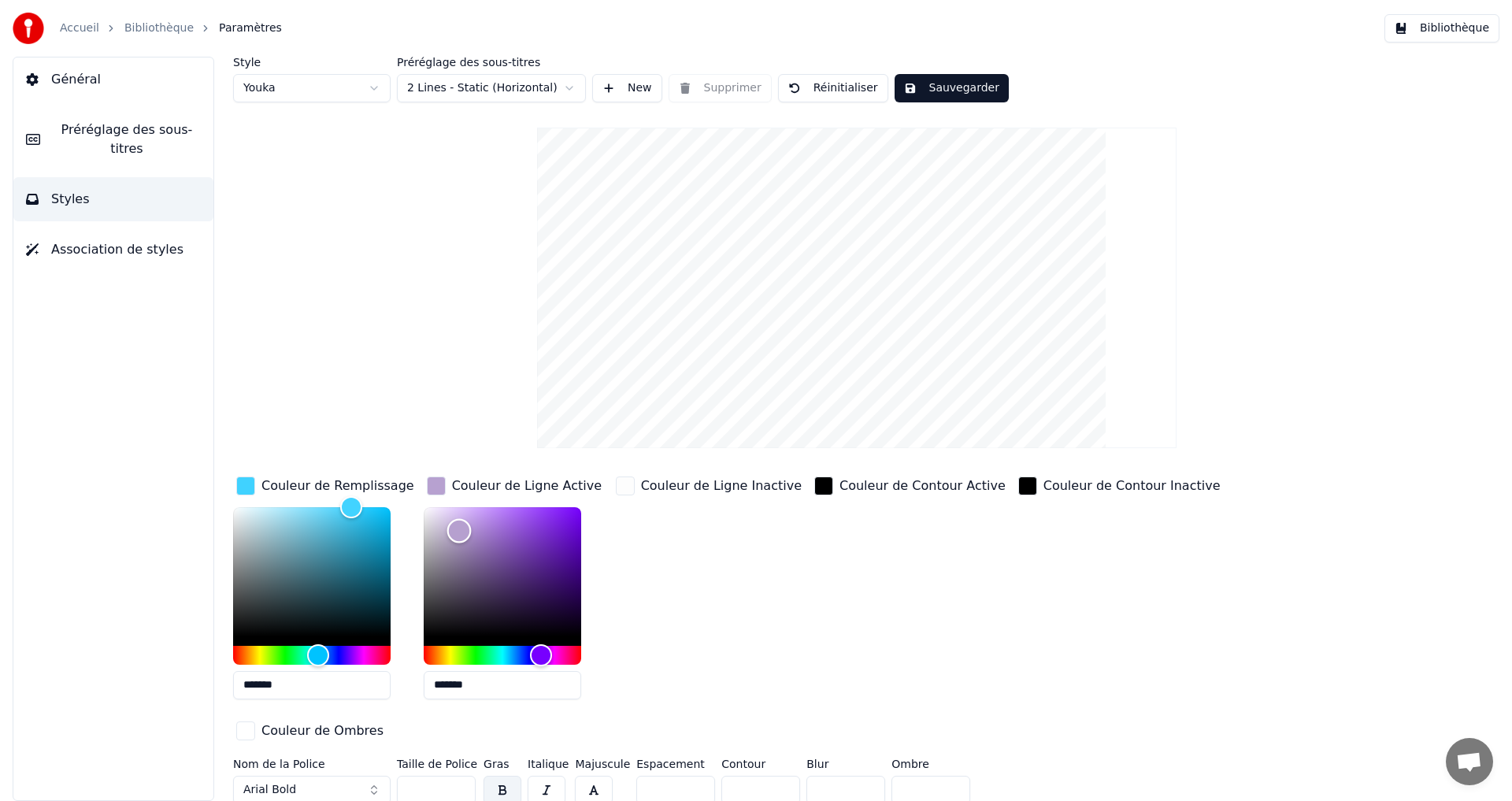
drag, startPoint x: 441, startPoint y: 525, endPoint x: 460, endPoint y: 537, distance: 22.5
click at [460, 537] on div "Color" at bounding box center [458, 531] width 24 height 24
drag, startPoint x: 460, startPoint y: 537, endPoint x: 482, endPoint y: 550, distance: 25.6
click at [481, 548] on div "Color" at bounding box center [480, 545] width 24 height 24
click at [472, 549] on div "Color" at bounding box center [473, 549] width 24 height 24
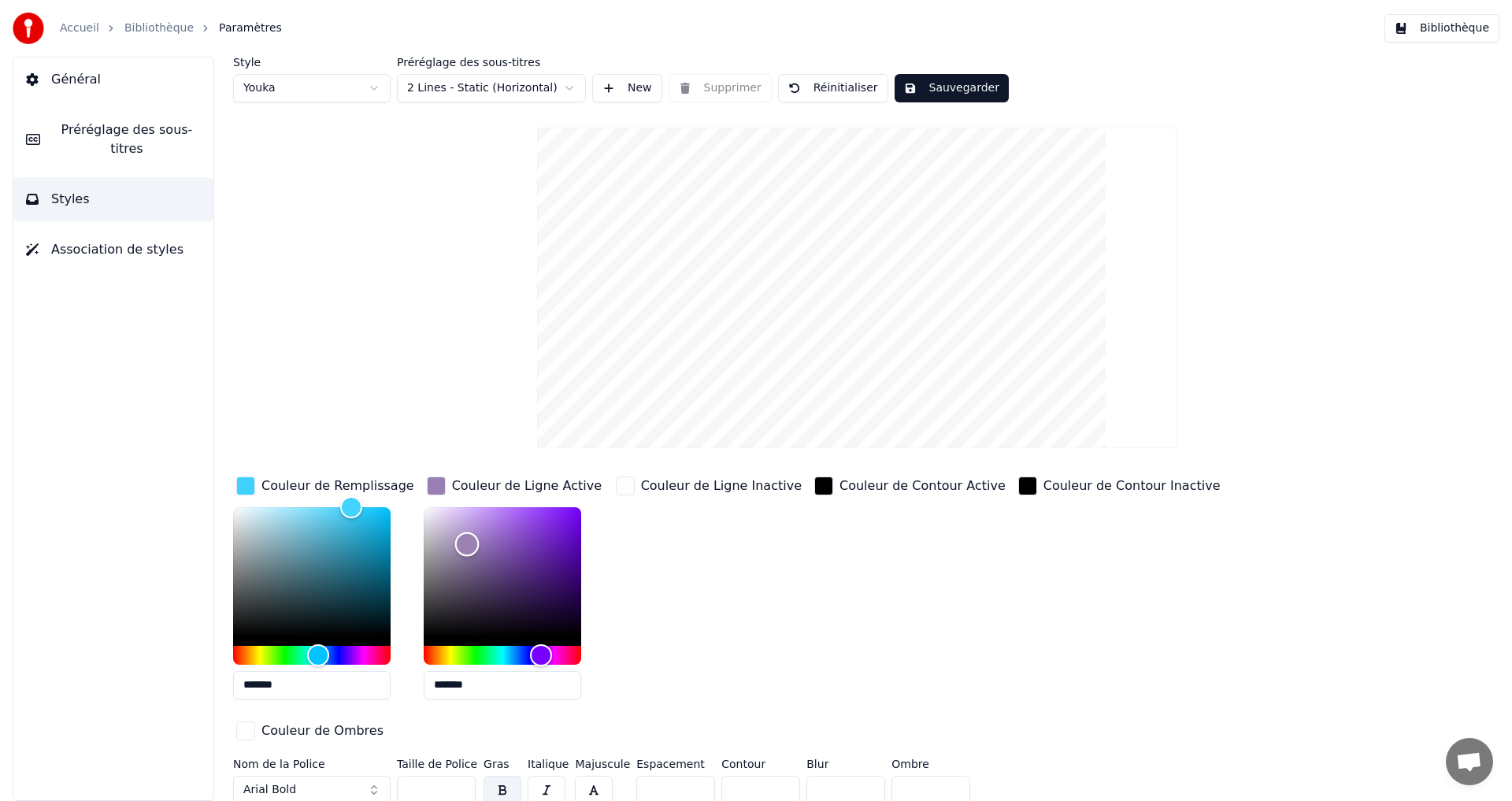
drag, startPoint x: 471, startPoint y: 546, endPoint x: 464, endPoint y: 541, distance: 8.6
click at [464, 541] on div "Color" at bounding box center [466, 544] width 24 height 24
drag, startPoint x: 461, startPoint y: 536, endPoint x: 464, endPoint y: 521, distance: 15.3
click at [464, 521] on div "Color" at bounding box center [464, 522] width 24 height 24
drag, startPoint x: 463, startPoint y: 516, endPoint x: 449, endPoint y: 456, distance: 61.6
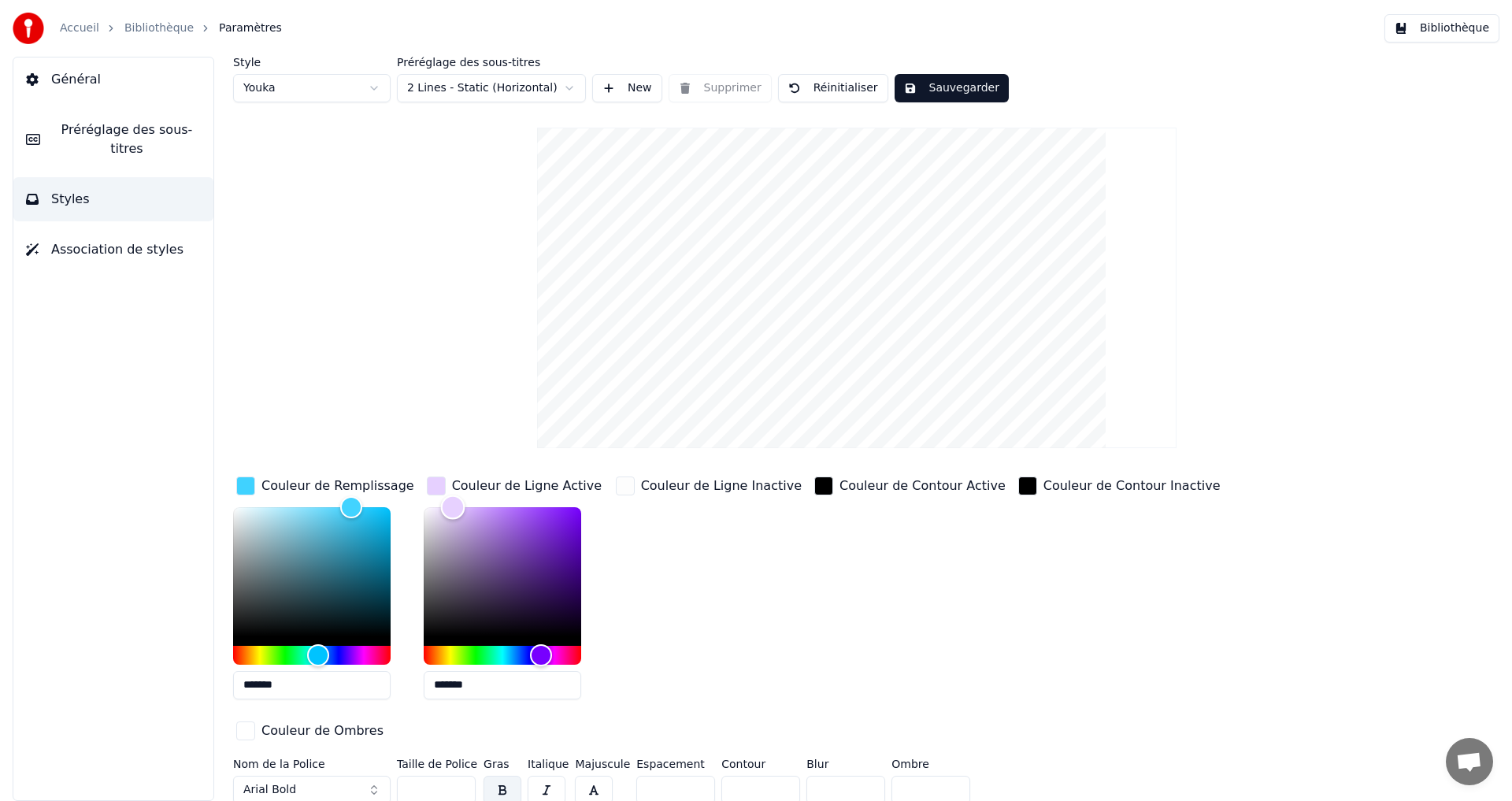
click at [449, 452] on div "Style Youka Préréglage des sous-titres 2 Lines - Static (Horizontal) New Suppri…" at bounding box center [857, 434] width 1248 height 754
drag, startPoint x: 448, startPoint y: 511, endPoint x: 433, endPoint y: 501, distance: 18.0
click at [433, 501] on div "Color" at bounding box center [434, 506] width 24 height 24
type input "*******"
drag, startPoint x: 442, startPoint y: 511, endPoint x: 477, endPoint y: 493, distance: 39.4
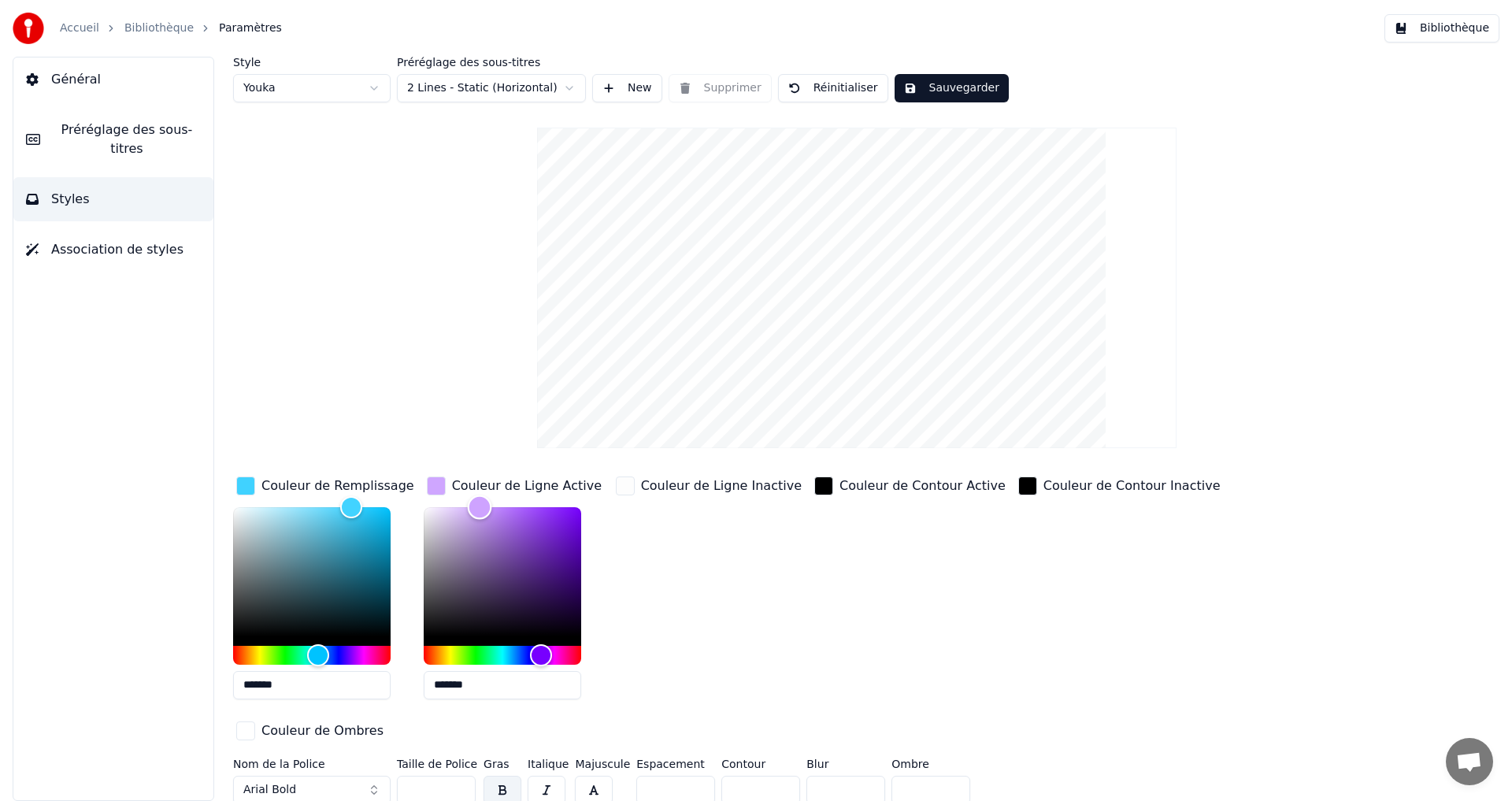
click at [478, 495] on div "Color" at bounding box center [479, 506] width 24 height 24
drag, startPoint x: 350, startPoint y: 504, endPoint x: 325, endPoint y: 490, distance: 28.7
click at [325, 491] on div "Couleur de Remplissage *******" at bounding box center [325, 592] width 184 height 239
drag, startPoint x: 328, startPoint y: 506, endPoint x: 346, endPoint y: 493, distance: 22.2
click at [347, 493] on div "Couleur de Remplissage *******" at bounding box center [325, 592] width 184 height 239
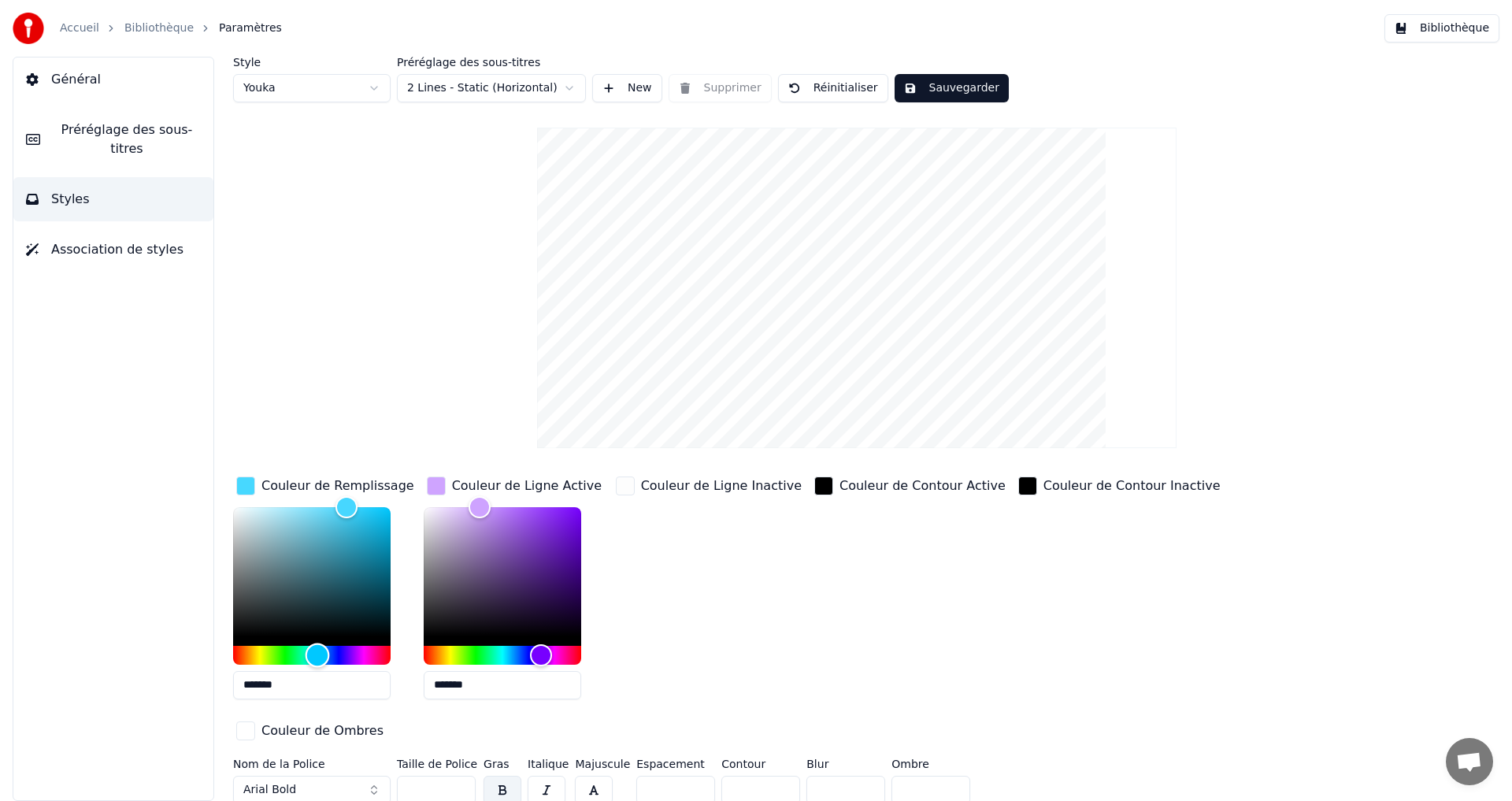
click at [317, 643] on div "Hue" at bounding box center [317, 654] width 24 height 24
click at [327, 658] on div "Hue" at bounding box center [327, 654] width 24 height 24
drag, startPoint x: 327, startPoint y: 658, endPoint x: 320, endPoint y: 653, distance: 8.6
click at [320, 653] on div "Hue" at bounding box center [319, 654] width 24 height 24
click at [327, 645] on div "Hue" at bounding box center [327, 654] width 24 height 24
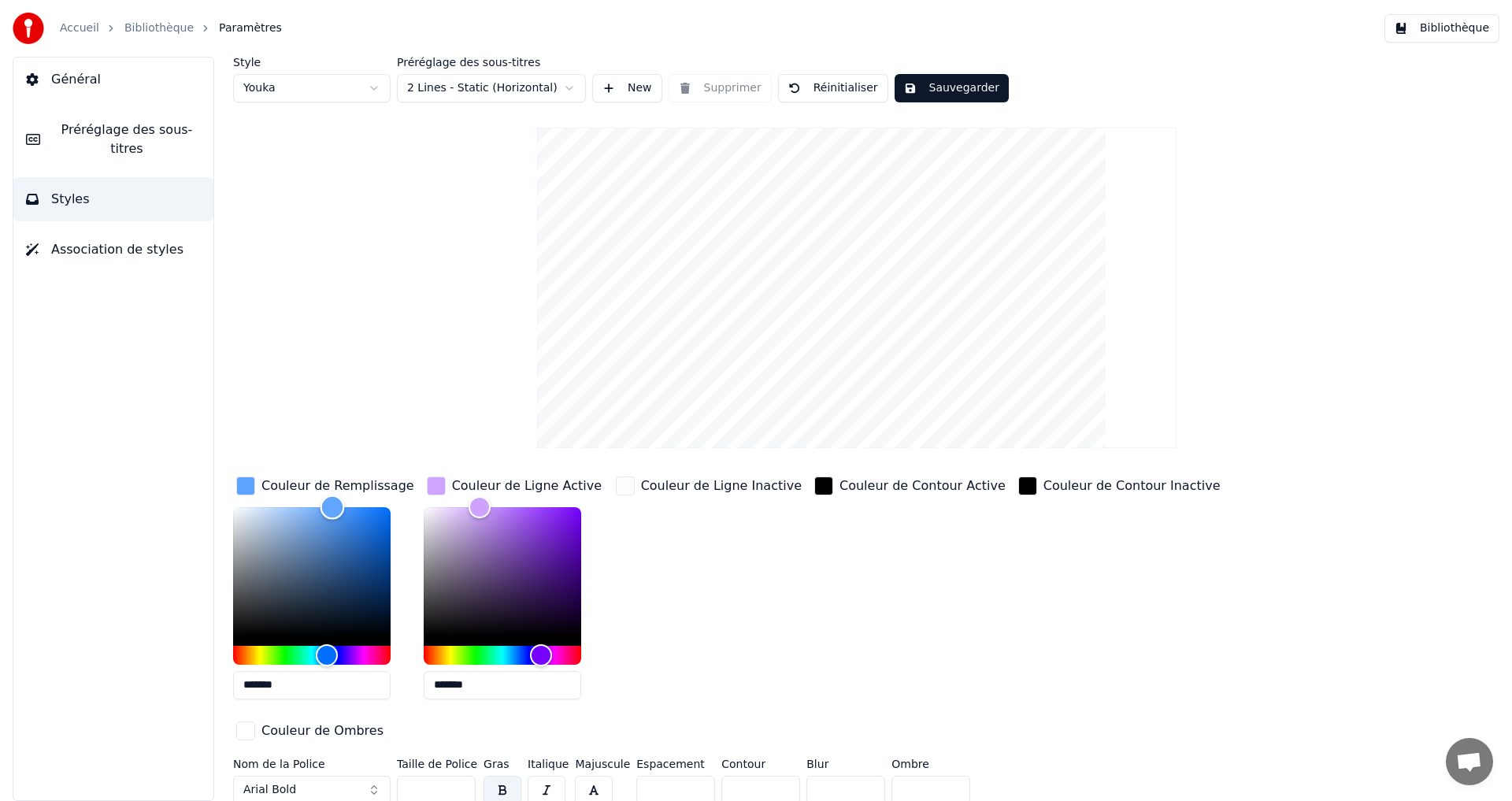
drag, startPoint x: 344, startPoint y: 509, endPoint x: 332, endPoint y: 481, distance: 30.5
click at [332, 481] on div "Couleur de Remplissage *******" at bounding box center [325, 592] width 184 height 239
click at [324, 652] on div "Hue" at bounding box center [323, 654] width 24 height 24
drag, startPoint x: 344, startPoint y: 521, endPoint x: 346, endPoint y: 470, distance: 51.0
click at [346, 470] on div "Style Youka Préréglage des sous-titres 2 Lines - Static (Horizontal) New Suppri…" at bounding box center [857, 434] width 1248 height 754
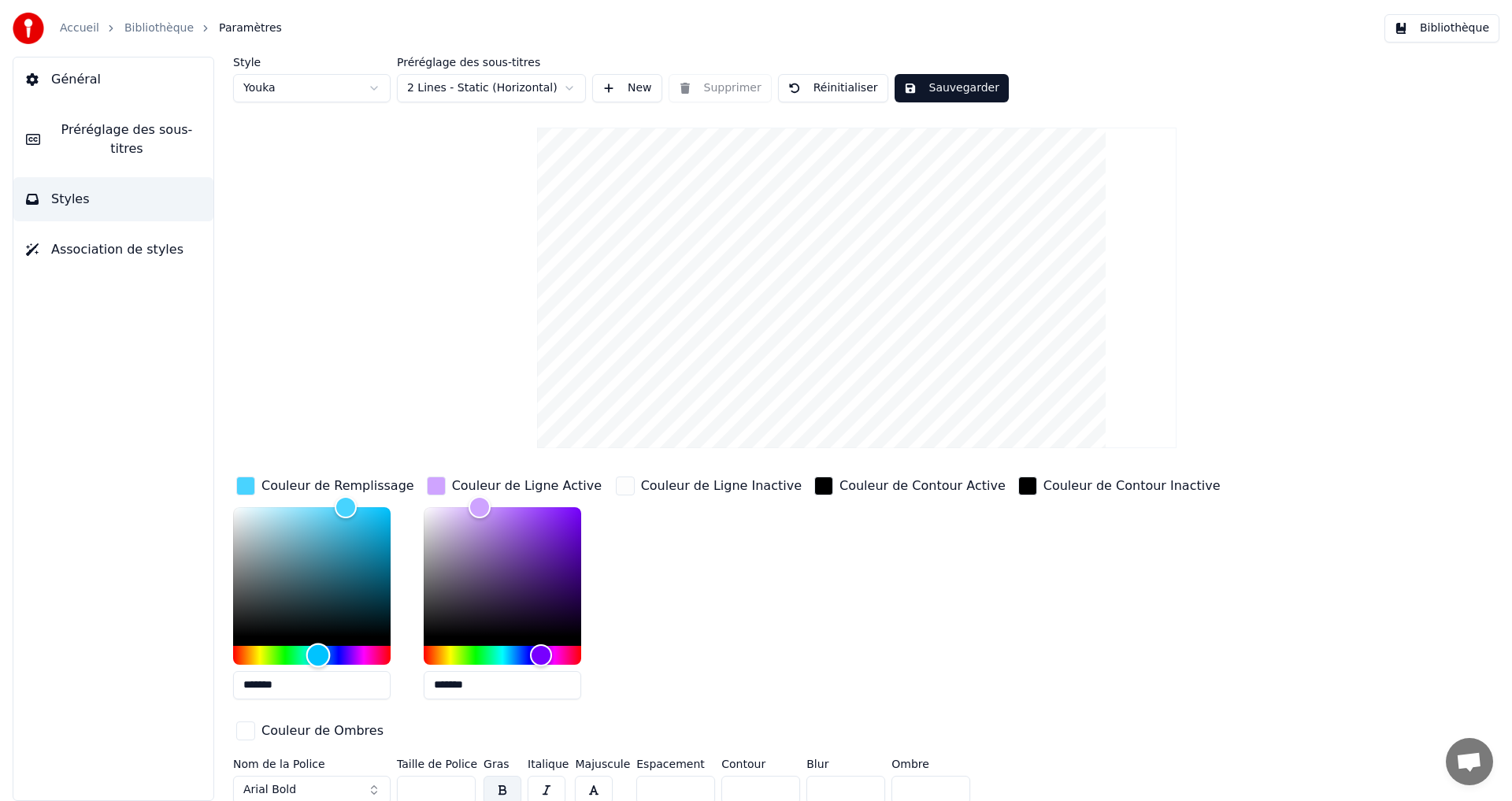
click at [318, 647] on div "Hue" at bounding box center [318, 654] width 24 height 24
click at [315, 645] on div "Hue" at bounding box center [315, 654] width 24 height 24
type input "*******"
click at [320, 653] on div "Hue" at bounding box center [320, 654] width 24 height 24
drag, startPoint x: 464, startPoint y: 509, endPoint x: 432, endPoint y: 536, distance: 41.9
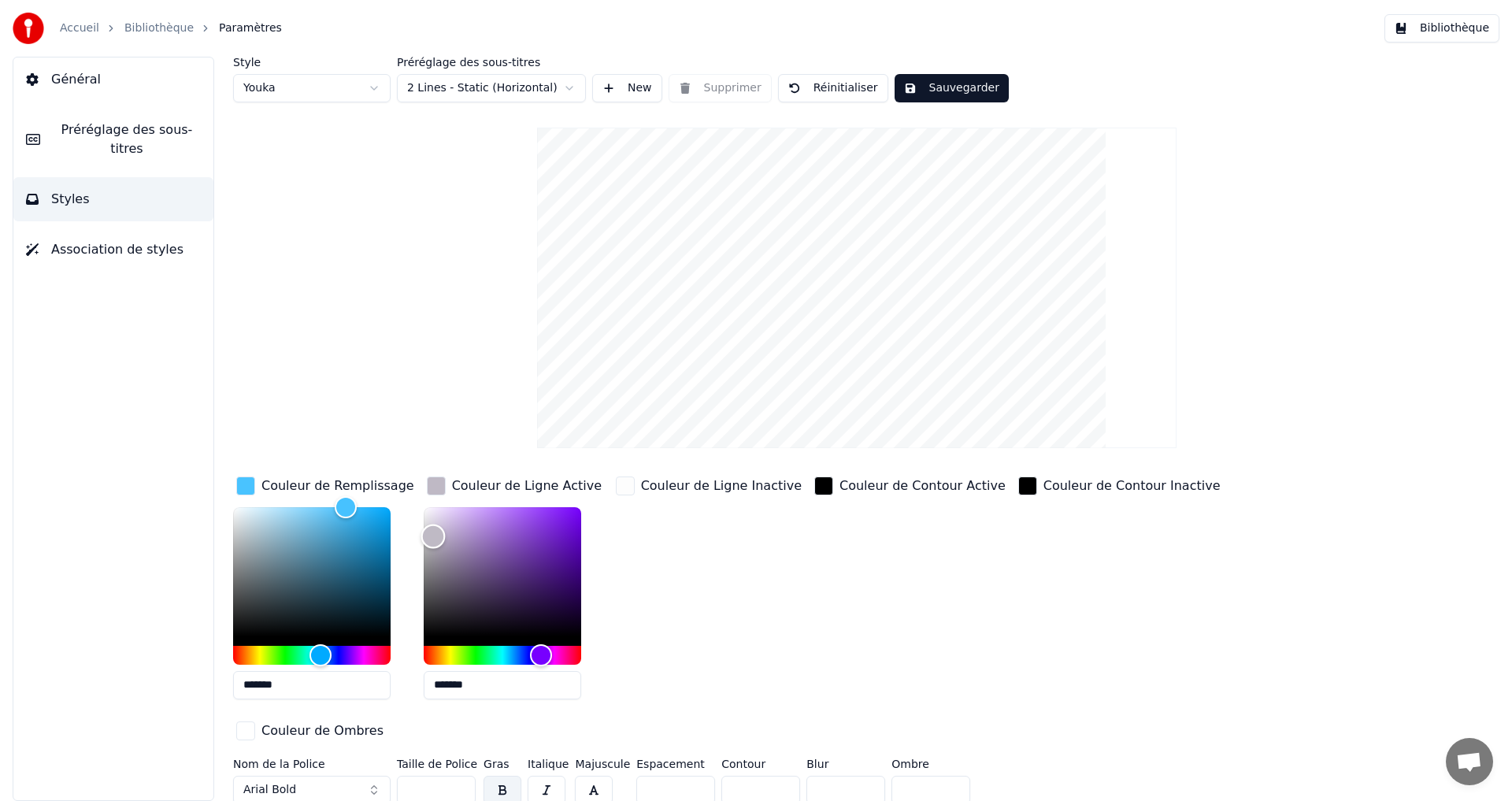
click at [432, 536] on div "Color" at bounding box center [502, 572] width 158 height 129
click at [453, 531] on div "Color" at bounding box center [502, 572] width 158 height 129
click at [460, 529] on div "Color" at bounding box center [454, 532] width 24 height 24
type input "*******"
click at [468, 519] on div "Color" at bounding box center [468, 520] width 24 height 24
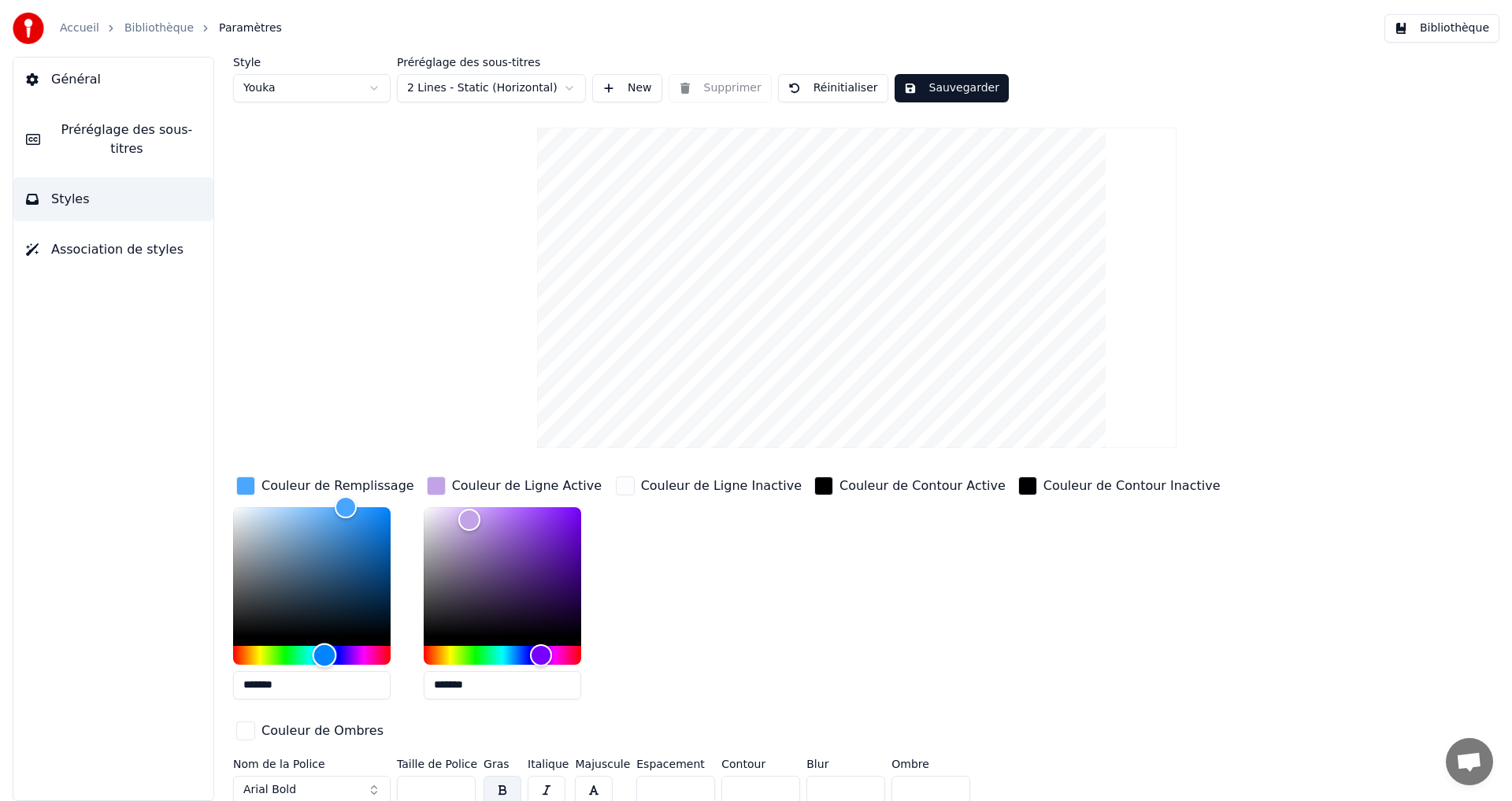
click at [324, 648] on div "Hue" at bounding box center [324, 654] width 24 height 24
click at [323, 642] on div "Hue" at bounding box center [323, 654] width 24 height 24
drag, startPoint x: 344, startPoint y: 510, endPoint x: 334, endPoint y: 488, distance: 24.2
click at [334, 488] on div "Couleur de Remplissage *******" at bounding box center [325, 592] width 184 height 239
click at [343, 500] on div "Color" at bounding box center [343, 506] width 24 height 24
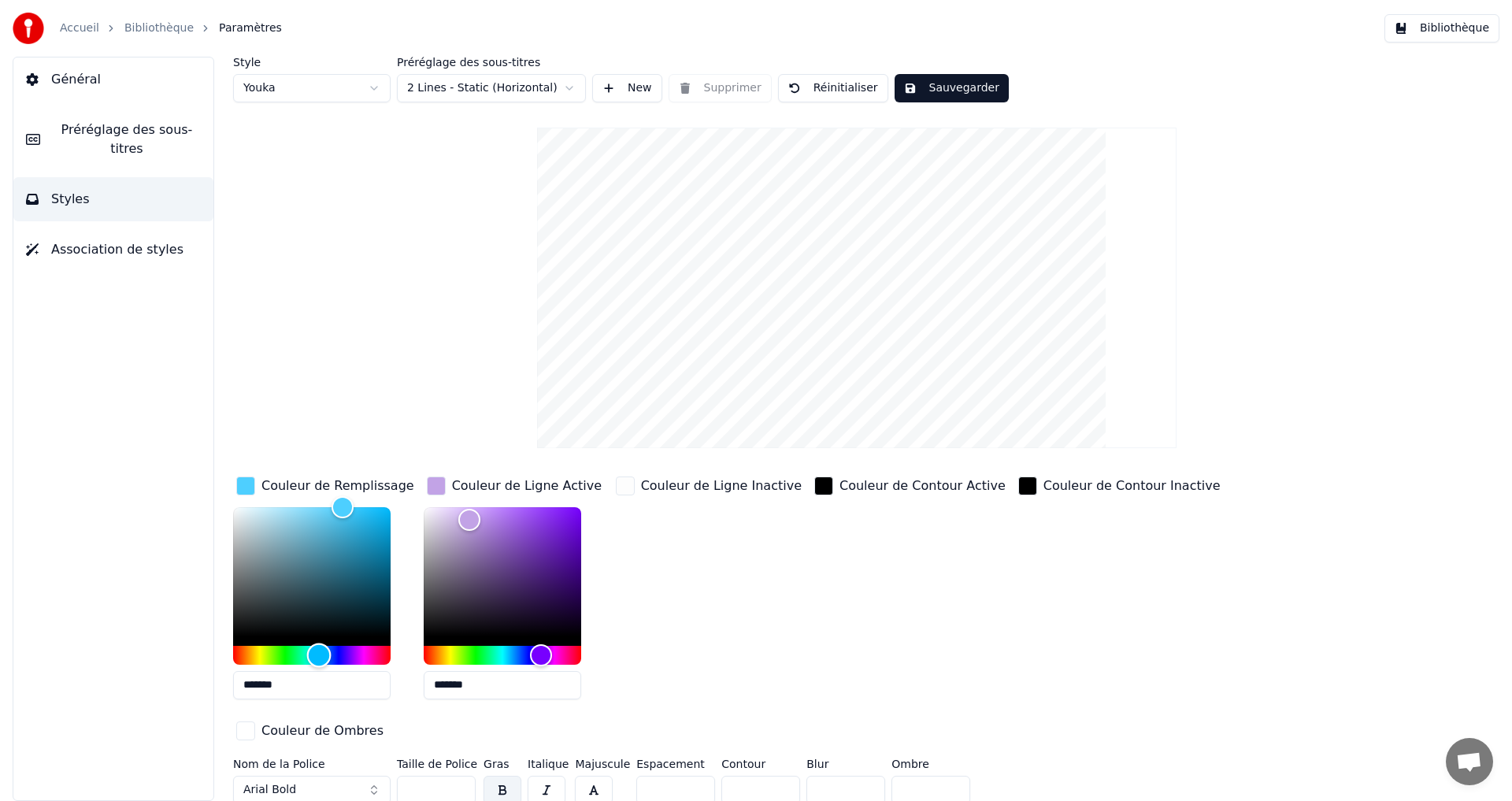
drag, startPoint x: 324, startPoint y: 651, endPoint x: 319, endPoint y: 644, distance: 8.6
click at [319, 644] on div "Hue" at bounding box center [319, 654] width 24 height 24
click at [324, 644] on div "Hue" at bounding box center [323, 654] width 24 height 24
type input "*******"
click at [324, 643] on div "Hue" at bounding box center [324, 654] width 24 height 24
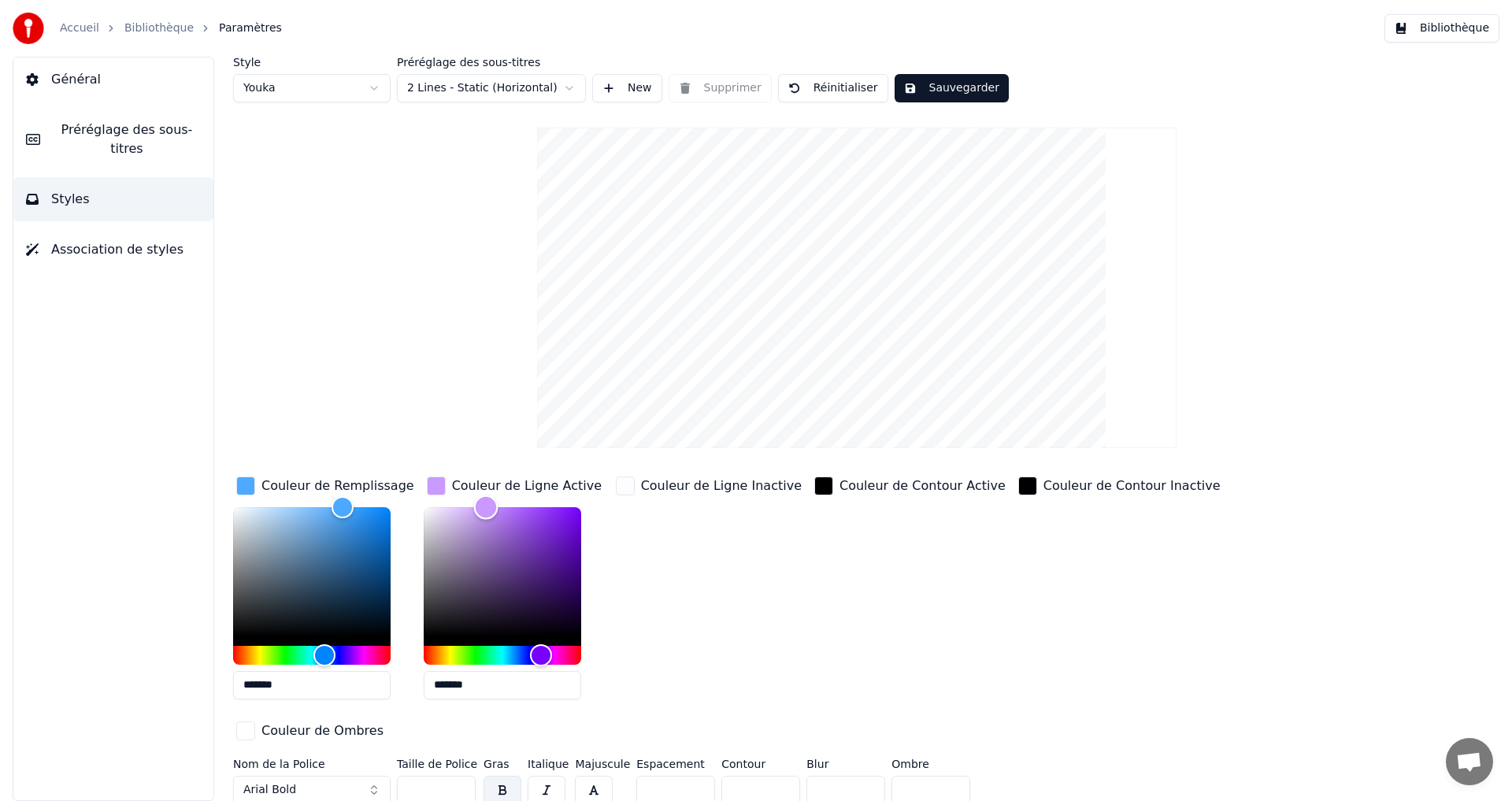
drag, startPoint x: 471, startPoint y: 519, endPoint x: 476, endPoint y: 463, distance: 56.2
click at [481, 457] on div "Style Youka Préréglage des sous-titres 2 Lines - Static (Horizontal) New Suppri…" at bounding box center [857, 434] width 1248 height 754
type input "*******"
click at [321, 650] on div "Hue" at bounding box center [320, 654] width 24 height 24
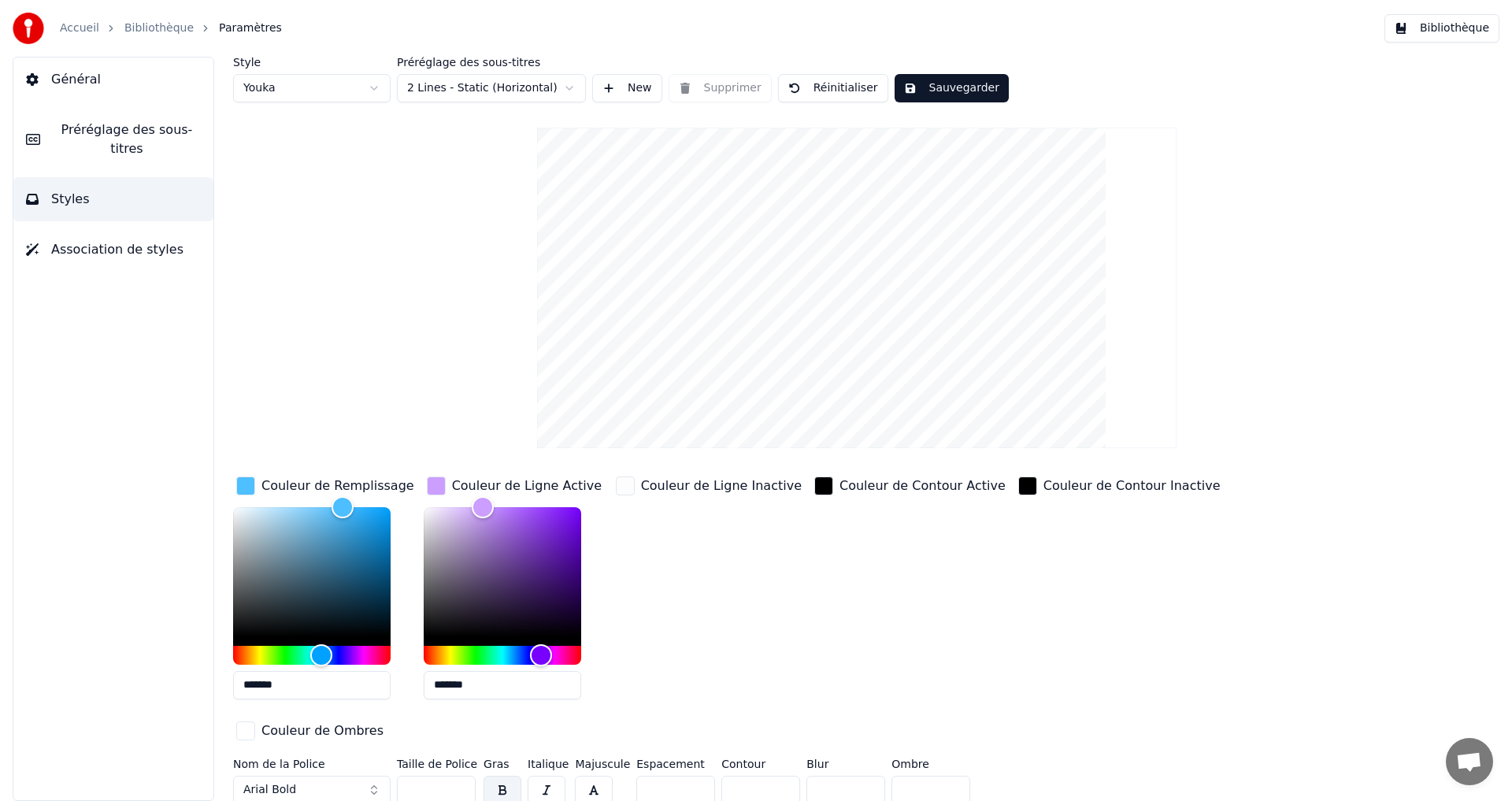
click at [949, 91] on button "Sauvegarder" at bounding box center [952, 88] width 115 height 28
click at [159, 35] on link "Bibliothèque" at bounding box center [159, 28] width 70 height 16
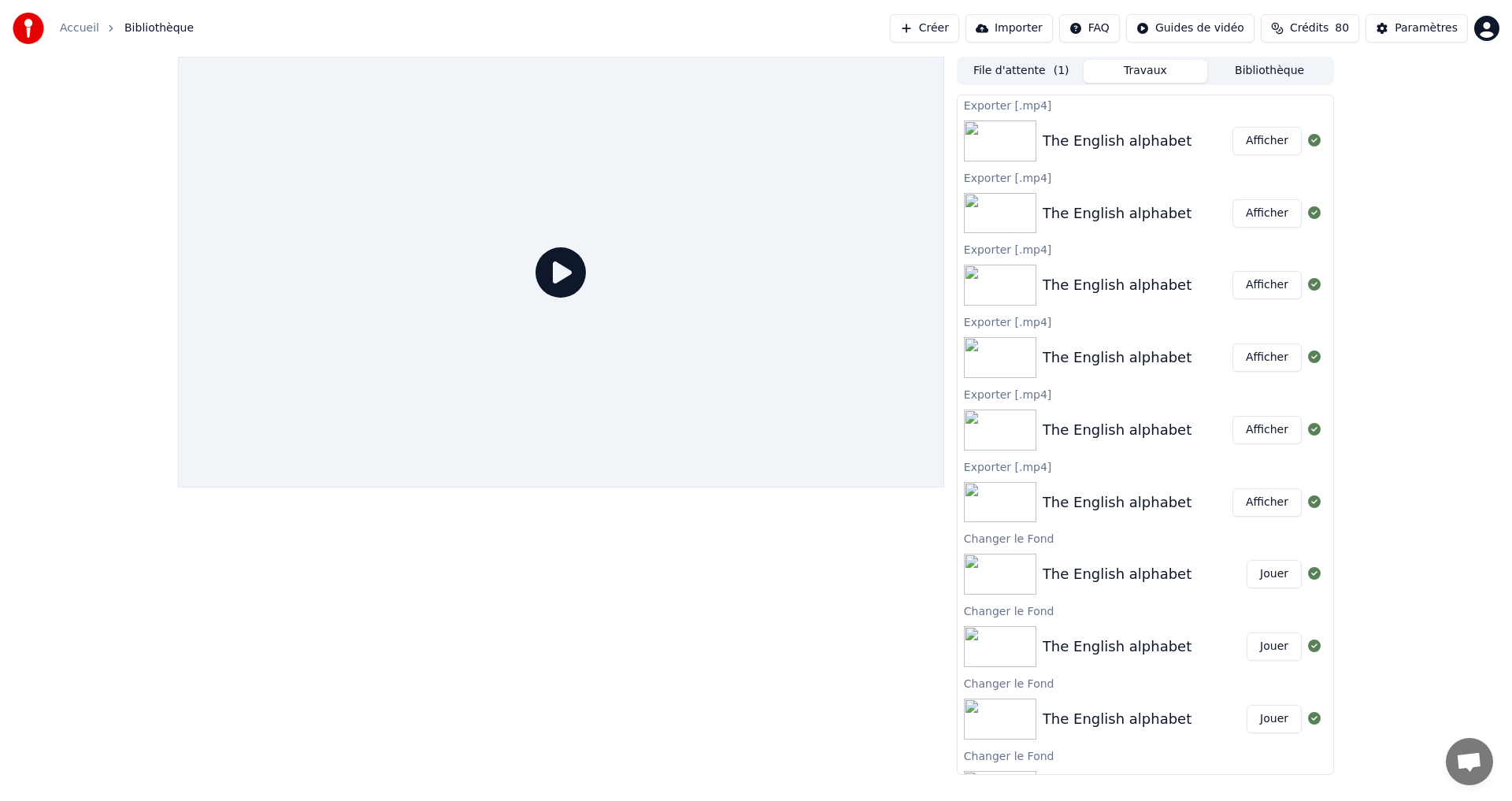
click at [993, 66] on button "File d'attente ( 1 )" at bounding box center [1021, 71] width 124 height 23
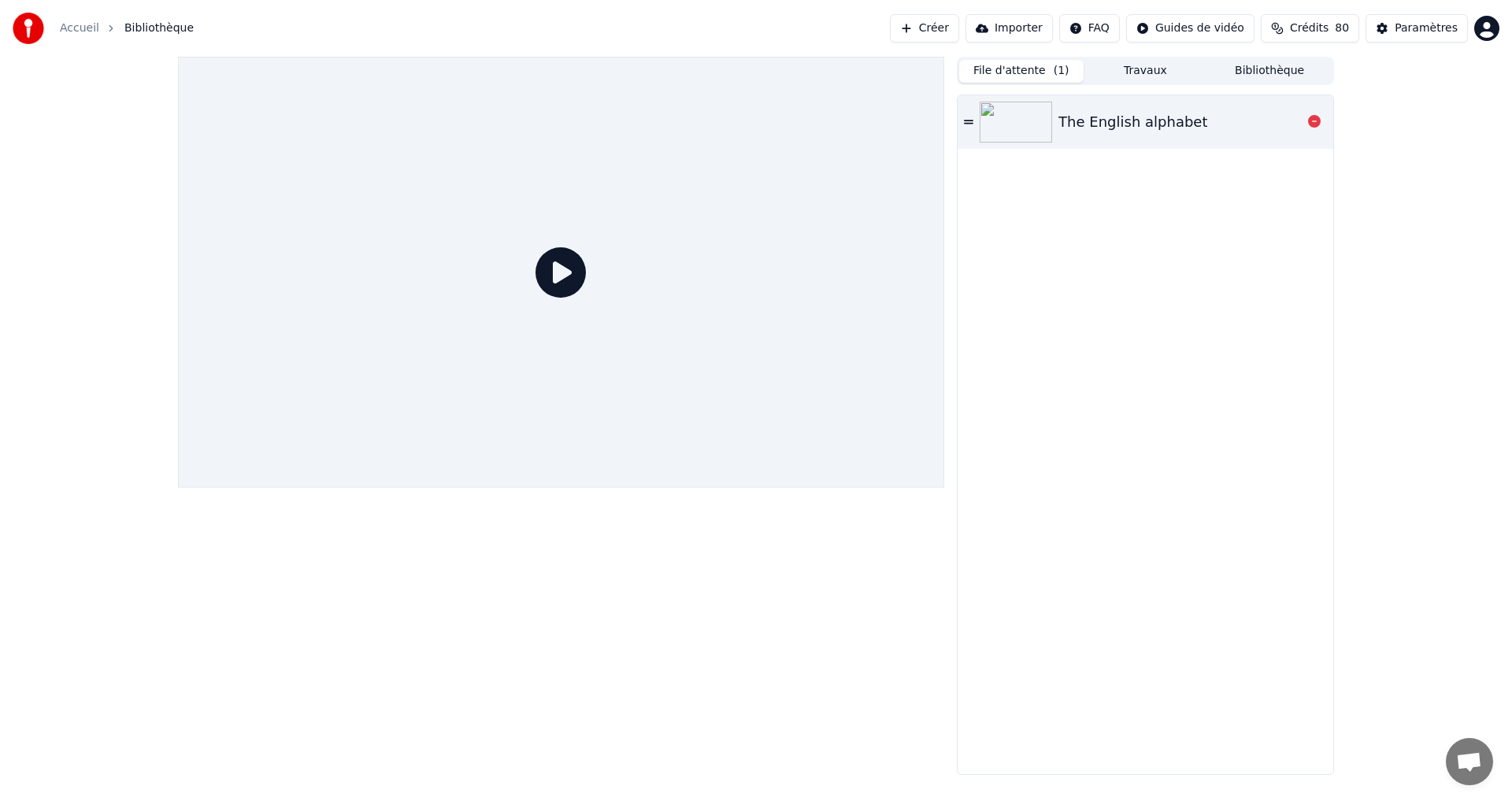
click at [1102, 132] on div "The English alphabet" at bounding box center [1133, 121] width 149 height 23
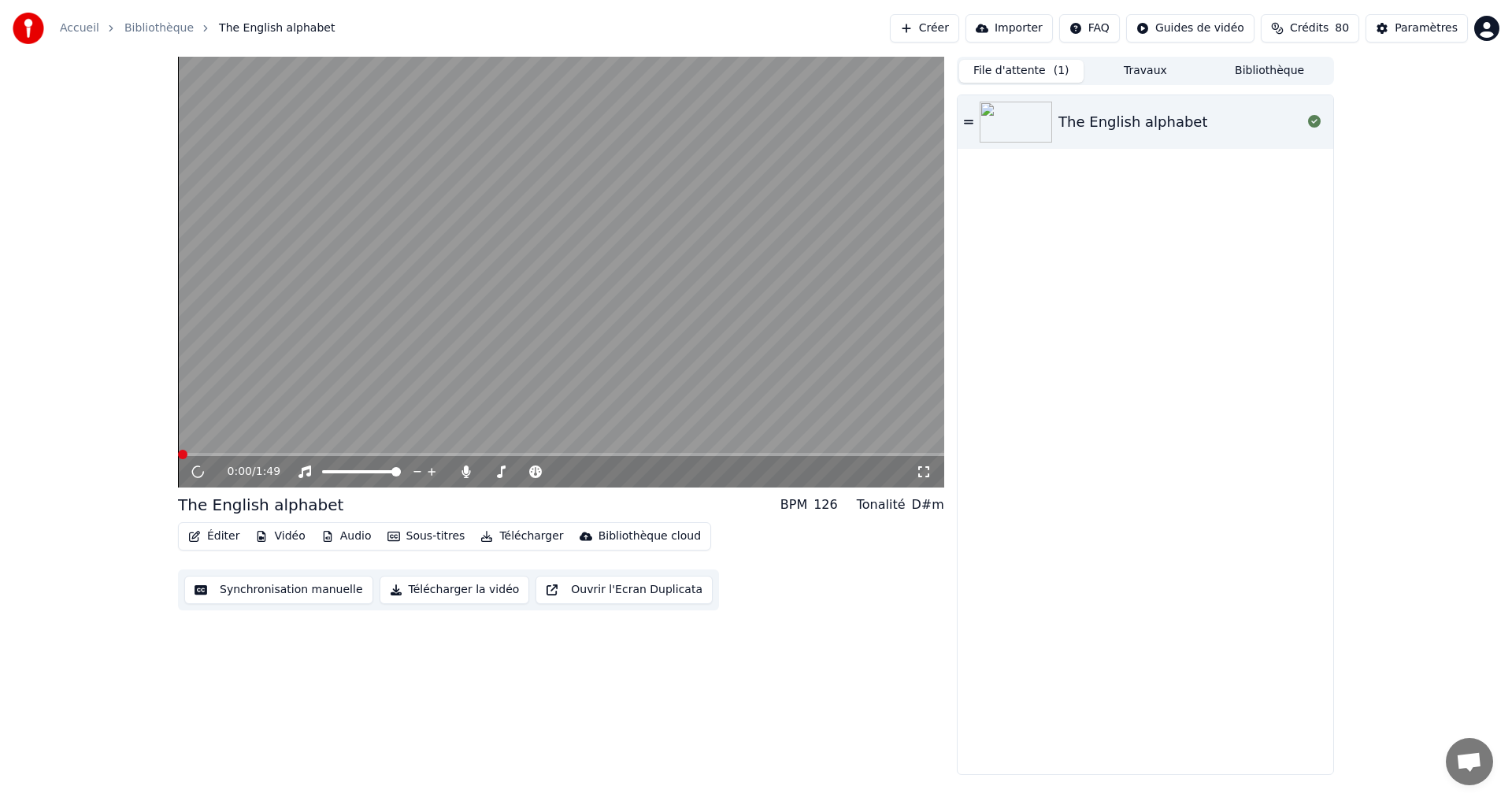
click at [455, 596] on button "Télécharger la vidéo" at bounding box center [455, 589] width 151 height 28
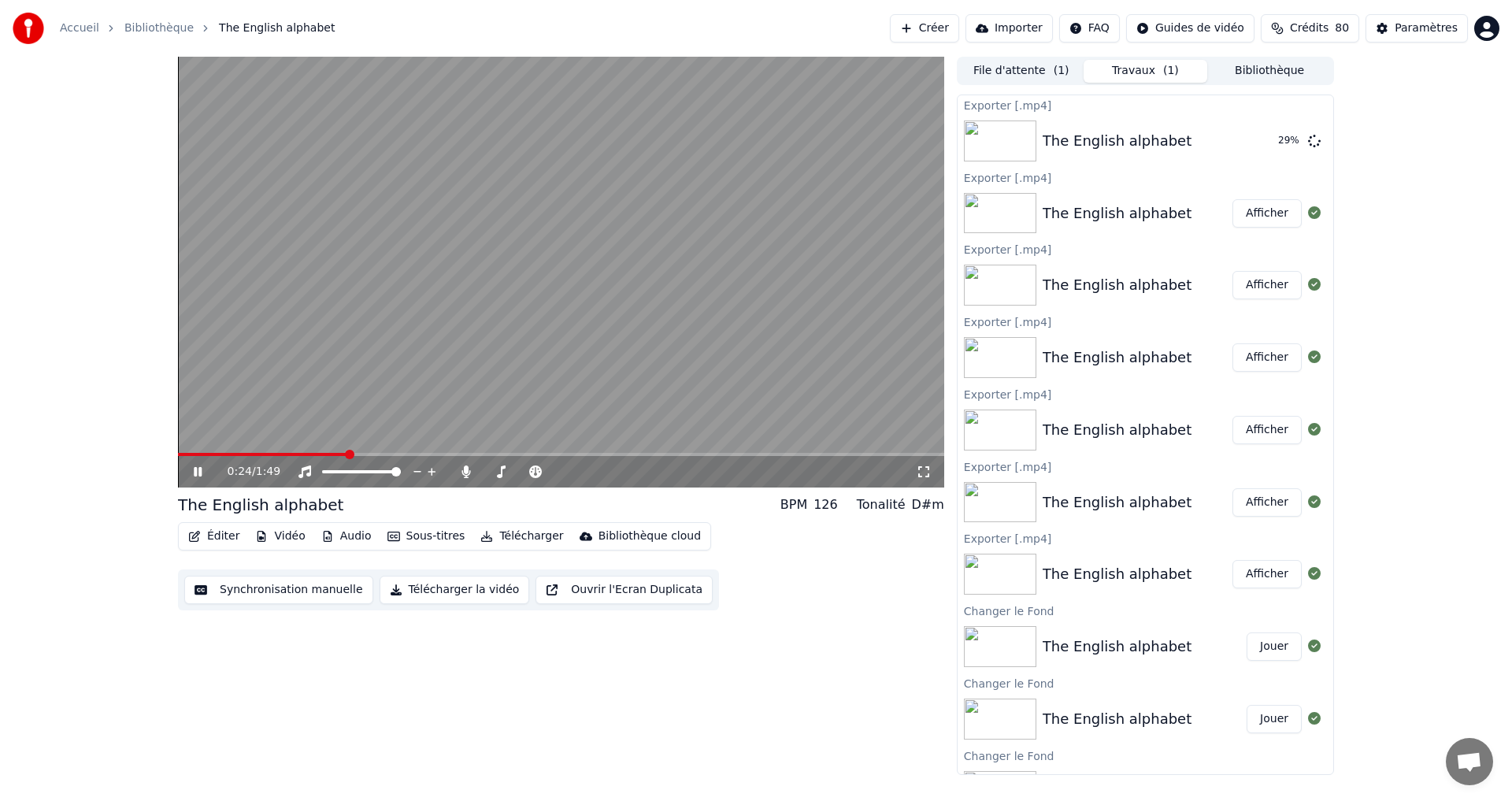
drag, startPoint x: 195, startPoint y: 471, endPoint x: 159, endPoint y: 465, distance: 36.5
click at [195, 471] on icon at bounding box center [198, 472] width 8 height 10
click at [1257, 134] on button "Afficher" at bounding box center [1267, 140] width 70 height 28
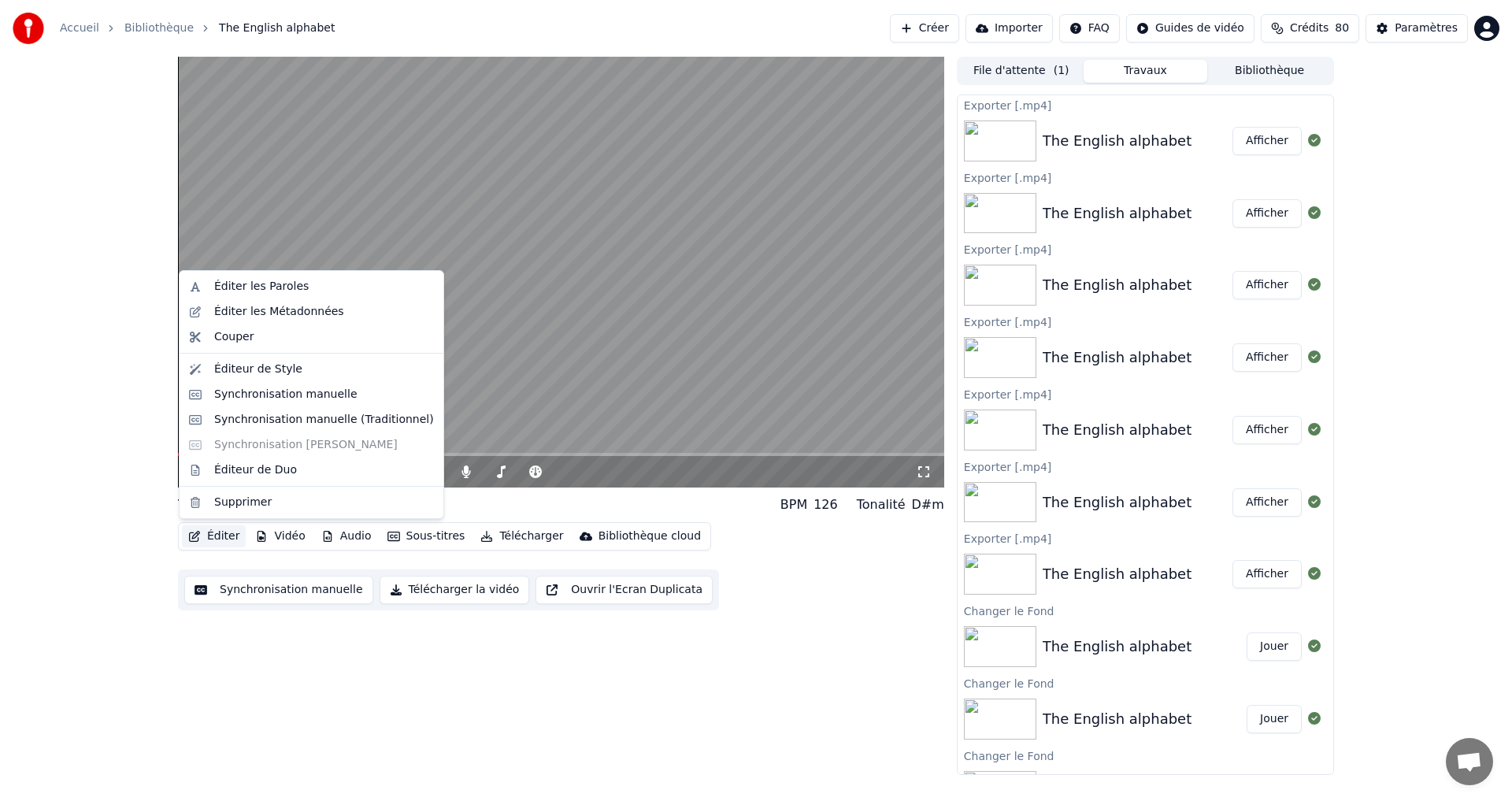
click at [206, 542] on button "Éditer" at bounding box center [213, 536] width 64 height 23
click at [259, 373] on div "Éditeur de Style" at bounding box center [259, 369] width 88 height 16
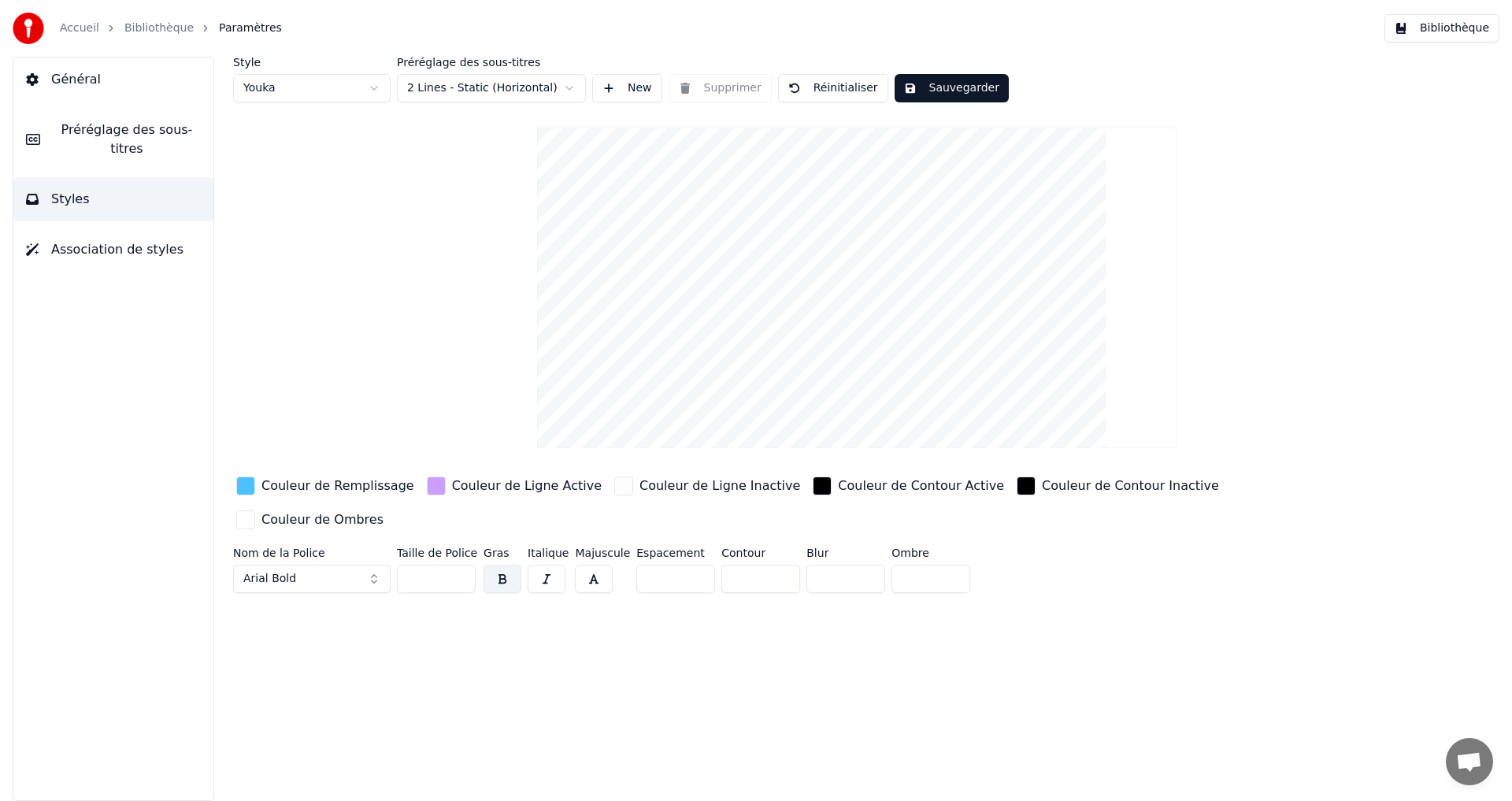
click at [252, 482] on div "button" at bounding box center [245, 486] width 19 height 19
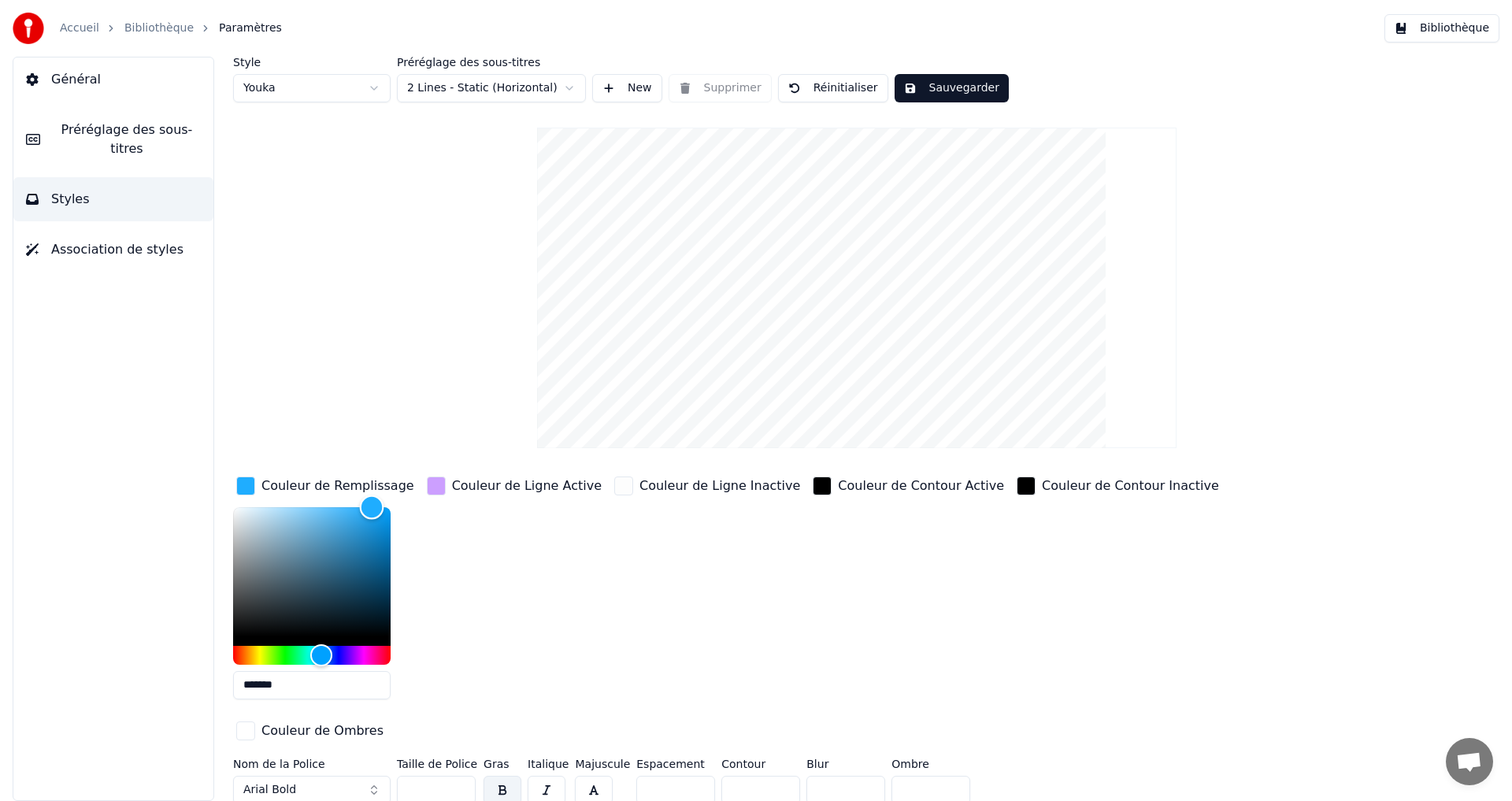
drag, startPoint x: 354, startPoint y: 516, endPoint x: 380, endPoint y: 433, distance: 87.0
click at [376, 433] on div "Style Youka Préréglage des sous-titres 2 Lines - Static (Horizontal) New Suppri…" at bounding box center [857, 434] width 1248 height 754
type input "*******"
click at [317, 651] on div "Hue" at bounding box center [317, 654] width 24 height 24
click at [942, 81] on button "Sauvegarder" at bounding box center [952, 88] width 115 height 28
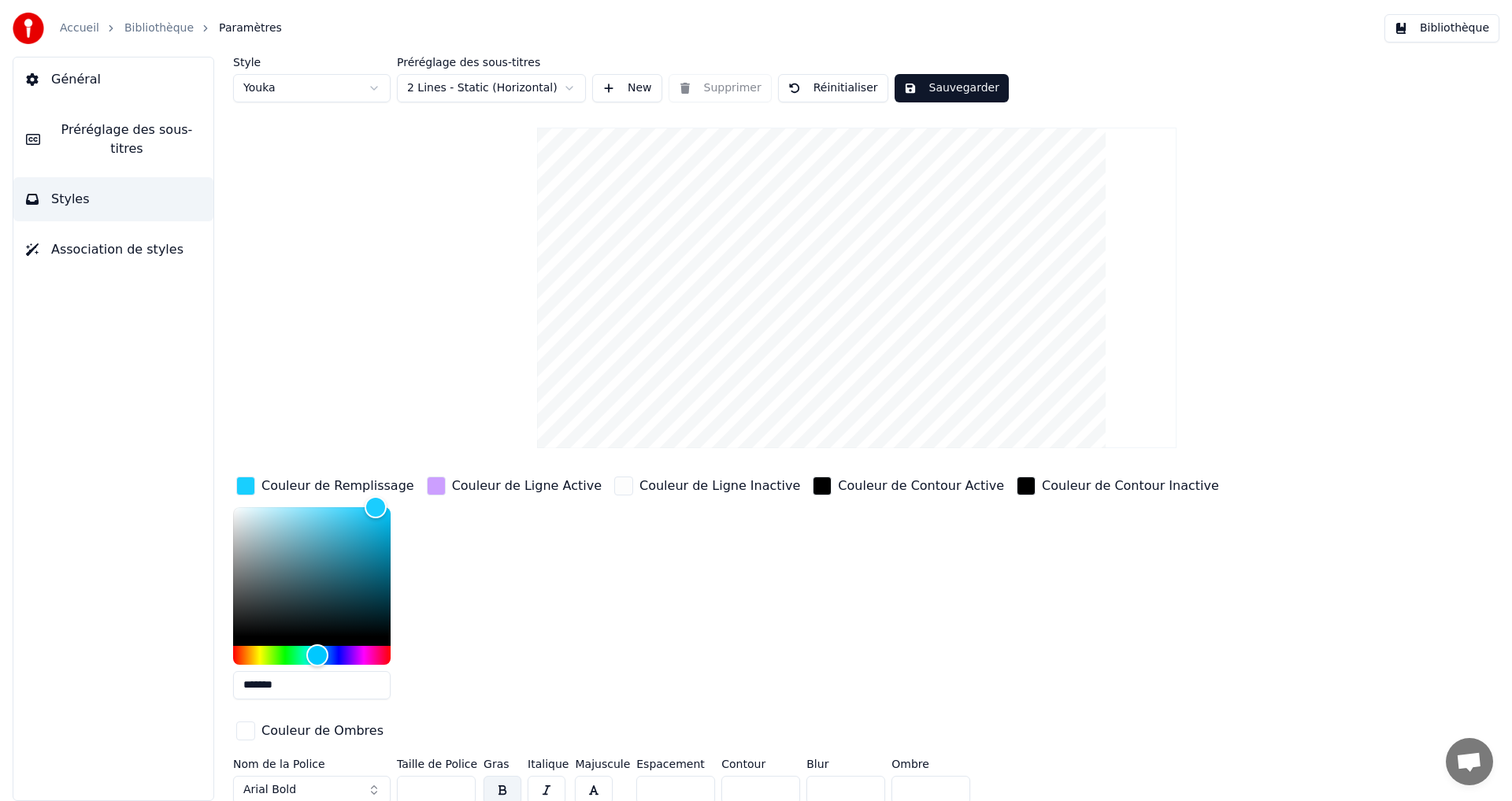
click at [152, 30] on link "Bibliothèque" at bounding box center [159, 28] width 70 height 16
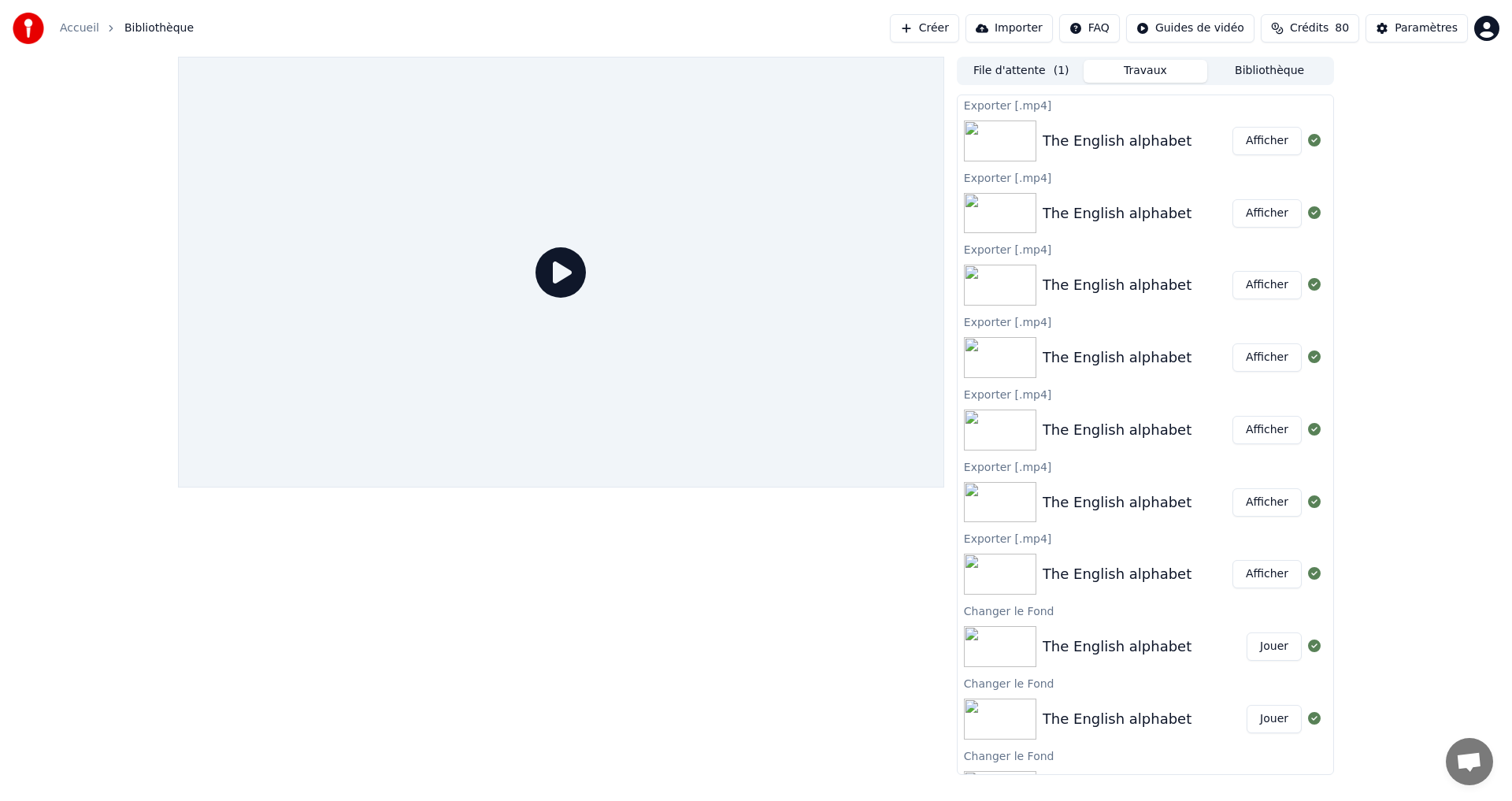
click at [1029, 67] on button "File d'attente ( 1 )" at bounding box center [1021, 71] width 124 height 23
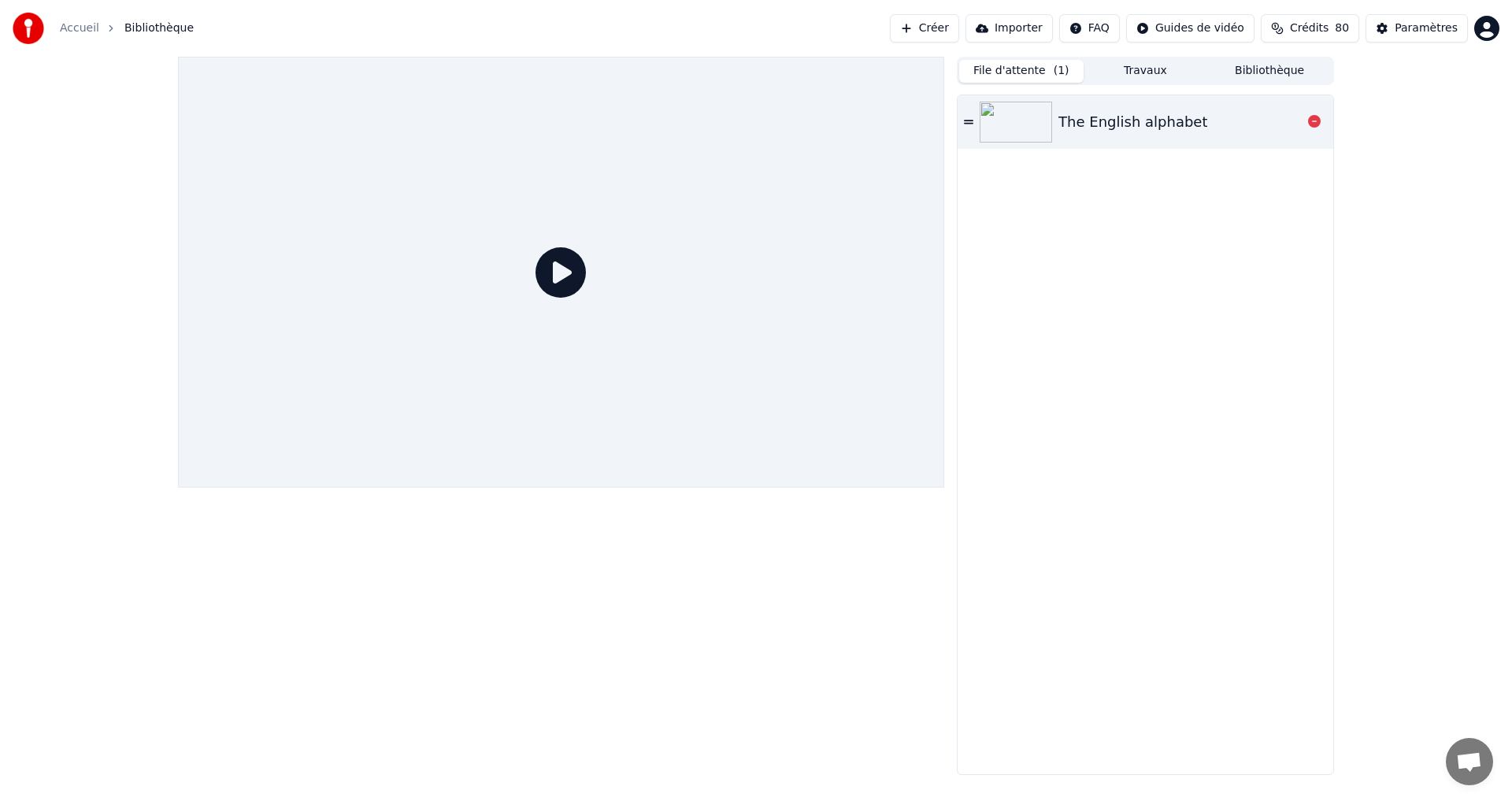
click at [1022, 115] on img at bounding box center [1016, 122] width 72 height 41
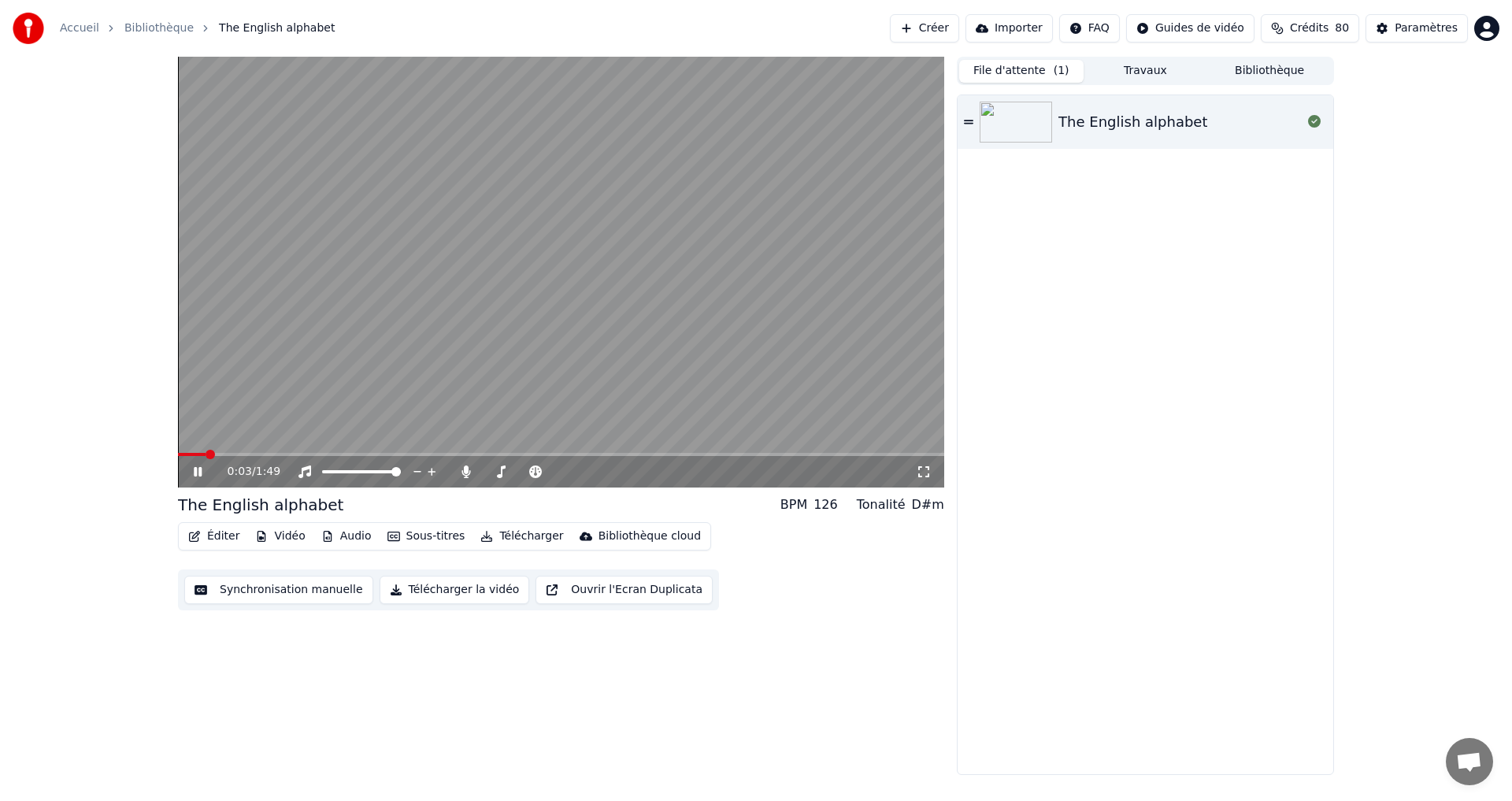
click at [196, 472] on icon at bounding box center [198, 472] width 8 height 10
click at [406, 591] on button "Télécharger la vidéo" at bounding box center [455, 589] width 151 height 28
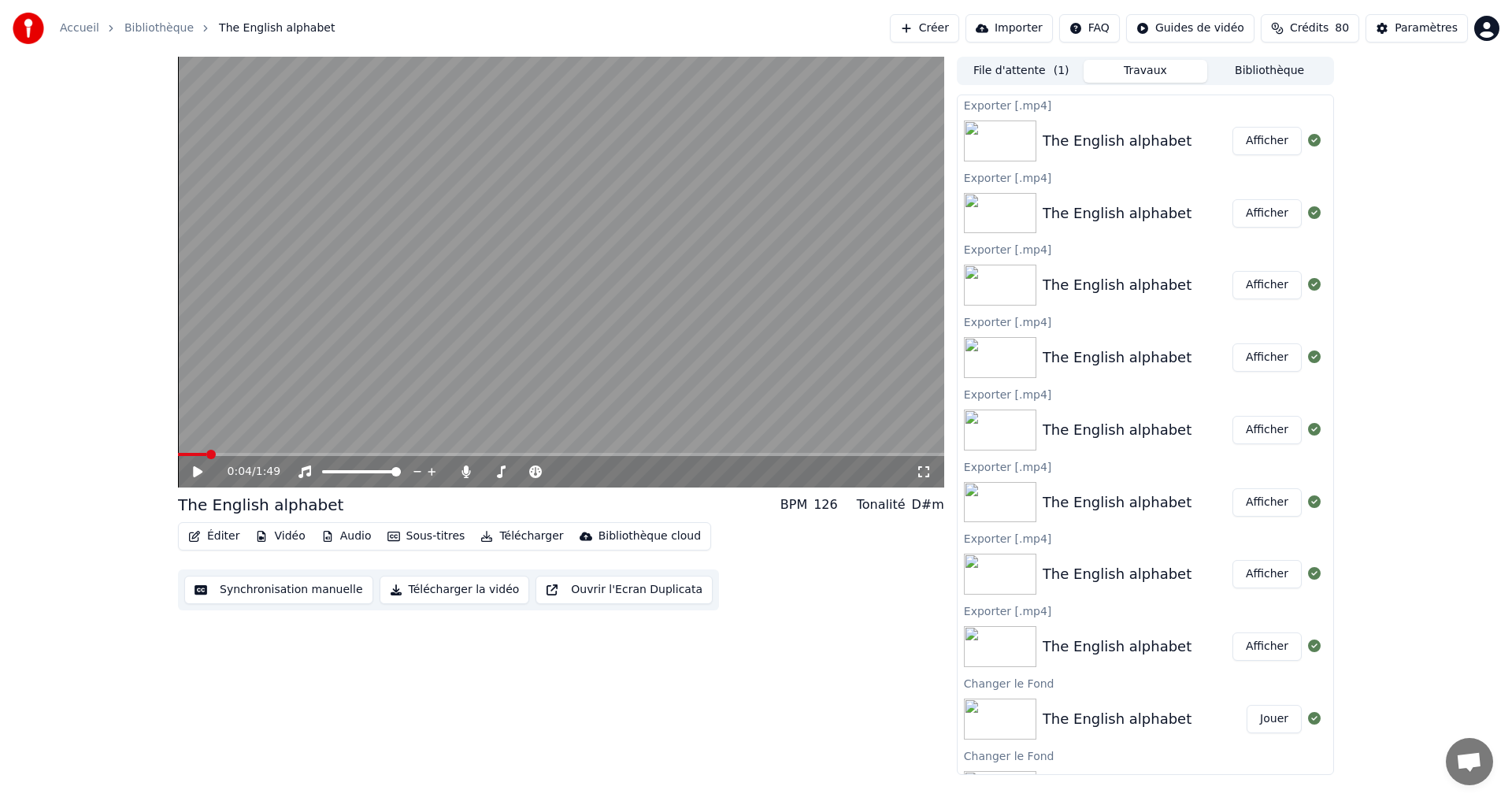
click at [1233, 138] on button "Afficher" at bounding box center [1267, 140] width 70 height 28
click at [224, 537] on button "Éditer" at bounding box center [213, 536] width 64 height 23
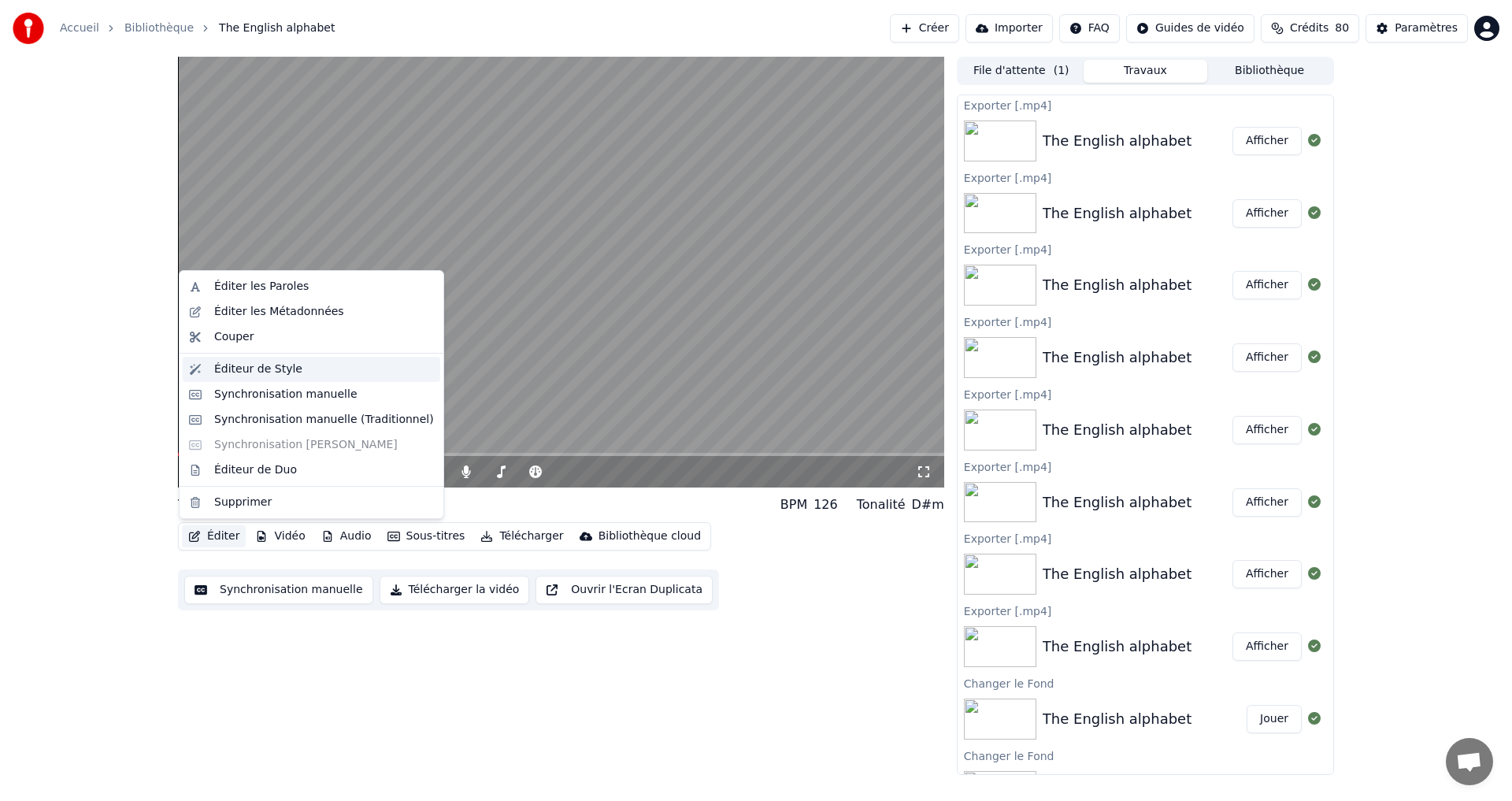
click at [284, 373] on div "Éditeur de Style" at bounding box center [259, 369] width 88 height 16
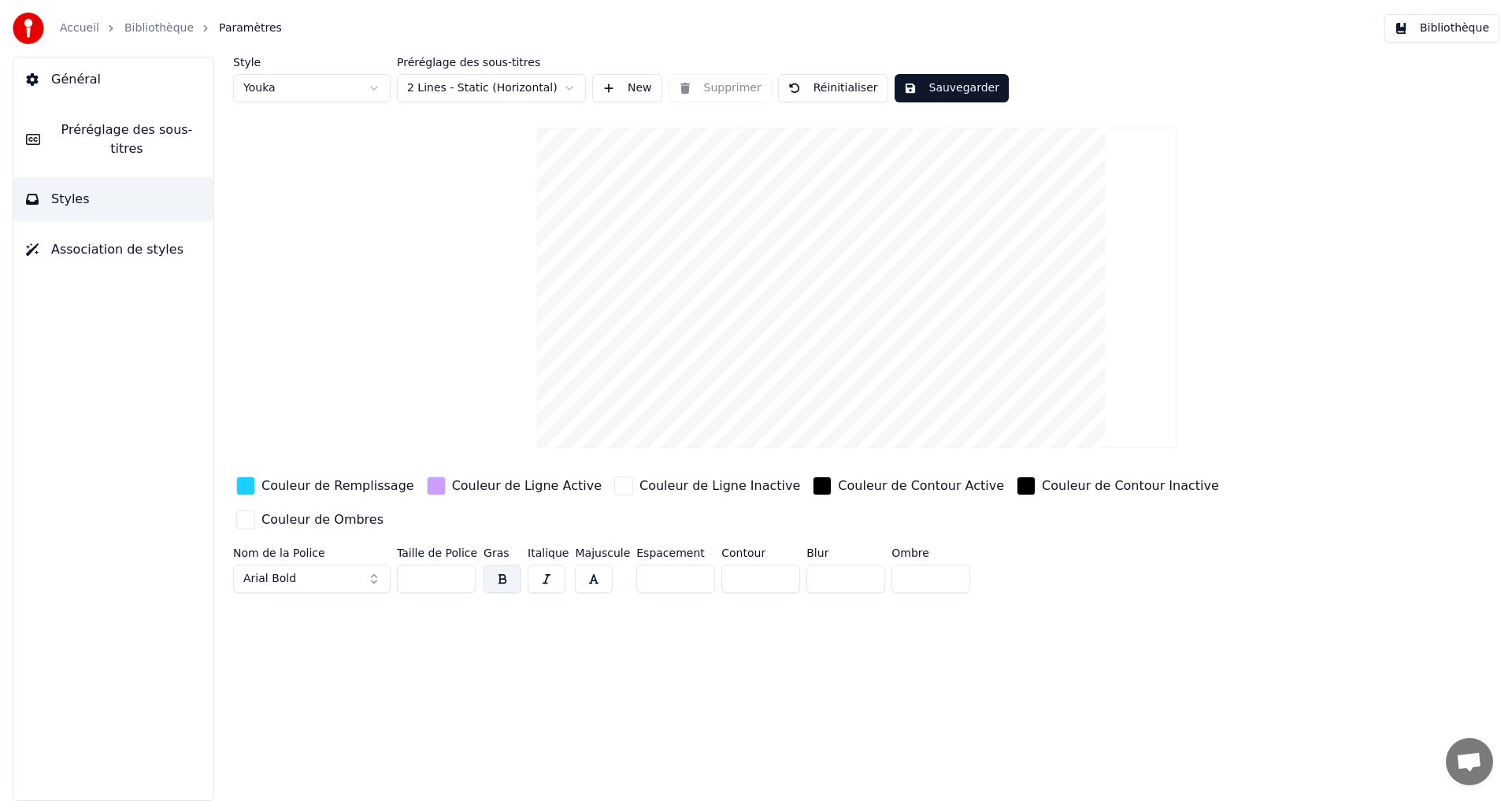
click at [427, 481] on div "button" at bounding box center [436, 486] width 19 height 19
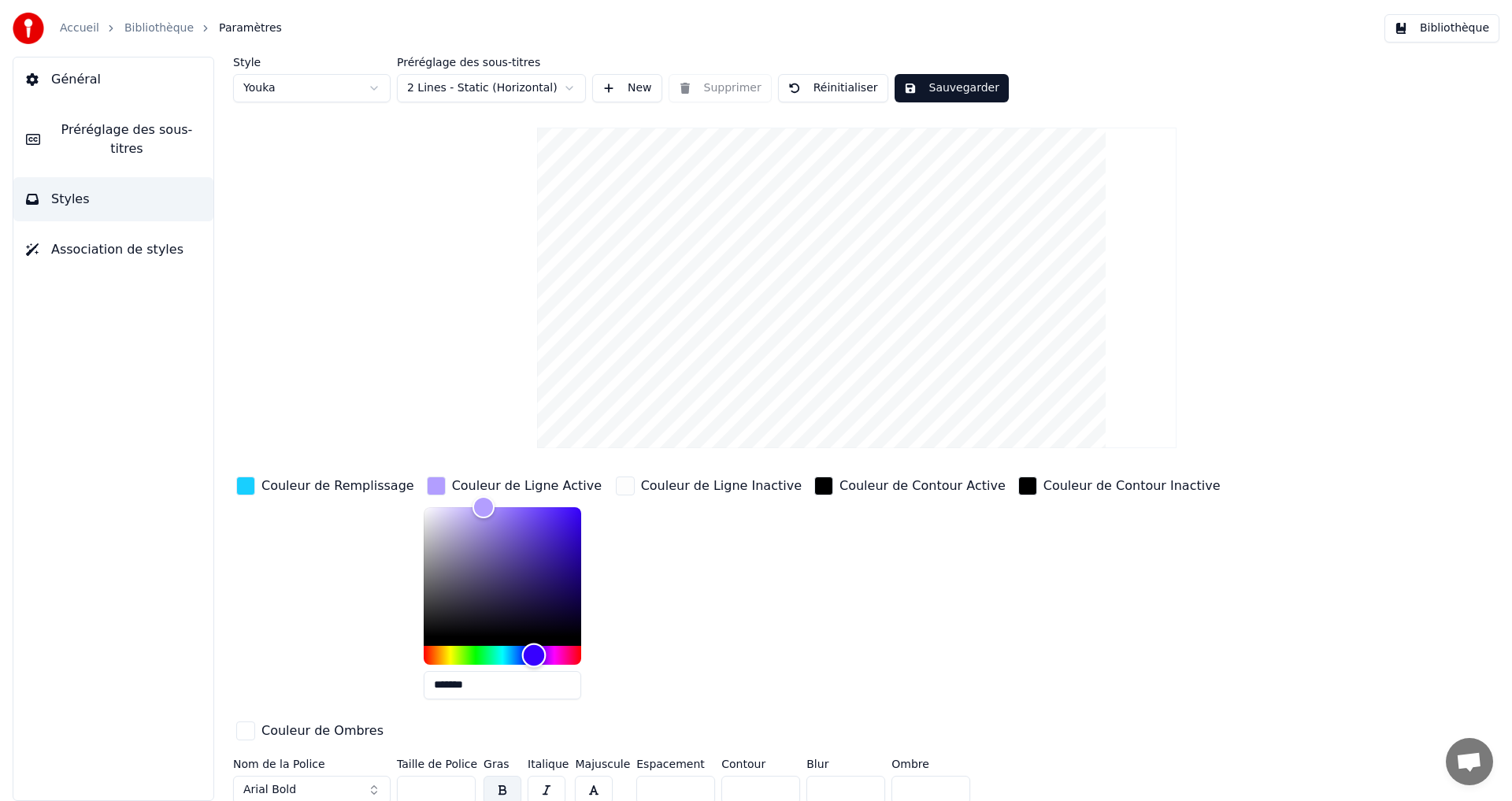
click at [522, 652] on div "Hue" at bounding box center [534, 654] width 24 height 24
drag, startPoint x: 480, startPoint y: 505, endPoint x: 491, endPoint y: 494, distance: 15.6
click at [501, 497] on div "Color" at bounding box center [513, 506] width 24 height 24
type input "*******"
click at [935, 85] on button "Sauvegarder" at bounding box center [952, 88] width 115 height 28
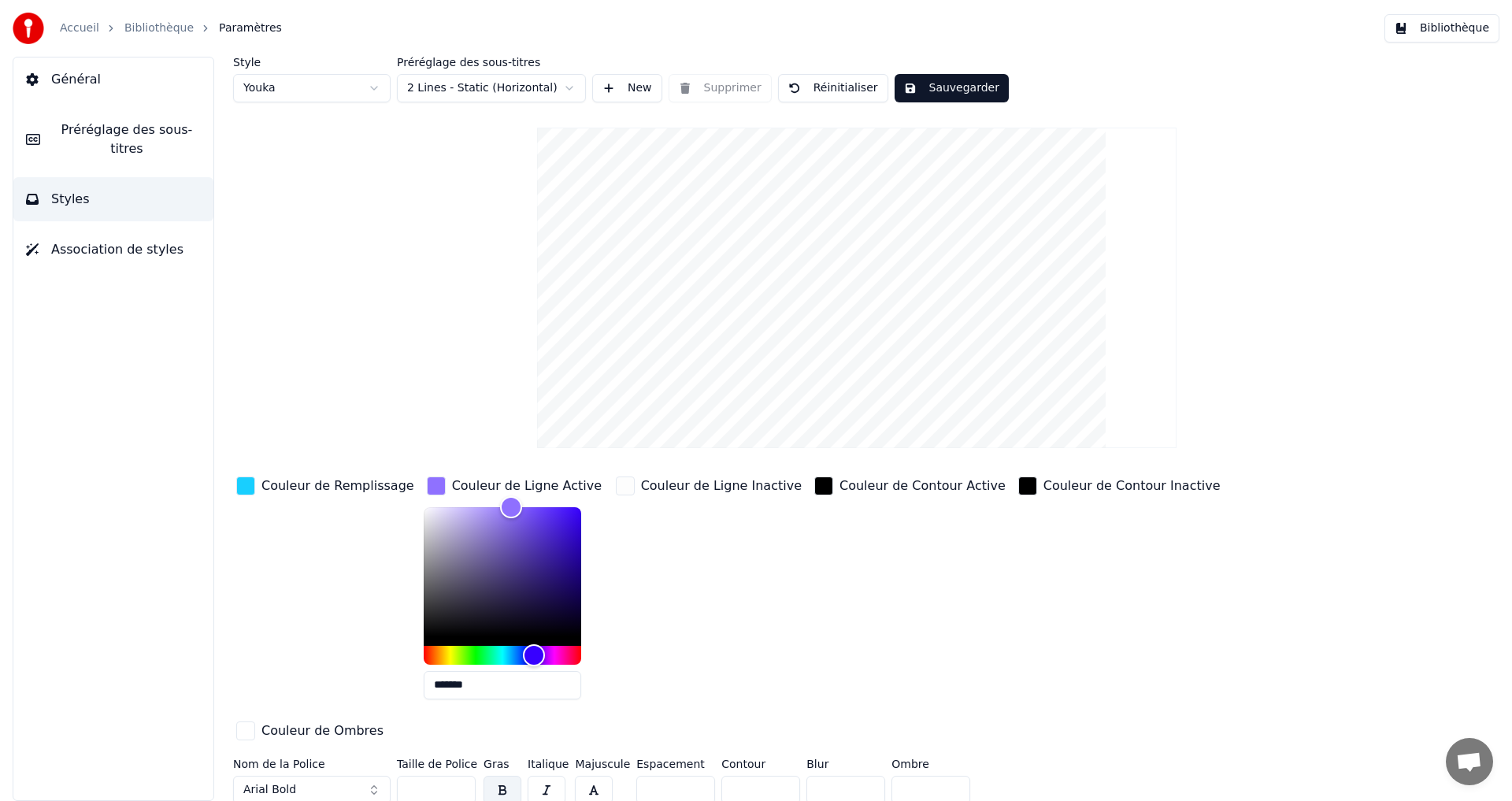
click at [144, 31] on link "Bibliothèque" at bounding box center [159, 28] width 70 height 16
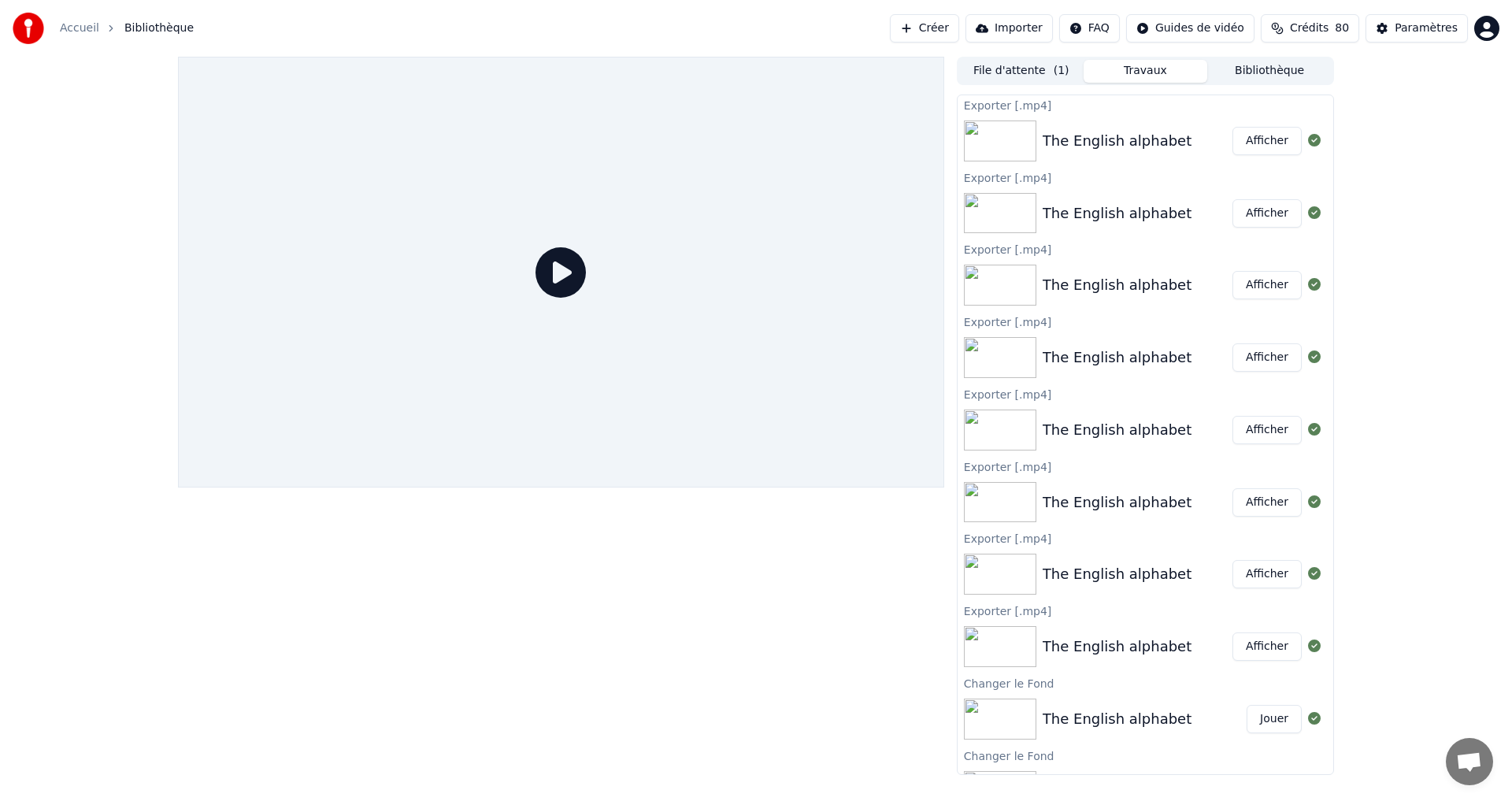
click at [1028, 72] on button "File d'attente ( 1 )" at bounding box center [1021, 71] width 124 height 23
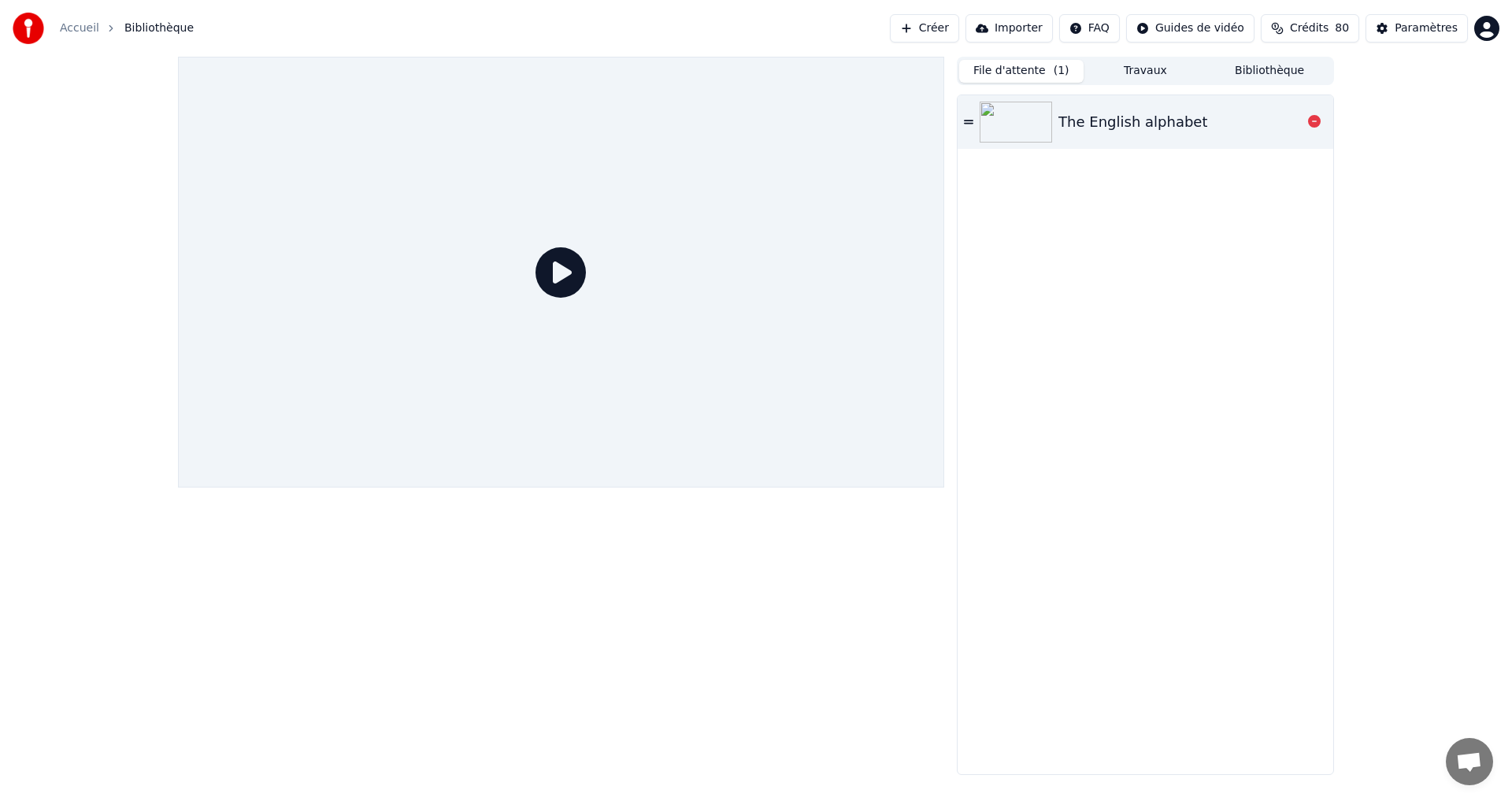
click at [1093, 138] on div "The English alphabet" at bounding box center [1146, 121] width 376 height 54
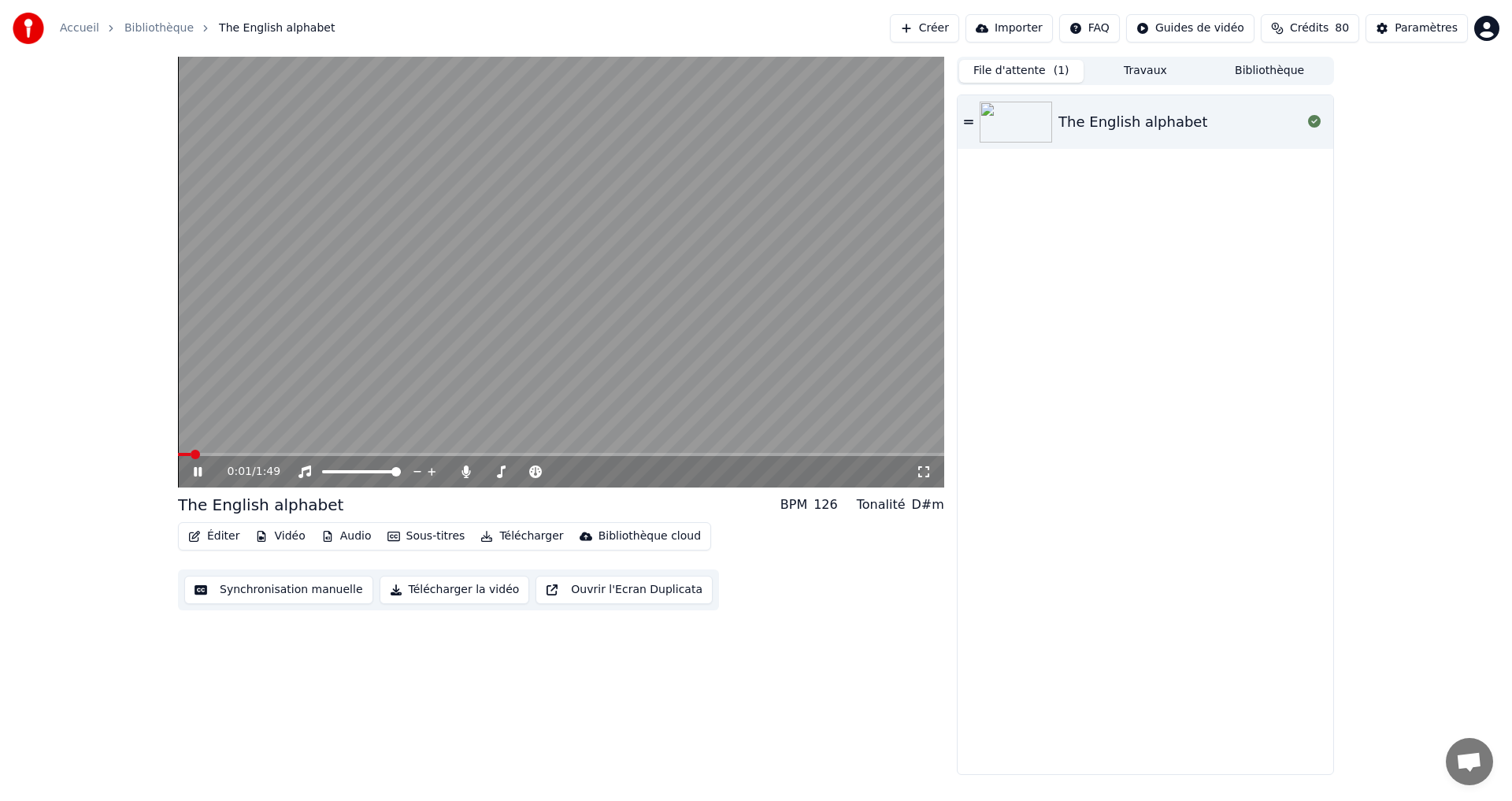
click at [197, 468] on icon at bounding box center [198, 472] width 8 height 10
click at [418, 586] on button "Télécharger la vidéo" at bounding box center [455, 589] width 151 height 28
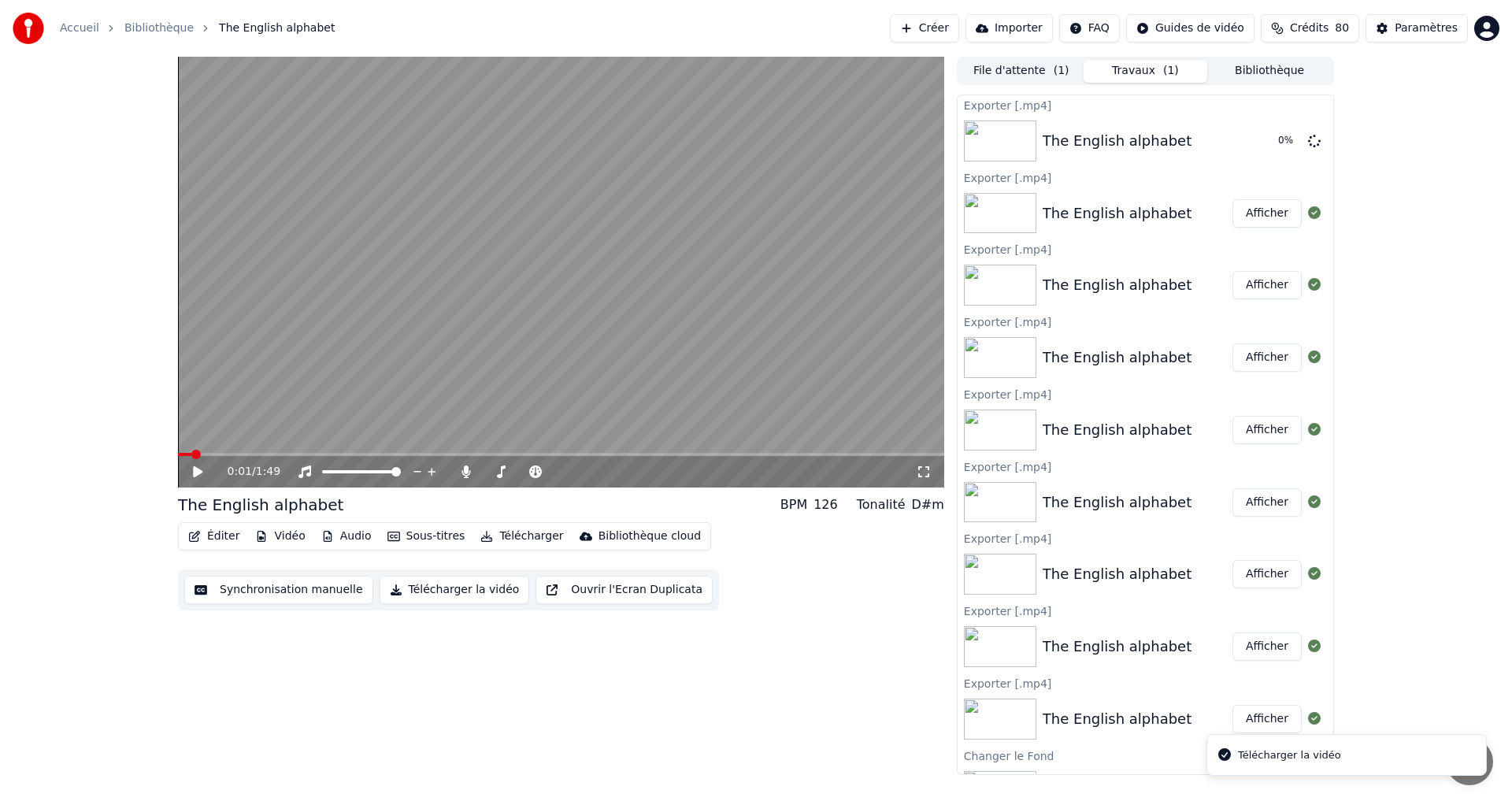
click at [418, 585] on button "Télécharger la vidéo" at bounding box center [455, 589] width 151 height 28
click at [1308, 216] on icon at bounding box center [1314, 212] width 13 height 13
click at [1308, 212] on icon at bounding box center [1314, 212] width 13 height 13
click at [1246, 144] on button "Afficher" at bounding box center [1267, 140] width 70 height 28
click at [223, 536] on button "Éditer" at bounding box center [213, 536] width 64 height 23
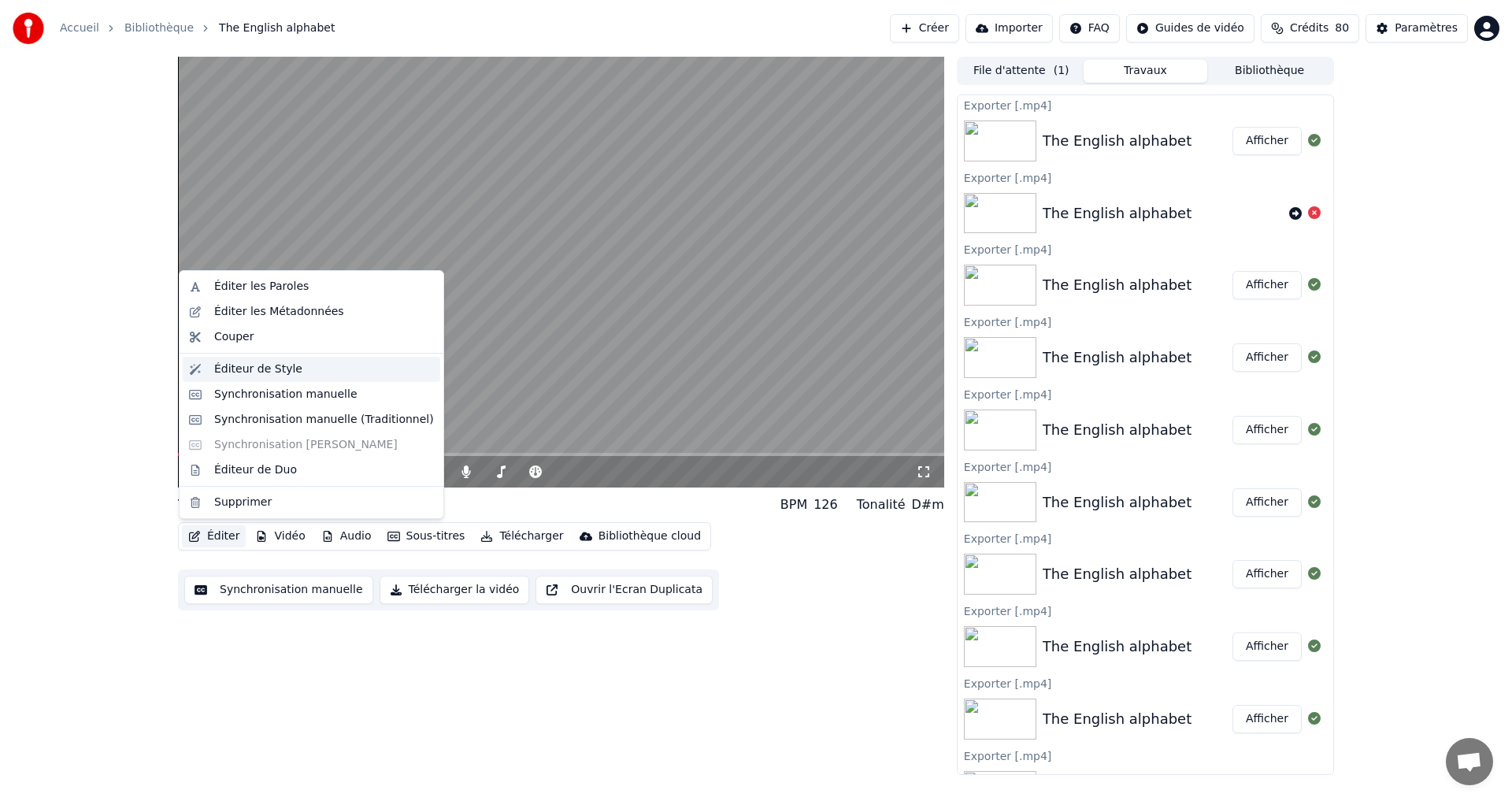
click at [260, 369] on div "Éditeur de Style" at bounding box center [259, 369] width 88 height 16
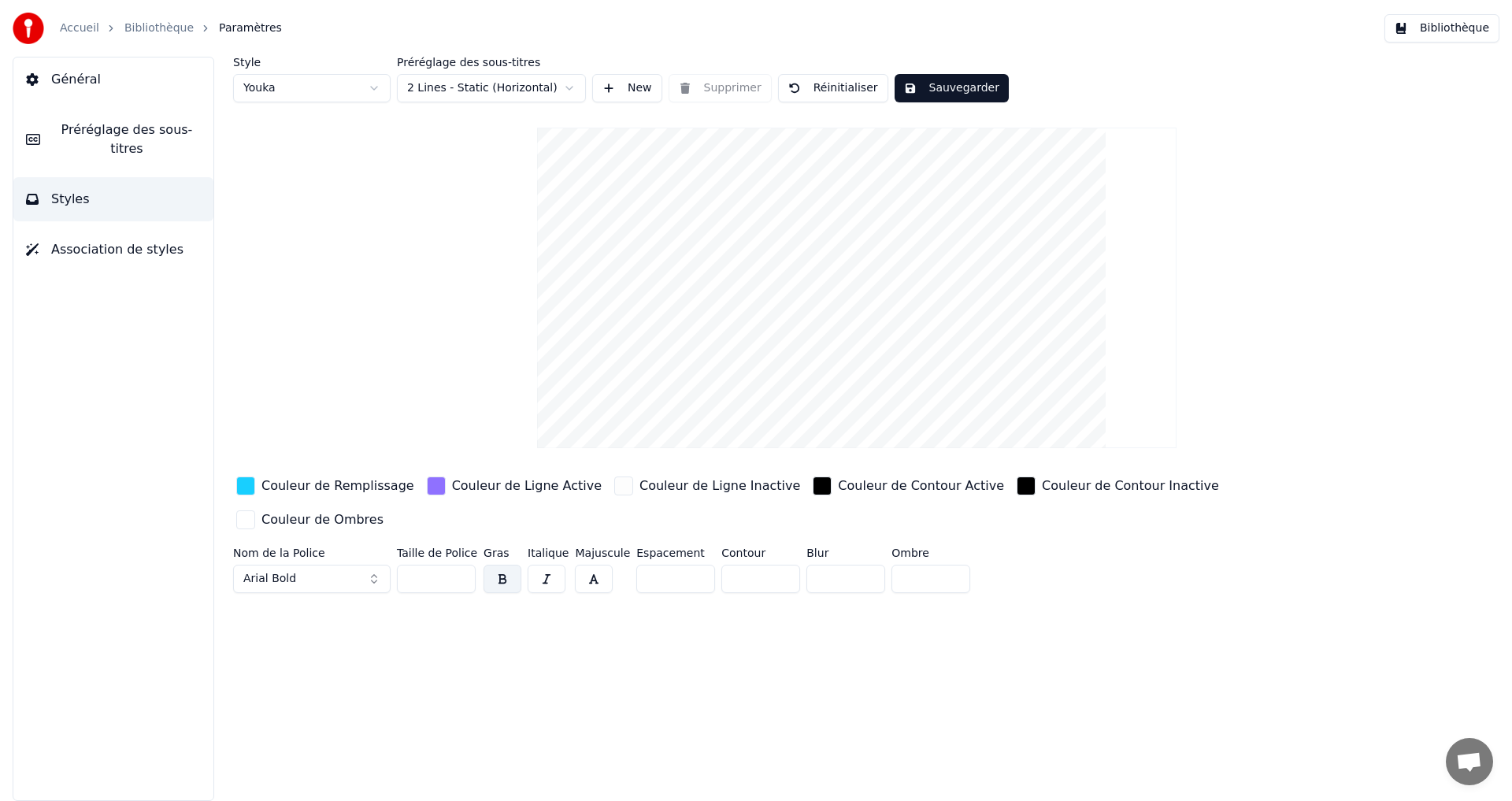
click at [238, 484] on div "button" at bounding box center [245, 486] width 19 height 19
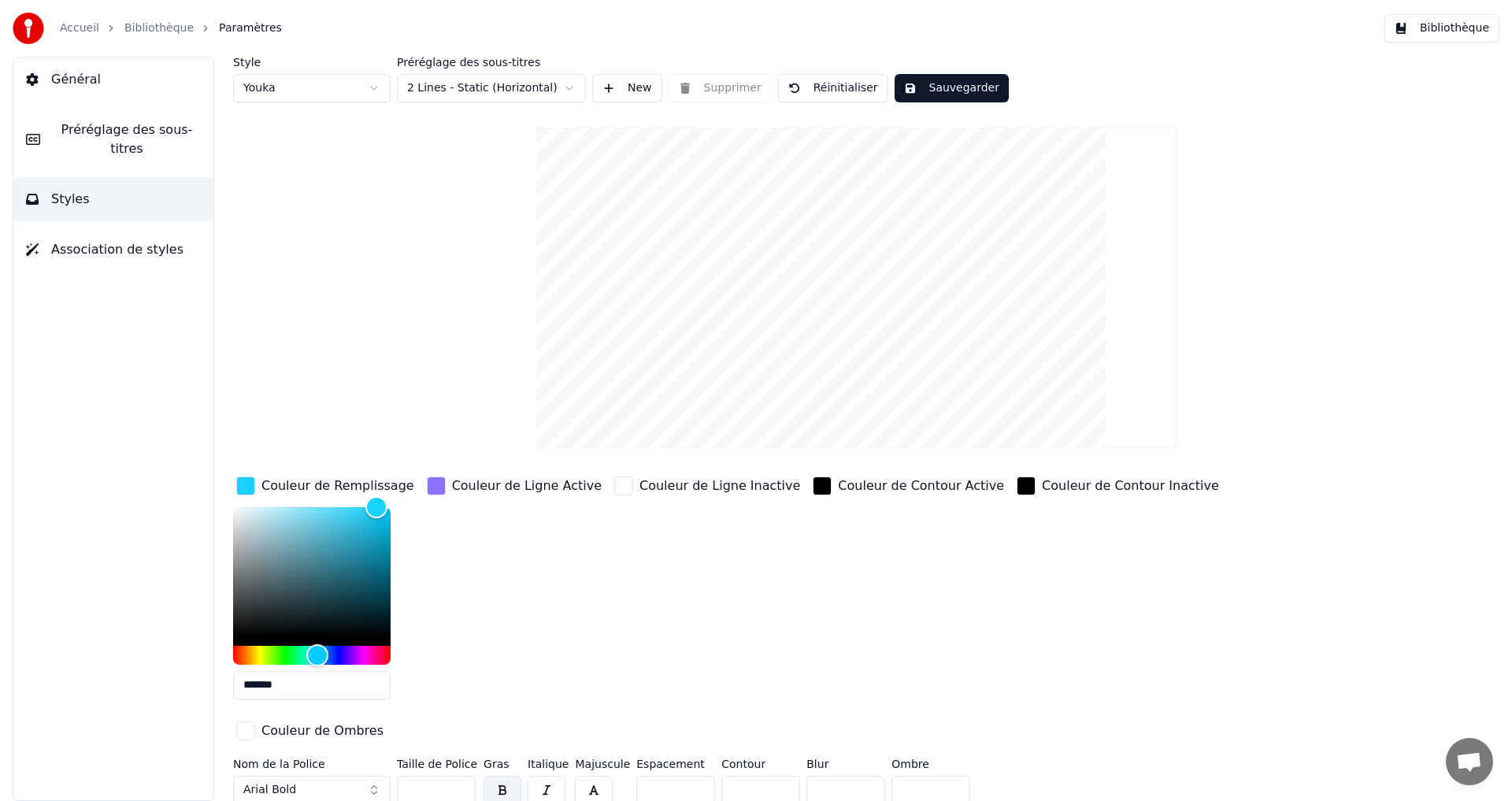
click at [391, 501] on div "Couleur de Remplissage *******" at bounding box center [325, 592] width 184 height 239
drag, startPoint x: 377, startPoint y: 502, endPoint x: 365, endPoint y: 518, distance: 20.0
click at [444, 442] on div "Style Youka Préréglage des sous-titres 2 Lines - Static (Horizontal) New Suppri…" at bounding box center [857, 434] width 1248 height 754
click at [315, 644] on div "Hue" at bounding box center [317, 654] width 24 height 24
drag, startPoint x: 320, startPoint y: 688, endPoint x: 94, endPoint y: 678, distance: 226.2
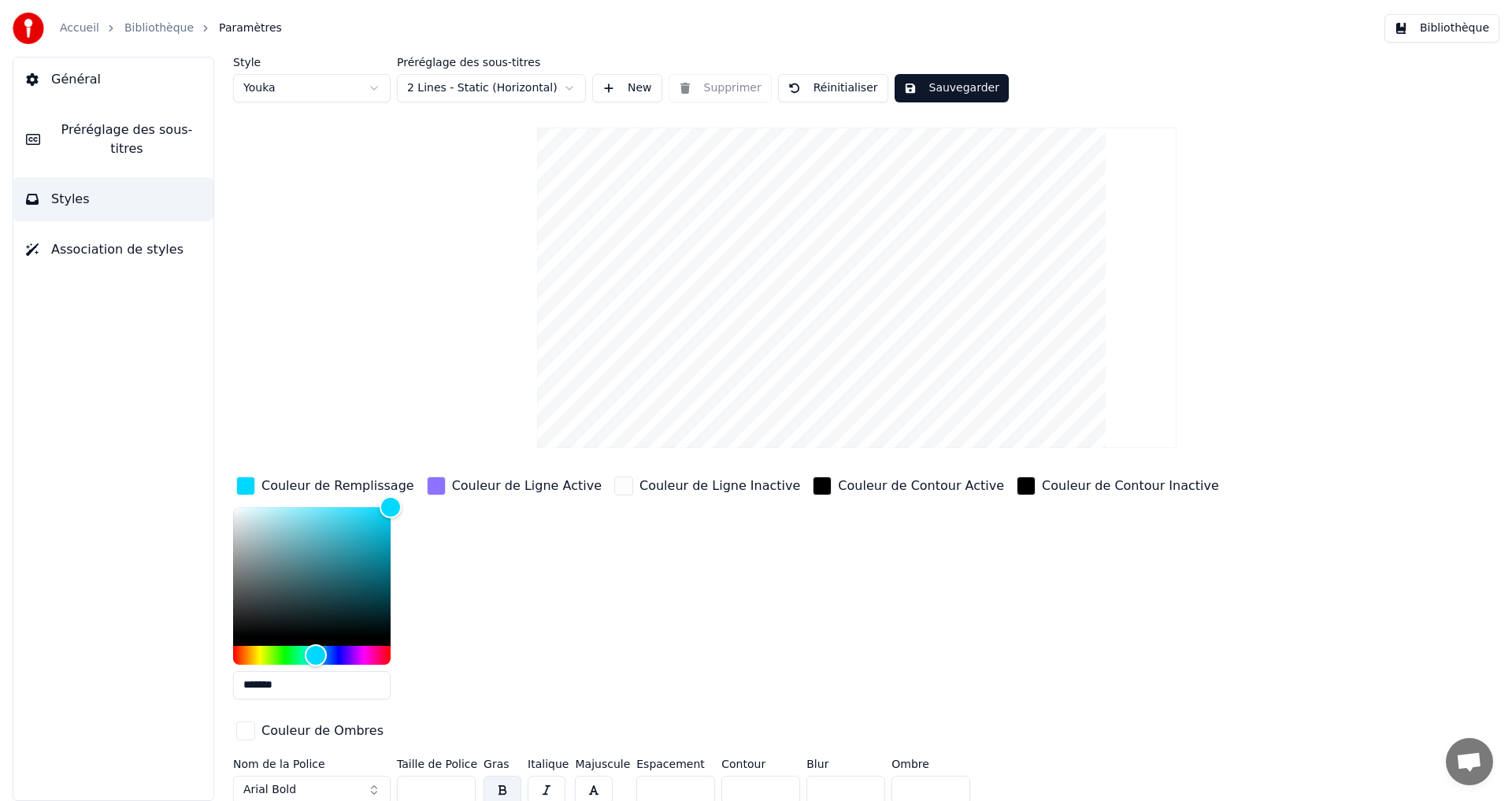
click at [94, 678] on div "Général Préréglage des sous-titres Styles Association de styles Style Youka Pré…" at bounding box center [756, 429] width 1512 height 744
paste input "text"
type input "*******"
click at [319, 647] on div "Hue" at bounding box center [319, 654] width 24 height 24
click at [431, 483] on div "button" at bounding box center [436, 486] width 19 height 19
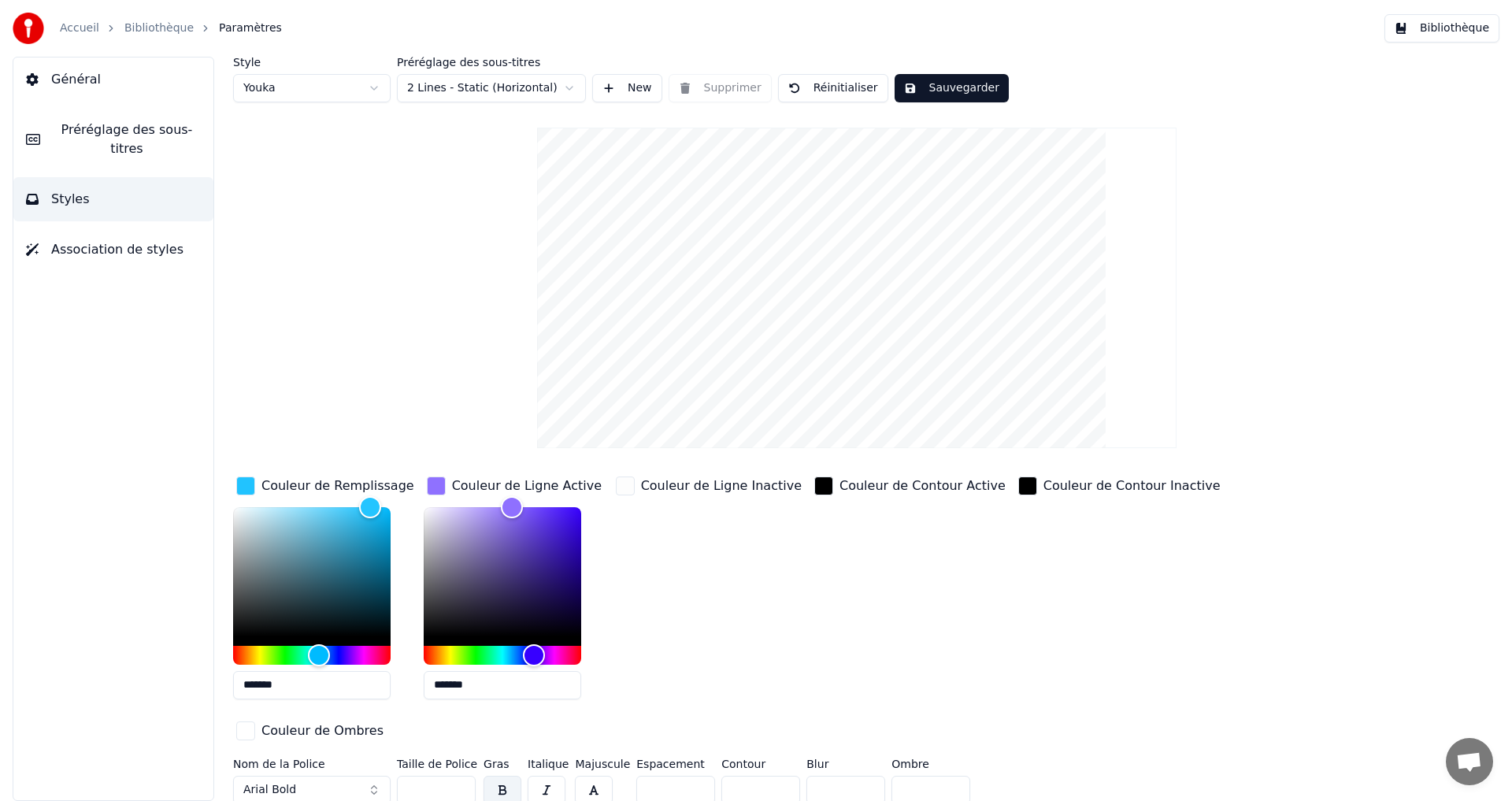
drag, startPoint x: 296, startPoint y: 694, endPoint x: 277, endPoint y: 683, distance: 22.0
click at [281, 690] on div "Couleur de Remplissage ******* Couleur de Ligne Active ******* Couleur de Ligne…" at bounding box center [762, 609] width 1059 height 272
paste input "text"
drag, startPoint x: 528, startPoint y: 649, endPoint x: 523, endPoint y: 605, distance: 44.3
click at [535, 646] on div "Hue" at bounding box center [536, 654] width 24 height 24
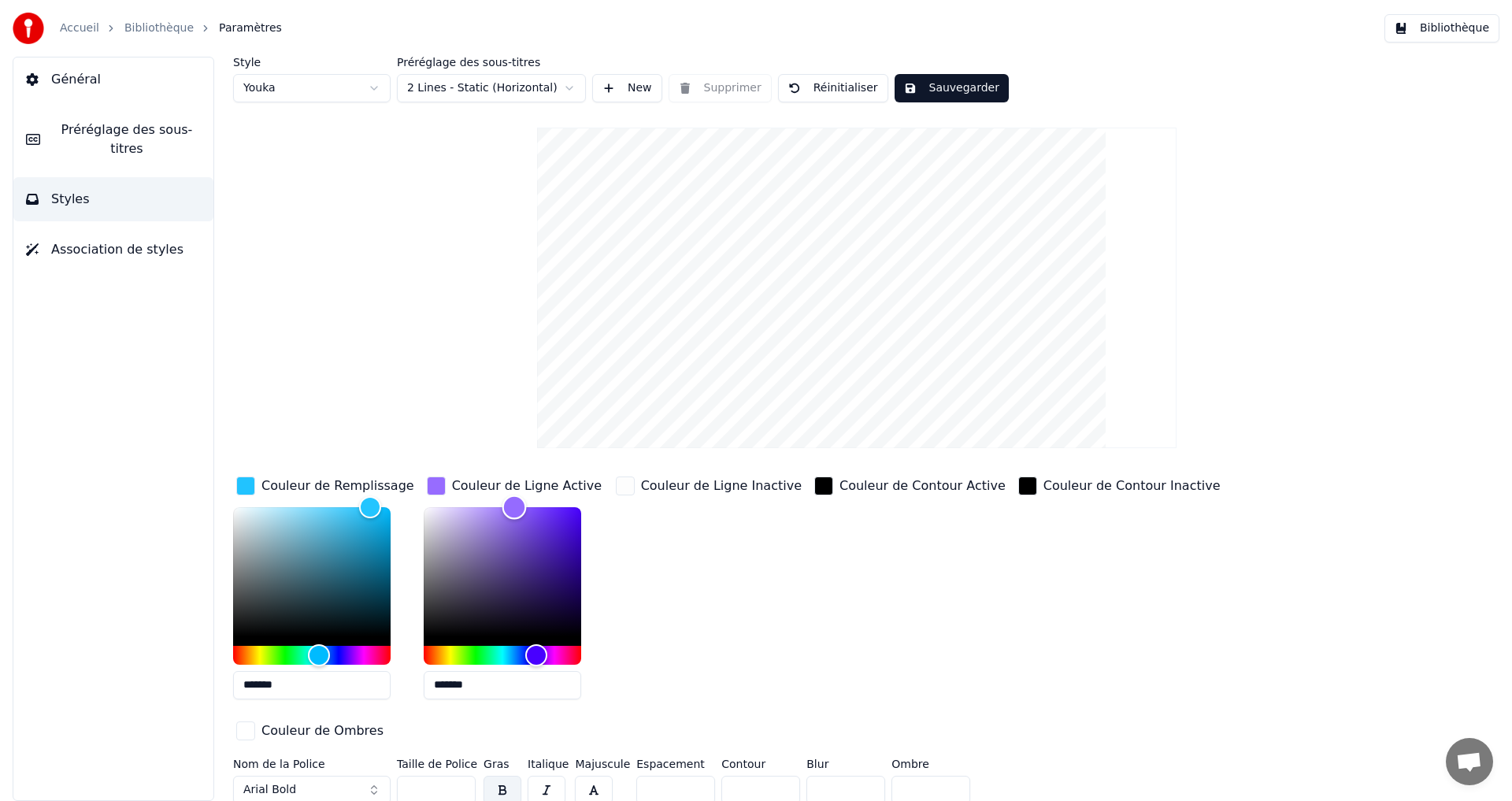
type input "*******"
drag, startPoint x: 493, startPoint y: 515, endPoint x: 521, endPoint y: 488, distance: 38.9
click at [521, 489] on div "Couleur de Ligne Active *******" at bounding box center [515, 592] width 183 height 239
click at [510, 496] on div "Couleur de Ligne Active" at bounding box center [514, 486] width 181 height 25
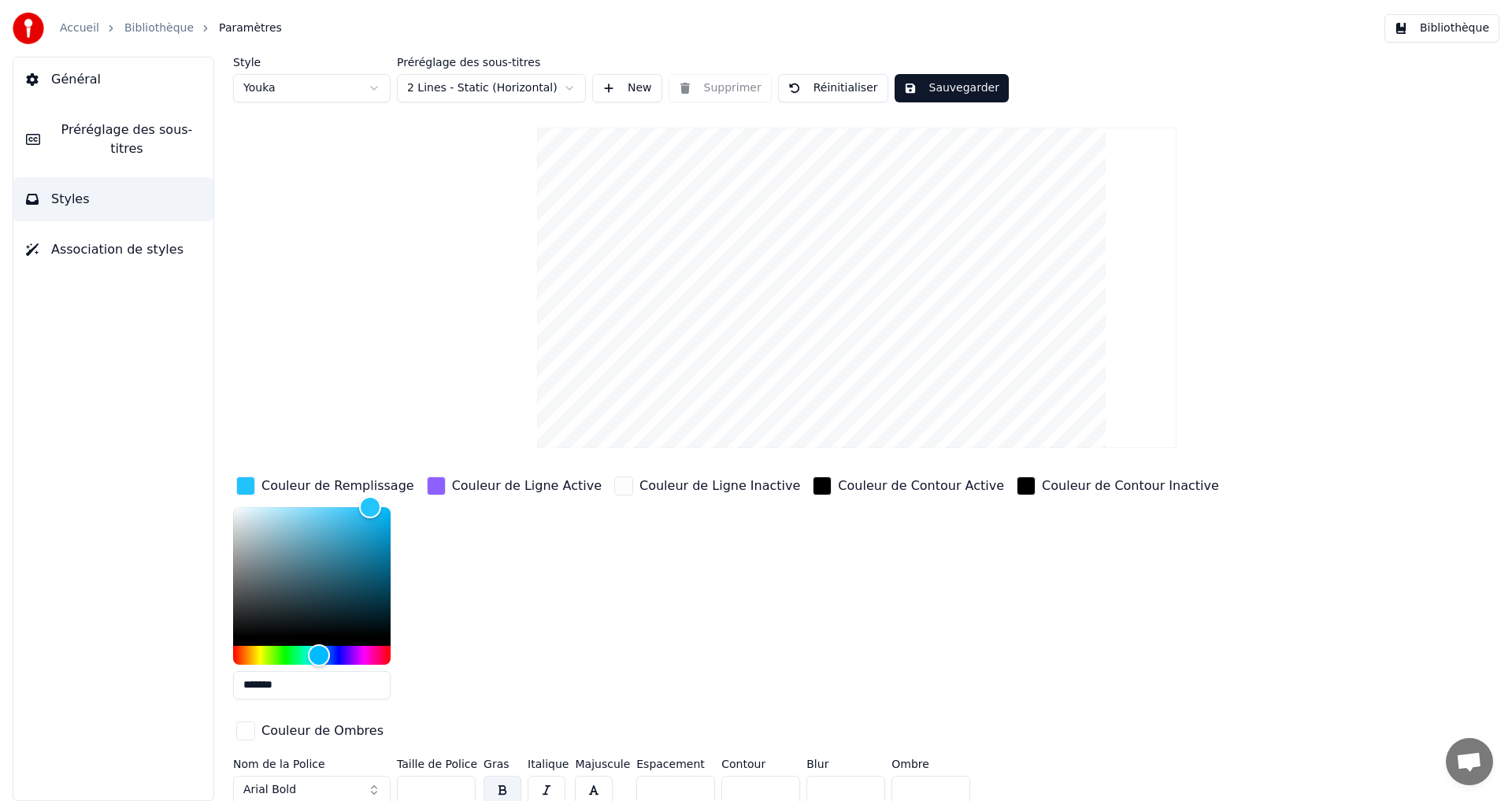
click at [434, 488] on div "button" at bounding box center [436, 486] width 19 height 19
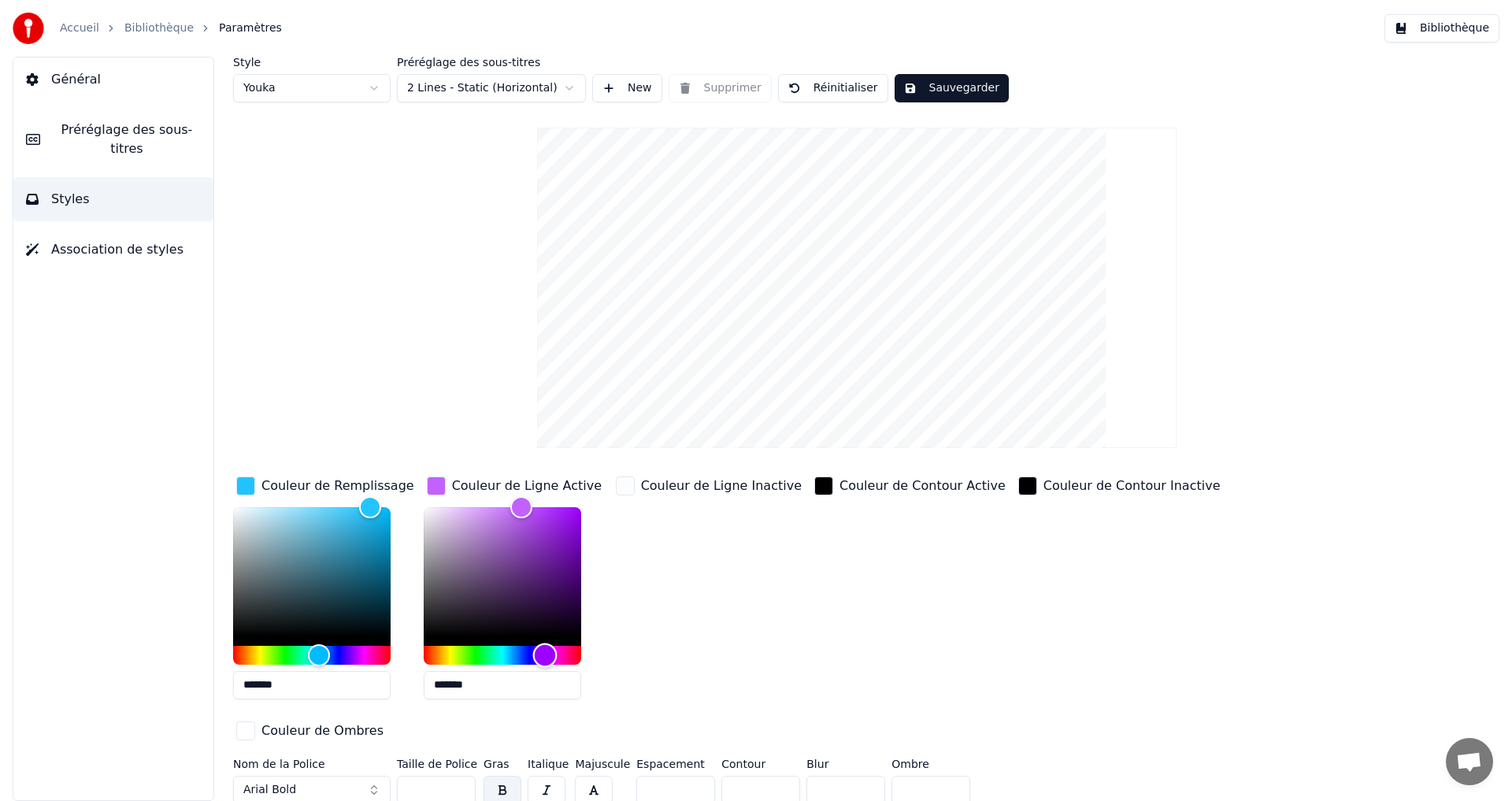
click at [543, 649] on div "Hue" at bounding box center [544, 654] width 24 height 24
drag, startPoint x: 501, startPoint y: 506, endPoint x: 505, endPoint y: 477, distance: 29.3
click at [506, 479] on div "Couleur de Ligne Active *******" at bounding box center [515, 592] width 183 height 239
drag, startPoint x: 538, startPoint y: 647, endPoint x: 537, endPoint y: 634, distance: 13.0
click at [537, 634] on div at bounding box center [502, 586] width 158 height 158
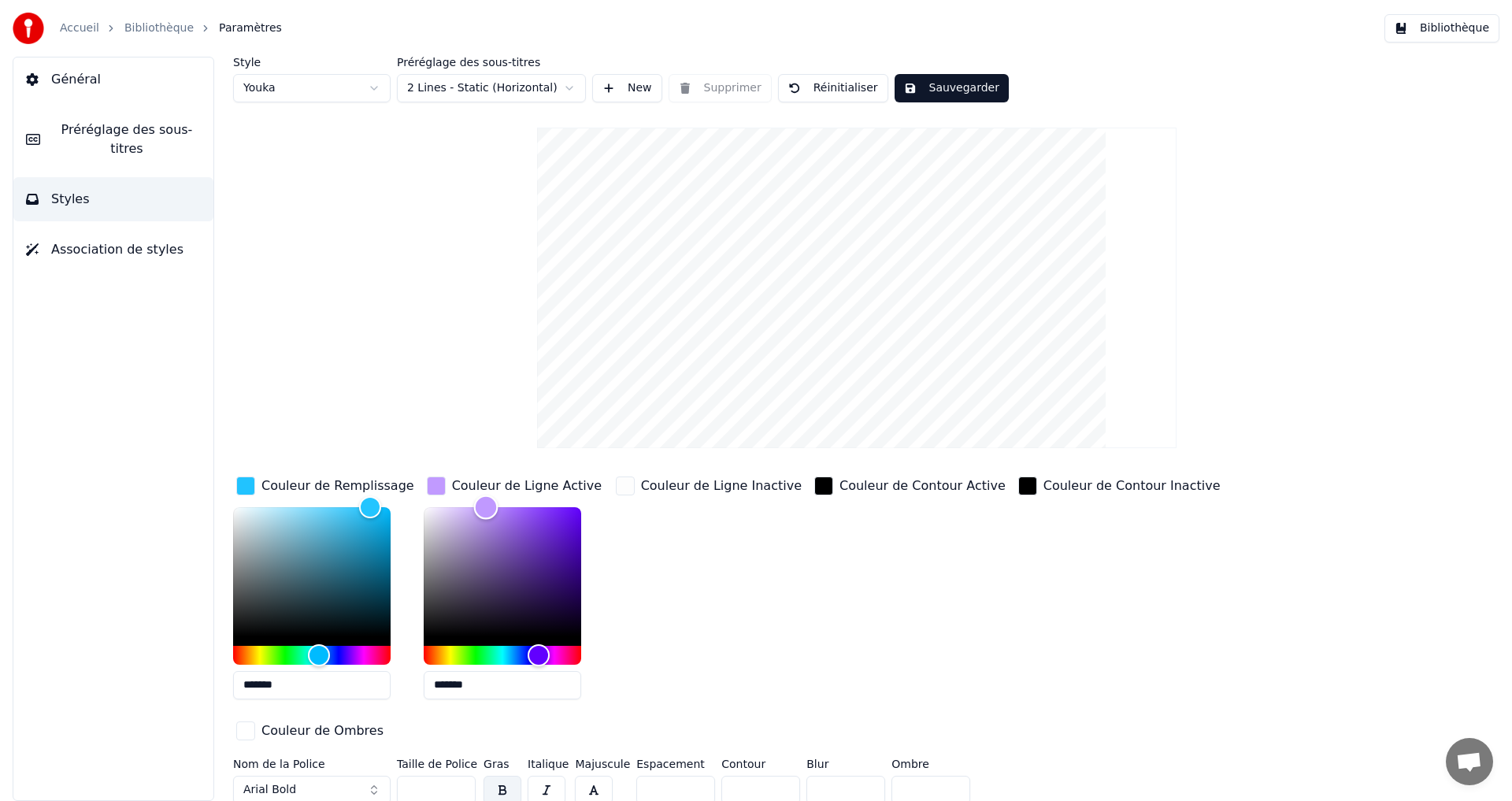
drag, startPoint x: 495, startPoint y: 503, endPoint x: 485, endPoint y: 472, distance: 32.6
click at [485, 472] on div "Style Youka Préréglage des sous-titres 2 Lines - Static (Horizontal) New Suppri…" at bounding box center [857, 434] width 1248 height 754
type input "*******"
drag, startPoint x: 476, startPoint y: 513, endPoint x: 470, endPoint y: 481, distance: 32.6
click at [470, 481] on div "Couleur de Ligne Active *******" at bounding box center [515, 592] width 183 height 239
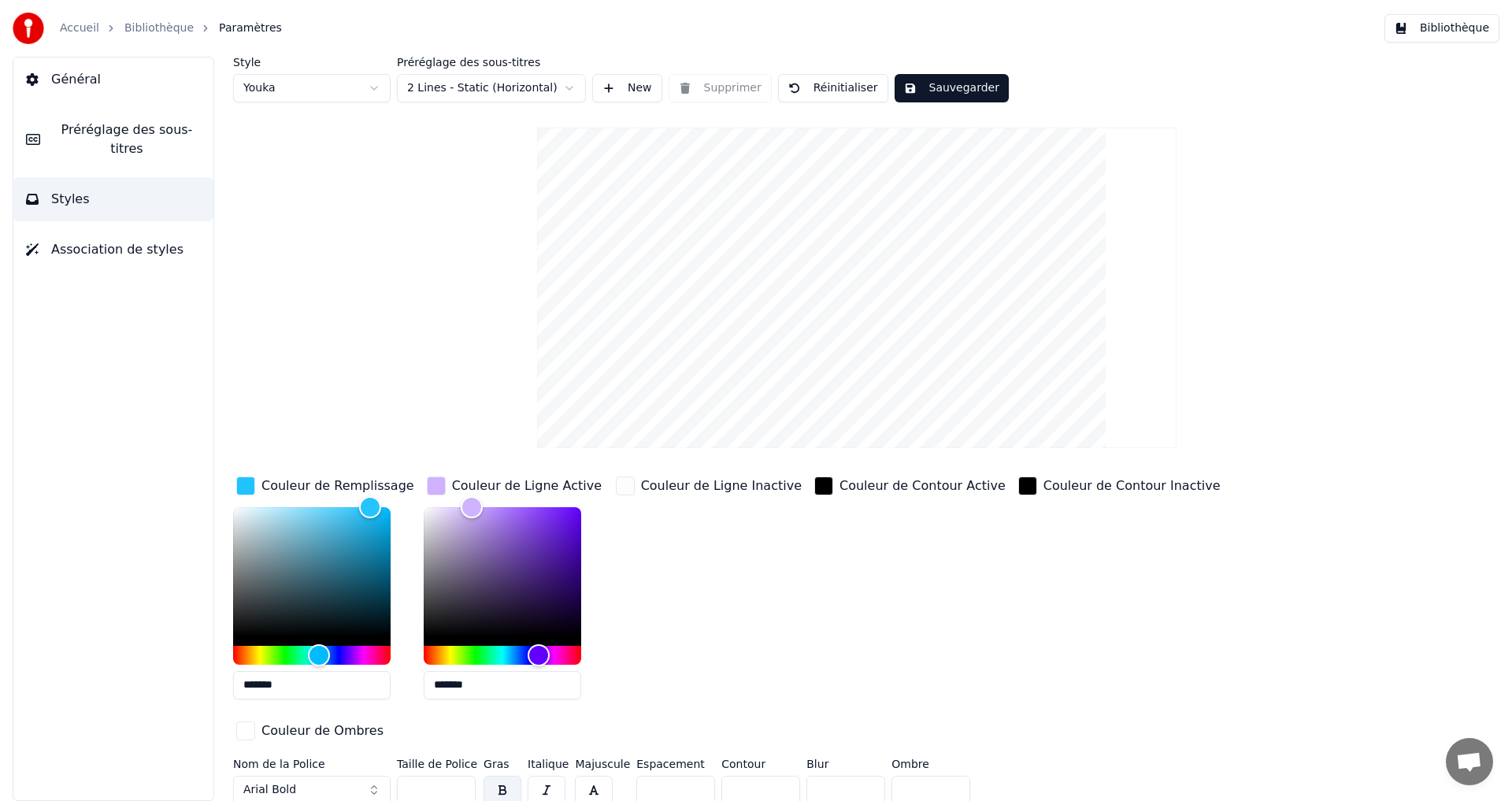
drag, startPoint x: 476, startPoint y: 488, endPoint x: 493, endPoint y: 480, distance: 18.8
click at [493, 479] on div "Couleur de Ligne Active" at bounding box center [527, 486] width 150 height 19
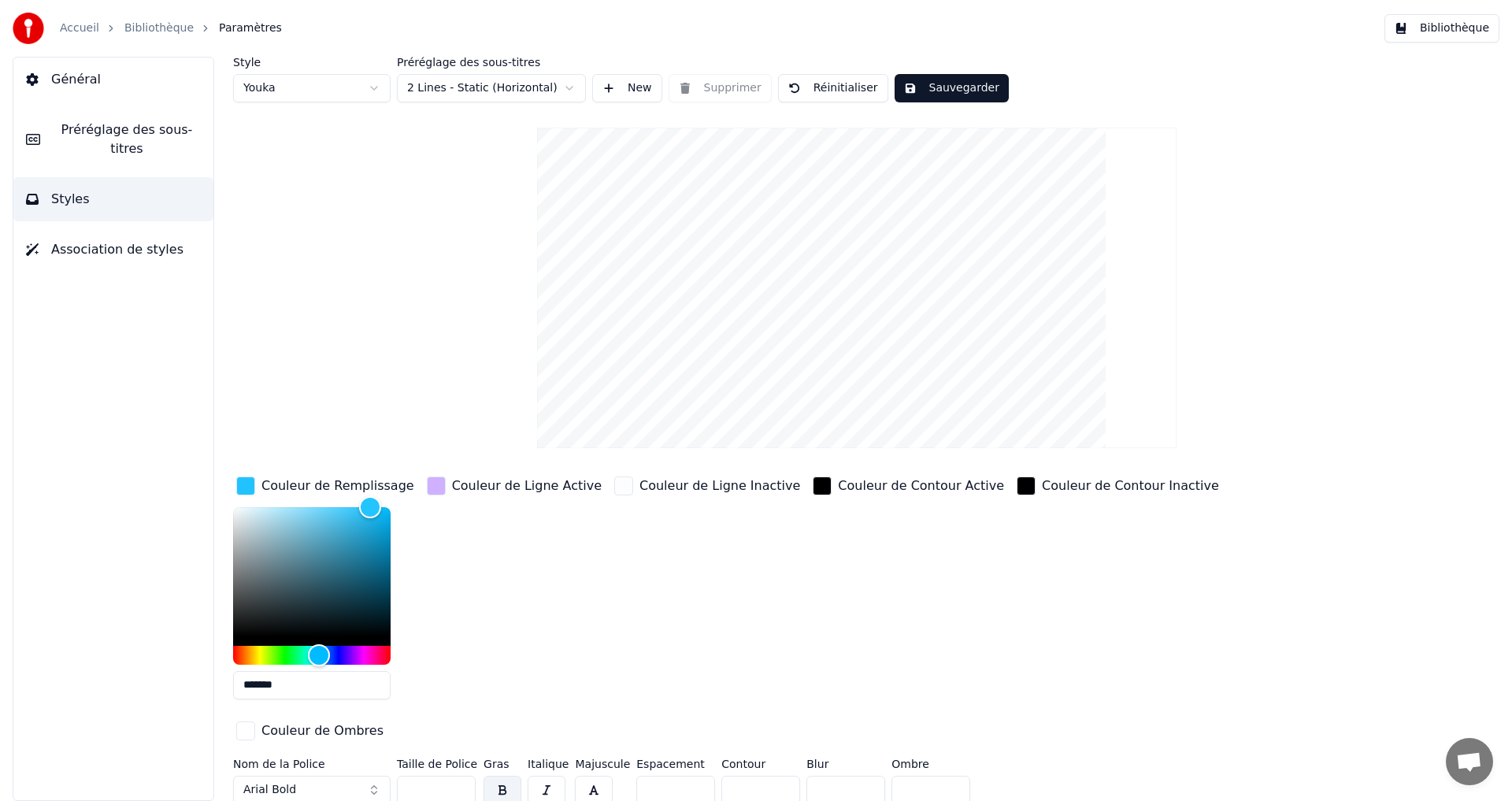
drag, startPoint x: 437, startPoint y: 481, endPoint x: 450, endPoint y: 484, distance: 13.3
click at [437, 482] on div "button" at bounding box center [436, 486] width 19 height 19
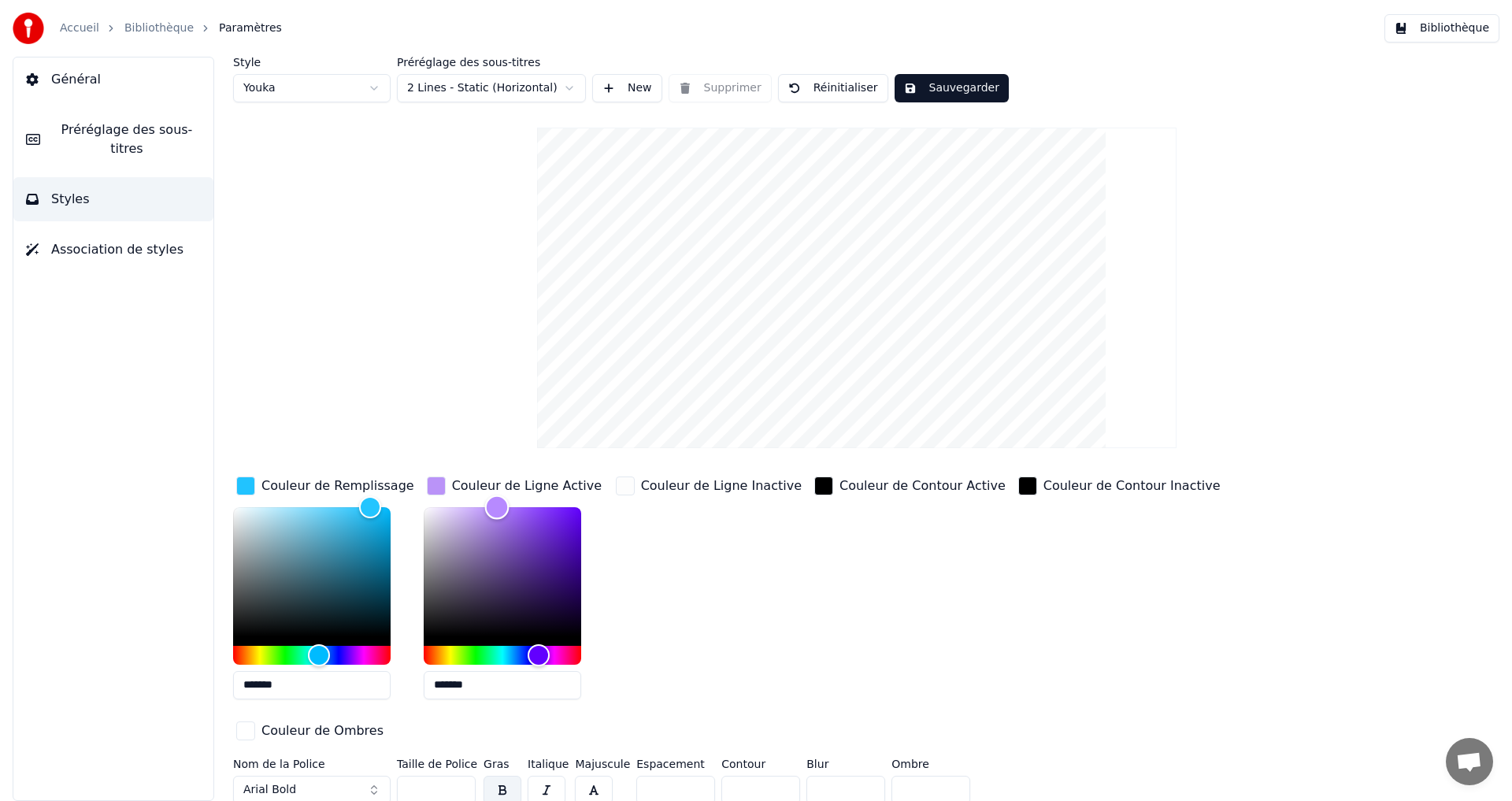
drag, startPoint x: 475, startPoint y: 514, endPoint x: 499, endPoint y: 487, distance: 36.1
click at [497, 490] on div "Couleur de Ligne Active *******" at bounding box center [515, 592] width 183 height 239
type input "*******"
click at [922, 88] on button "Sauvegarder" at bounding box center [952, 88] width 115 height 28
click at [138, 30] on link "Bibliothèque" at bounding box center [159, 28] width 70 height 16
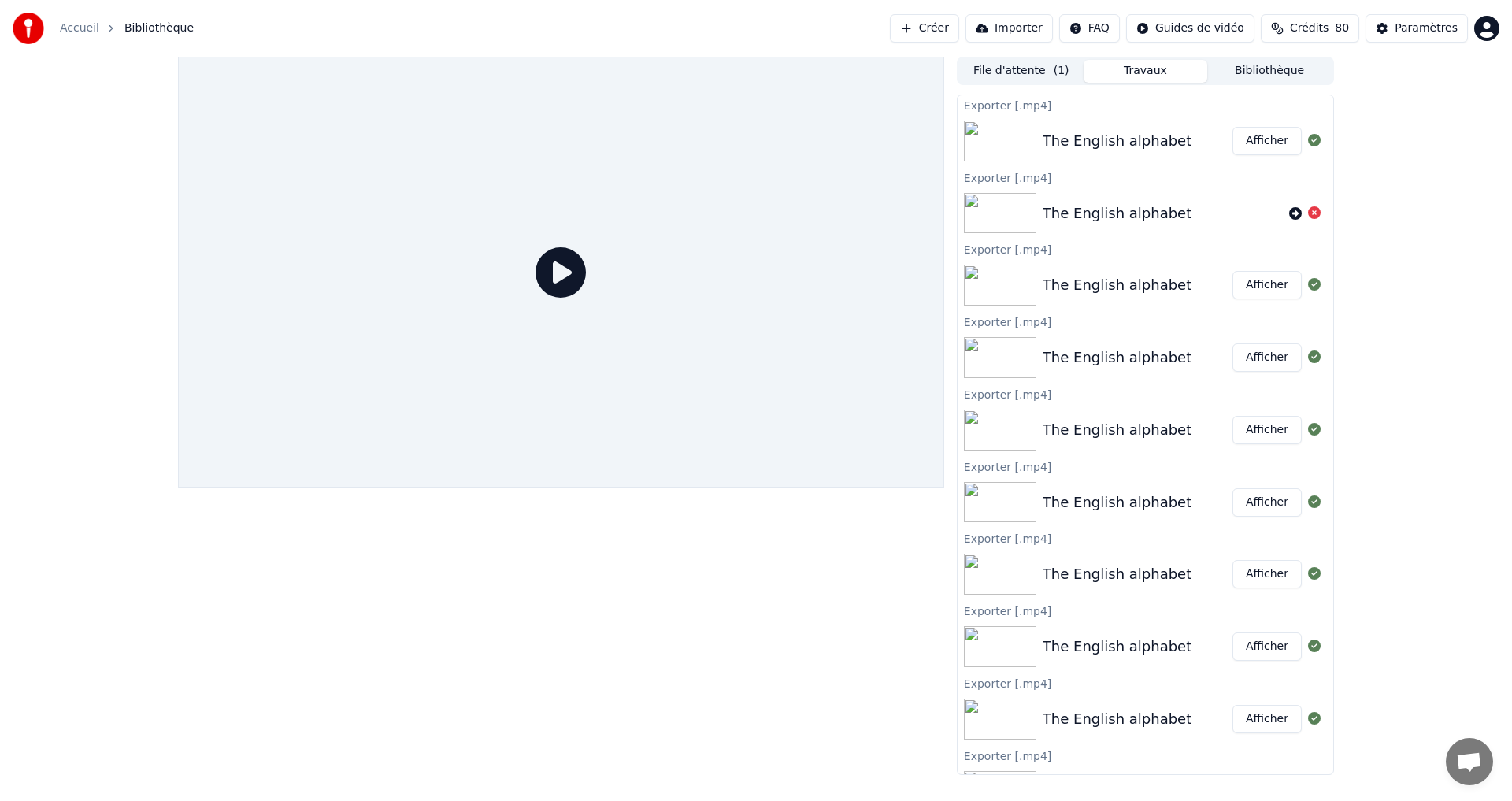
click at [1019, 63] on button "File d'attente ( 1 )" at bounding box center [1021, 71] width 124 height 23
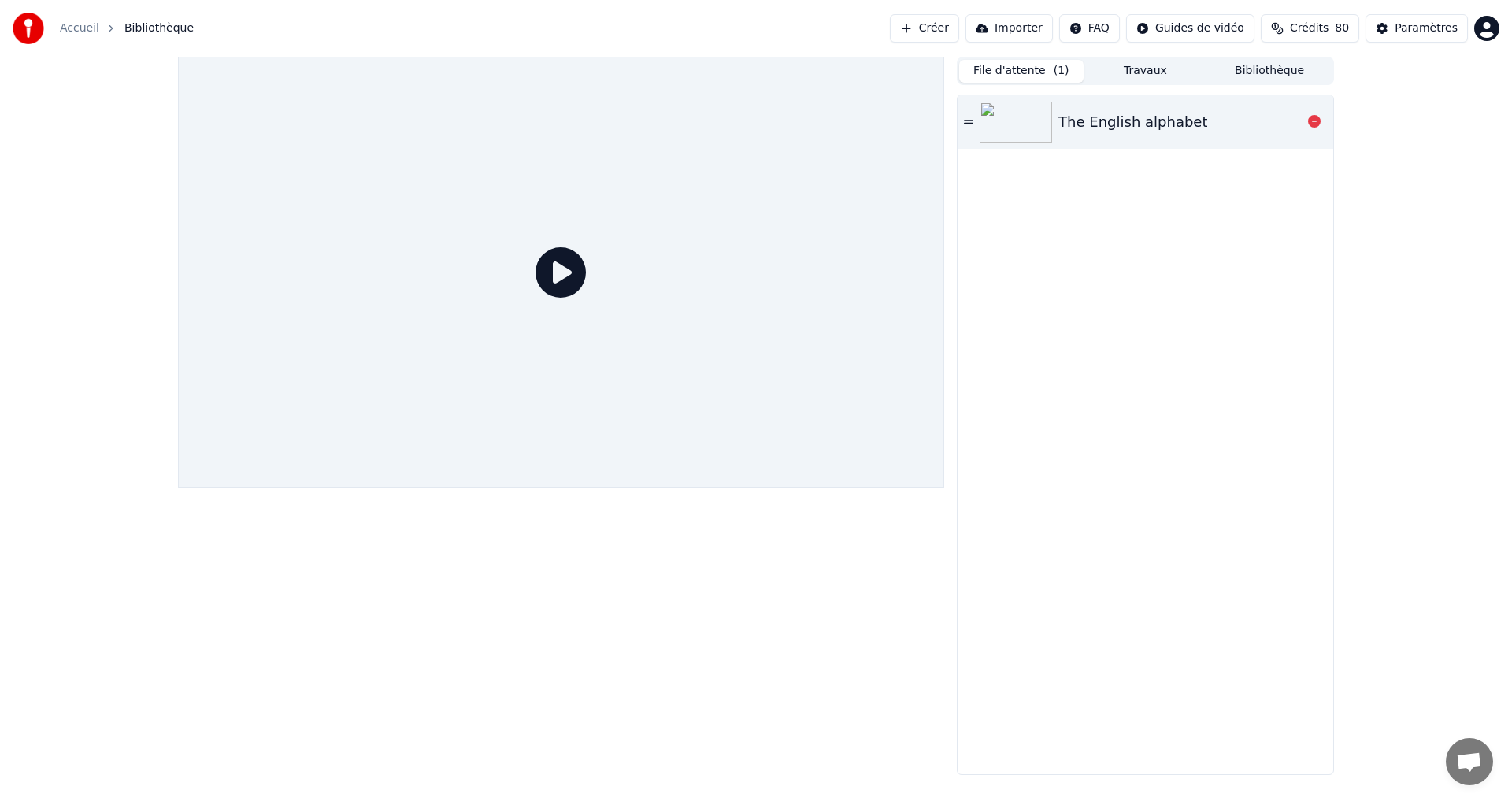
click at [1019, 135] on img at bounding box center [1016, 122] width 72 height 41
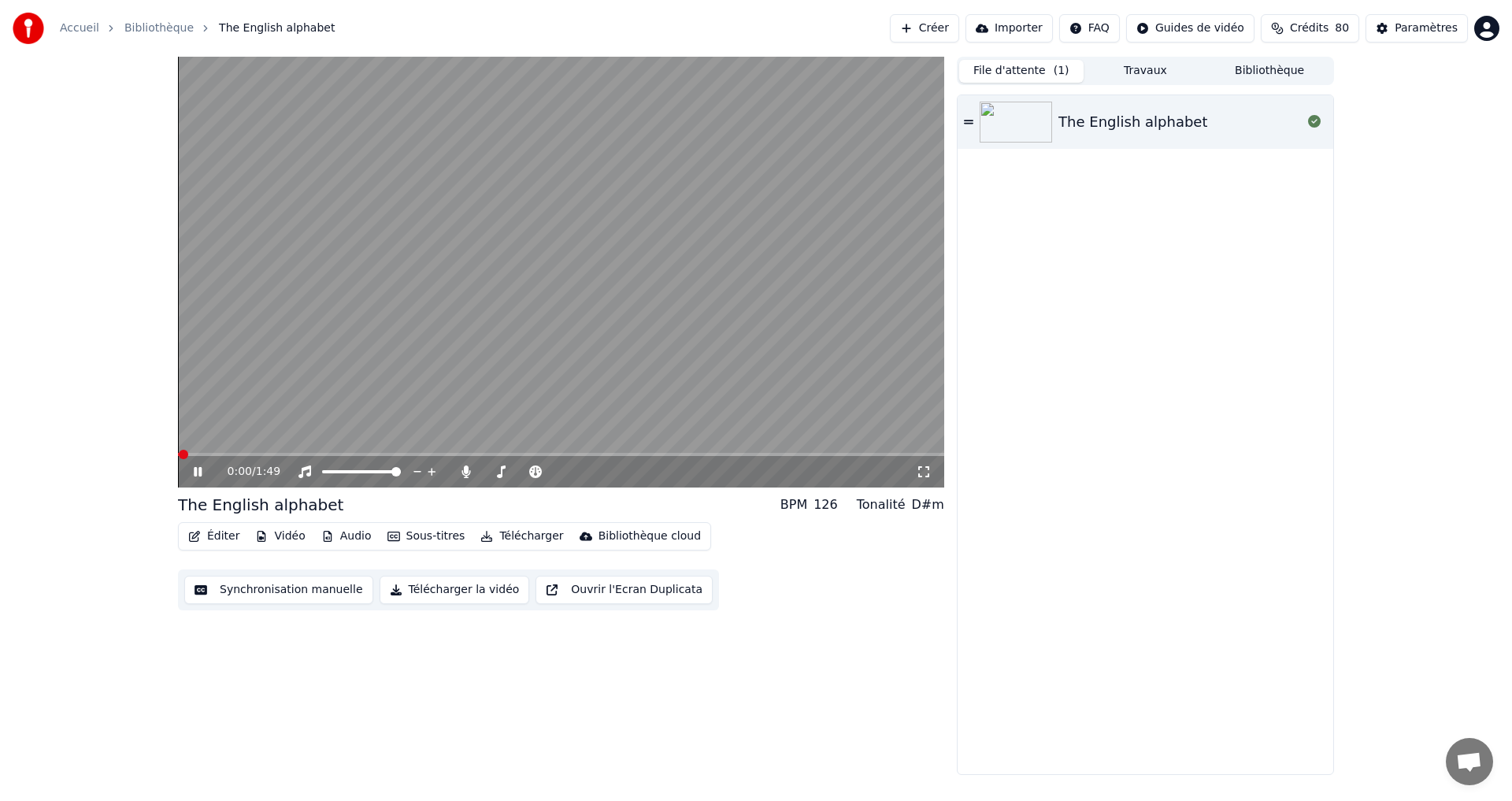
click at [440, 589] on button "Télécharger la vidéo" at bounding box center [455, 589] width 151 height 28
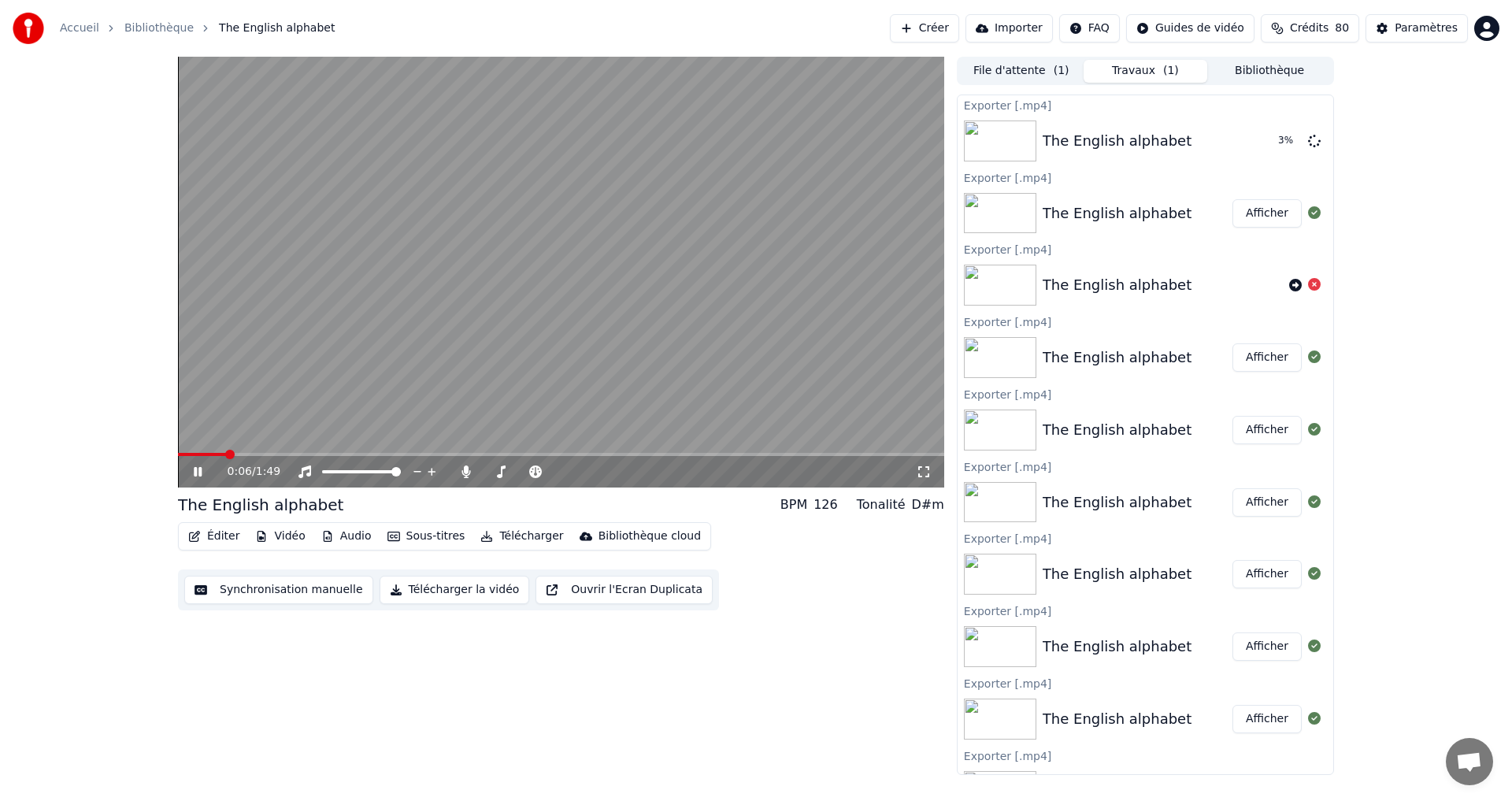
click at [195, 470] on icon at bounding box center [198, 472] width 8 height 10
click at [1253, 135] on button "Afficher" at bounding box center [1267, 140] width 70 height 28
click at [215, 533] on button "Éditer" at bounding box center [213, 536] width 64 height 23
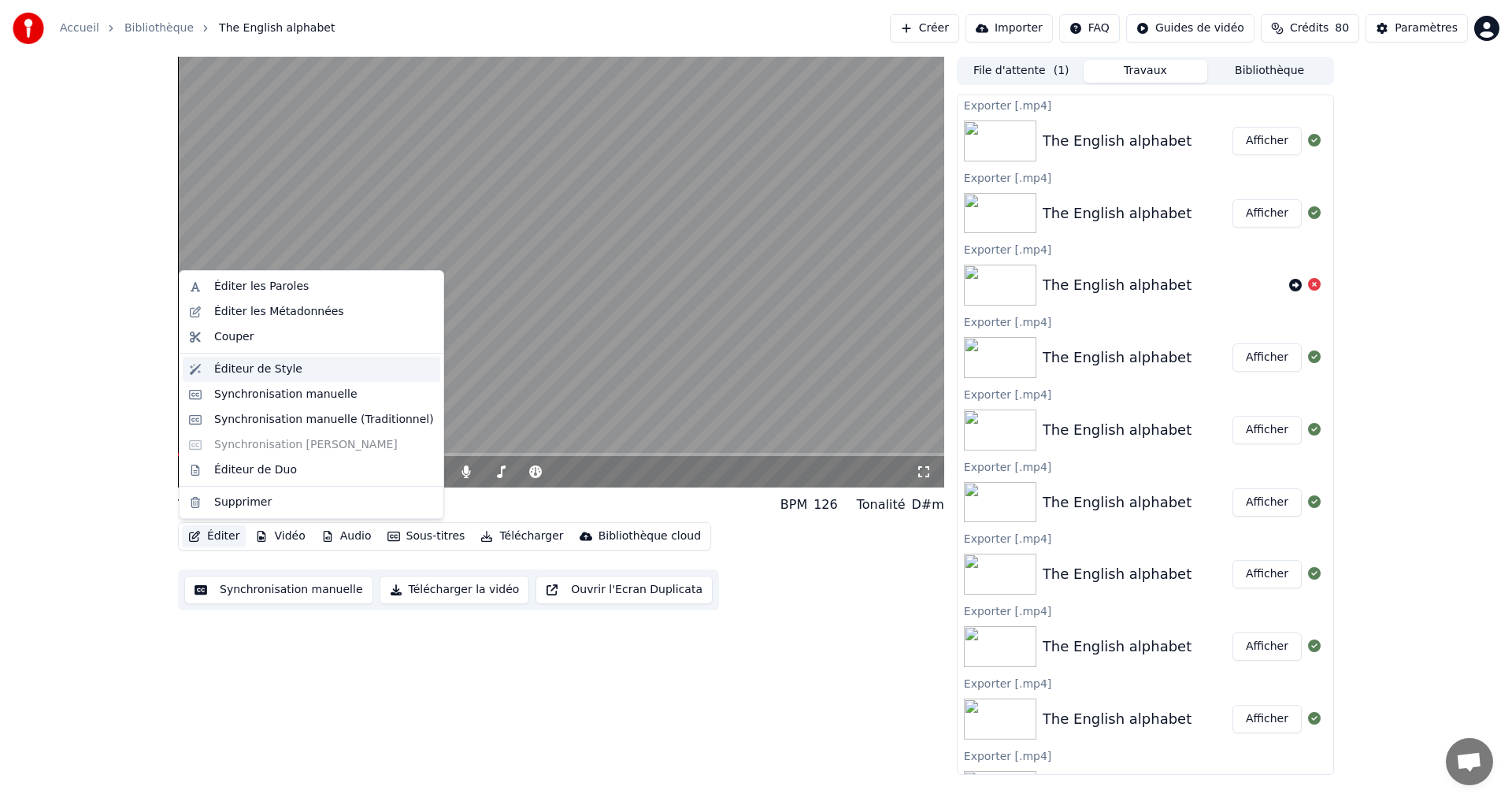
click at [286, 370] on div "Éditeur de Style" at bounding box center [259, 369] width 88 height 16
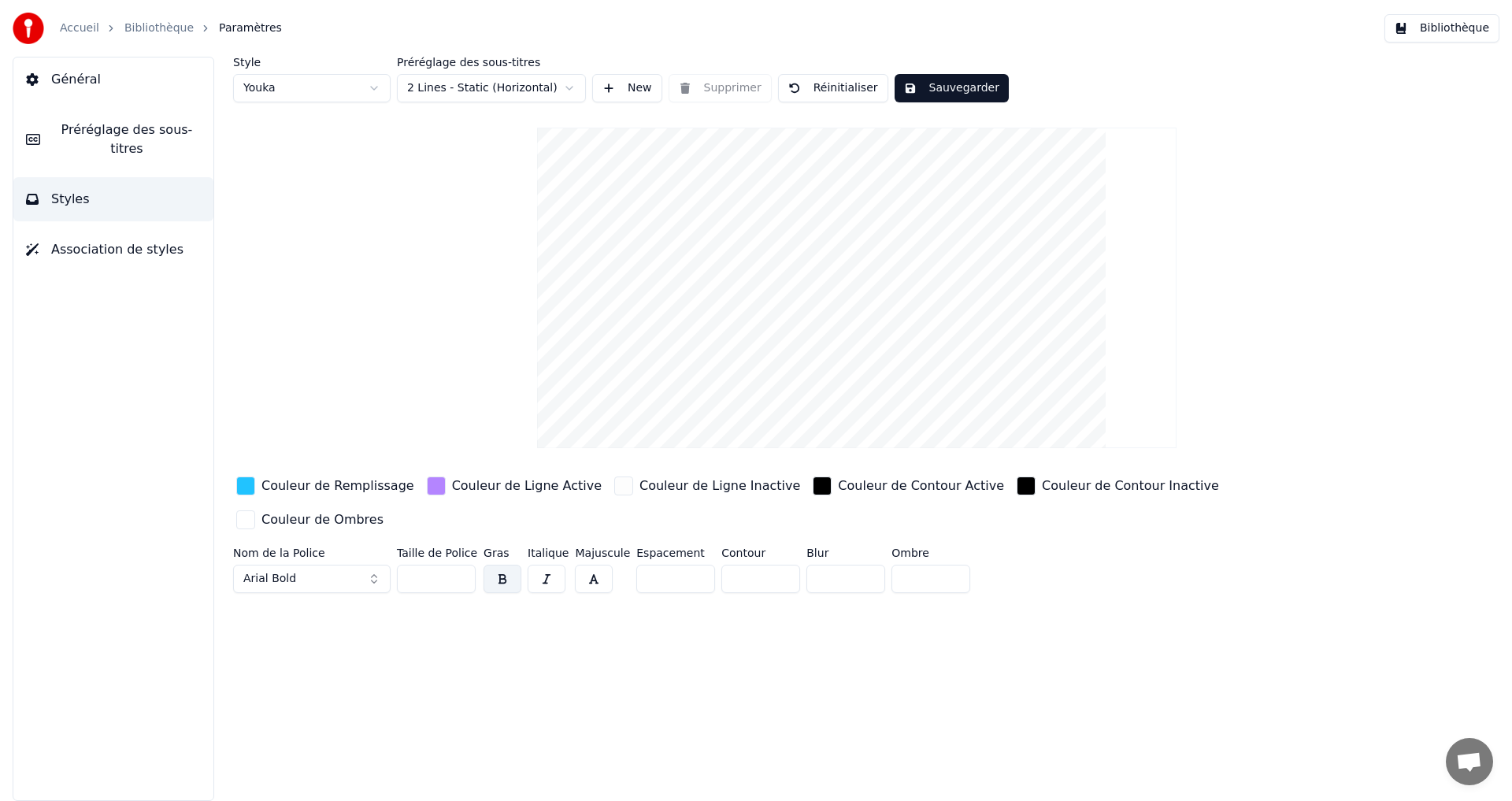
click at [246, 488] on div "button" at bounding box center [245, 486] width 19 height 19
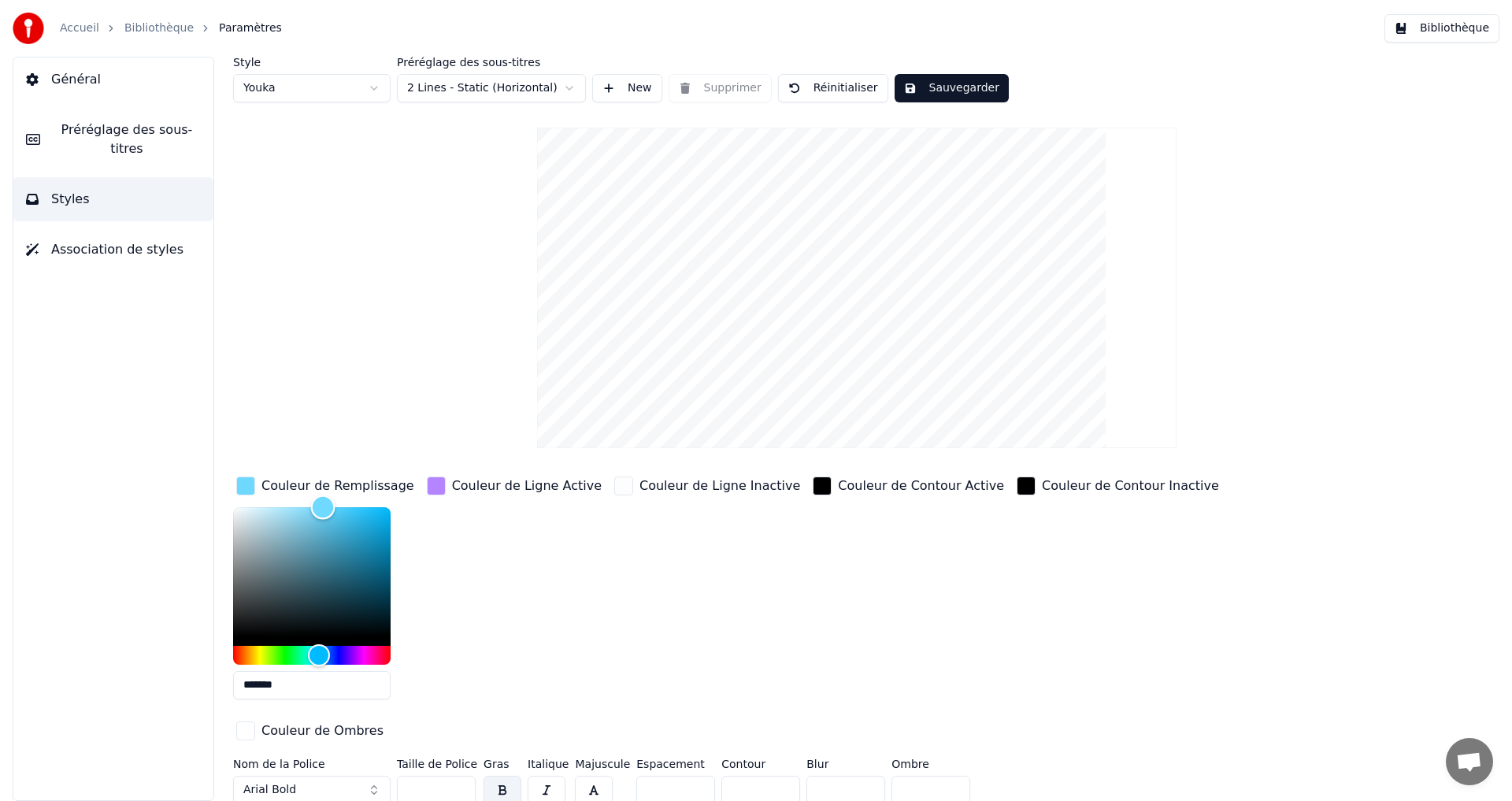
drag, startPoint x: 320, startPoint y: 510, endPoint x: 323, endPoint y: 483, distance: 27.2
click at [323, 483] on div "Couleur de Remplissage *******" at bounding box center [325, 592] width 184 height 239
type input "*******"
click at [322, 650] on div "Hue" at bounding box center [322, 654] width 24 height 24
click at [433, 488] on div "button" at bounding box center [436, 486] width 19 height 19
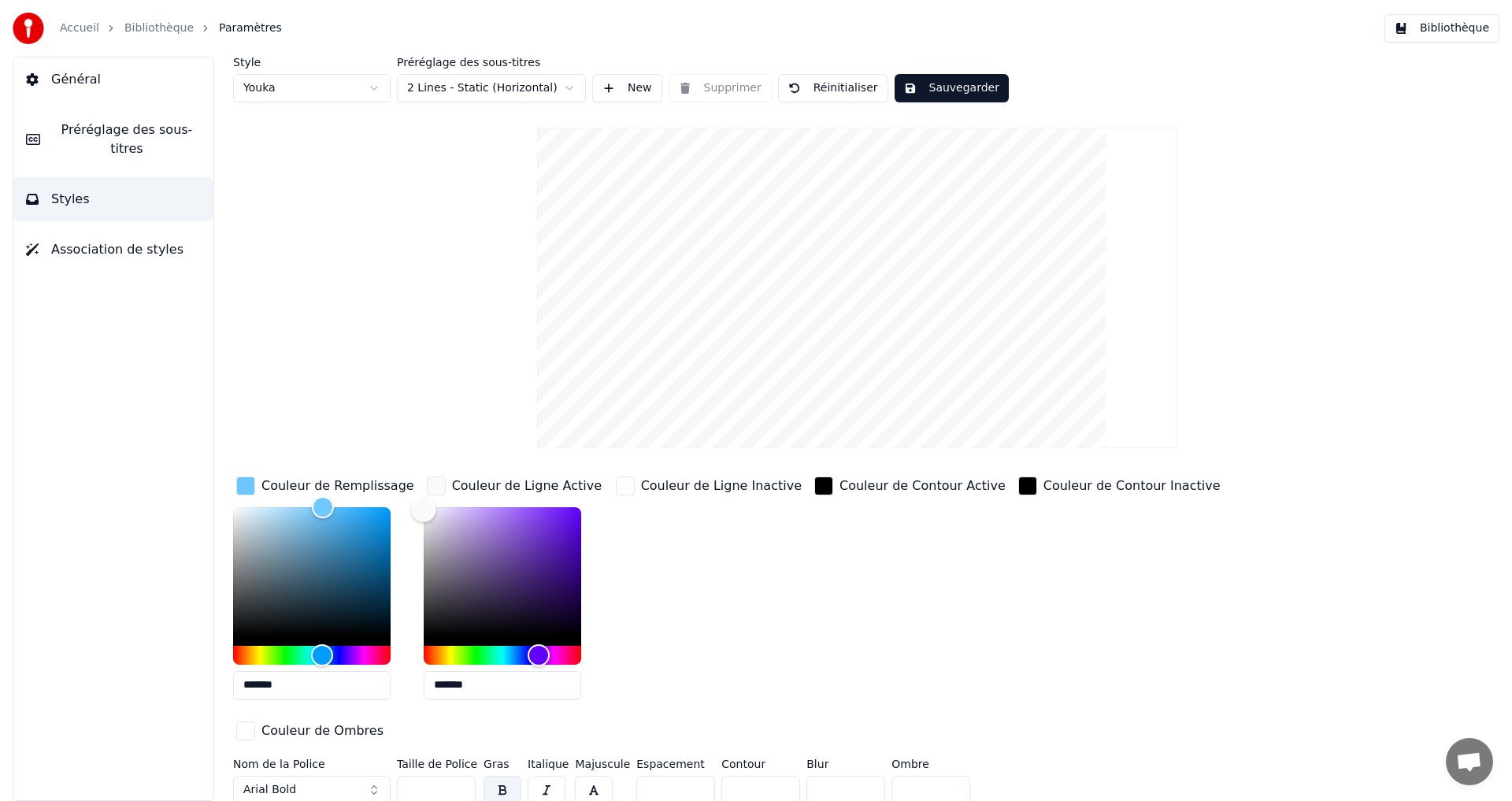
drag, startPoint x: 442, startPoint y: 540, endPoint x: 402, endPoint y: 508, distance: 51.2
click at [402, 508] on div "Couleur de Remplissage ******* Couleur de Ligne Active ******* Couleur de Ligne…" at bounding box center [762, 609] width 1059 height 272
drag, startPoint x: 449, startPoint y: 520, endPoint x: 449, endPoint y: 508, distance: 12.0
click at [449, 508] on div "Color" at bounding box center [502, 572] width 158 height 129
drag, startPoint x: 432, startPoint y: 533, endPoint x: 405, endPoint y: 522, distance: 29.2
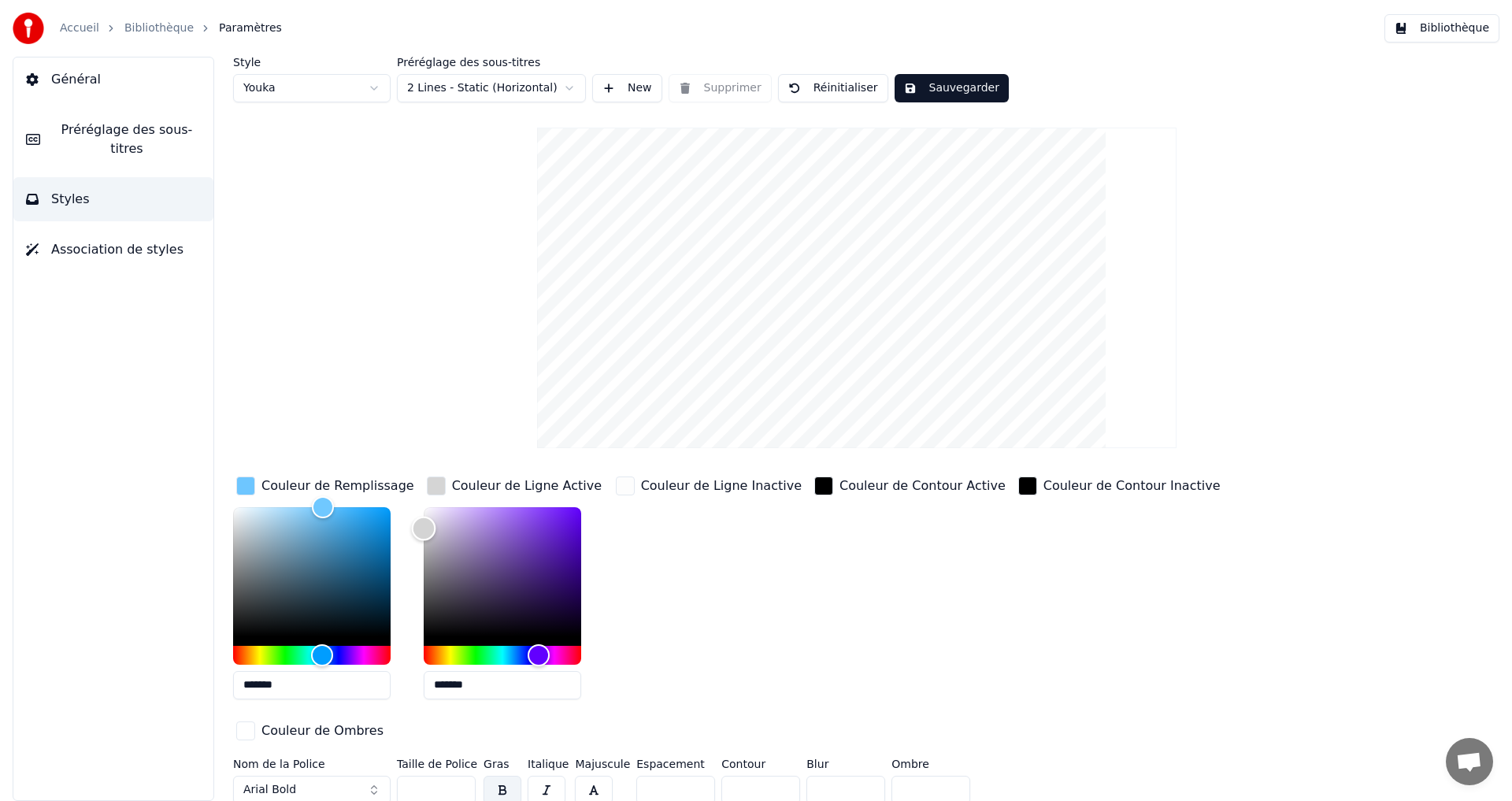
click at [405, 524] on div "Couleur de Remplissage ******* Couleur de Ligne Active ******* Couleur de Ligne…" at bounding box center [762, 609] width 1059 height 272
drag, startPoint x: 425, startPoint y: 529, endPoint x: 420, endPoint y: 520, distance: 10.3
click at [420, 520] on div "Color" at bounding box center [423, 521] width 24 height 24
type input "*******"
drag, startPoint x: 434, startPoint y: 517, endPoint x: 355, endPoint y: 477, distance: 88.5
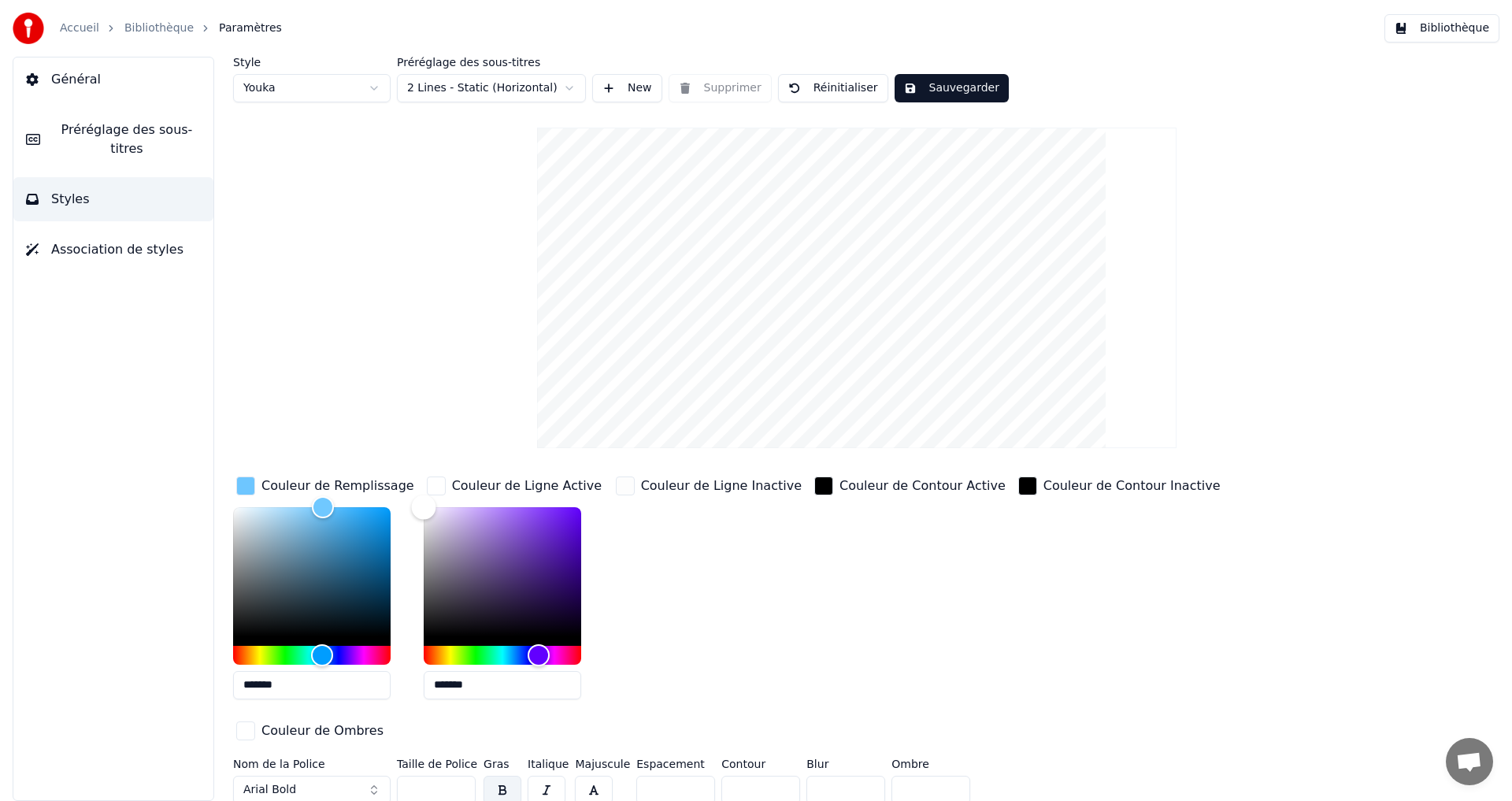
click at [356, 479] on div "Couleur de Remplissage ******* Couleur de Ligne Active ******* Couleur de Ligne…" at bounding box center [762, 609] width 1059 height 272
click at [632, 490] on div "button" at bounding box center [625, 486] width 19 height 19
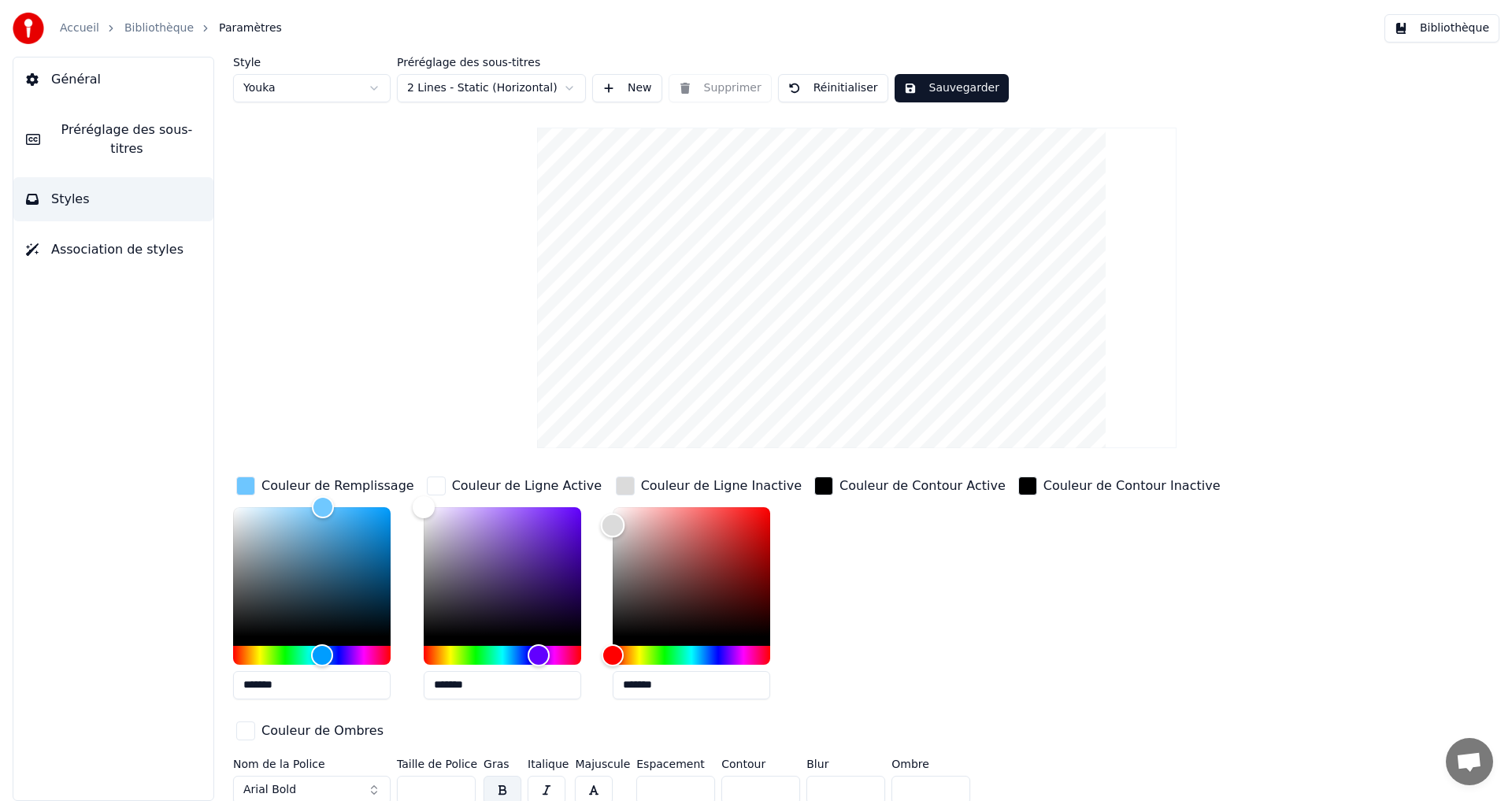
drag, startPoint x: 613, startPoint y: 523, endPoint x: 601, endPoint y: 525, distance: 12.2
click at [613, 525] on div "Color" at bounding box center [691, 572] width 158 height 129
type input "*******"
click at [605, 519] on div "Color" at bounding box center [612, 520] width 24 height 24
click at [319, 653] on div "Hue" at bounding box center [319, 654] width 24 height 24
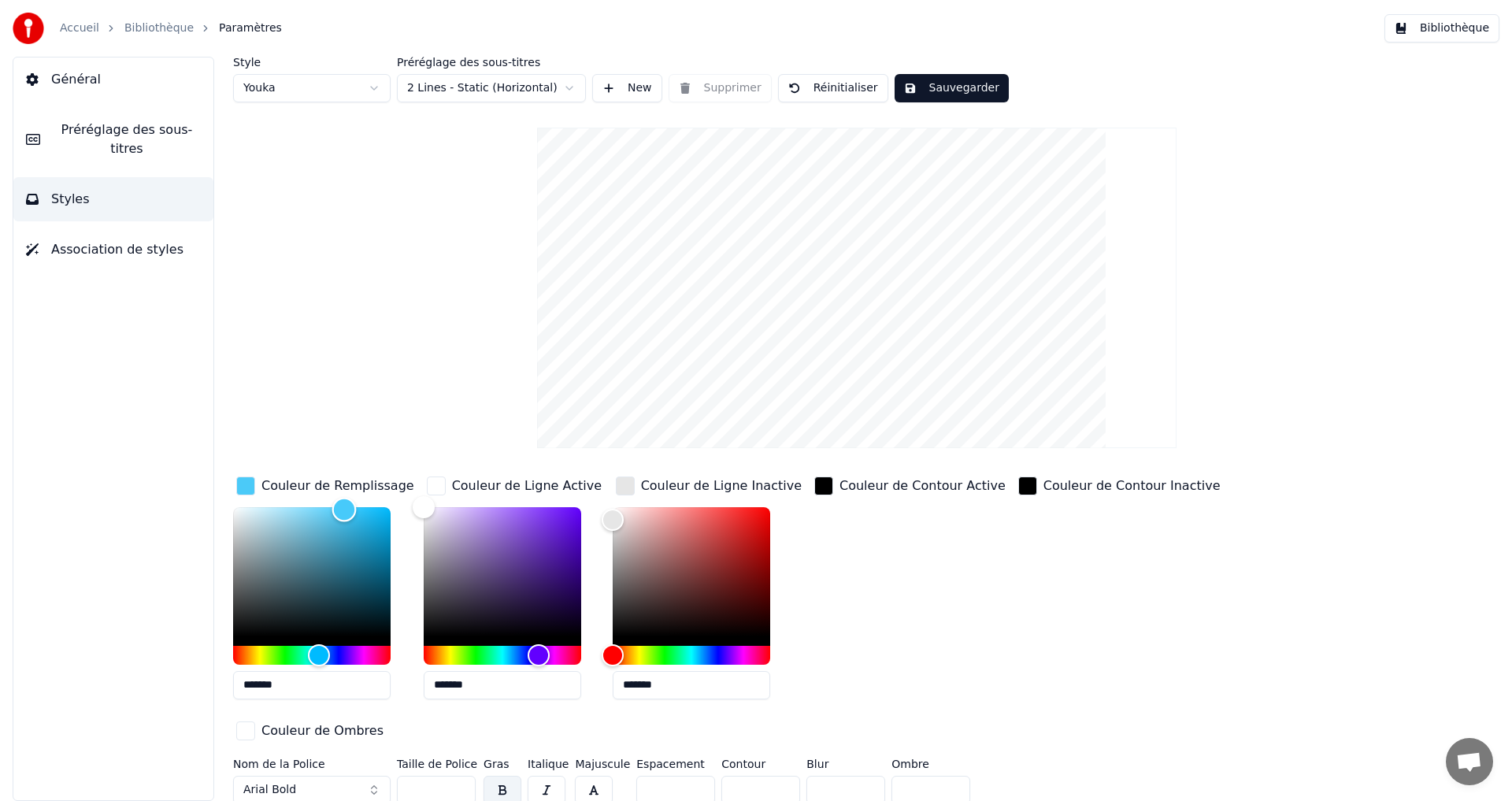
type input "*******"
drag, startPoint x: 339, startPoint y: 512, endPoint x: 348, endPoint y: 505, distance: 11.4
click at [348, 507] on div "Color" at bounding box center [311, 572] width 158 height 129
drag, startPoint x: 613, startPoint y: 524, endPoint x: 598, endPoint y: 530, distance: 16.2
click at [600, 529] on div "Color" at bounding box center [612, 529] width 24 height 24
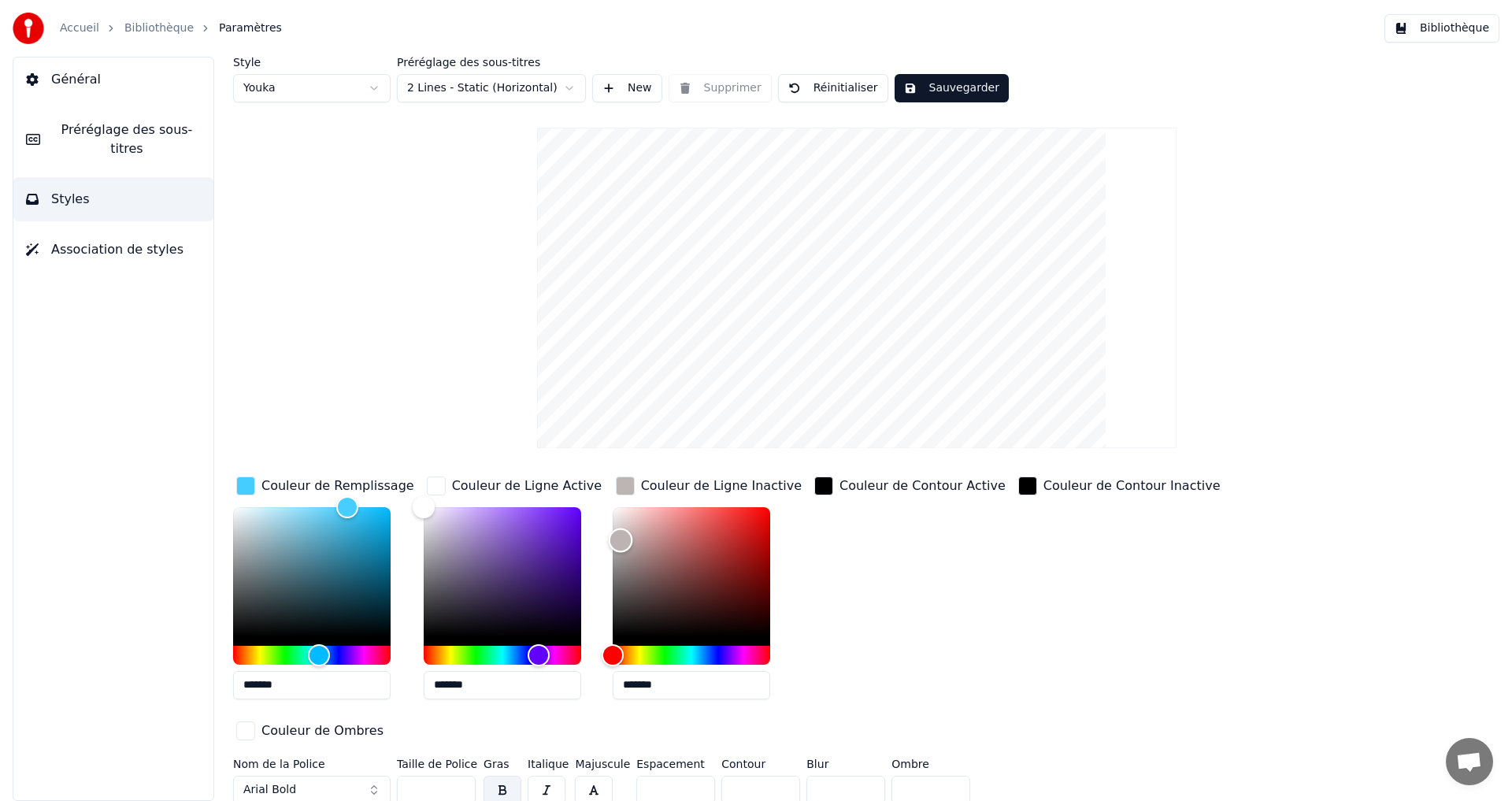
drag, startPoint x: 619, startPoint y: 540, endPoint x: 593, endPoint y: 545, distance: 26.5
click at [596, 545] on div "Couleur de Remplissage ******* Couleur de Ligne Active ******* Couleur de Ligne…" at bounding box center [762, 609] width 1059 height 272
drag, startPoint x: 584, startPoint y: 593, endPoint x: 528, endPoint y: 613, distance: 59.5
click at [533, 613] on div "Couleur de Remplissage ******* Couleur de Ligne Active ******* Couleur de Ligne…" at bounding box center [762, 609] width 1059 height 272
drag, startPoint x: 614, startPoint y: 594, endPoint x: 591, endPoint y: 597, distance: 23.2
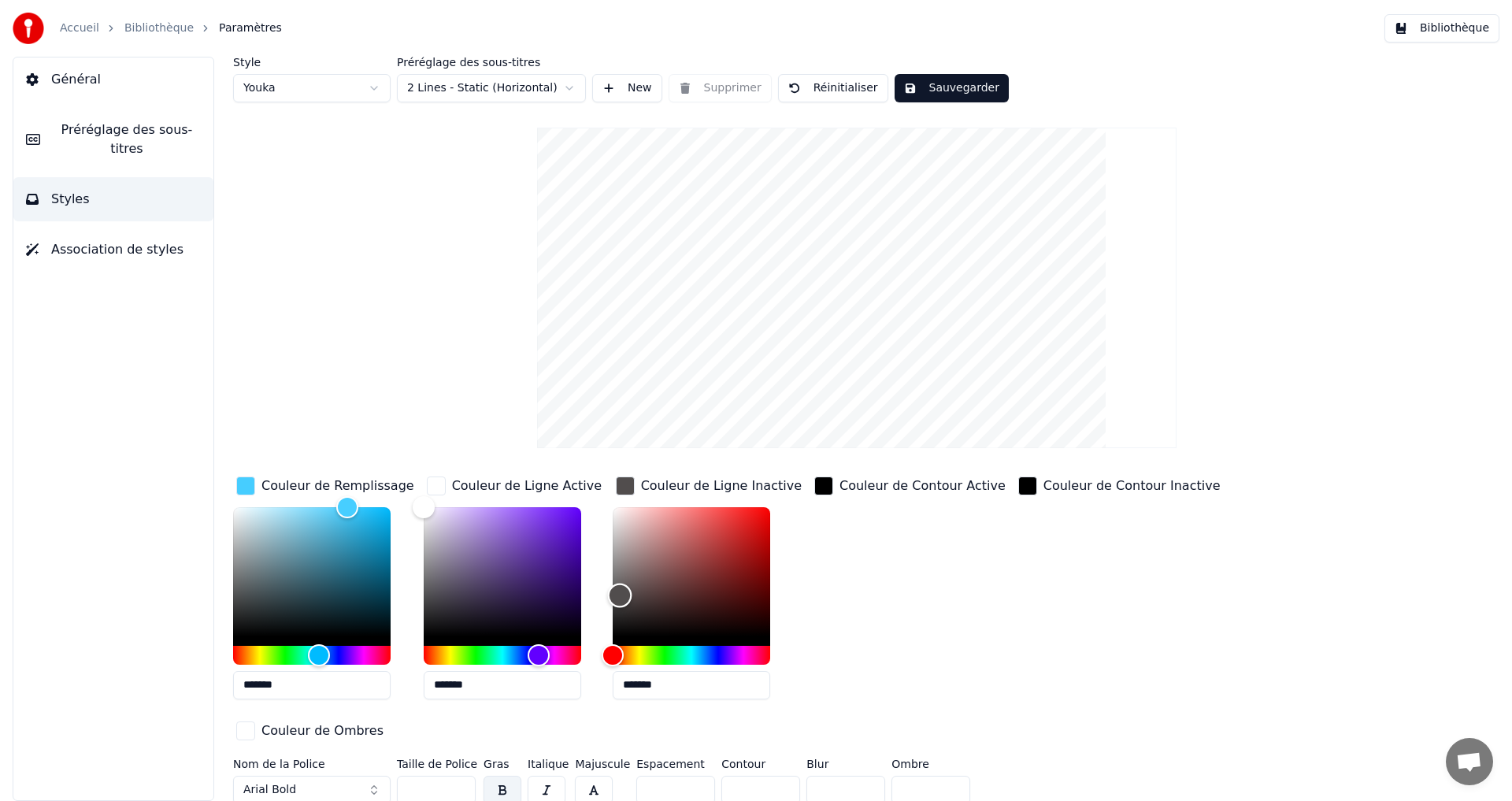
click at [596, 597] on div "Couleur de Remplissage ******* Couleur de Ligne Active ******* Couleur de Ligne…" at bounding box center [762, 609] width 1059 height 272
drag, startPoint x: 622, startPoint y: 608, endPoint x: 596, endPoint y: 594, distance: 29.5
click at [595, 595] on div "Couleur de Remplissage ******* Couleur de Ligne Active ******* Couleur de Ligne…" at bounding box center [762, 609] width 1059 height 272
type input "*******"
click at [958, 97] on button "Sauvegarder" at bounding box center [952, 88] width 115 height 28
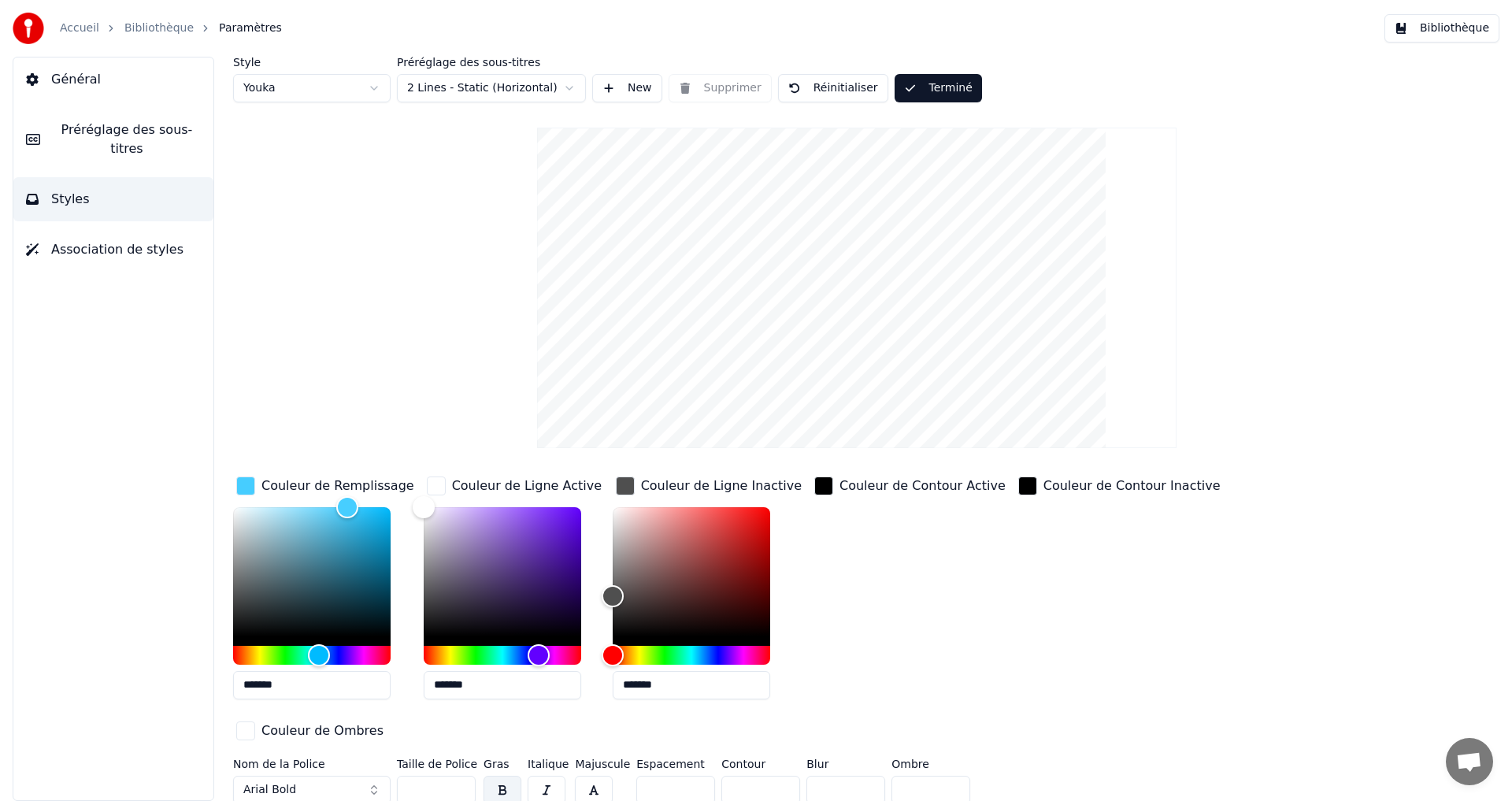
click at [139, 28] on link "Bibliothèque" at bounding box center [159, 28] width 70 height 16
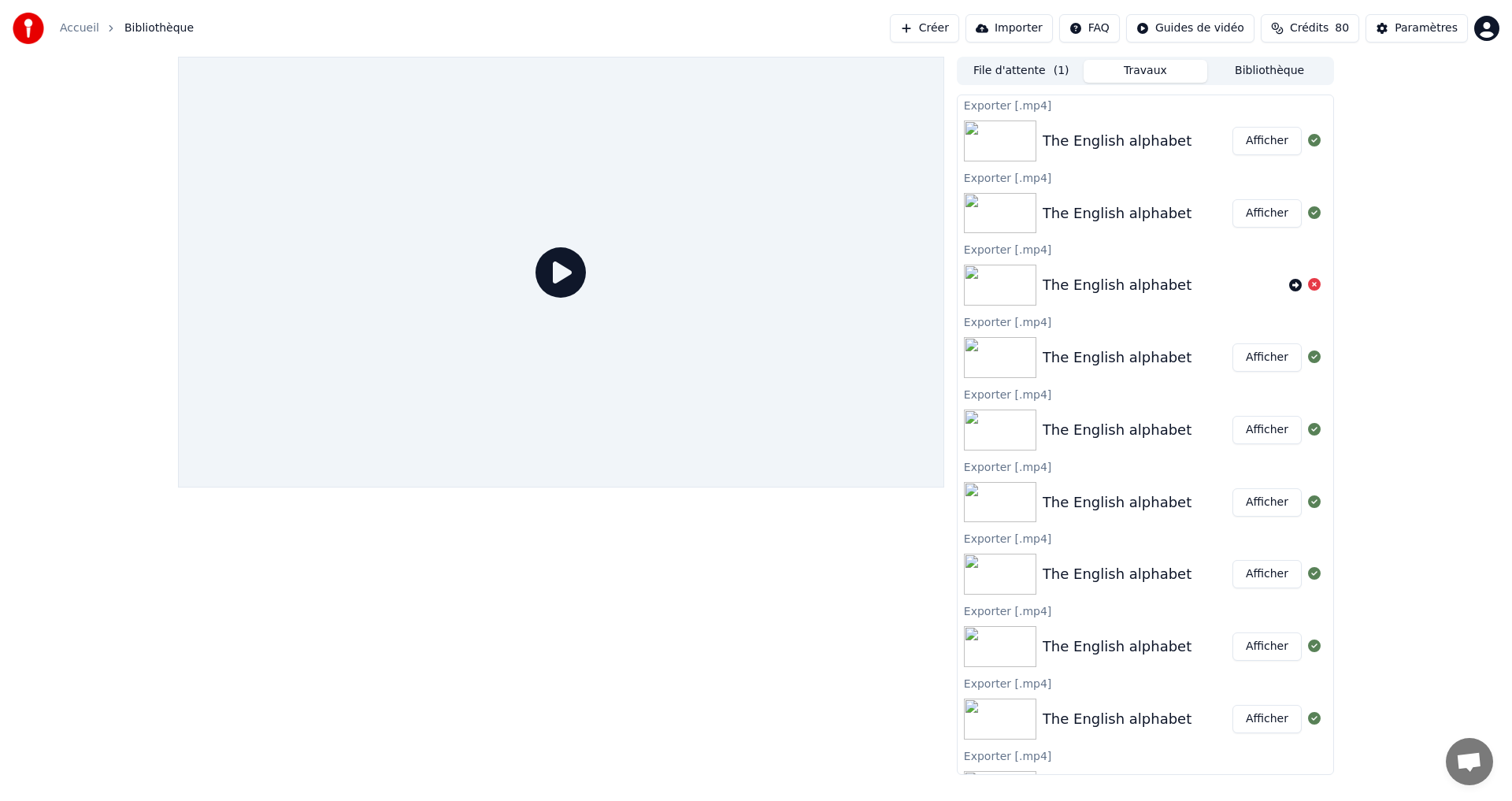
click at [1037, 73] on button "File d'attente ( 1 )" at bounding box center [1021, 71] width 124 height 23
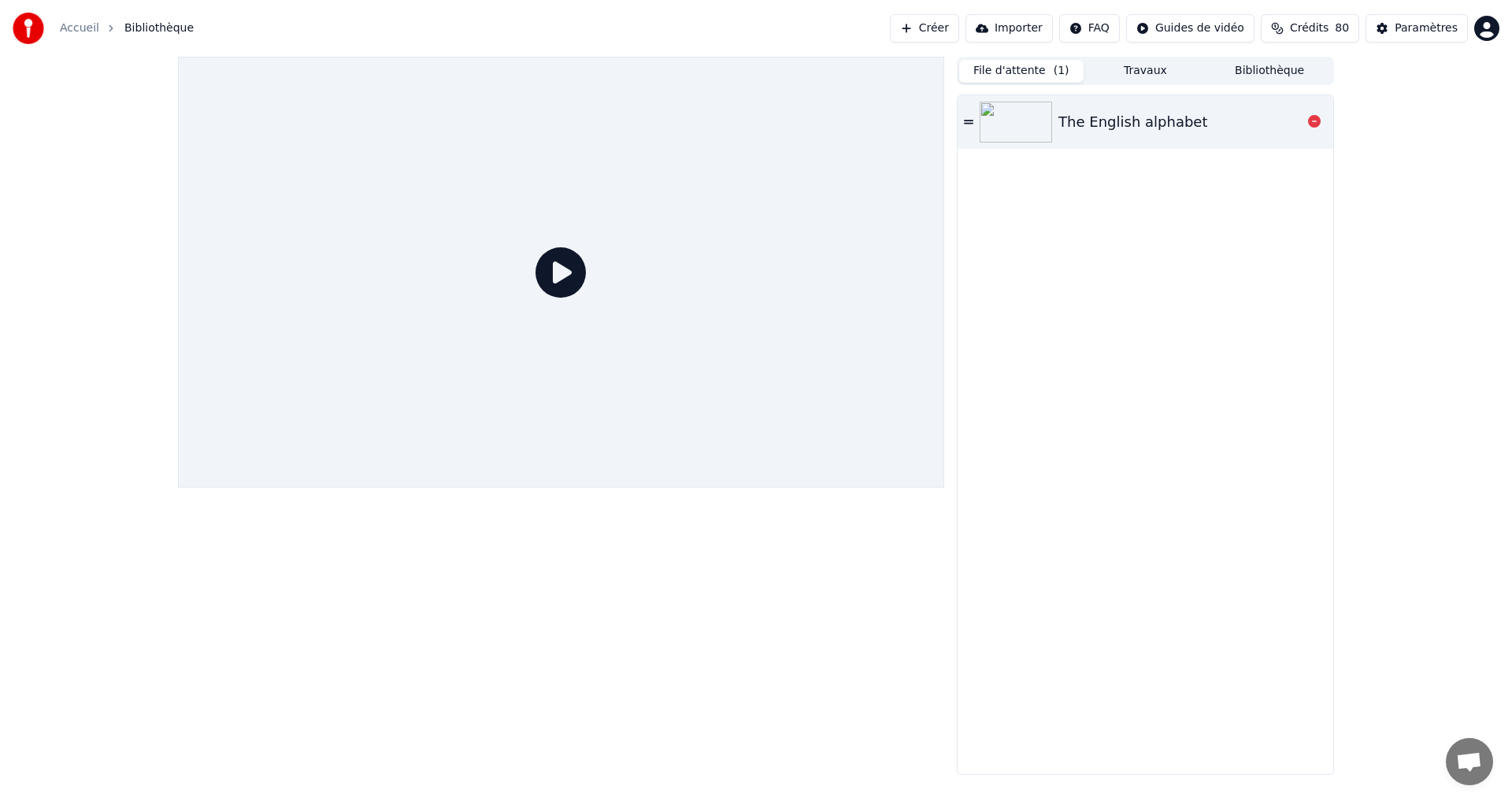
click at [1090, 118] on div "The English alphabet" at bounding box center [1133, 121] width 149 height 23
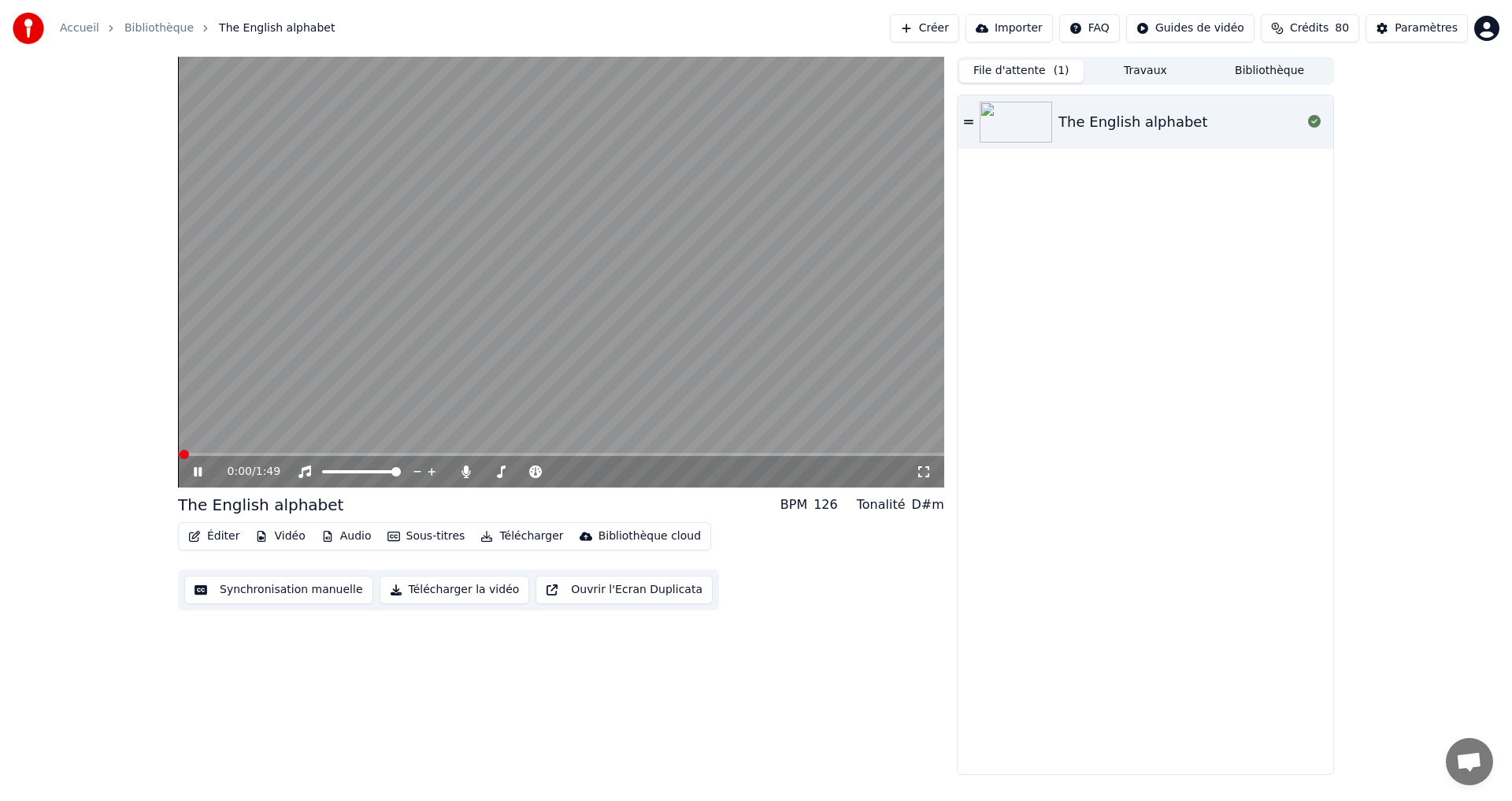
click at [428, 589] on button "Télécharger la vidéo" at bounding box center [455, 589] width 151 height 28
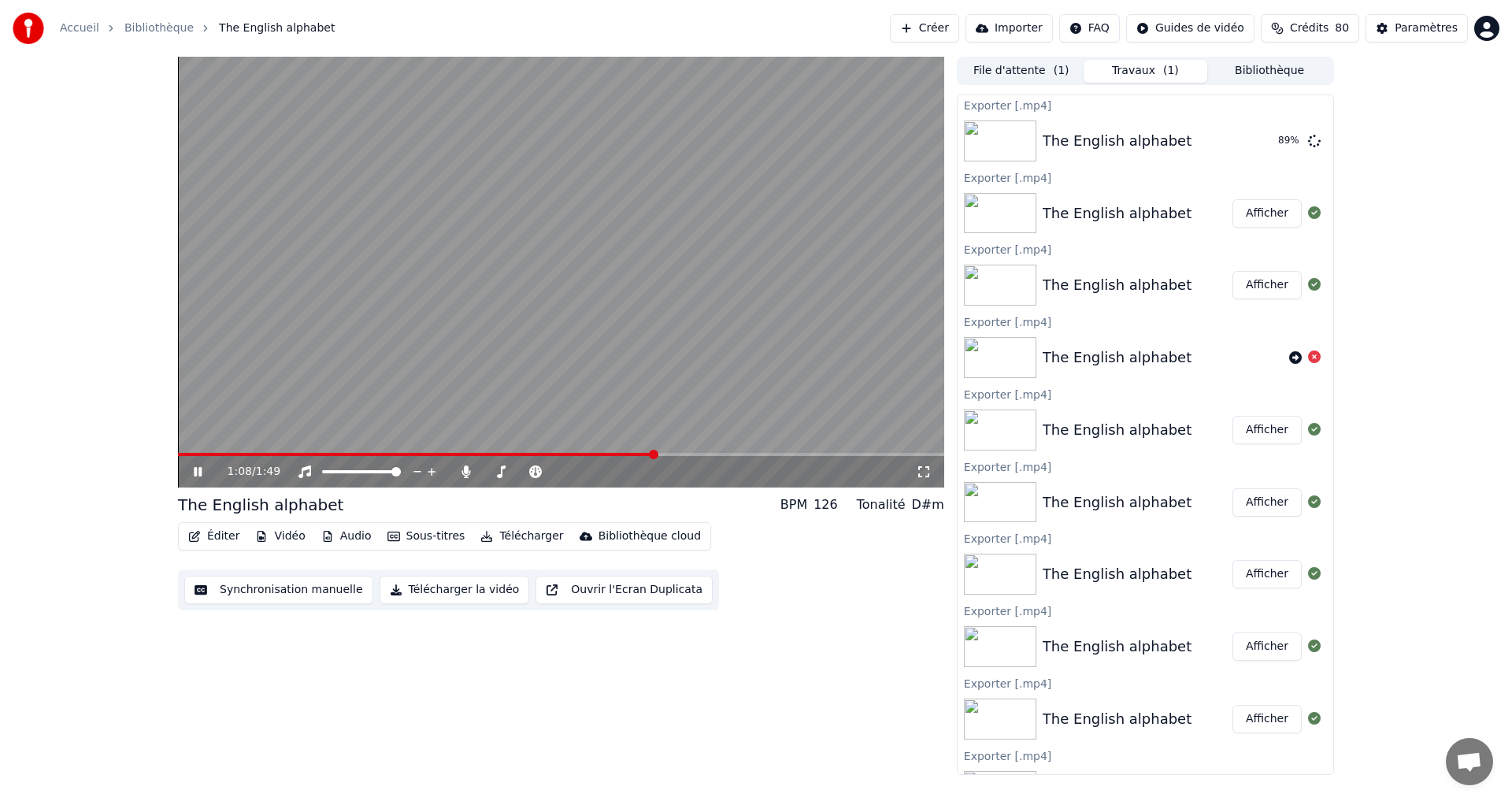
click at [194, 468] on icon at bounding box center [210, 471] width 37 height 13
click at [1237, 135] on button "Afficher" at bounding box center [1267, 140] width 70 height 28
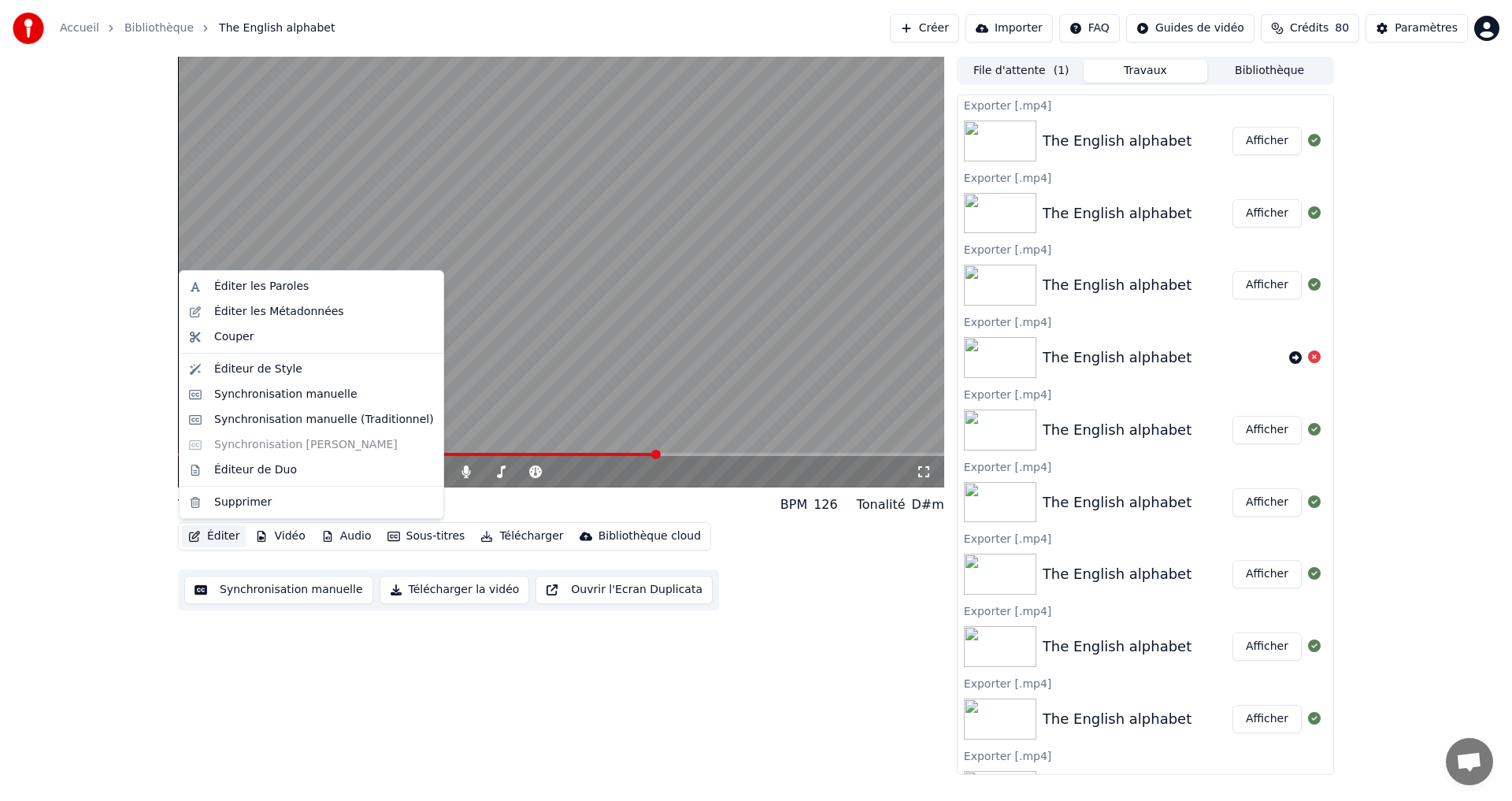
click at [195, 536] on icon "button" at bounding box center [194, 536] width 13 height 11
click at [258, 365] on div "Éditeur de Style" at bounding box center [259, 369] width 88 height 16
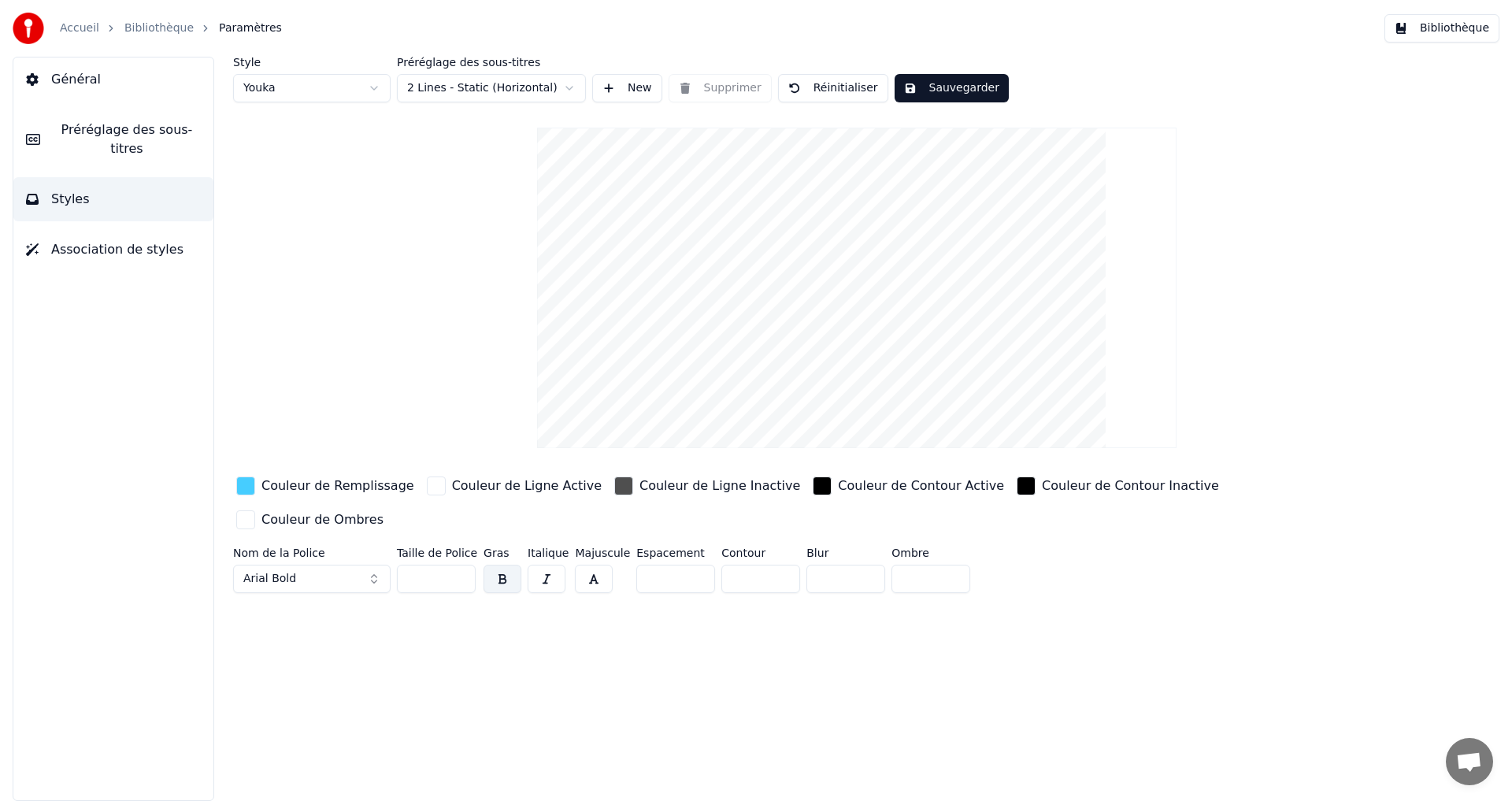
click at [614, 491] on div "button" at bounding box center [623, 486] width 19 height 19
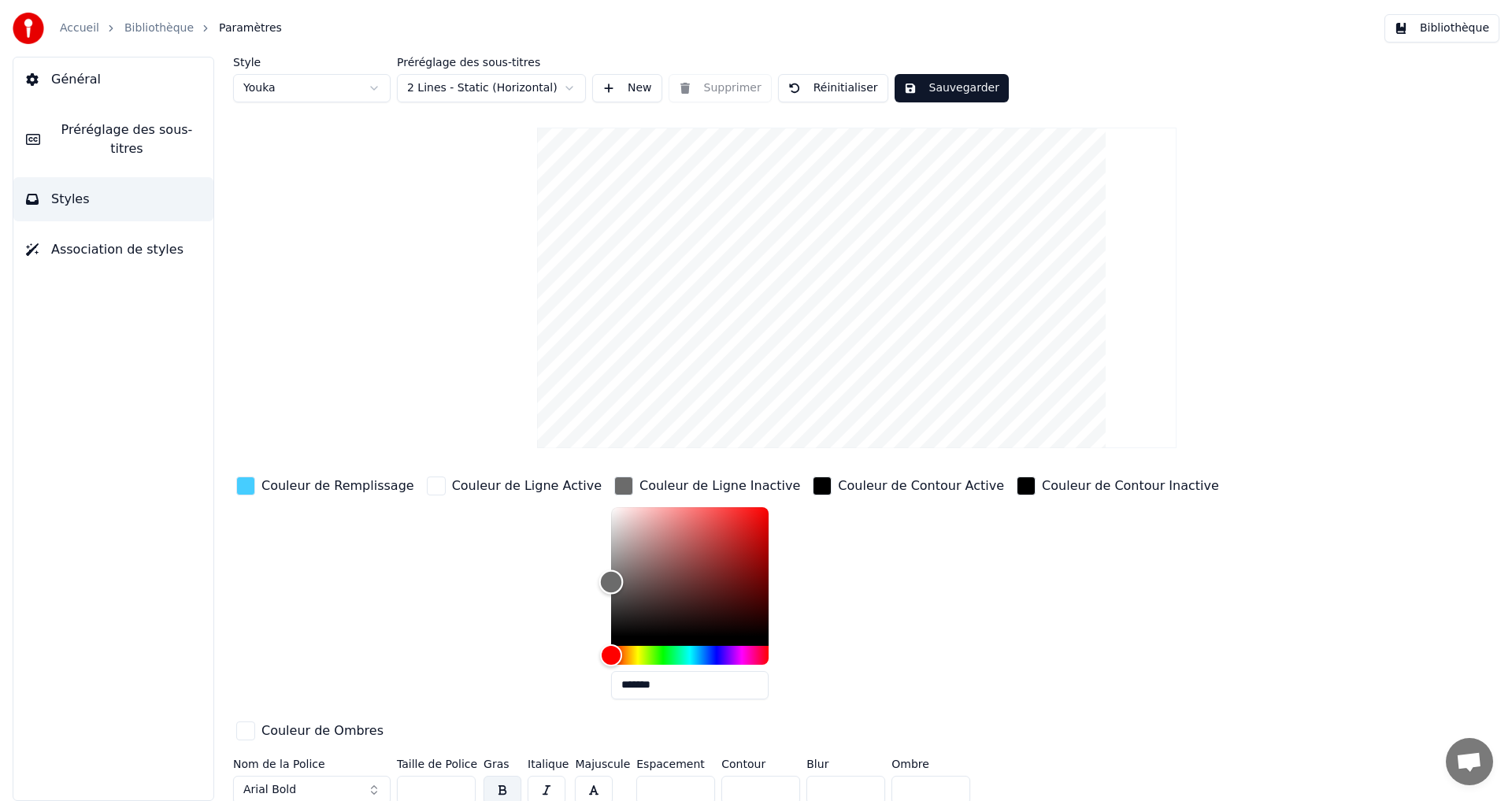
drag, startPoint x: 596, startPoint y: 581, endPoint x: 548, endPoint y: 571, distance: 49.0
click at [554, 574] on div "Couleur de Remplissage Couleur de Ligne Active Couleur de Ligne Inactive ******…" at bounding box center [762, 609] width 1059 height 272
type input "*******"
click at [599, 565] on div "Color" at bounding box center [611, 566] width 24 height 24
click at [935, 89] on button "Sauvegarder" at bounding box center [952, 88] width 115 height 28
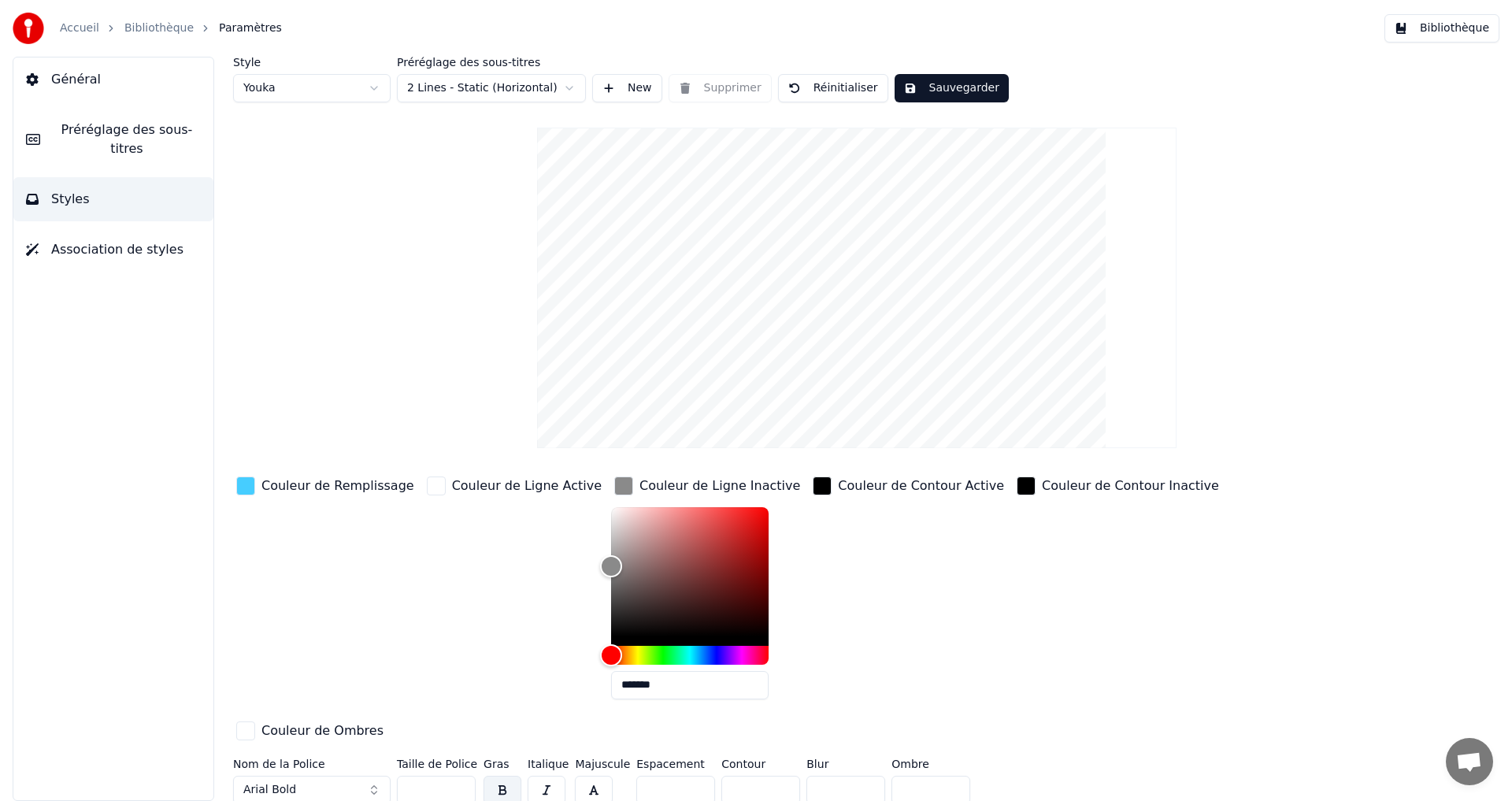
click at [147, 31] on link "Bibliothèque" at bounding box center [159, 28] width 70 height 16
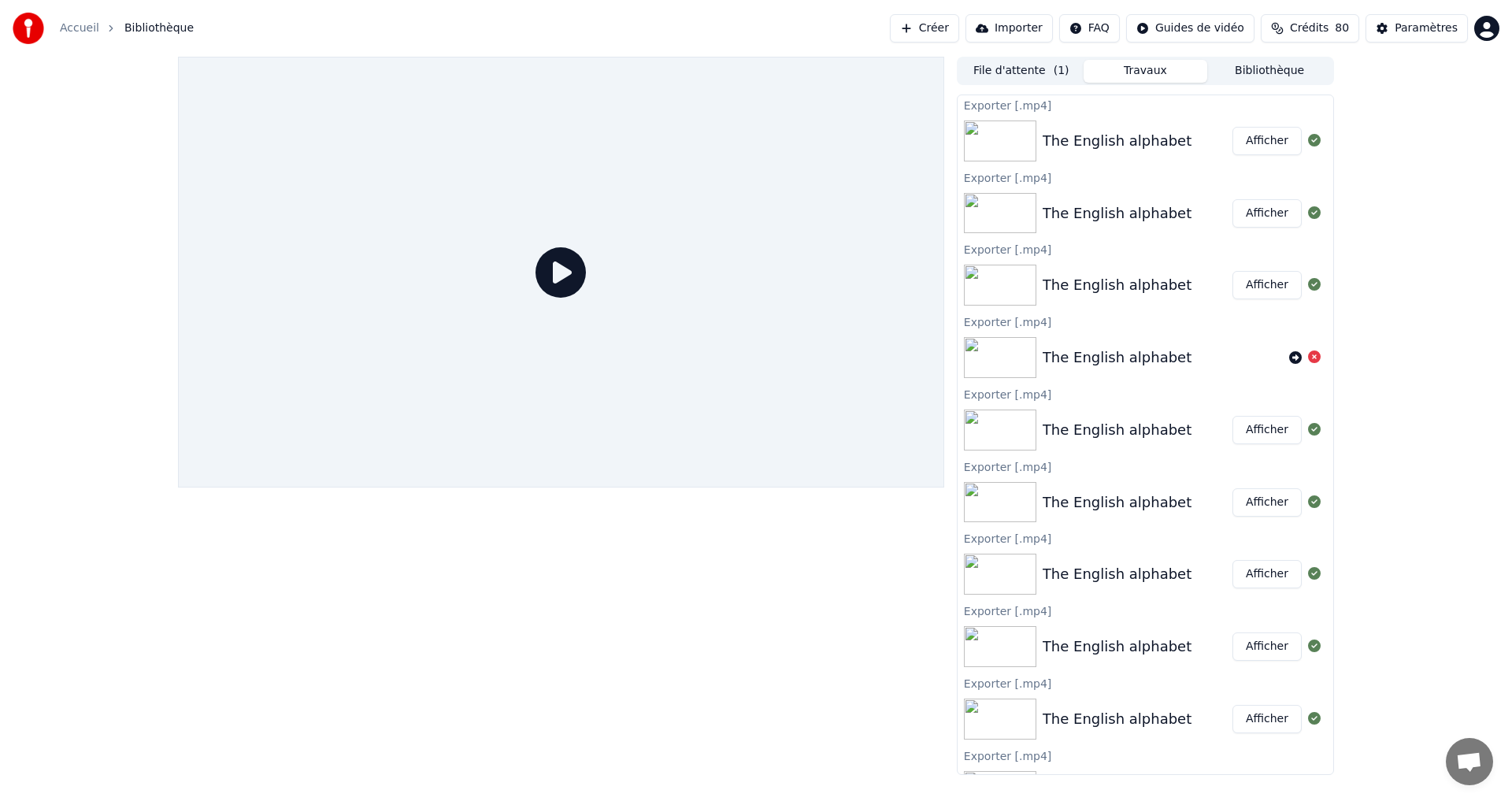
click at [1023, 131] on img at bounding box center [1000, 141] width 72 height 41
click at [1088, 147] on div "The English alphabet" at bounding box center [1117, 141] width 149 height 23
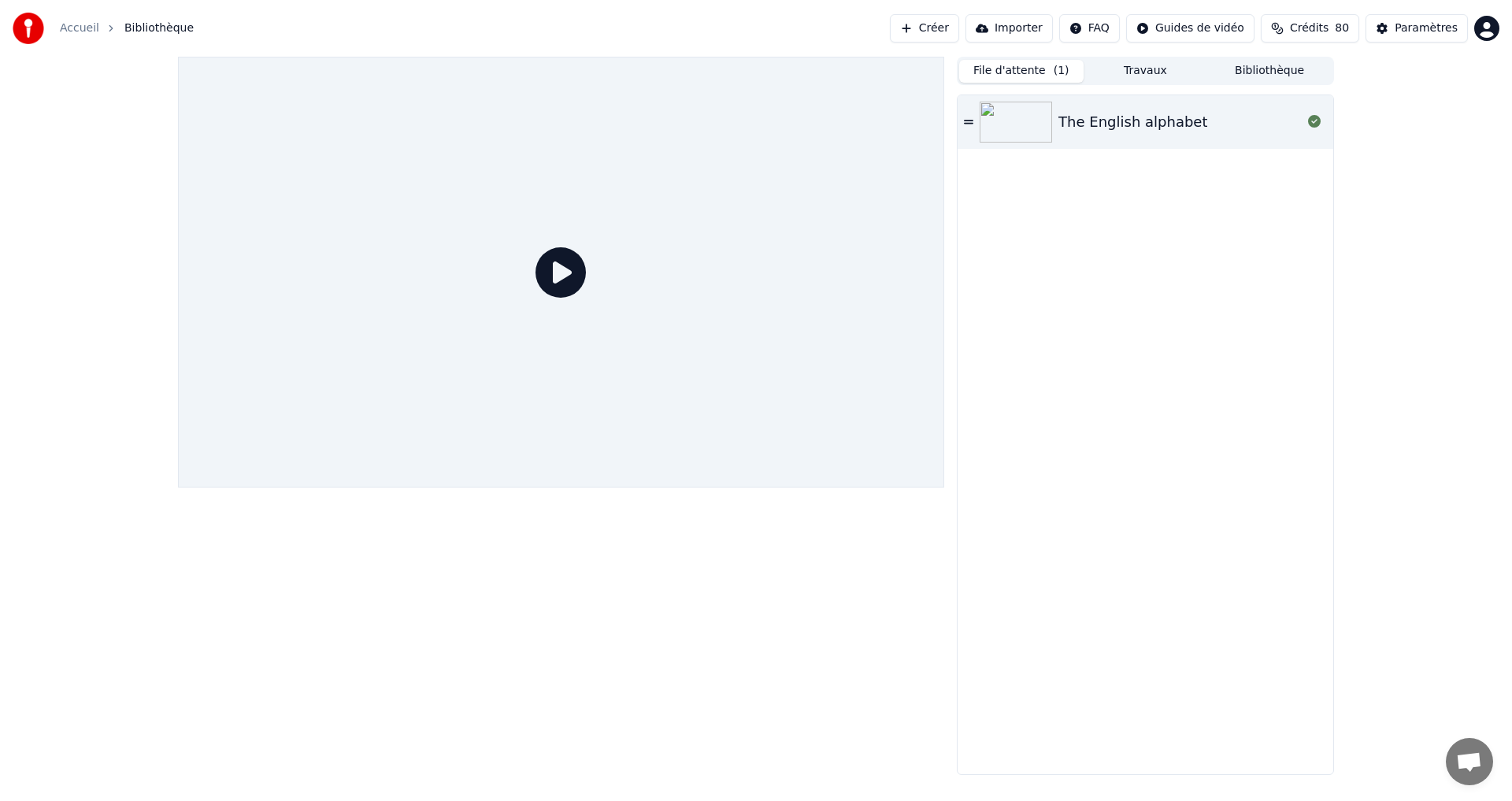
click at [992, 67] on button "File d'attente ( 1 )" at bounding box center [1021, 71] width 124 height 23
click at [1157, 122] on div "The English alphabet" at bounding box center [1133, 121] width 149 height 23
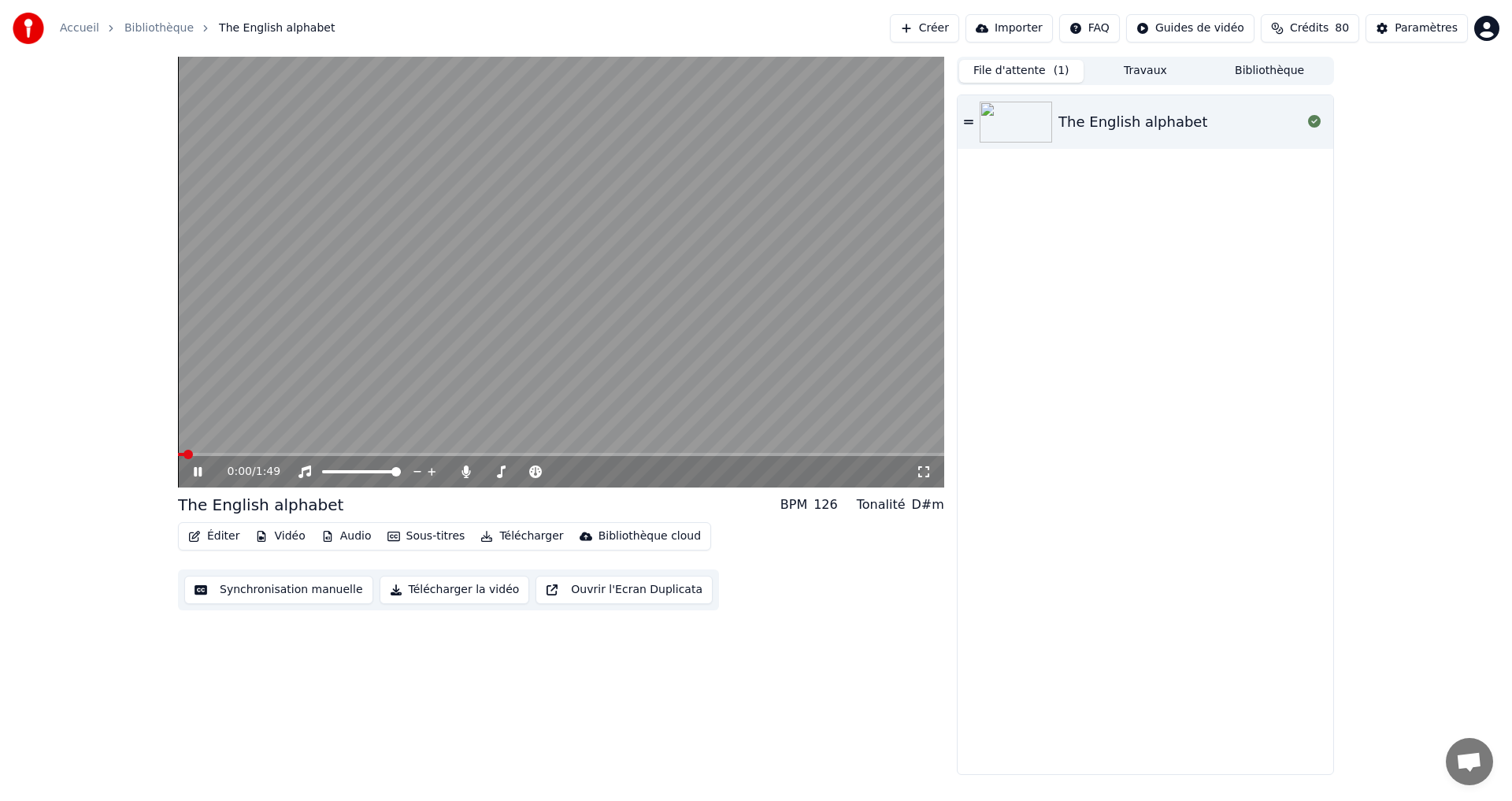
click at [444, 596] on button "Télécharger la vidéo" at bounding box center [455, 589] width 151 height 28
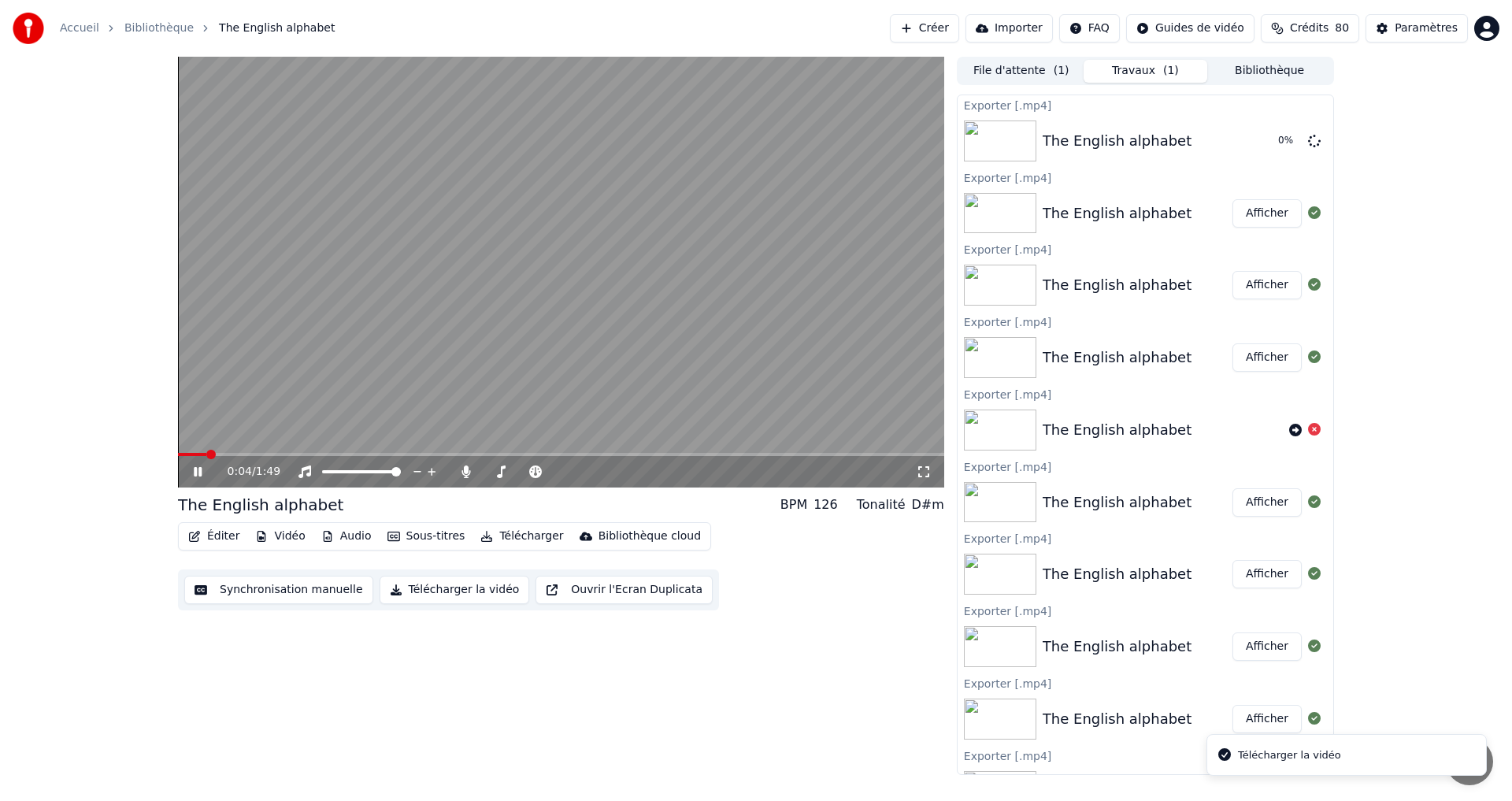
click at [199, 477] on icon at bounding box center [210, 471] width 37 height 13
click at [1245, 142] on button "Afficher" at bounding box center [1267, 140] width 70 height 28
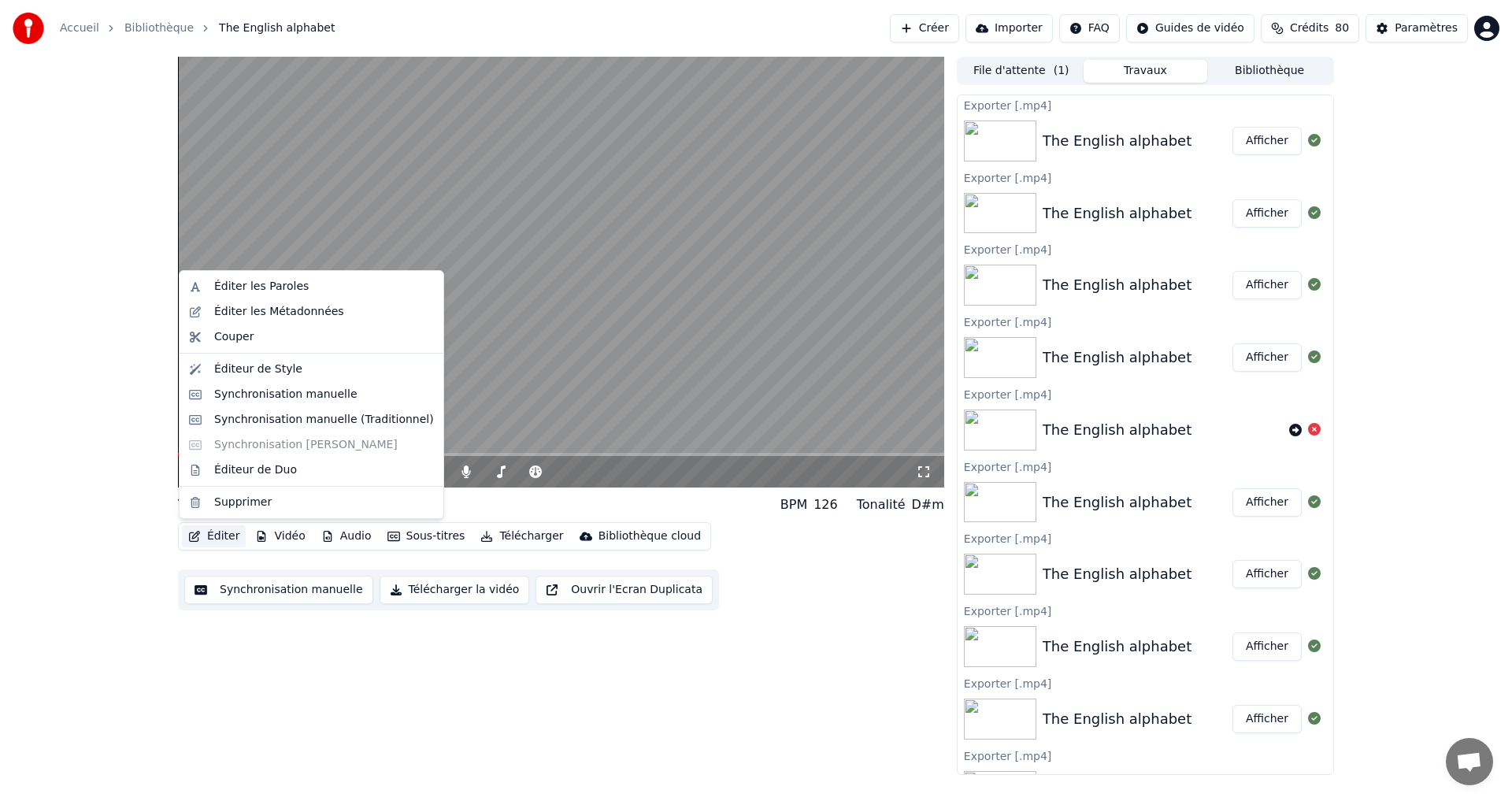
click at [212, 533] on button "Éditer" at bounding box center [213, 536] width 64 height 23
click at [299, 373] on div "Éditeur de Style" at bounding box center [324, 369] width 219 height 16
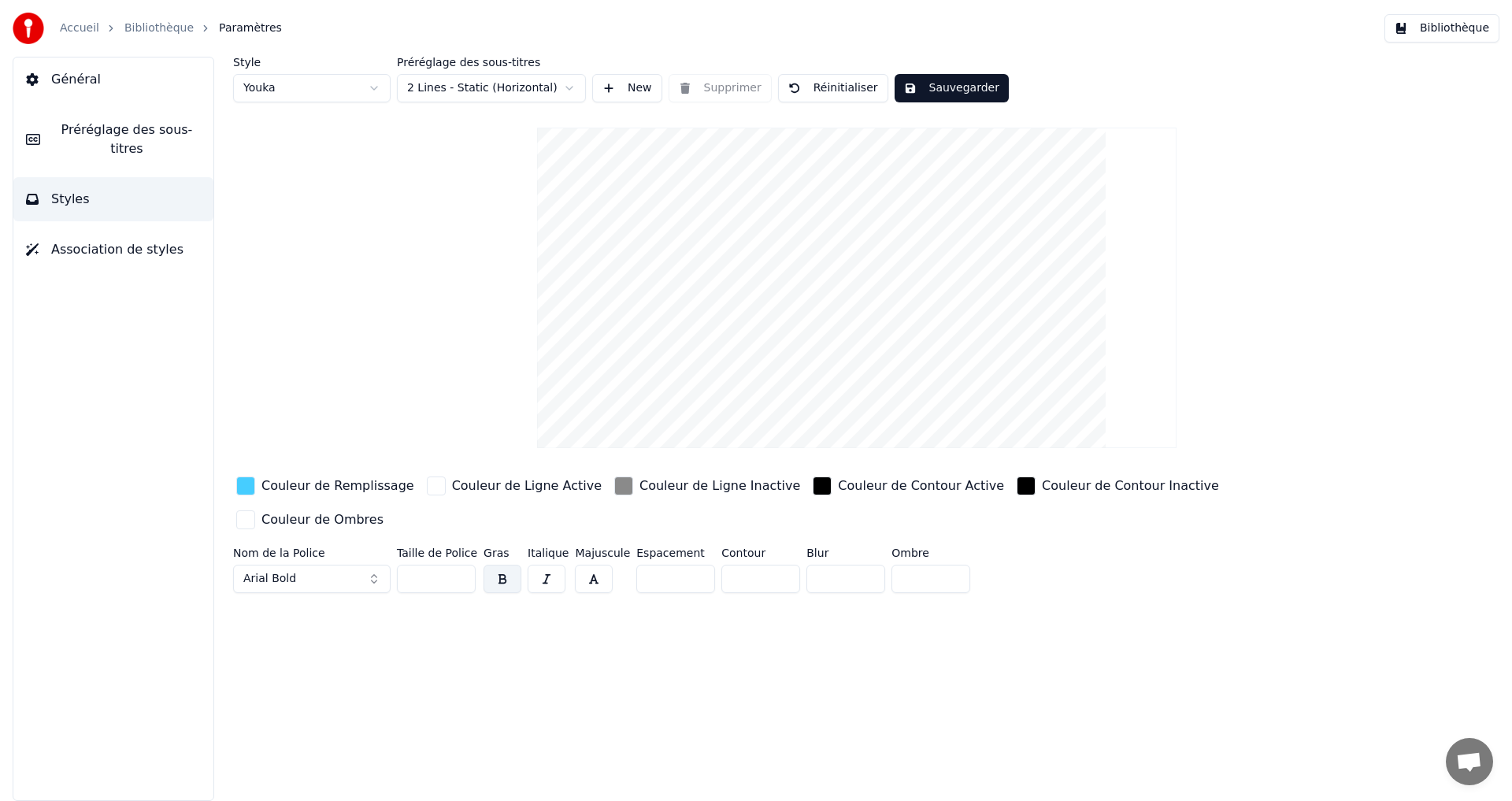
click at [614, 484] on div "button" at bounding box center [623, 486] width 19 height 19
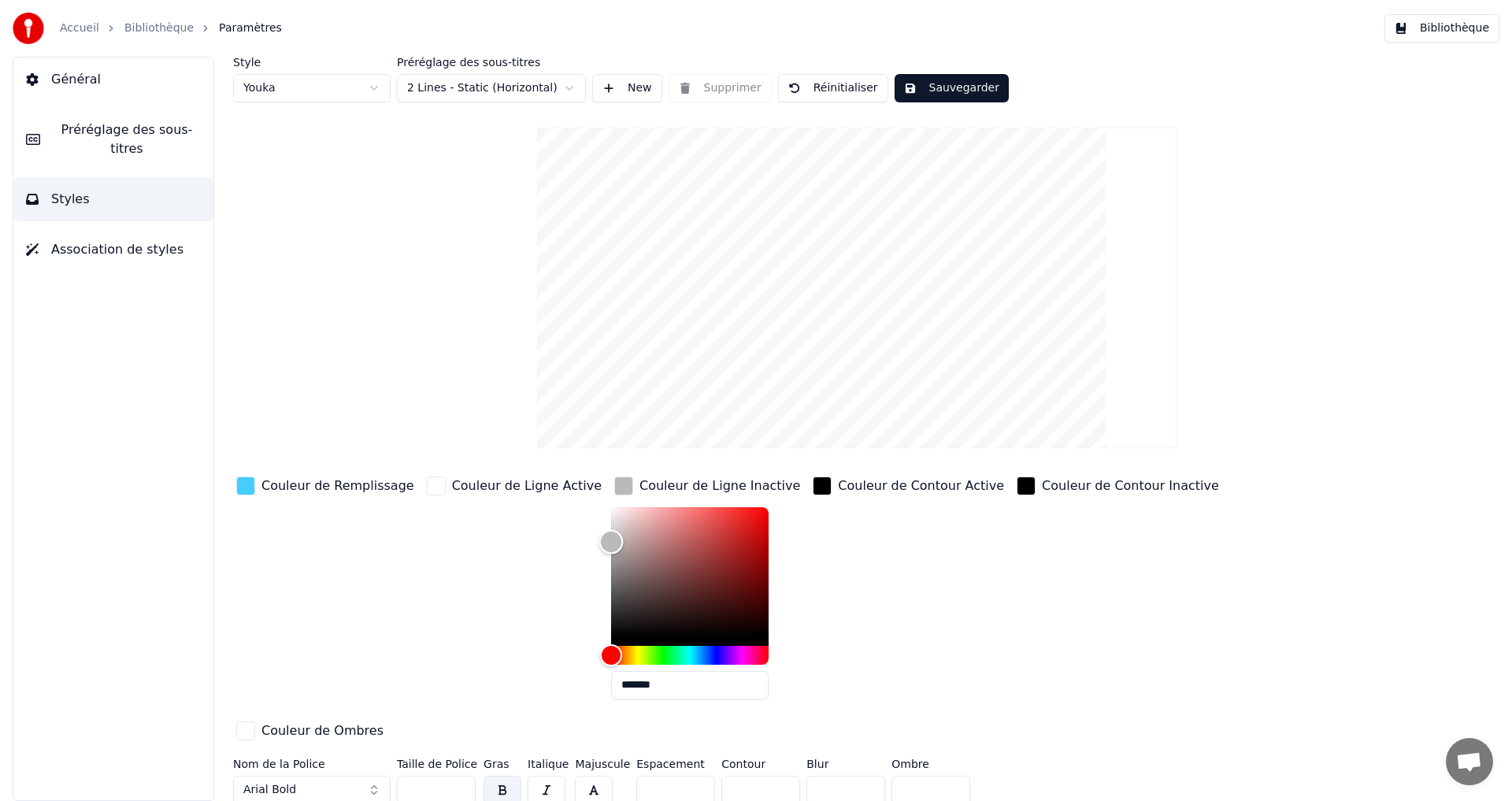
type input "*******"
drag, startPoint x: 585, startPoint y: 556, endPoint x: 529, endPoint y: 540, distance: 58.2
click at [529, 540] on div "Couleur de Remplissage Couleur de Ligne Active Couleur de Ligne Inactive ******…" at bounding box center [762, 609] width 1059 height 272
click at [427, 484] on div "button" at bounding box center [436, 486] width 19 height 19
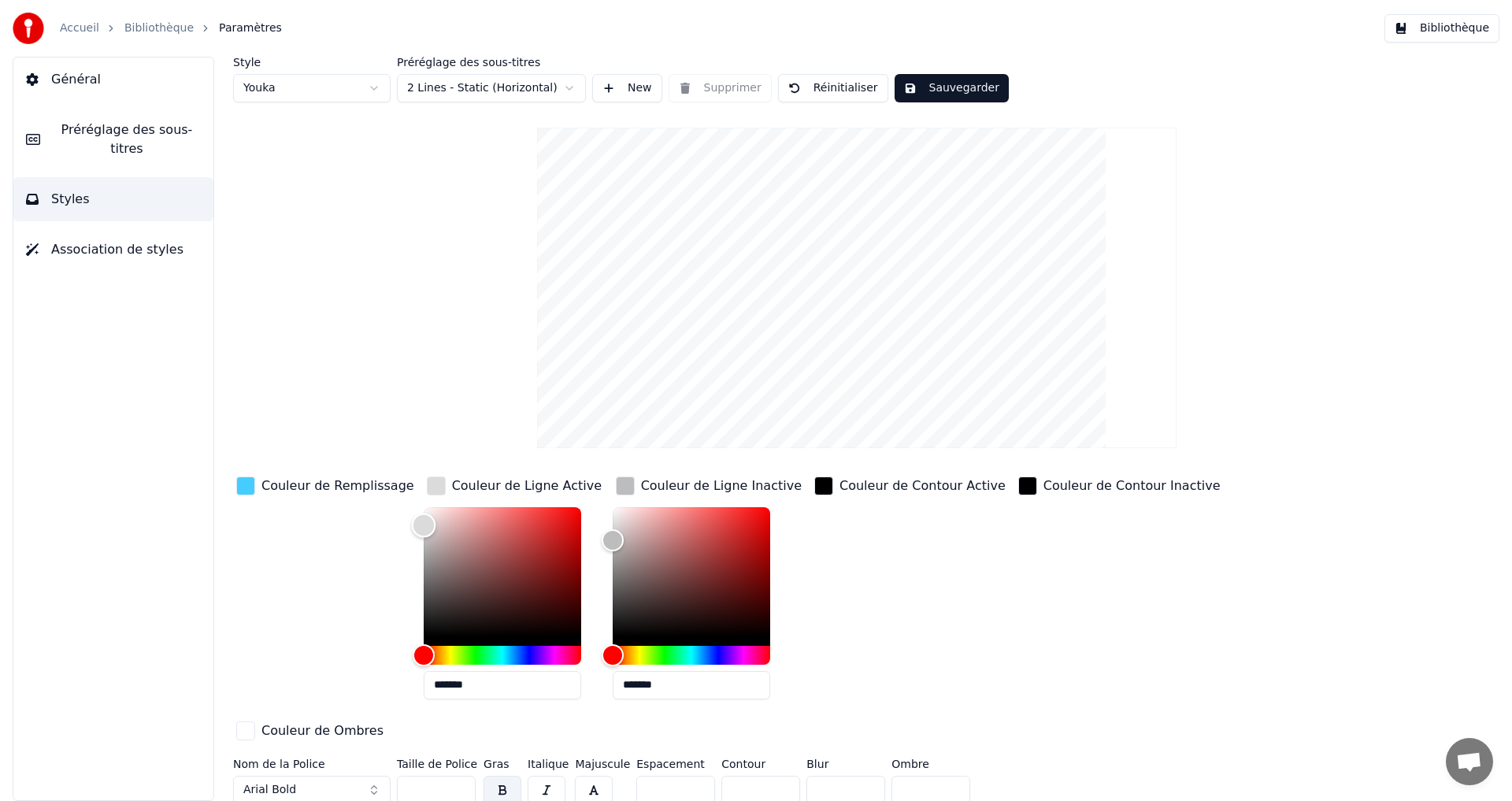
type input "*******"
drag, startPoint x: 416, startPoint y: 511, endPoint x: 383, endPoint y: 517, distance: 33.5
click at [383, 517] on div "Couleur de Remplissage Couleur de Ligne Active ******* Couleur de Ligne Inactiv…" at bounding box center [762, 609] width 1059 height 272
click at [236, 485] on div "button" at bounding box center [245, 486] width 19 height 19
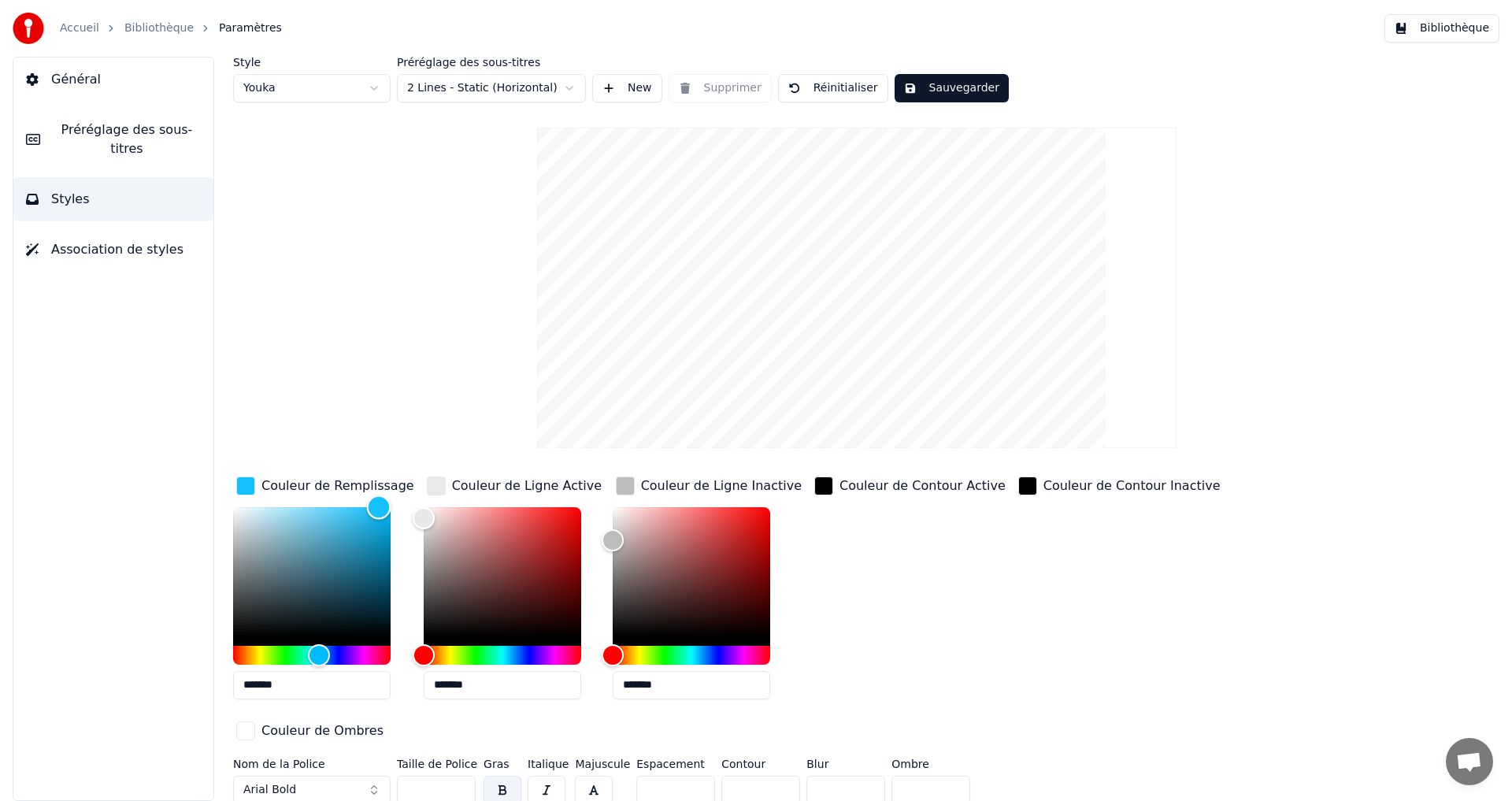
drag, startPoint x: 359, startPoint y: 507, endPoint x: 376, endPoint y: 467, distance: 43.5
click at [376, 470] on div "Style Youka Préréglage des sous-titres 2 Lines - Static (Horizontal) New Suppri…" at bounding box center [857, 434] width 1248 height 754
type input "*******"
click at [911, 99] on button "Sauvegarder" at bounding box center [952, 88] width 115 height 28
click at [126, 35] on link "Bibliothèque" at bounding box center [159, 28] width 70 height 16
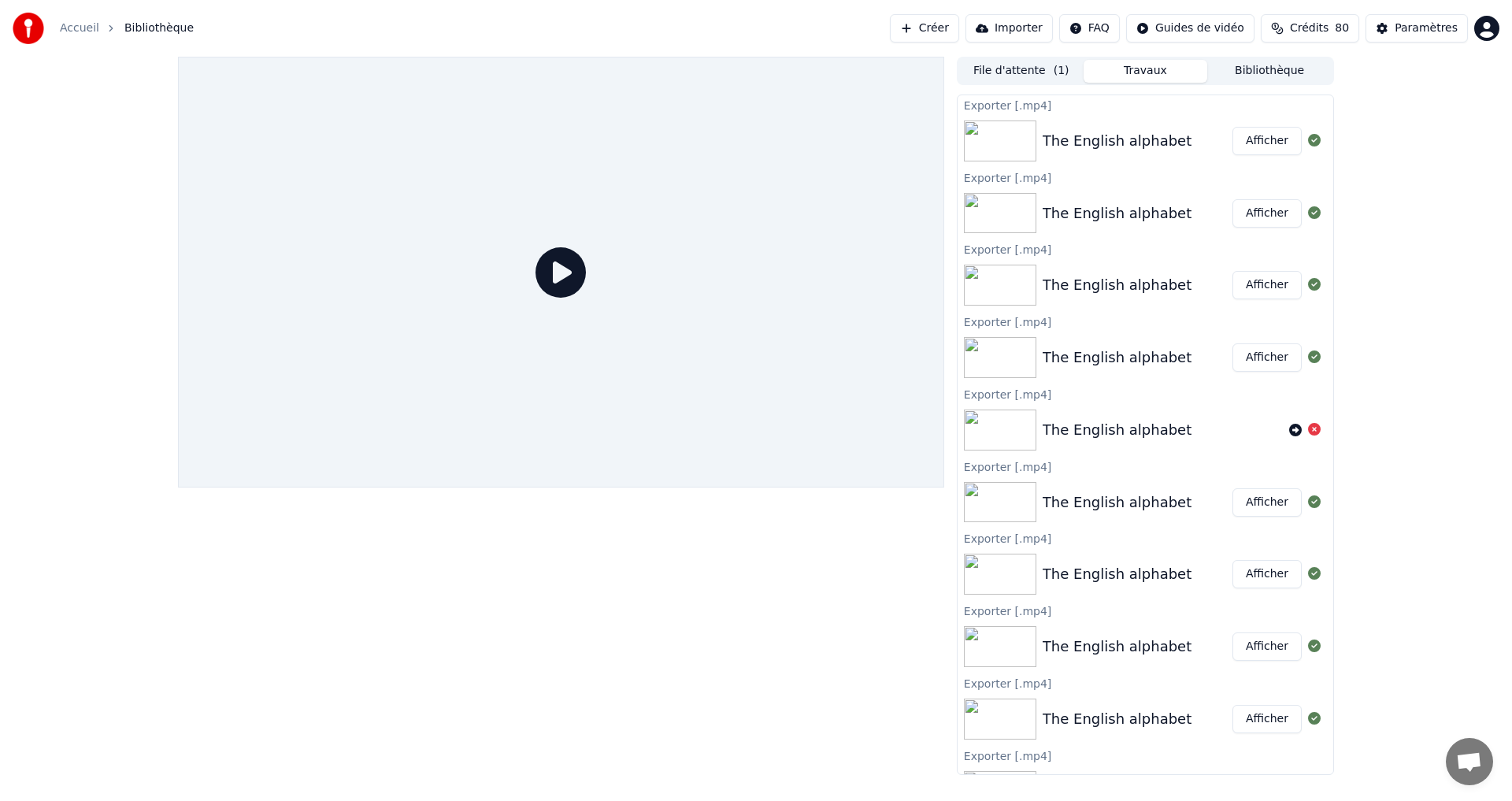
click at [1040, 71] on button "File d'attente ( 1 )" at bounding box center [1021, 71] width 124 height 23
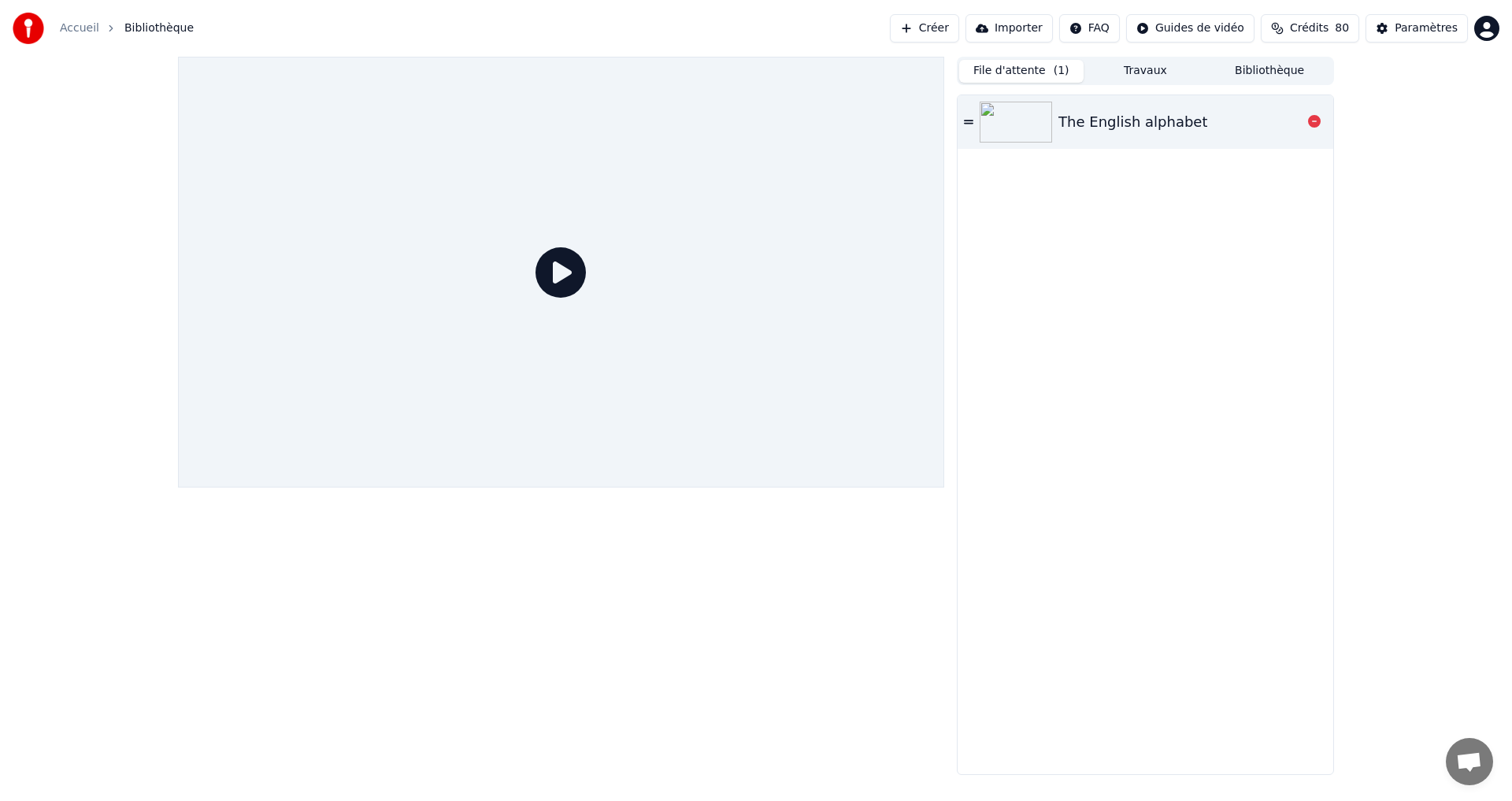
click at [1138, 121] on div "The English alphabet" at bounding box center [1133, 121] width 149 height 23
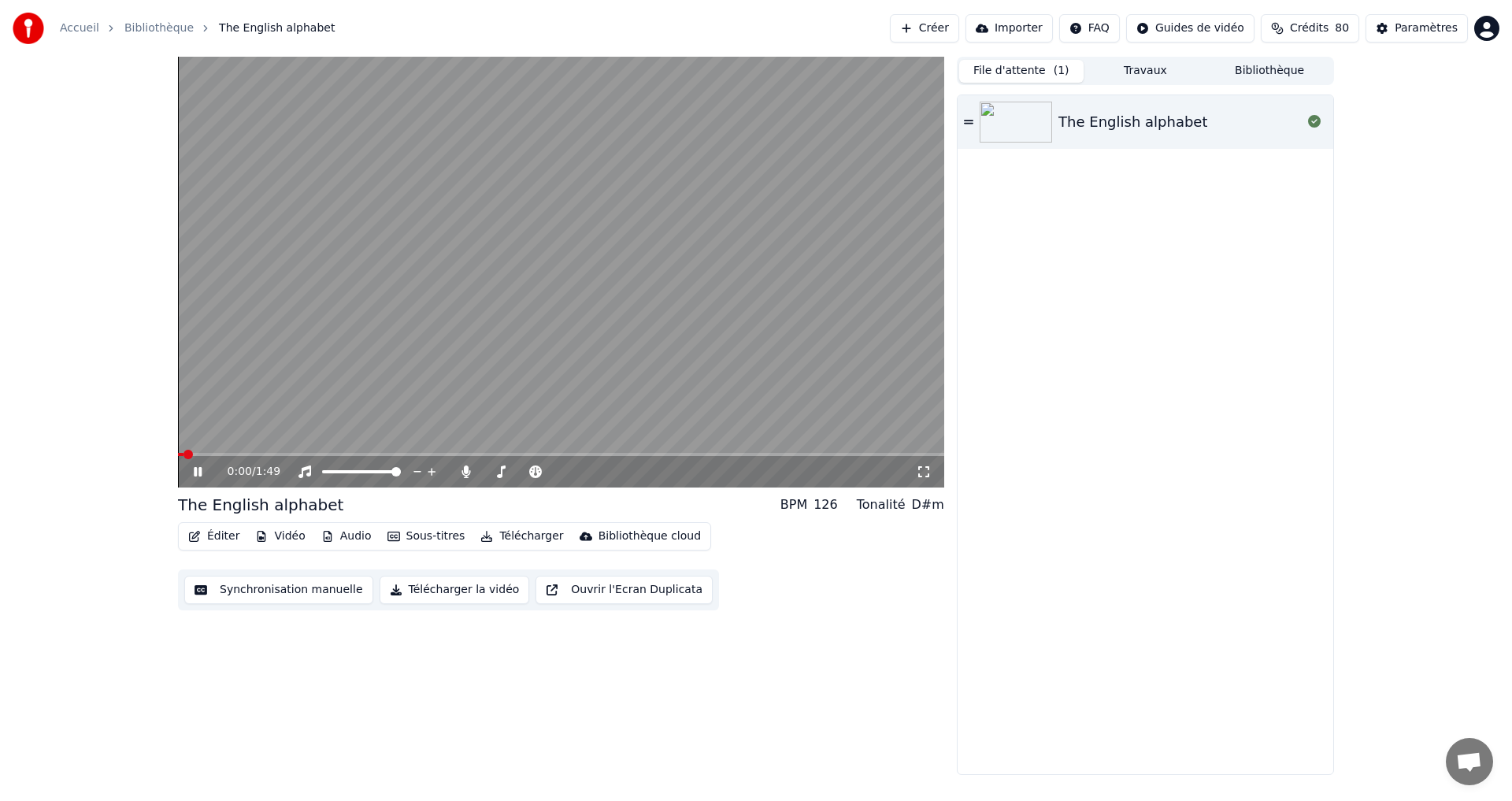
click at [402, 593] on button "Télécharger la vidéo" at bounding box center [455, 589] width 151 height 28
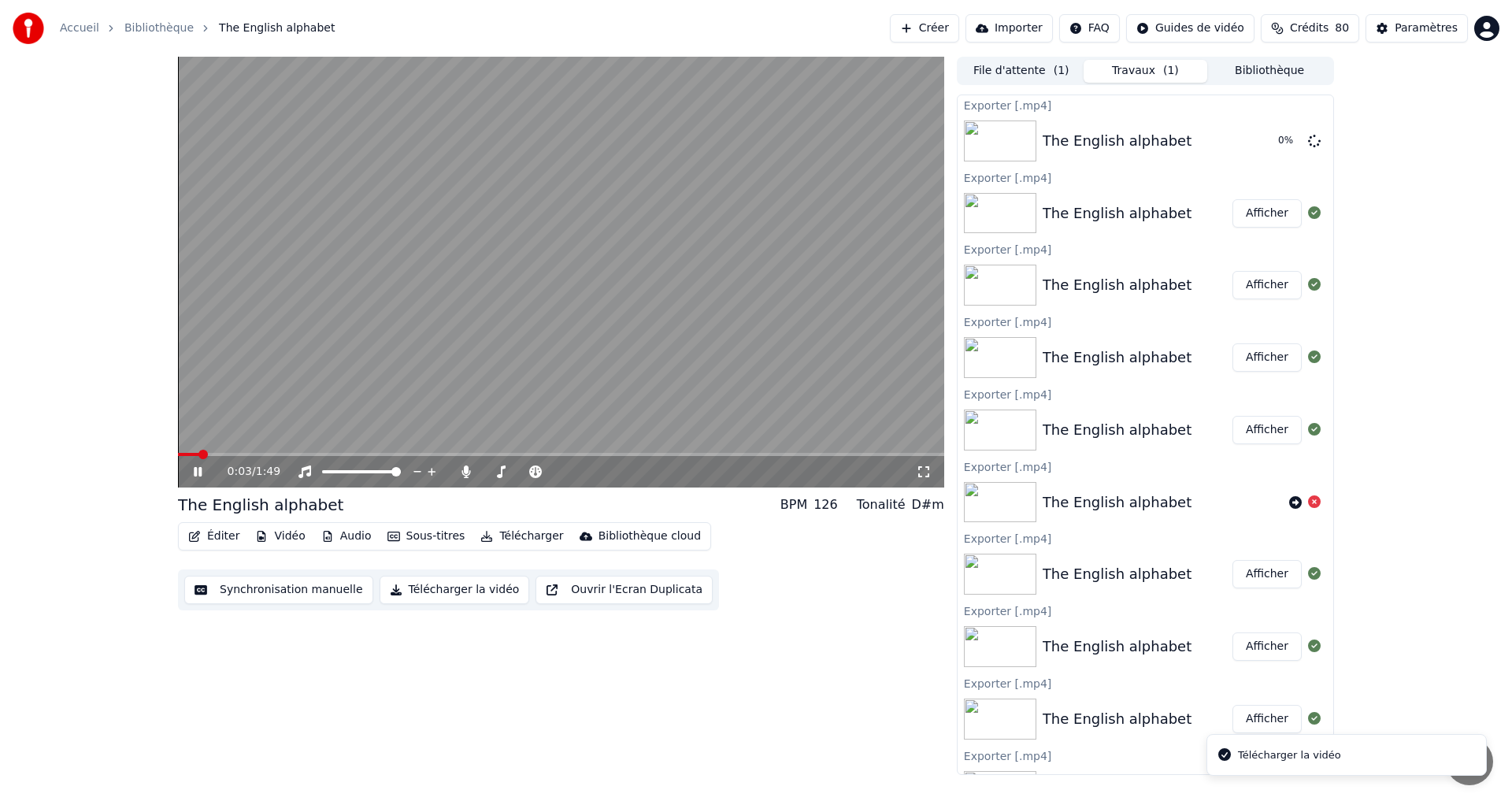
click at [193, 474] on icon at bounding box center [210, 471] width 37 height 13
click at [1245, 139] on button "Afficher" at bounding box center [1267, 140] width 70 height 28
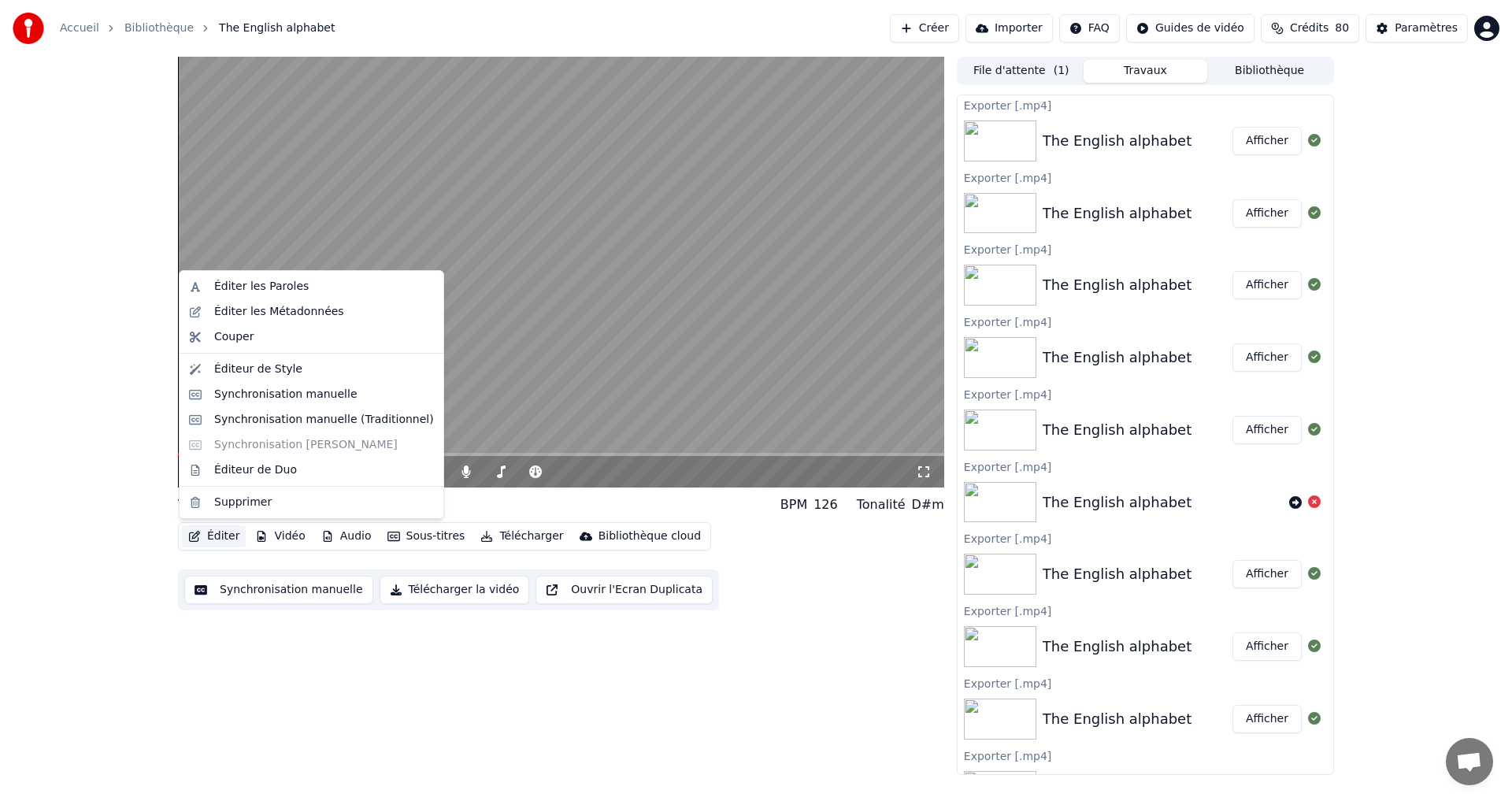
click at [214, 536] on button "Éditer" at bounding box center [213, 536] width 64 height 23
click at [261, 379] on div "Éditeur de Style" at bounding box center [311, 369] width 258 height 25
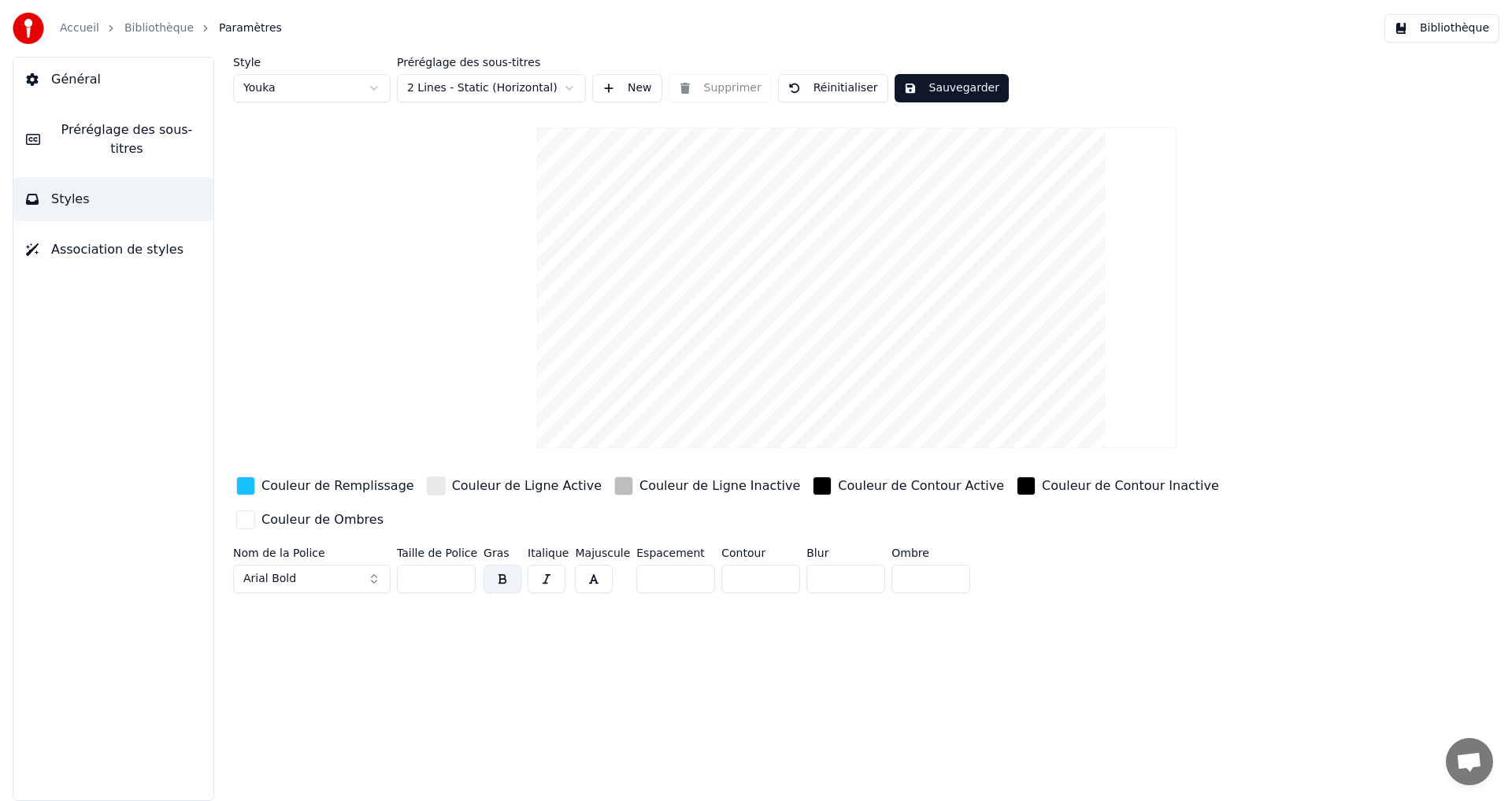
click at [247, 489] on div "button" at bounding box center [245, 486] width 19 height 19
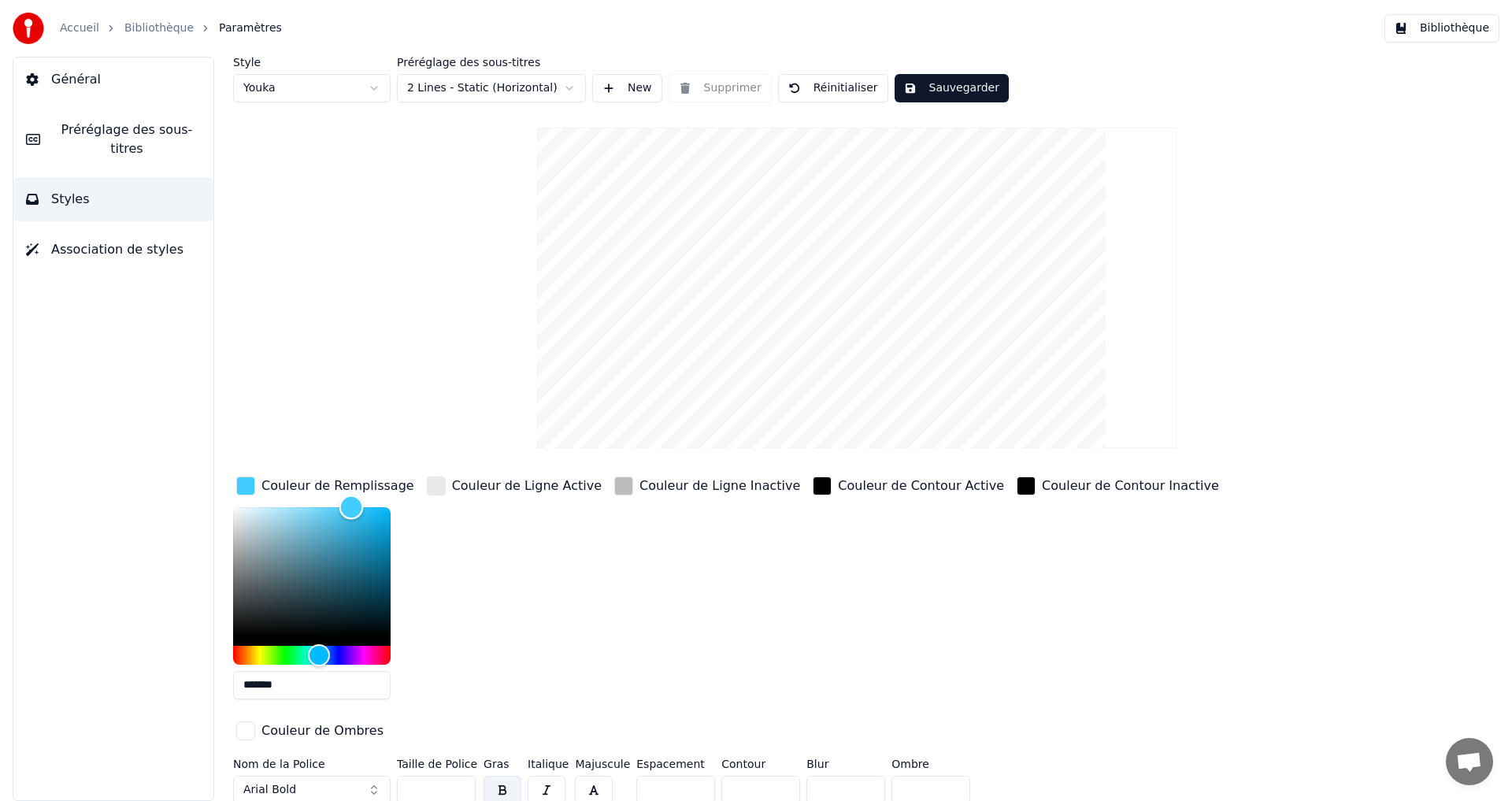
drag, startPoint x: 360, startPoint y: 509, endPoint x: 360, endPoint y: 486, distance: 23.0
click at [352, 490] on div "Couleur de Remplissage *******" at bounding box center [325, 592] width 184 height 239
type input "*******"
click at [435, 493] on div "button" at bounding box center [436, 486] width 19 height 19
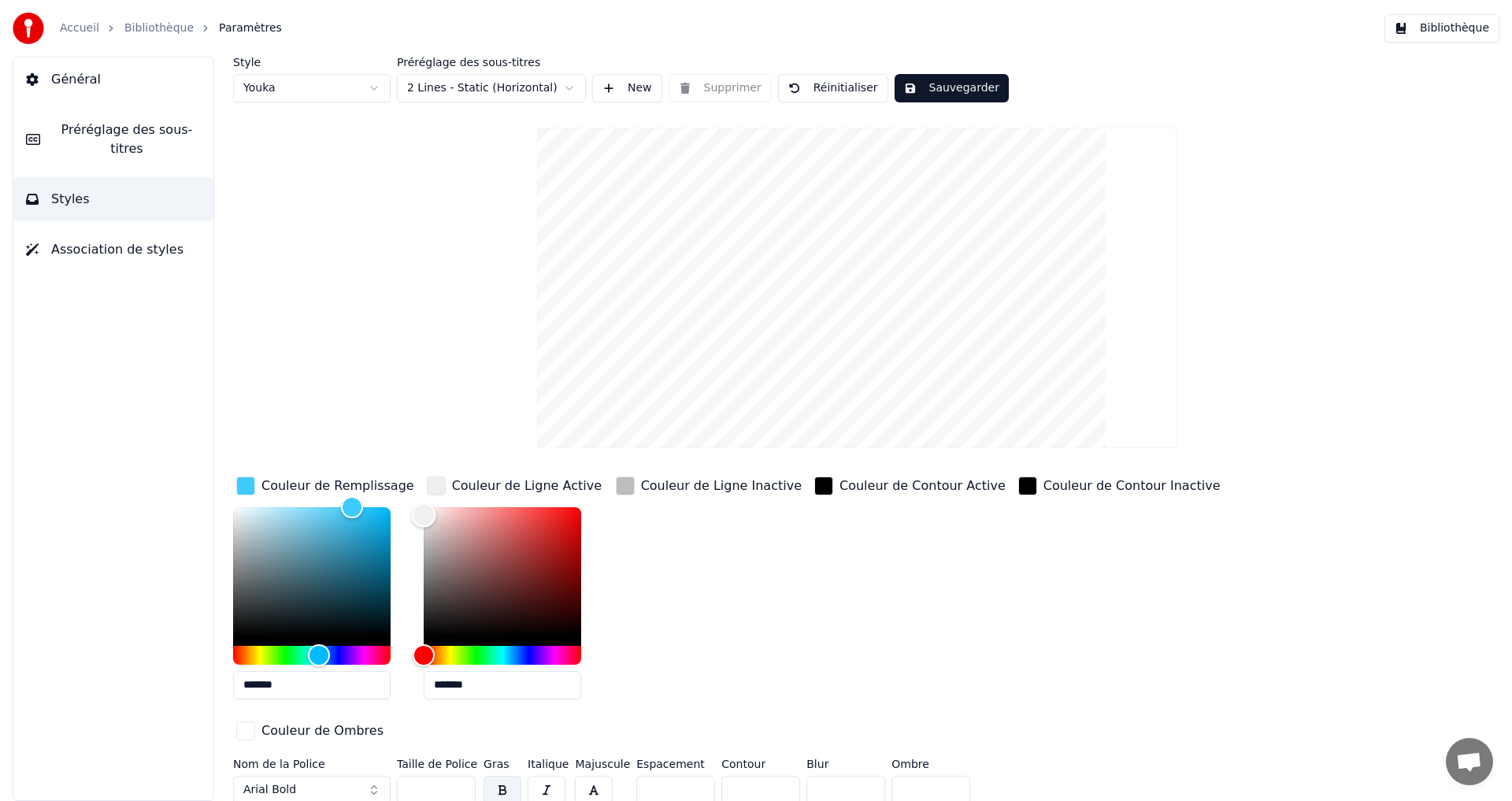
type input "*******"
click at [420, 513] on div "Color" at bounding box center [423, 514] width 24 height 24
click at [618, 488] on div "button" at bounding box center [625, 486] width 19 height 19
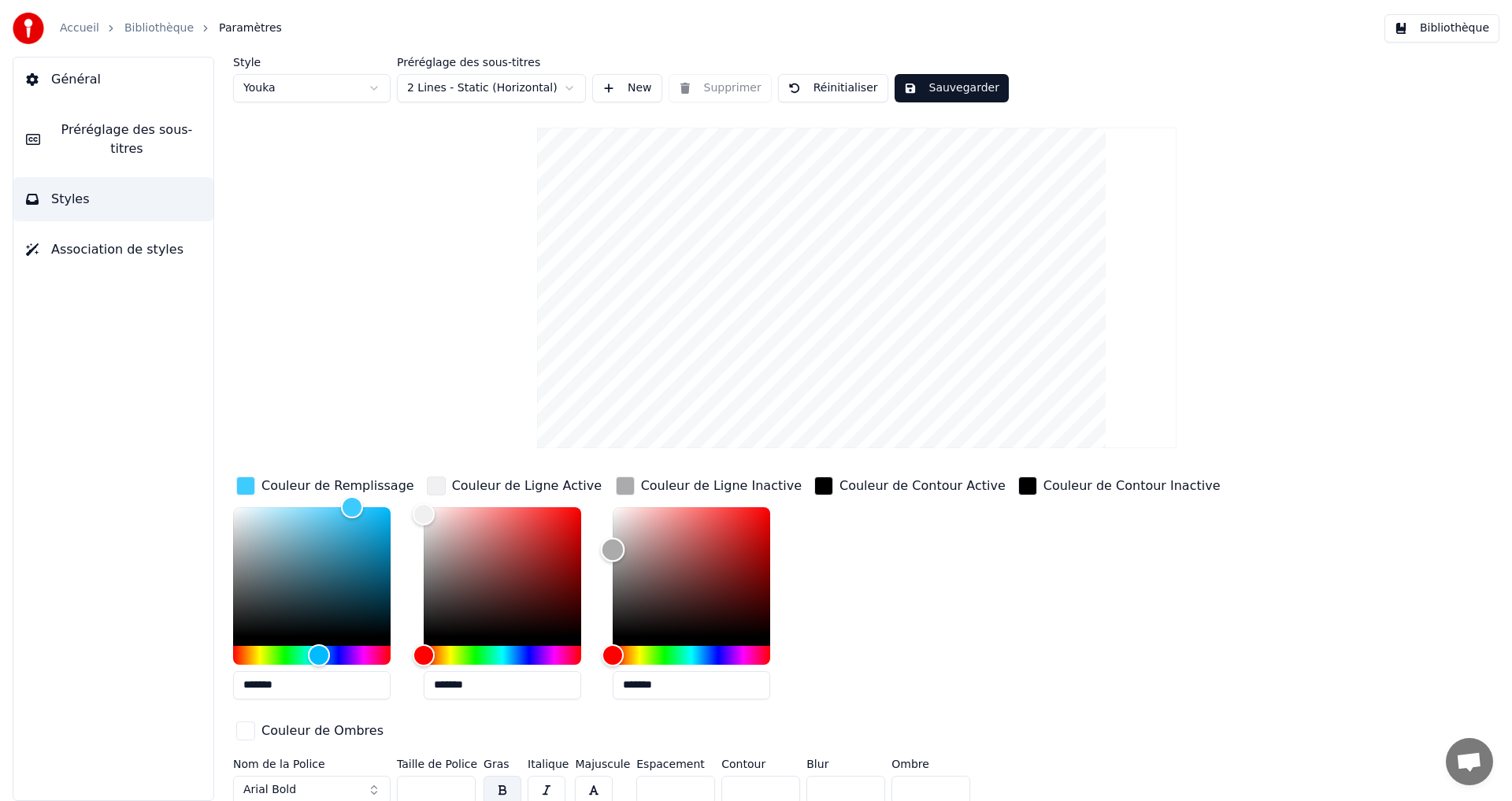
drag, startPoint x: 615, startPoint y: 534, endPoint x: 577, endPoint y: 545, distance: 39.6
click at [578, 545] on div "Couleur de Remplissage ******* Couleur de Ligne Active ******* Couleur de Ligne…" at bounding box center [762, 609] width 1059 height 272
type input "*******"
drag, startPoint x: 605, startPoint y: 526, endPoint x: 591, endPoint y: 522, distance: 14.6
click at [591, 522] on div "Couleur de Remplissage ******* Couleur de Ligne Active ******* Couleur de Ligne…" at bounding box center [762, 609] width 1059 height 272
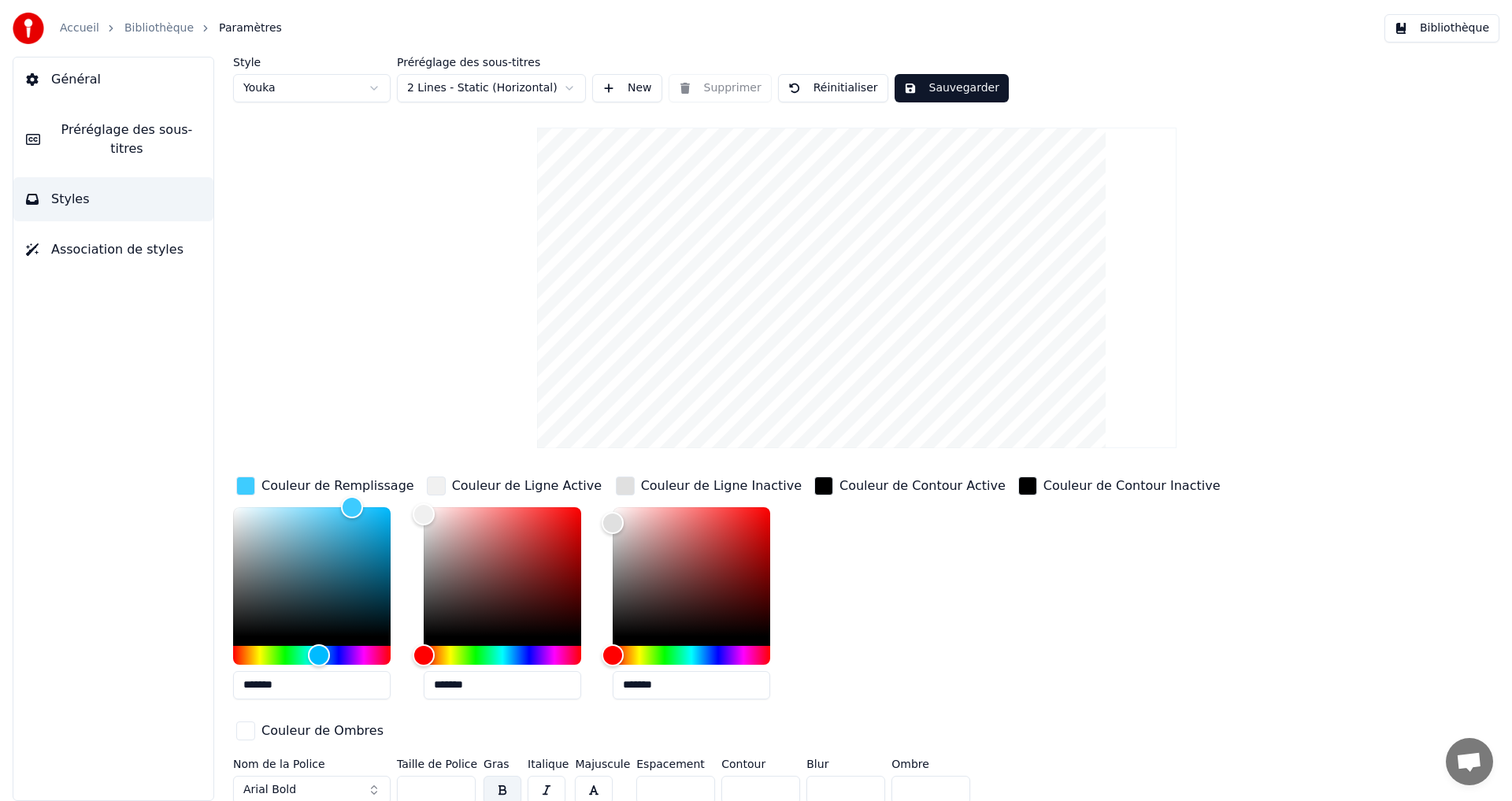
click at [941, 86] on button "Sauvegarder" at bounding box center [952, 88] width 115 height 28
click at [143, 23] on link "Bibliothèque" at bounding box center [159, 28] width 70 height 16
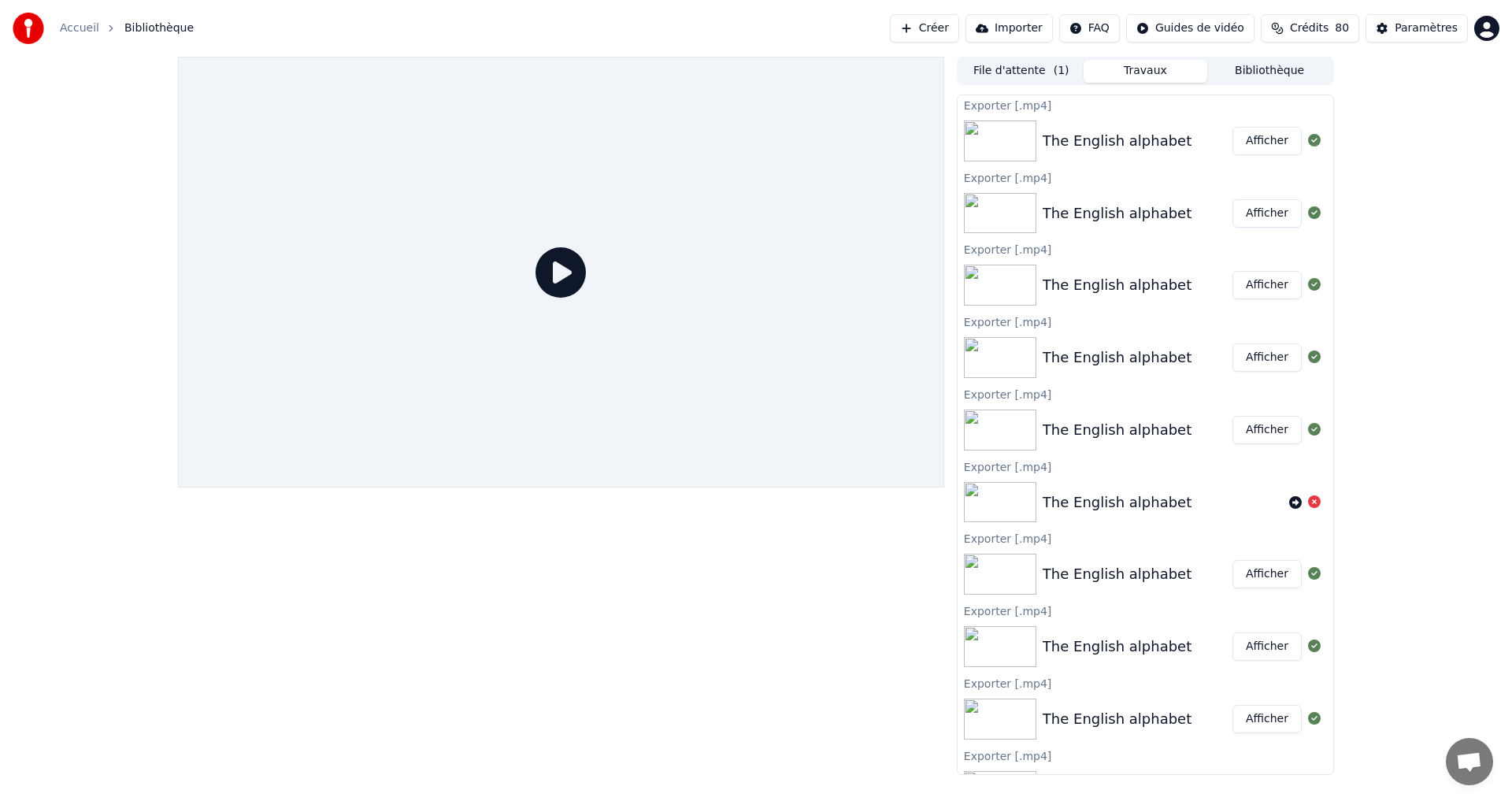
click at [981, 59] on div "File d'attente ( 1 ) Travaux Bibliothèque" at bounding box center [1145, 71] width 377 height 28
click at [1012, 73] on button "File d'attente ( 1 )" at bounding box center [1021, 71] width 124 height 23
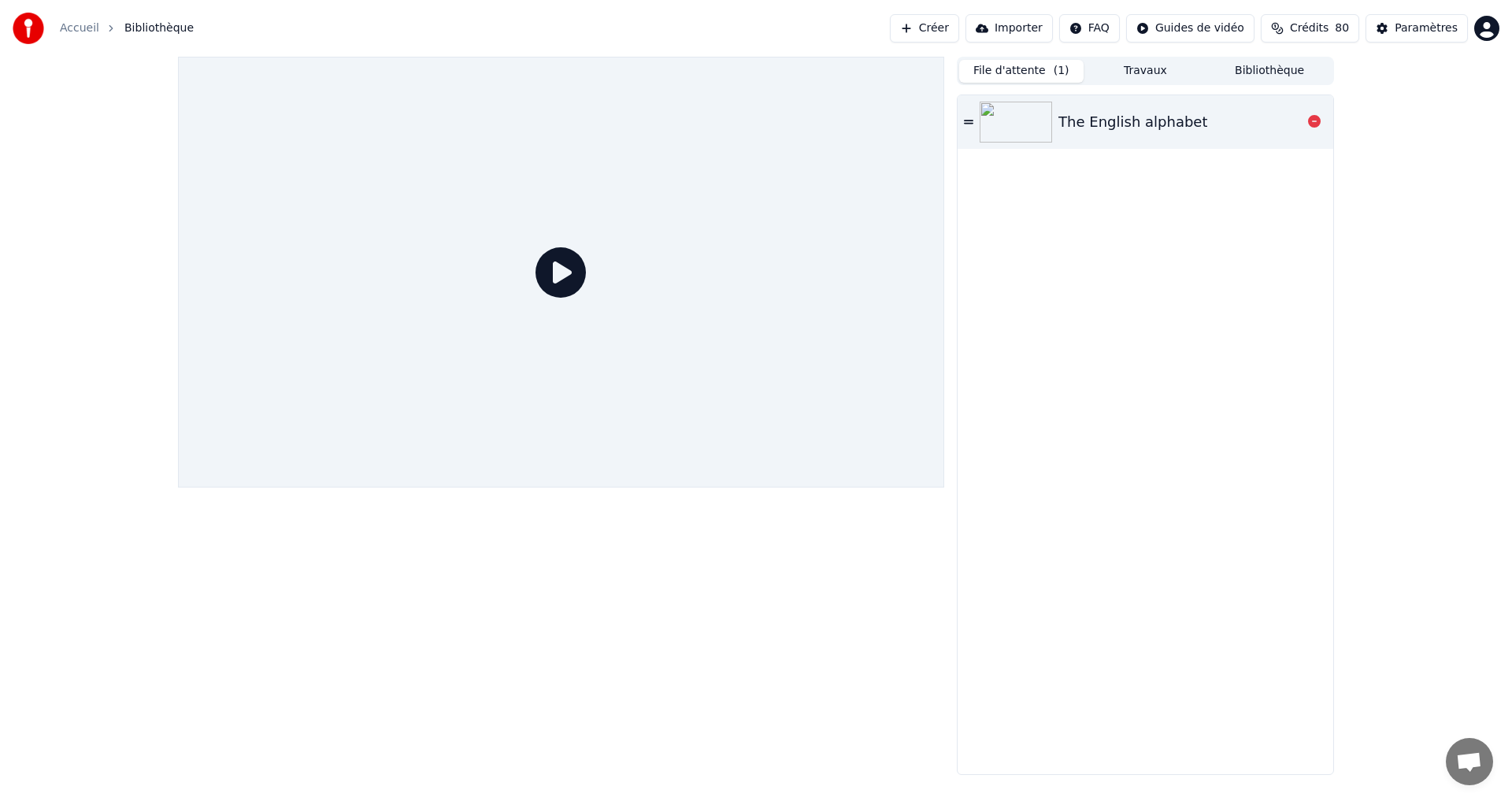
click at [1081, 139] on div "The English alphabet" at bounding box center [1146, 121] width 376 height 54
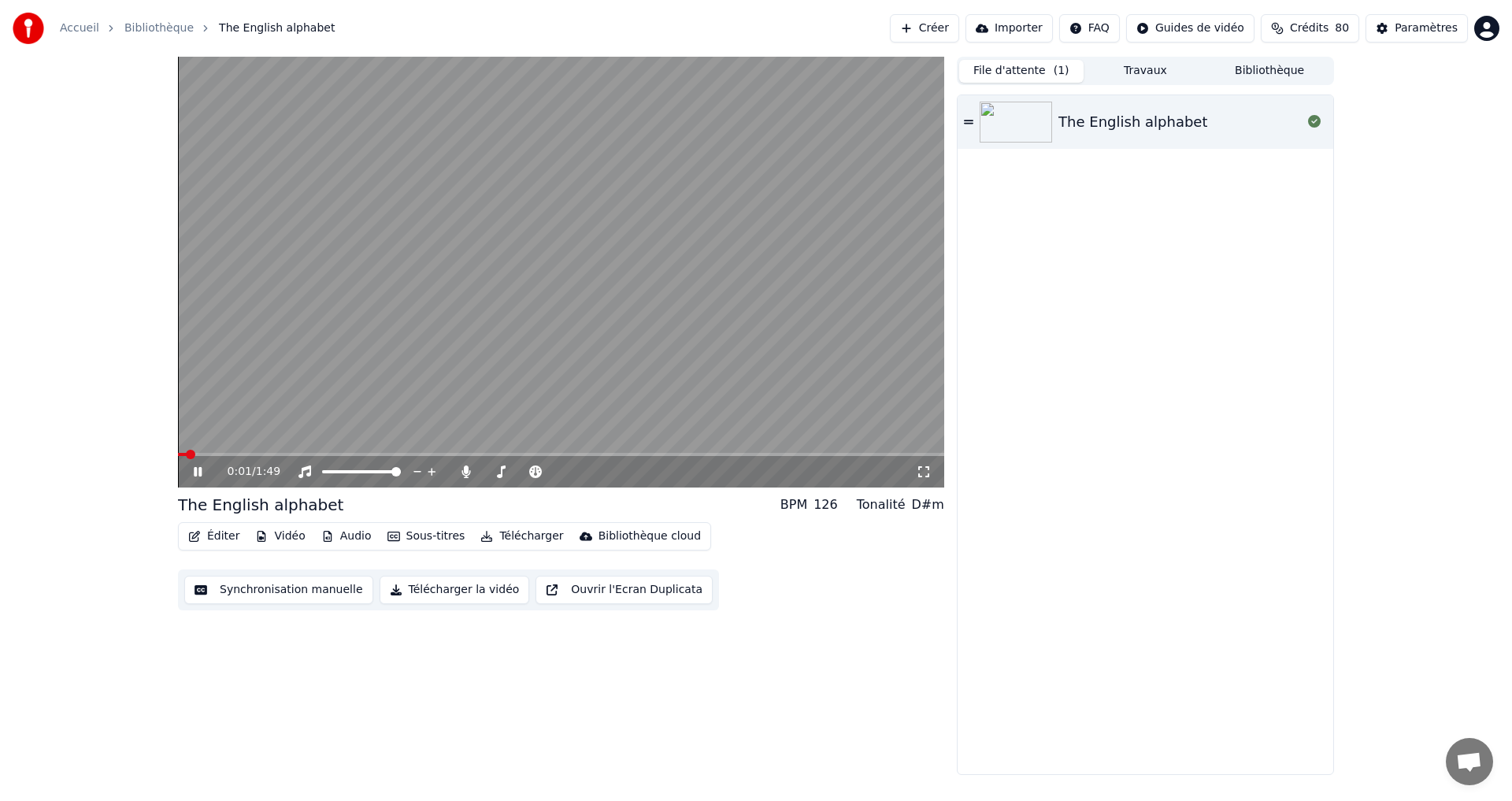
click at [501, 536] on button "Télécharger" at bounding box center [521, 536] width 95 height 23
click at [191, 471] on icon at bounding box center [210, 471] width 37 height 13
click at [412, 594] on button "Télécharger la vidéo" at bounding box center [455, 589] width 151 height 28
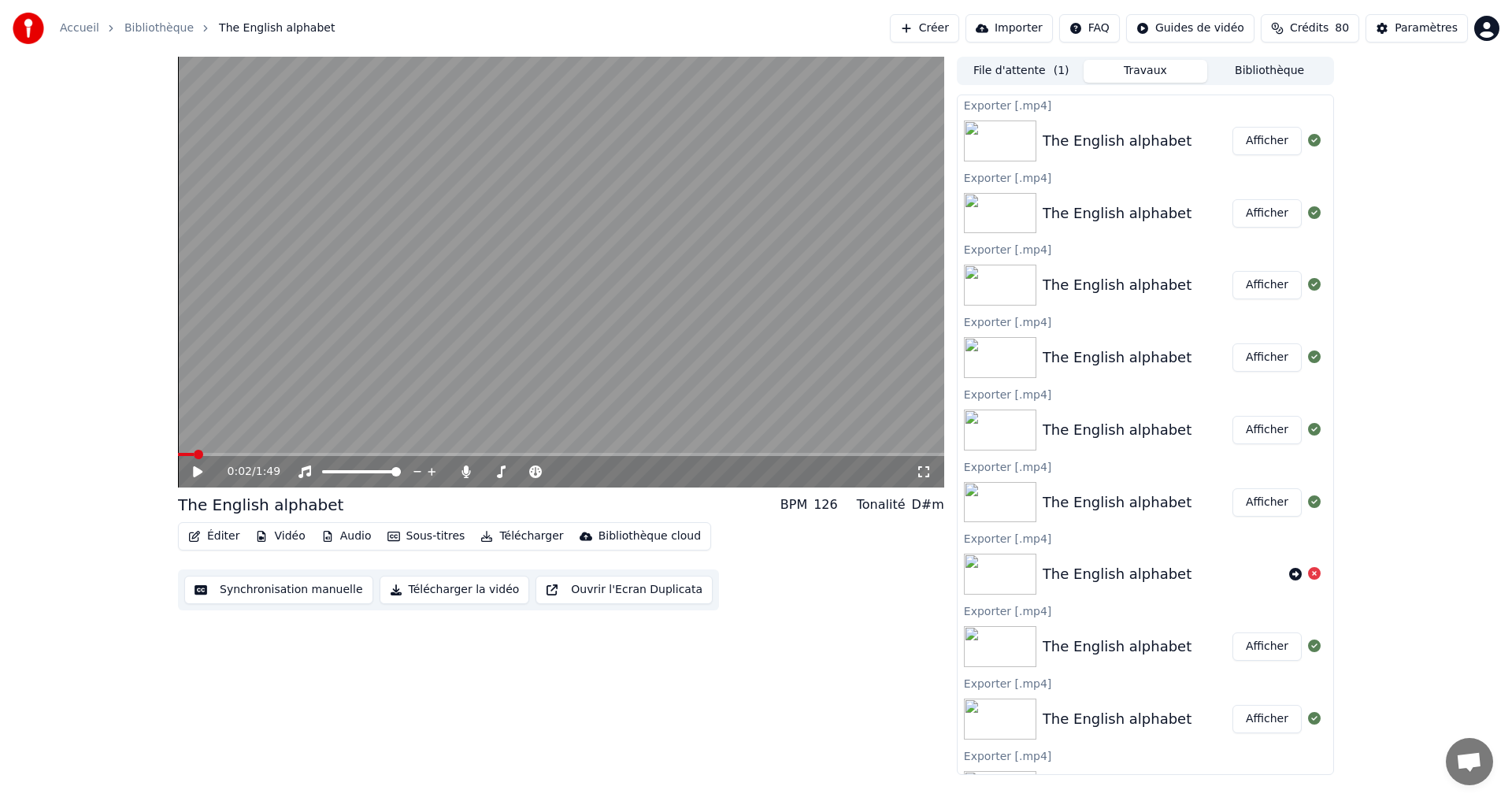
click at [1240, 141] on button "Afficher" at bounding box center [1267, 140] width 70 height 28
